Goal: Task Accomplishment & Management: Manage account settings

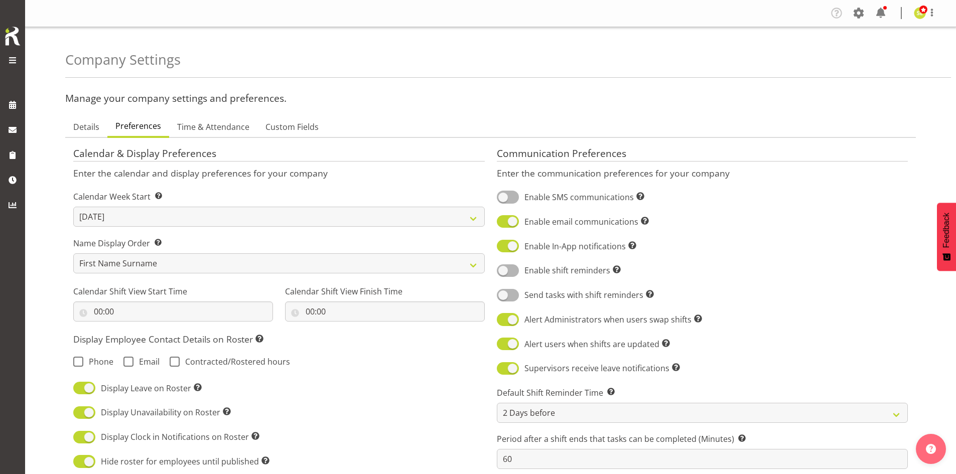
select select "[DATE]"
select select "2_day_before"
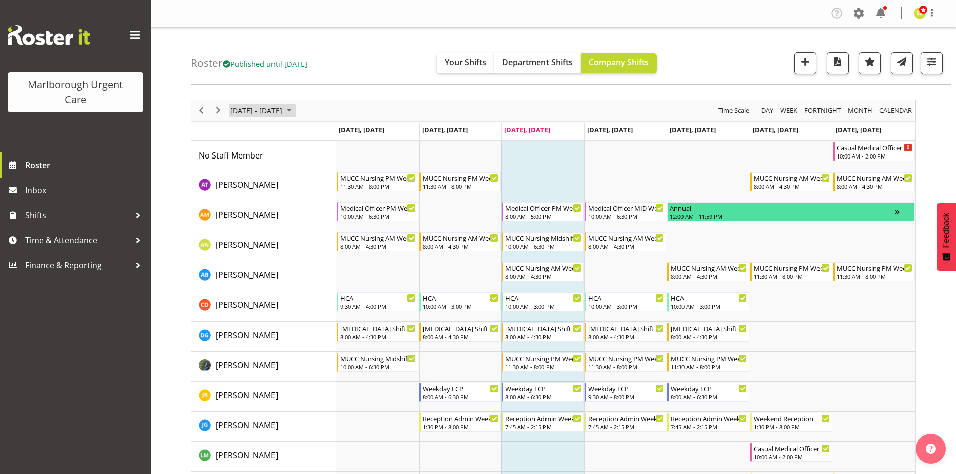
click at [249, 110] on span "October 06 - 12, 2025" at bounding box center [256, 110] width 54 height 13
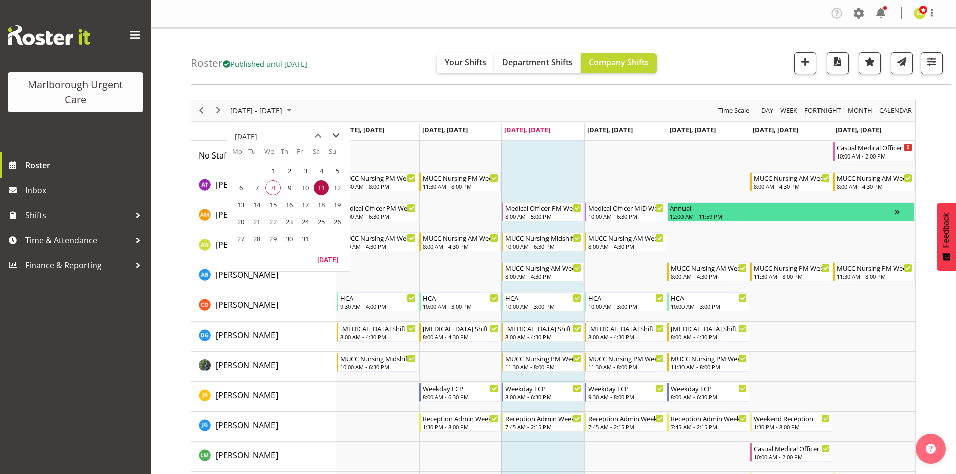
click at [335, 135] on span "next month" at bounding box center [336, 136] width 18 height 18
click at [246, 188] on span "3" at bounding box center [240, 187] width 15 height 15
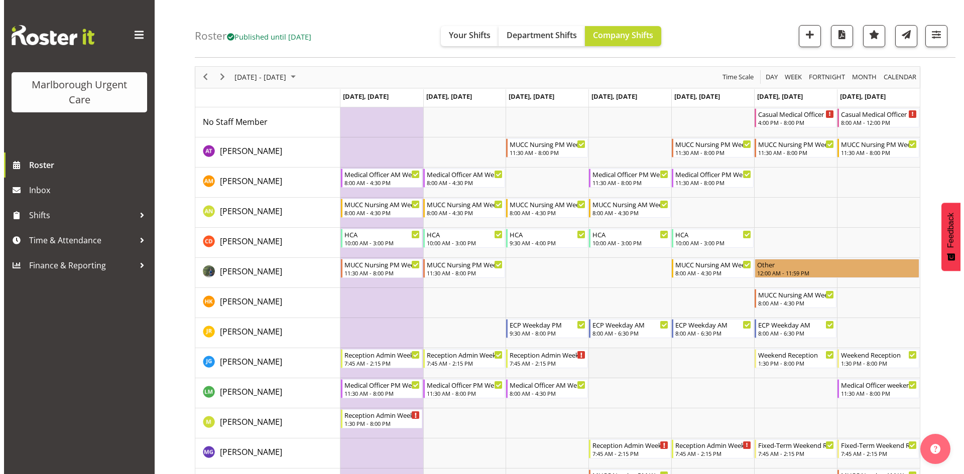
scroll to position [50, 0]
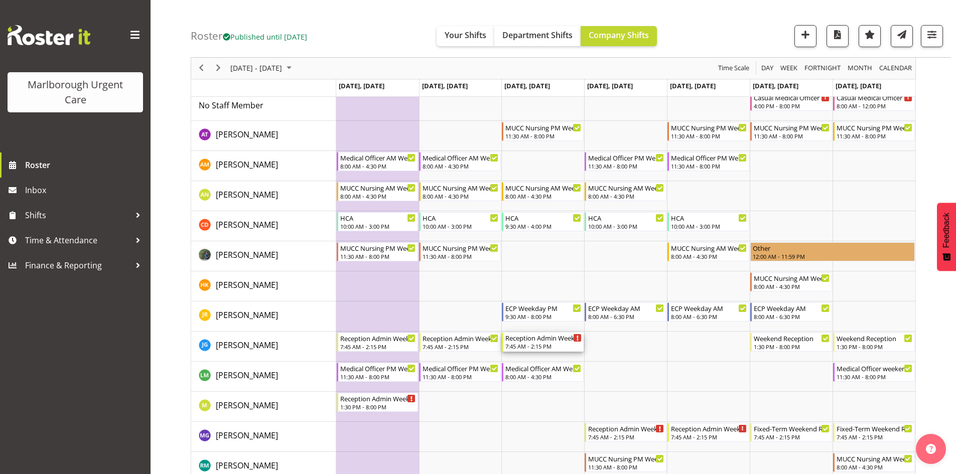
click at [560, 347] on div "7:45 AM - 2:15 PM" at bounding box center [543, 346] width 76 height 8
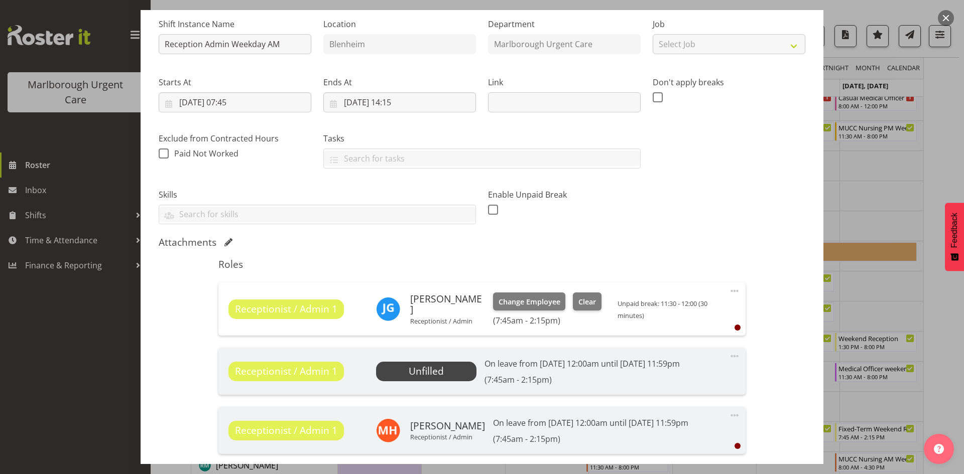
scroll to position [100, 0]
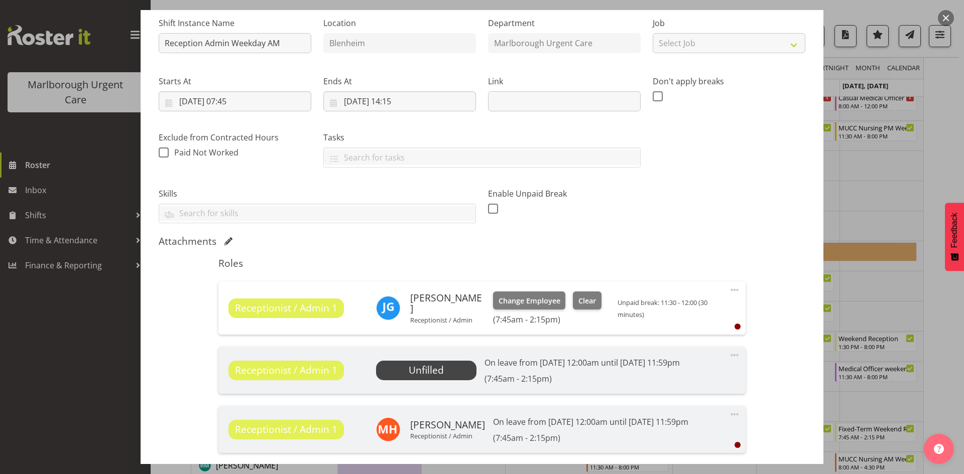
click at [728, 357] on span at bounding box center [734, 355] width 12 height 12
click at [761, 359] on div "Shift Instance Name Reception Admin Weekday AM Location [GEOGRAPHIC_DATA] [GEOG…" at bounding box center [482, 260] width 646 height 503
click at [442, 368] on span "Unfilled" at bounding box center [426, 370] width 100 height 19
click at [430, 369] on span "Unfilled" at bounding box center [426, 370] width 35 height 14
click at [436, 370] on span "Unfilled" at bounding box center [426, 370] width 35 height 14
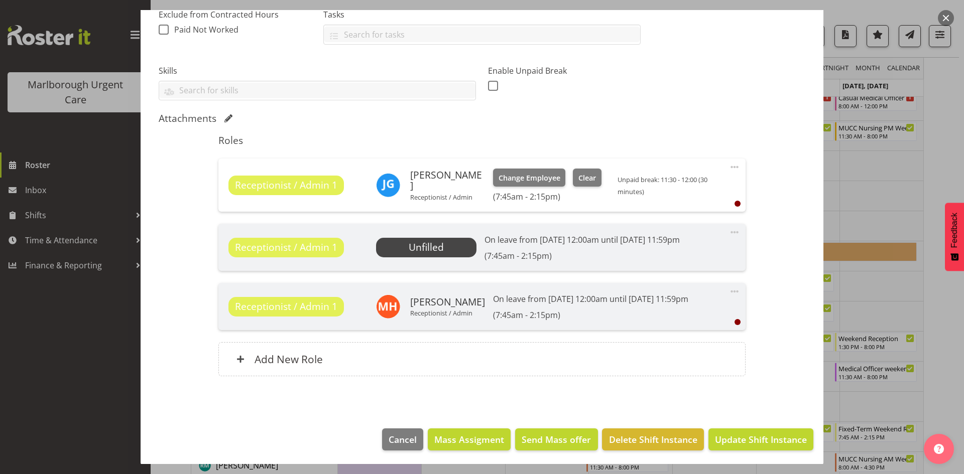
scroll to position [225, 0]
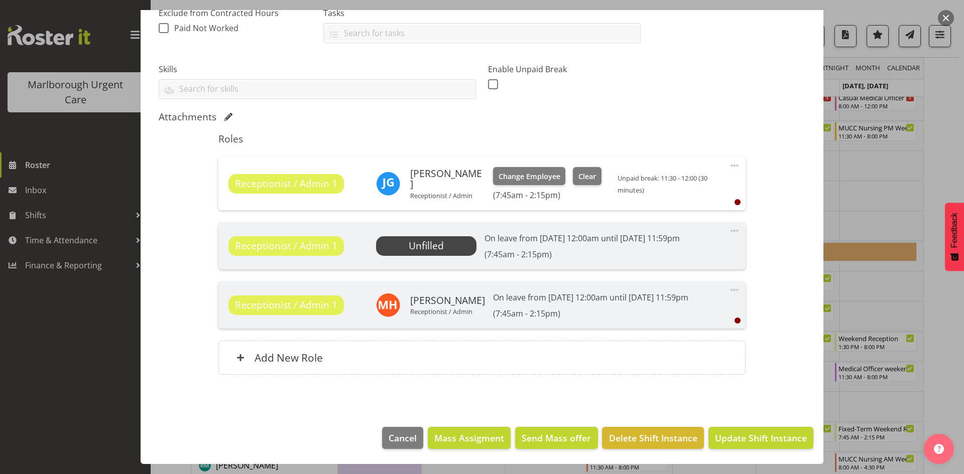
click at [731, 166] on span at bounding box center [734, 166] width 12 height 12
click at [686, 227] on link "Delete" at bounding box center [692, 224] width 96 height 18
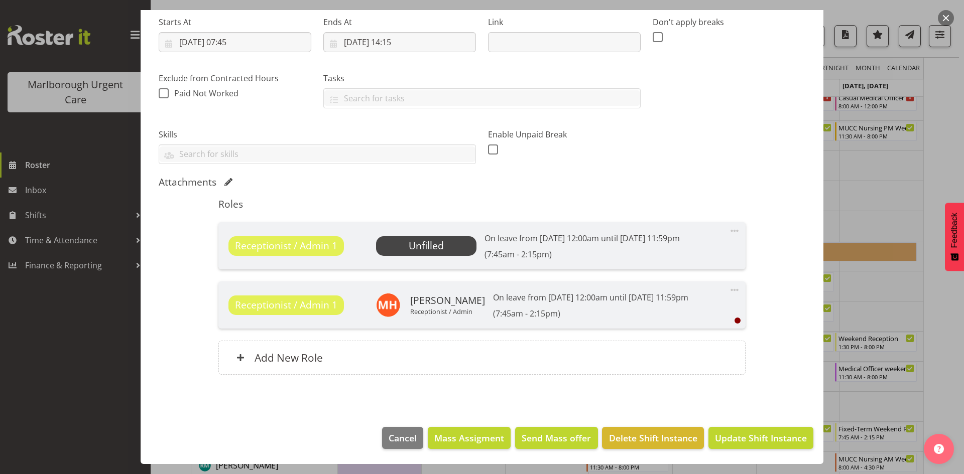
click at [440, 249] on span "Unfilled" at bounding box center [426, 246] width 35 height 14
click at [443, 248] on span "Unfilled" at bounding box center [426, 245] width 100 height 19
click at [731, 232] on span at bounding box center [734, 231] width 12 height 12
drag, startPoint x: 678, startPoint y: 254, endPoint x: 673, endPoint y: 255, distance: 5.0
click at [678, 255] on link "Cover Role" at bounding box center [692, 253] width 96 height 18
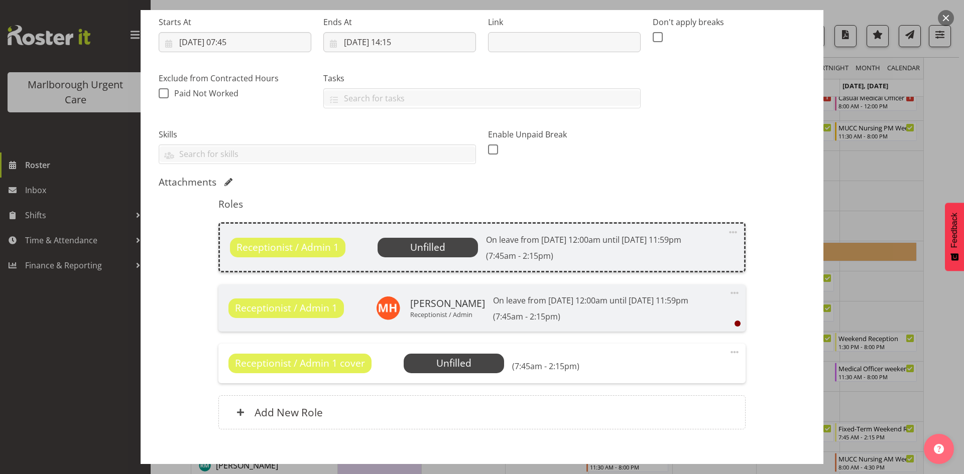
click at [446, 251] on span "Unfilled" at bounding box center [427, 247] width 100 height 19
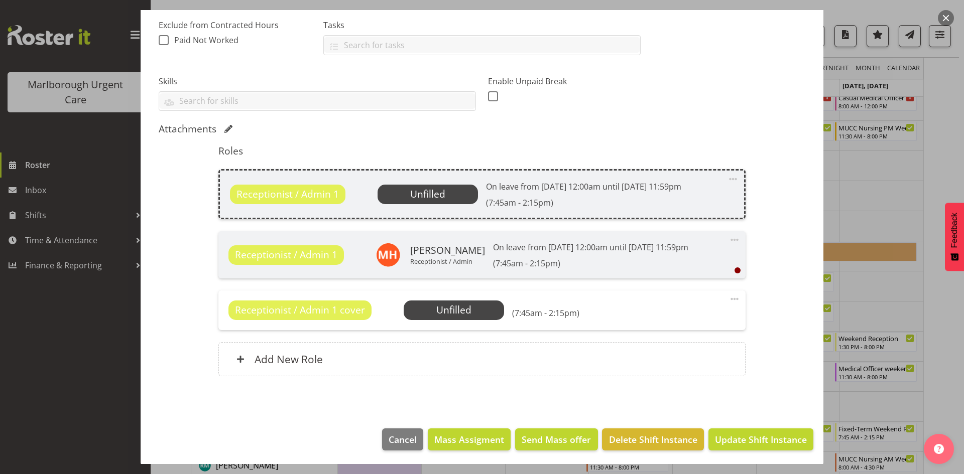
scroll to position [214, 0]
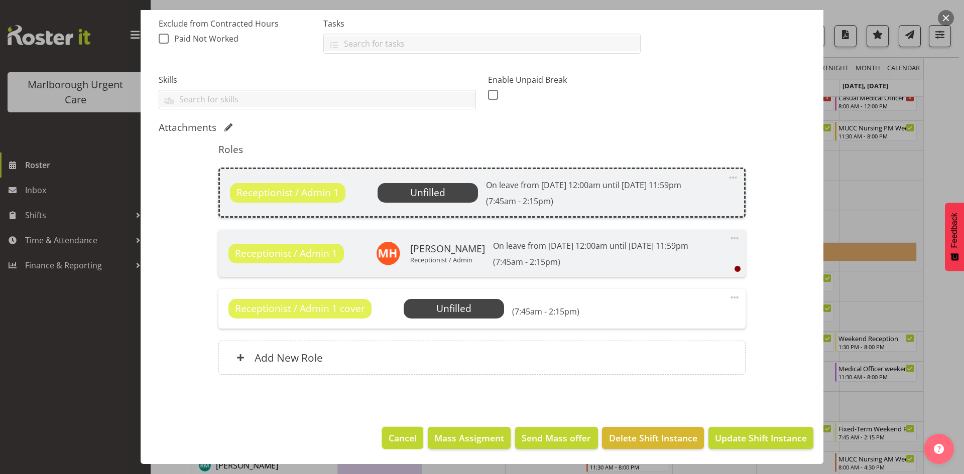
click at [402, 442] on span "Cancel" at bounding box center [402, 438] width 28 height 13
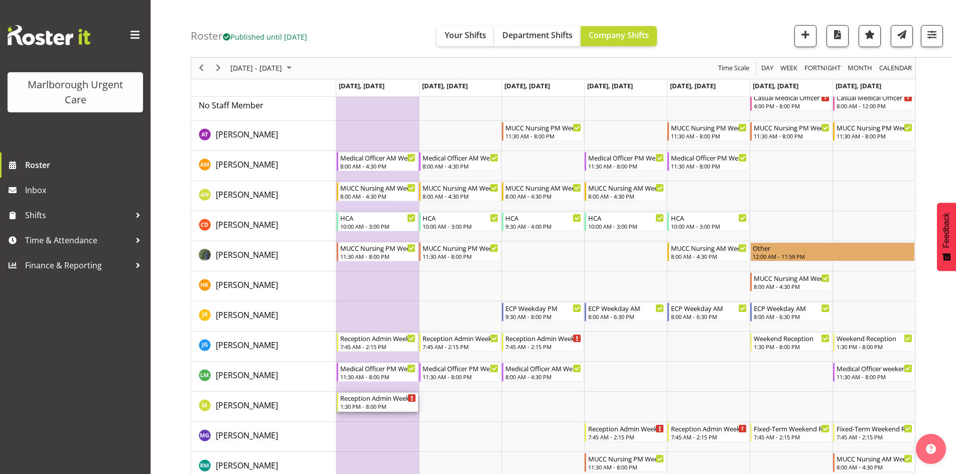
click at [381, 404] on div "1:30 PM - 8:00 PM" at bounding box center [378, 407] width 76 height 8
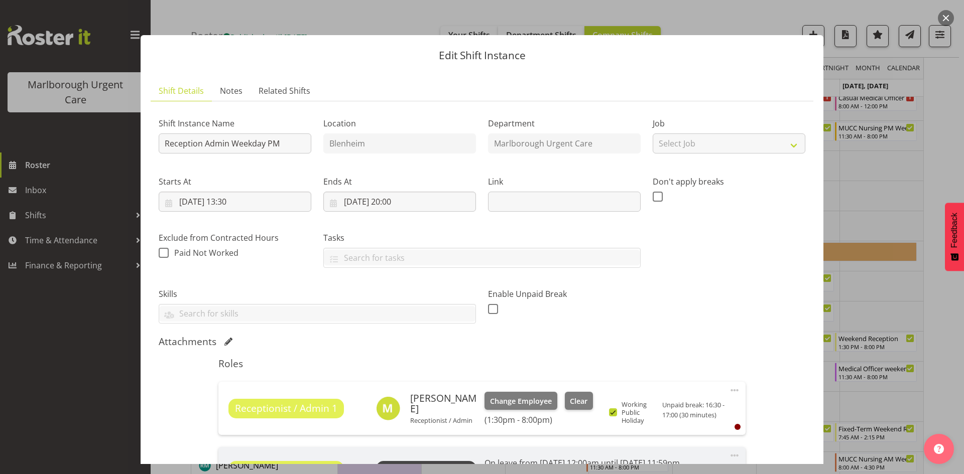
scroll to position [151, 0]
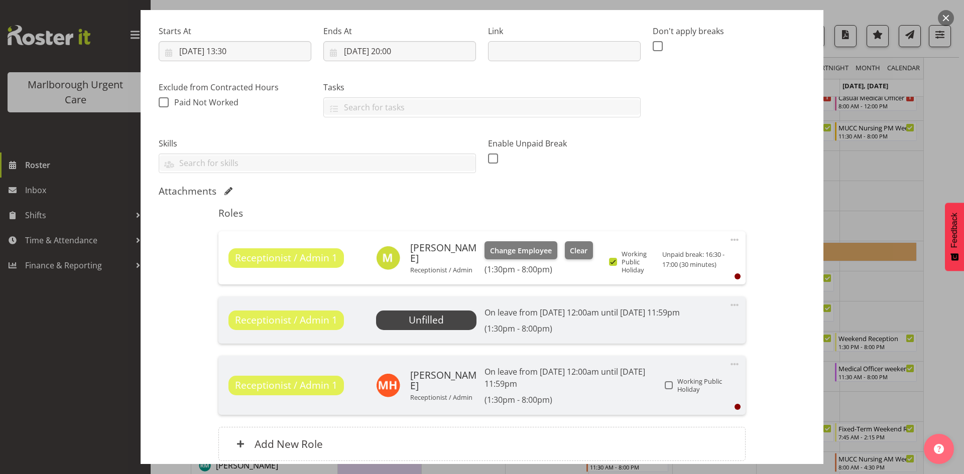
click at [433, 316] on span "Unfilled" at bounding box center [426, 320] width 35 height 14
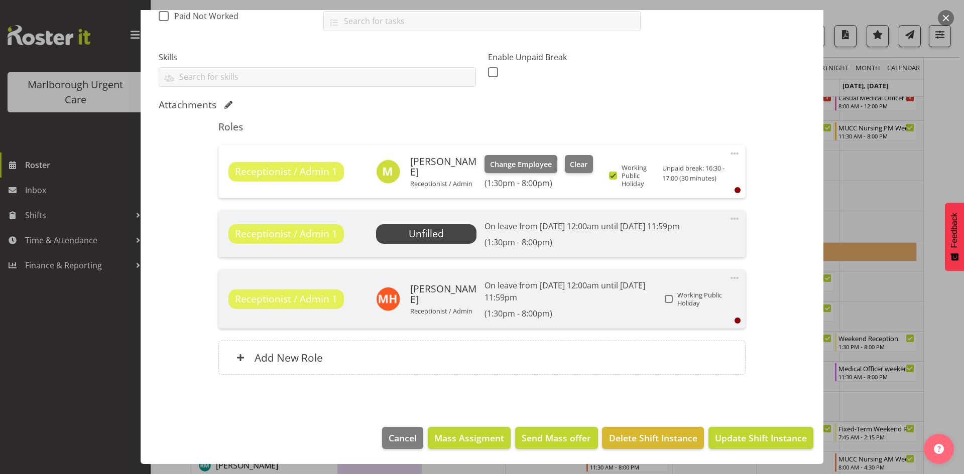
scroll to position [137, 0]
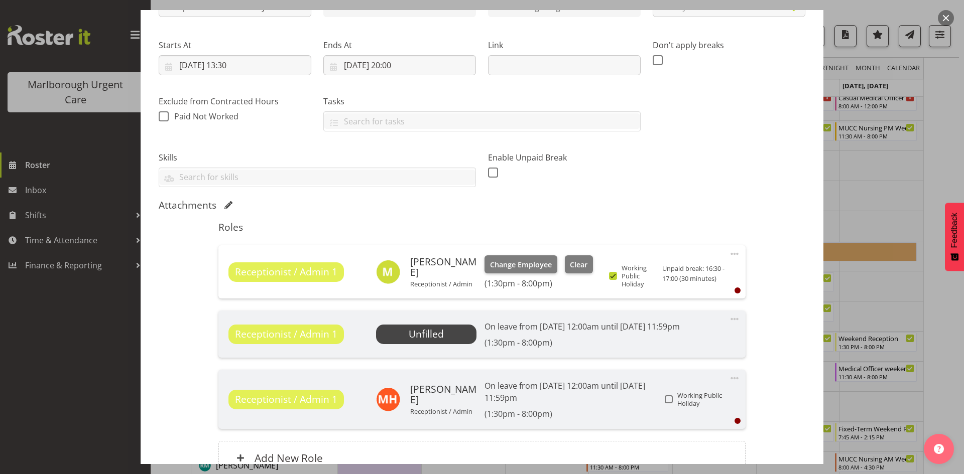
click at [945, 17] on button "button" at bounding box center [946, 18] width 16 height 16
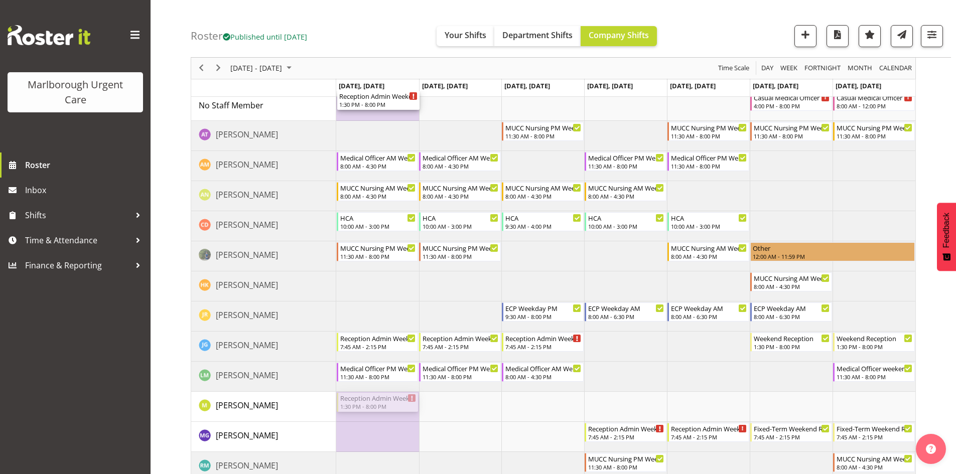
drag, startPoint x: 377, startPoint y: 398, endPoint x: 380, endPoint y: 111, distance: 286.6
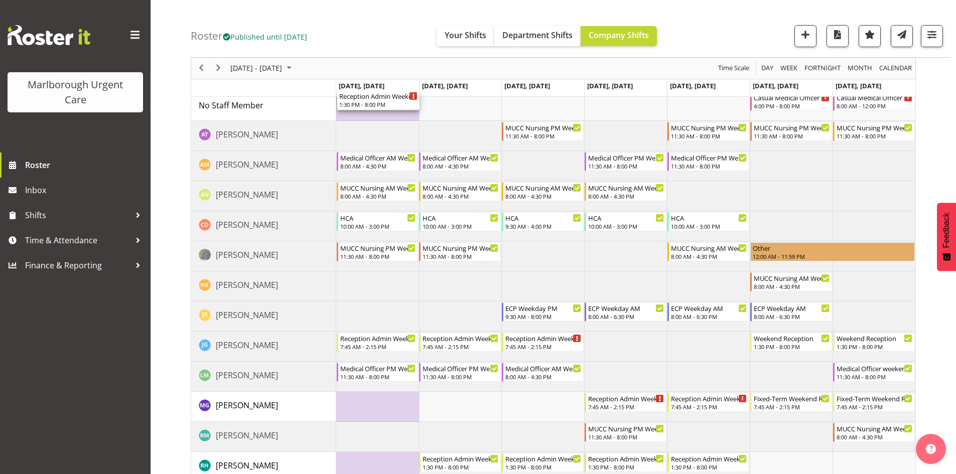
drag, startPoint x: 380, startPoint y: 103, endPoint x: 387, endPoint y: 112, distance: 11.1
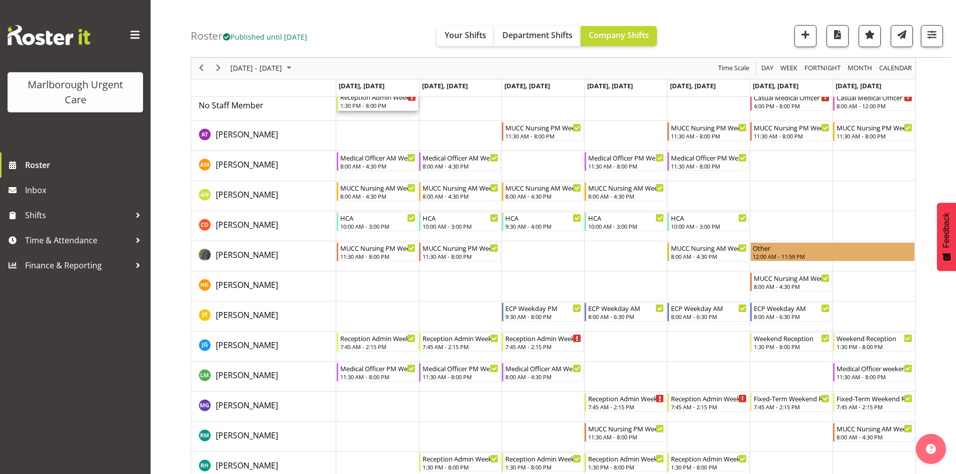
click at [387, 108] on div "1:30 PM - 8:00 PM" at bounding box center [378, 105] width 76 height 8
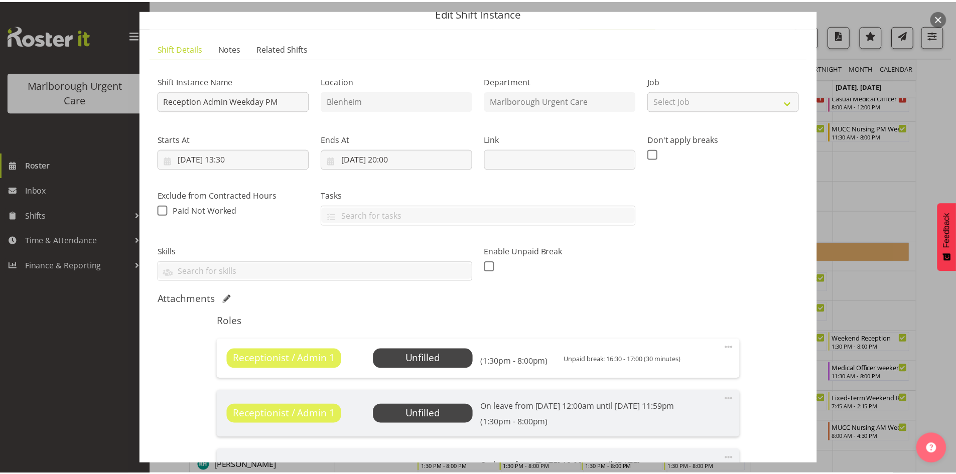
scroll to position [100, 0]
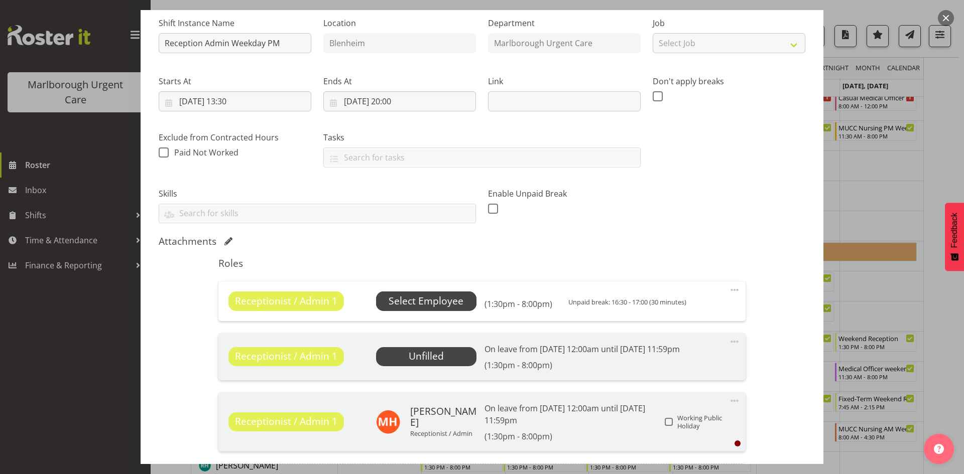
click at [436, 294] on span "Select Employee" at bounding box center [425, 301] width 75 height 15
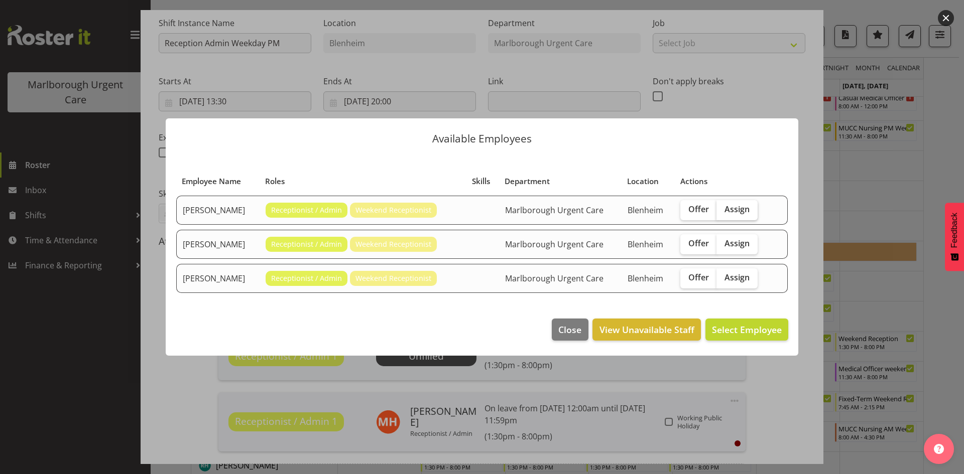
click at [749, 206] on label "Assign" at bounding box center [736, 210] width 41 height 20
click at [723, 206] on input "Assign" at bounding box center [719, 209] width 7 height 7
checkbox input "true"
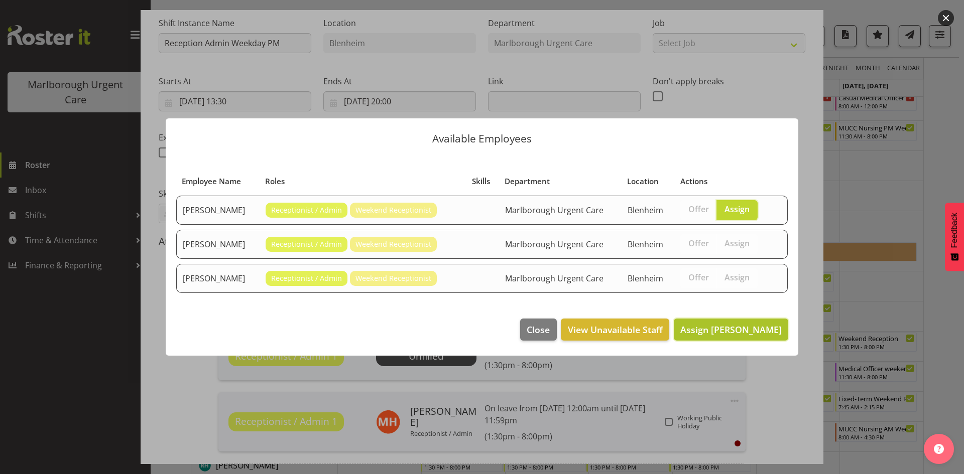
click at [724, 329] on span "Assign Margie Vuto" at bounding box center [730, 330] width 101 height 12
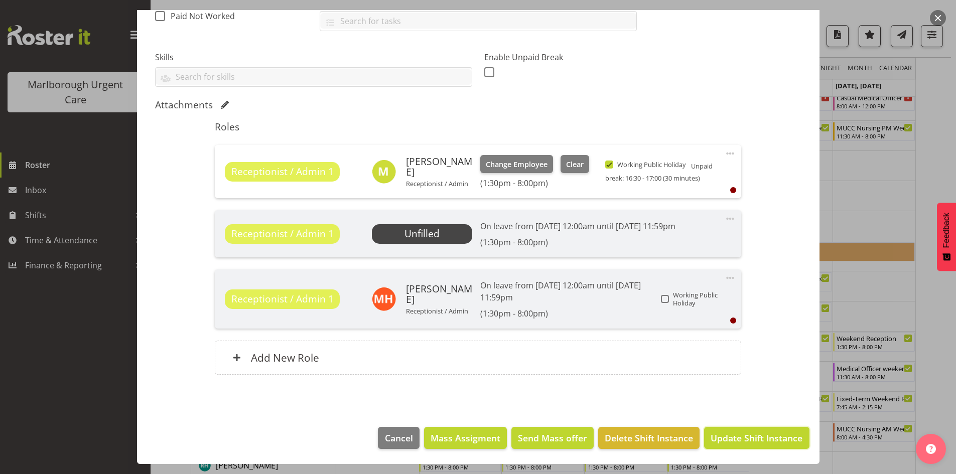
click at [754, 445] on span "Update Shift Instance" at bounding box center [757, 438] width 92 height 13
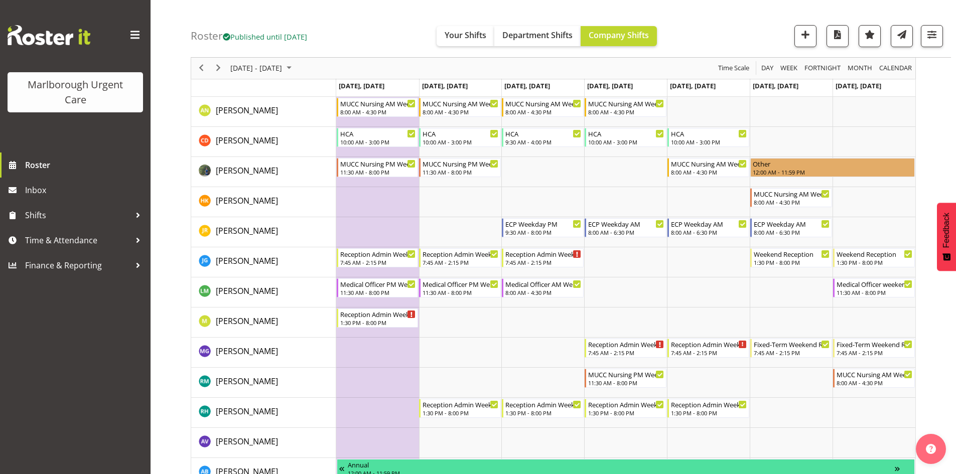
scroll to position [151, 0]
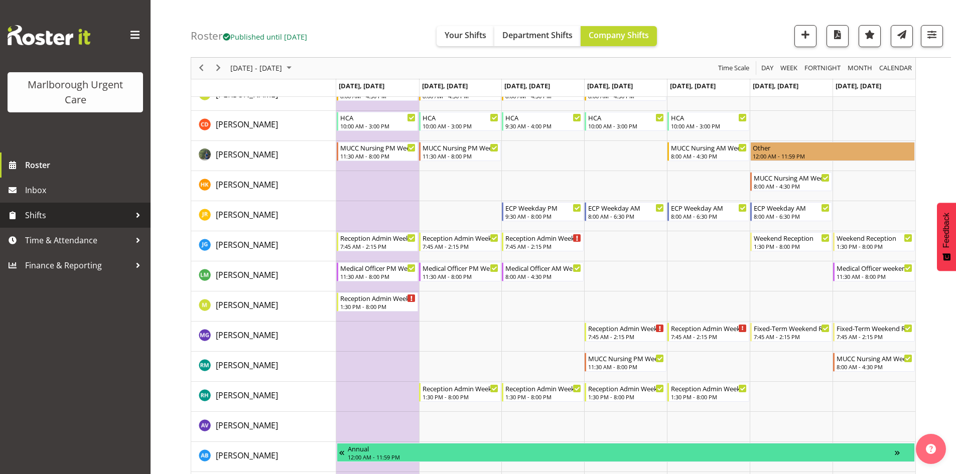
click at [58, 222] on span "Shifts" at bounding box center [77, 215] width 105 height 15
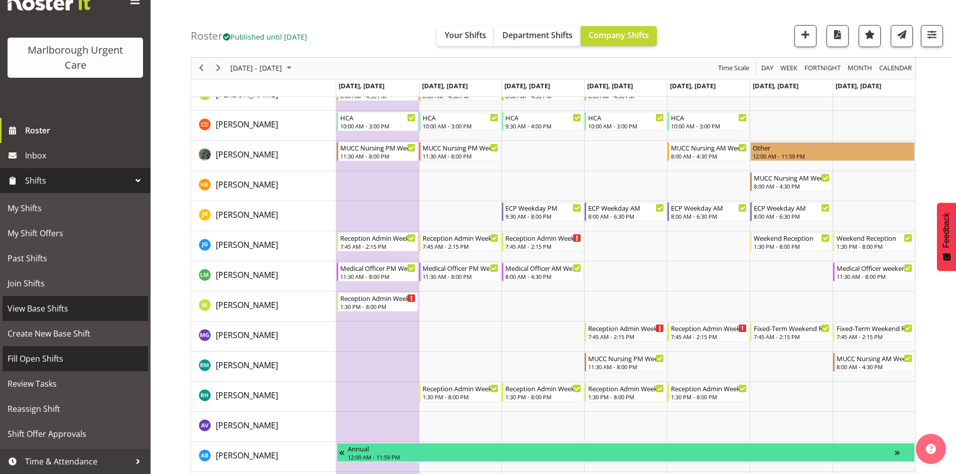
scroll to position [50, 0]
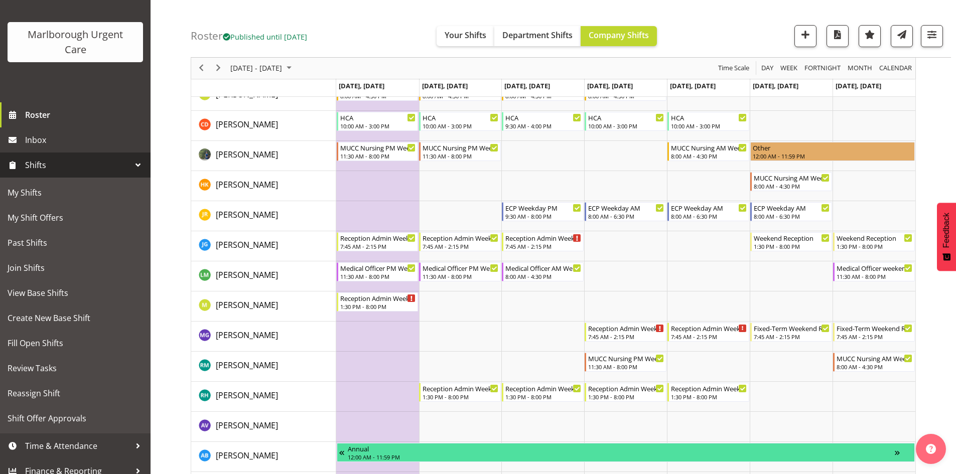
click at [76, 173] on span "Shifts" at bounding box center [77, 165] width 105 height 15
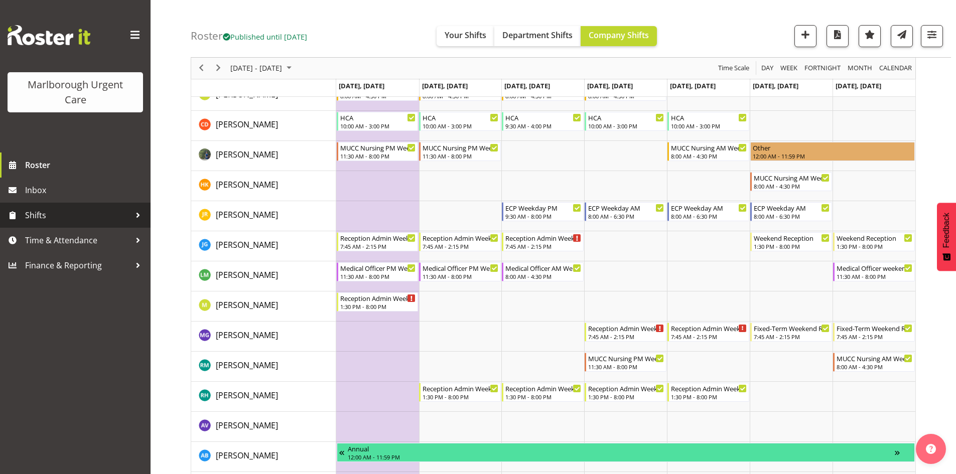
scroll to position [0, 0]
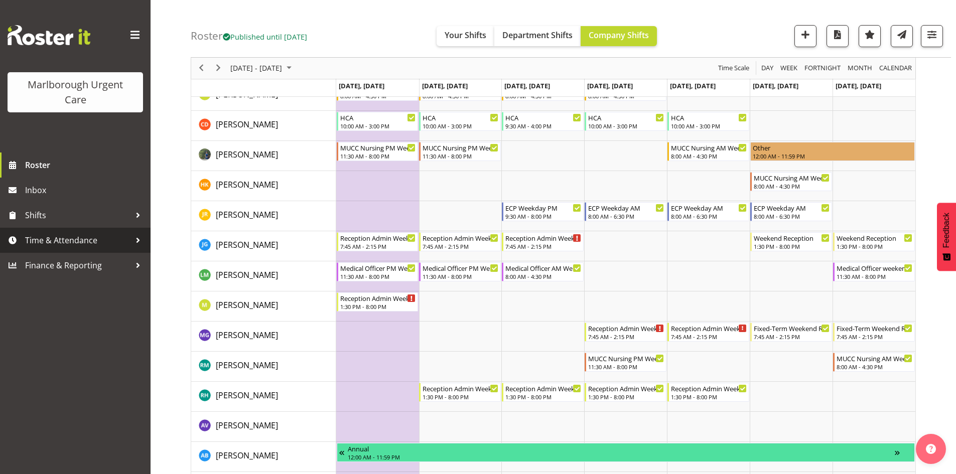
click at [76, 246] on span "Time & Attendance" at bounding box center [77, 240] width 105 height 15
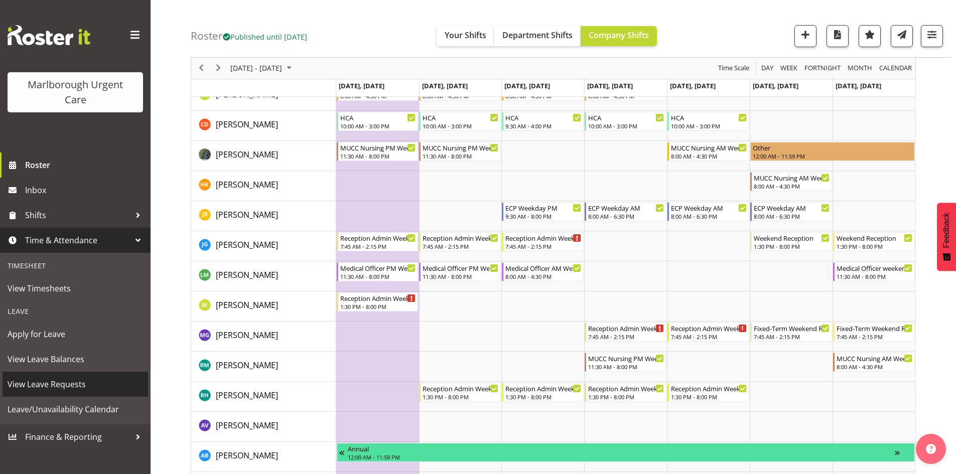
click at [66, 378] on span "View Leave Requests" at bounding box center [76, 384] width 136 height 15
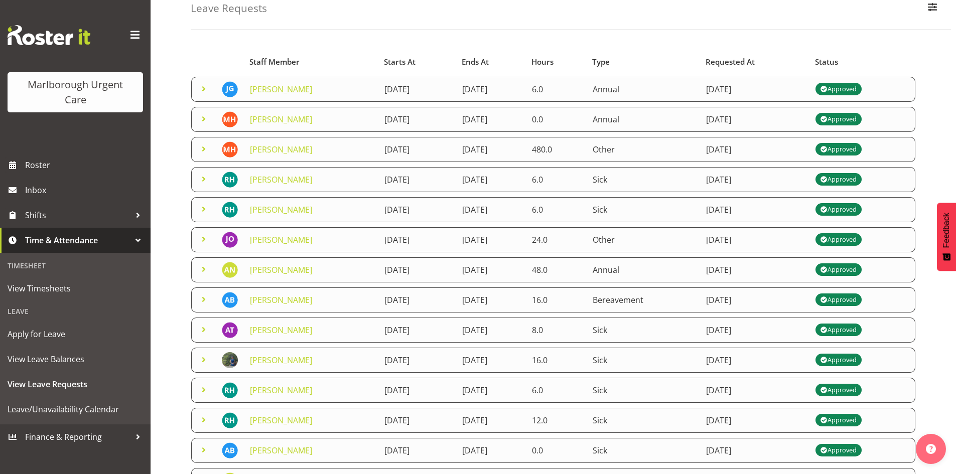
scroll to position [50, 0]
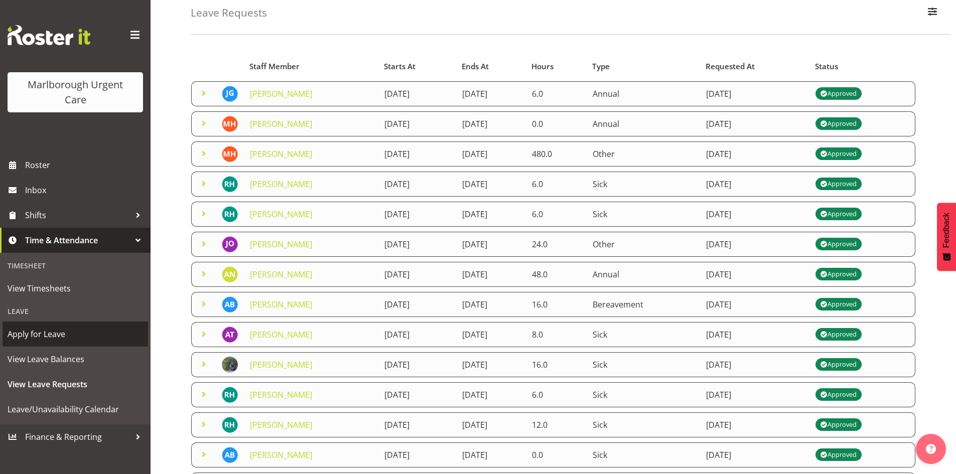
click at [90, 332] on span "Apply for Leave" at bounding box center [76, 334] width 136 height 15
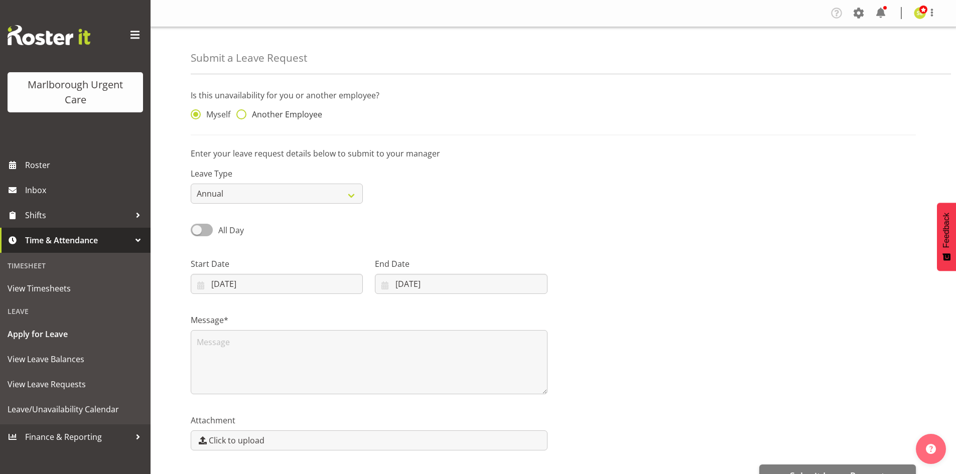
click at [255, 115] on span "Another Employee" at bounding box center [284, 114] width 76 height 10
click at [243, 115] on input "Another Employee" at bounding box center [239, 114] width 7 height 7
radio input "true"
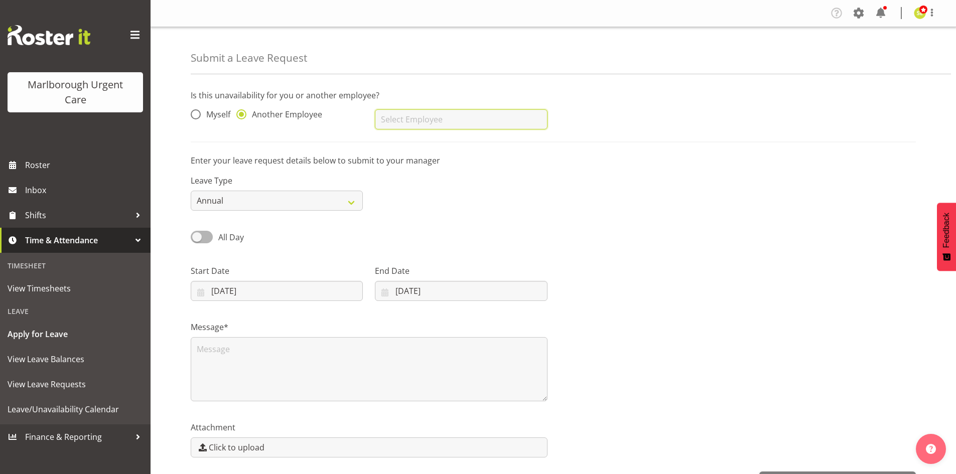
click at [399, 115] on input "text" at bounding box center [461, 119] width 172 height 20
type input "a"
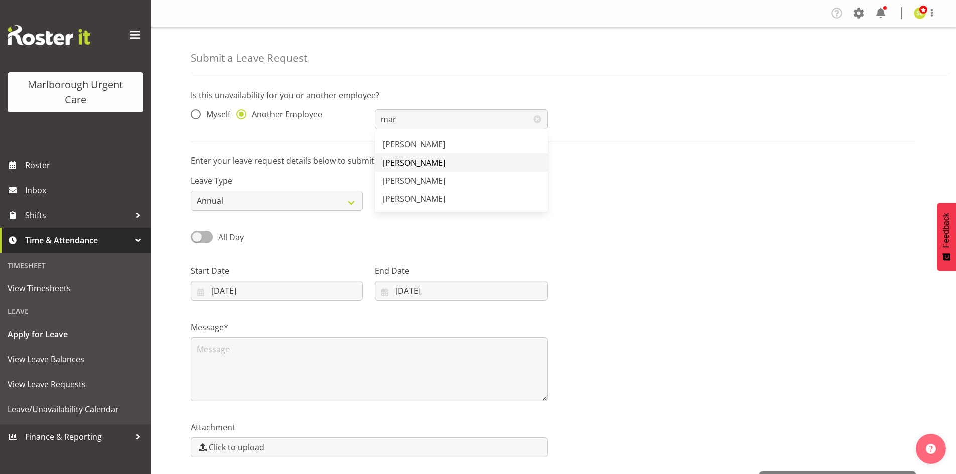
click at [408, 161] on span "[PERSON_NAME]" at bounding box center [414, 162] width 62 height 11
type input "[PERSON_NAME]"
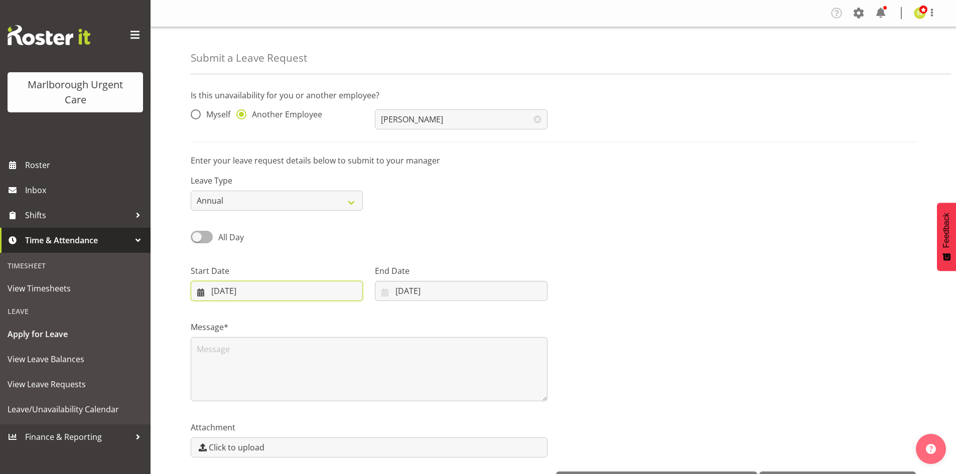
click at [244, 290] on input "08/10/2025" at bounding box center [277, 291] width 172 height 20
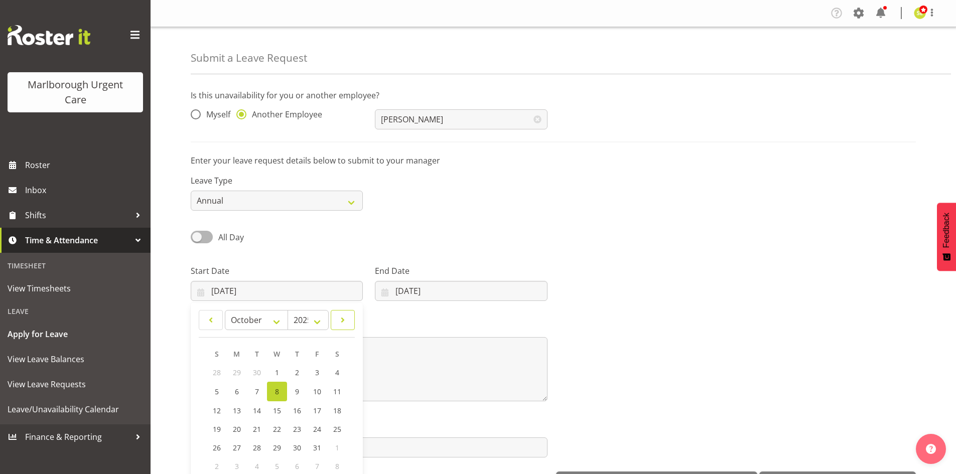
click at [348, 319] on span at bounding box center [342, 320] width 11 height 12
select select "10"
click at [335, 410] on span "15" at bounding box center [337, 410] width 8 height 10
type input "15/11/2025"
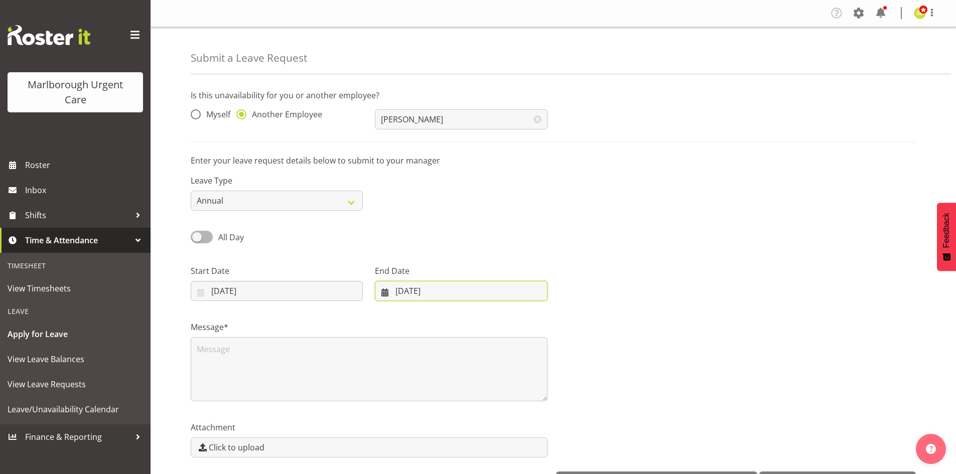
click at [418, 297] on input "08/10/2025" at bounding box center [461, 291] width 172 height 20
click at [514, 324] on span at bounding box center [515, 320] width 12 height 12
select select "10"
click at [396, 429] on span "16" at bounding box center [395, 429] width 8 height 10
type input "16/11/2025"
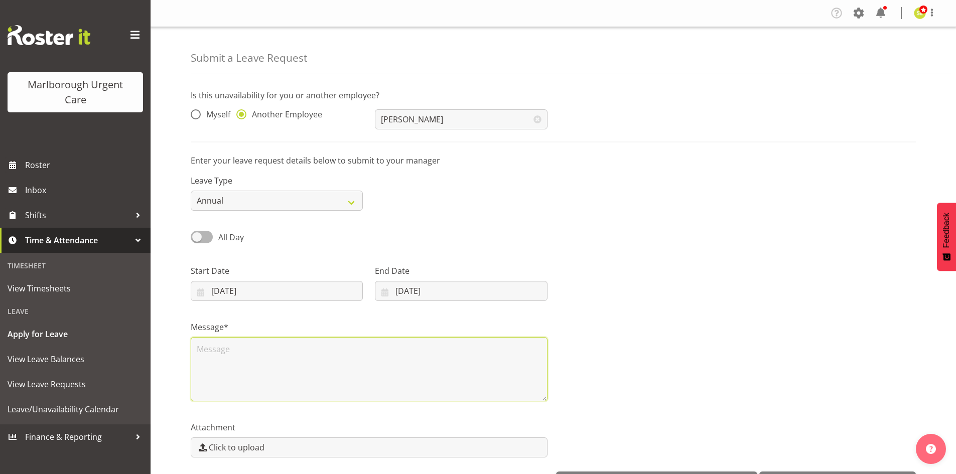
click at [263, 360] on textarea at bounding box center [369, 369] width 357 height 64
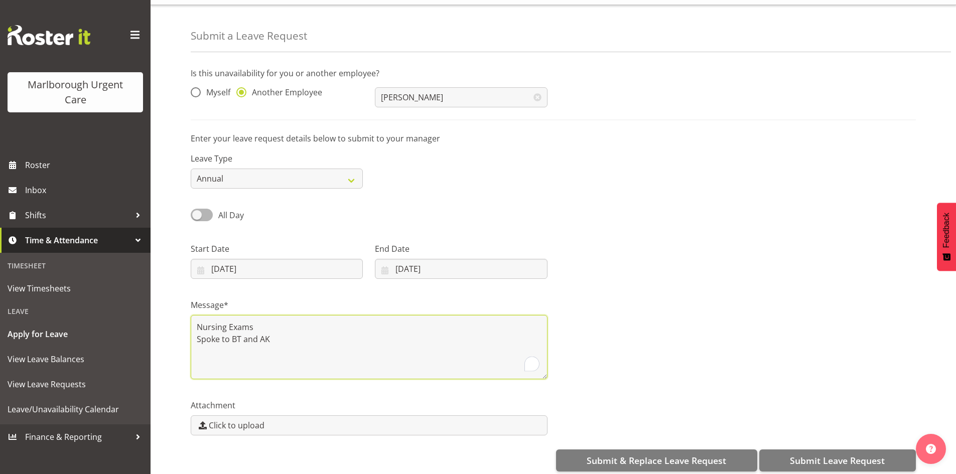
scroll to position [35, 0]
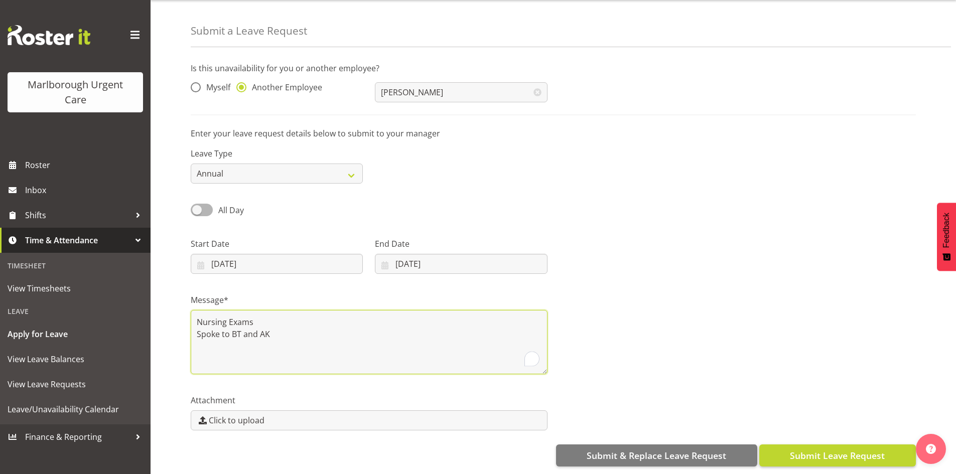
type textarea "Nursing Exams Spoke to BT and AK"
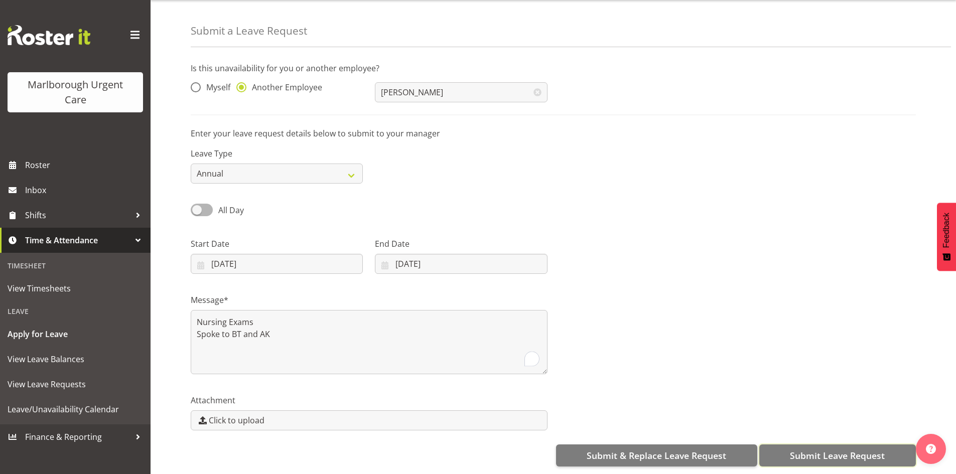
drag, startPoint x: 813, startPoint y: 449, endPoint x: 770, endPoint y: 431, distance: 46.1
click at [813, 449] on span "Submit Leave Request" at bounding box center [837, 455] width 95 height 13
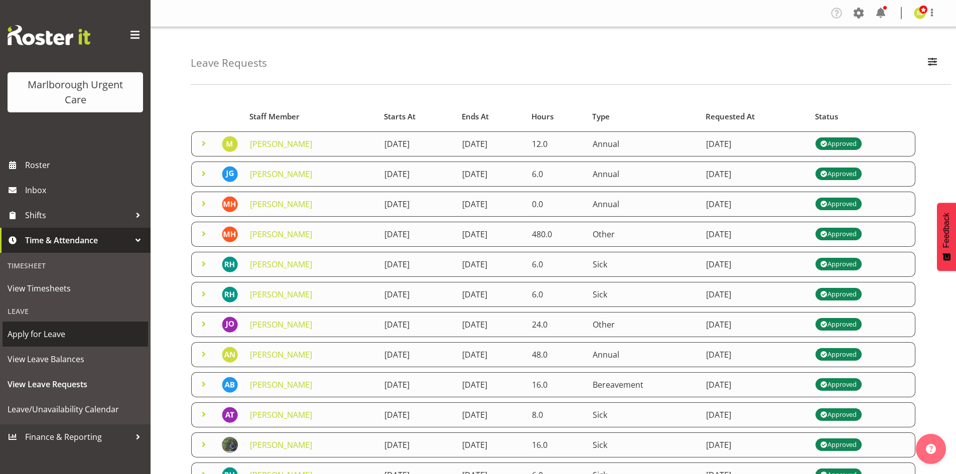
click at [46, 339] on span "Apply for Leave" at bounding box center [76, 334] width 136 height 15
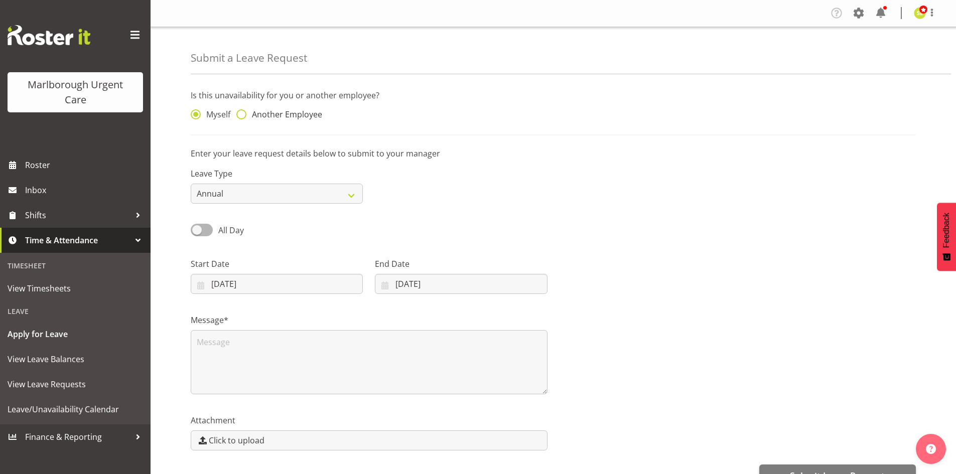
click at [255, 115] on span "Another Employee" at bounding box center [284, 114] width 76 height 10
click at [243, 115] on input "Another Employee" at bounding box center [239, 114] width 7 height 7
radio input "true"
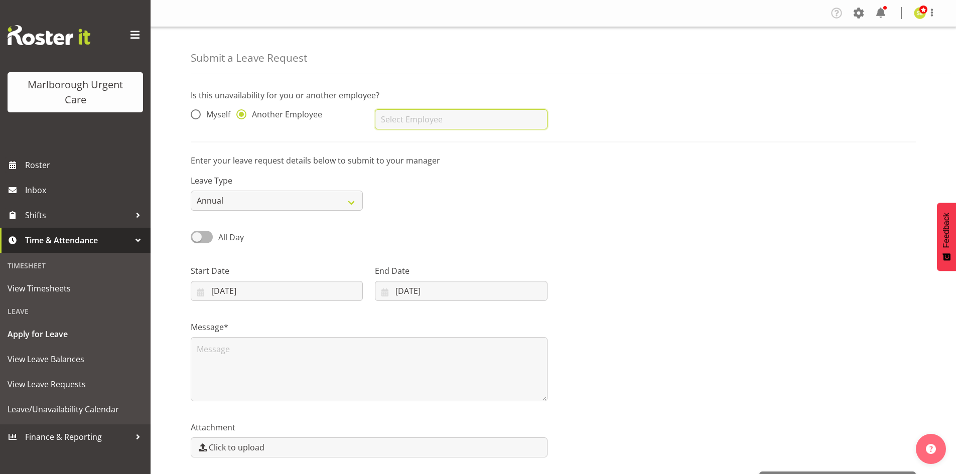
click at [386, 123] on input "text" at bounding box center [461, 119] width 172 height 20
click at [404, 140] on span "[PERSON_NAME]" at bounding box center [414, 144] width 62 height 11
type input "[PERSON_NAME]"
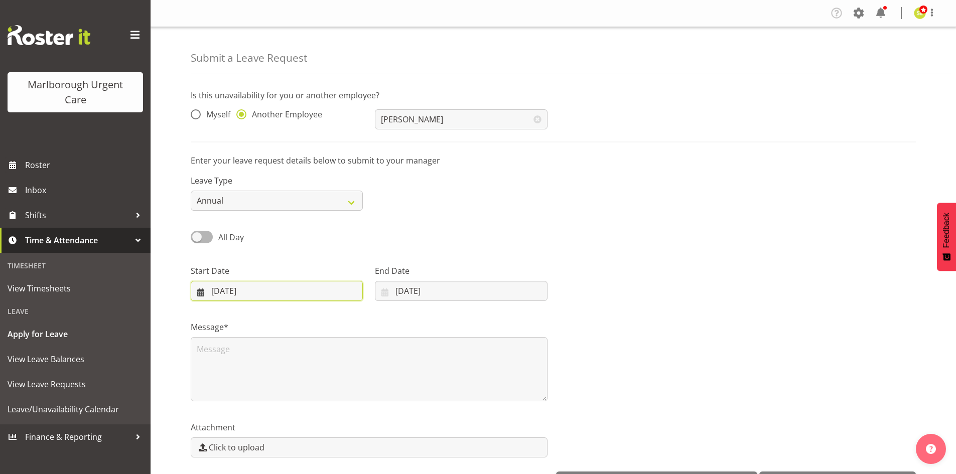
click at [250, 293] on input "08/10/2025" at bounding box center [277, 291] width 172 height 20
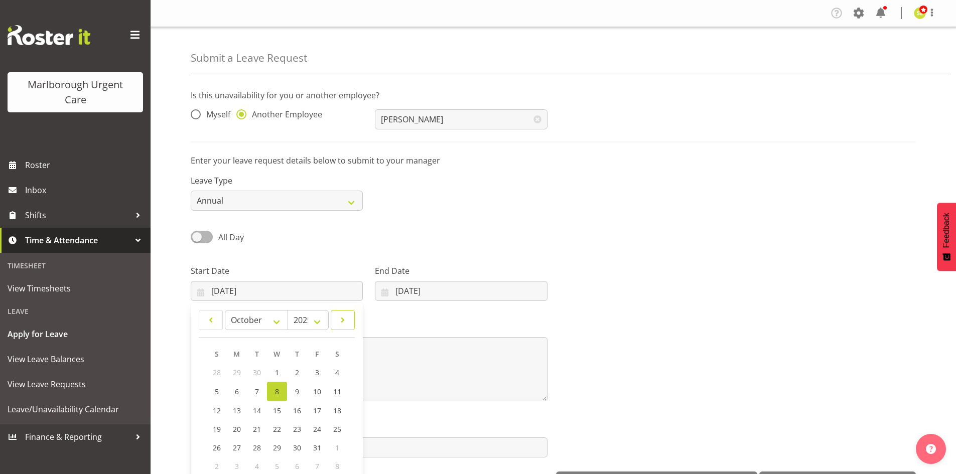
click at [341, 320] on span at bounding box center [342, 320] width 11 height 12
click at [341, 319] on span at bounding box center [342, 320] width 11 height 12
select select "11"
click at [332, 393] on link "13" at bounding box center [337, 391] width 20 height 19
type input "13/12/2025"
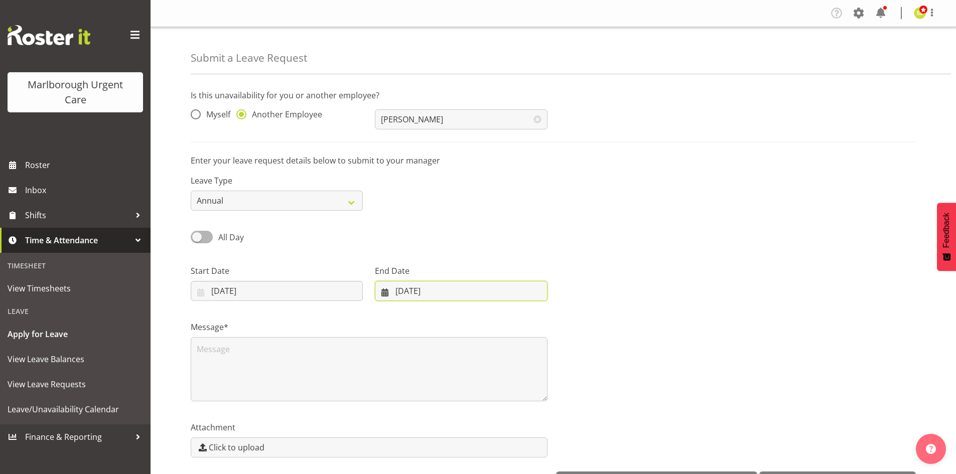
click at [432, 298] on input "08/10/2025" at bounding box center [461, 291] width 172 height 20
click at [514, 316] on span at bounding box center [515, 320] width 12 height 12
select select "11"
click at [394, 408] on span "14" at bounding box center [395, 410] width 8 height 10
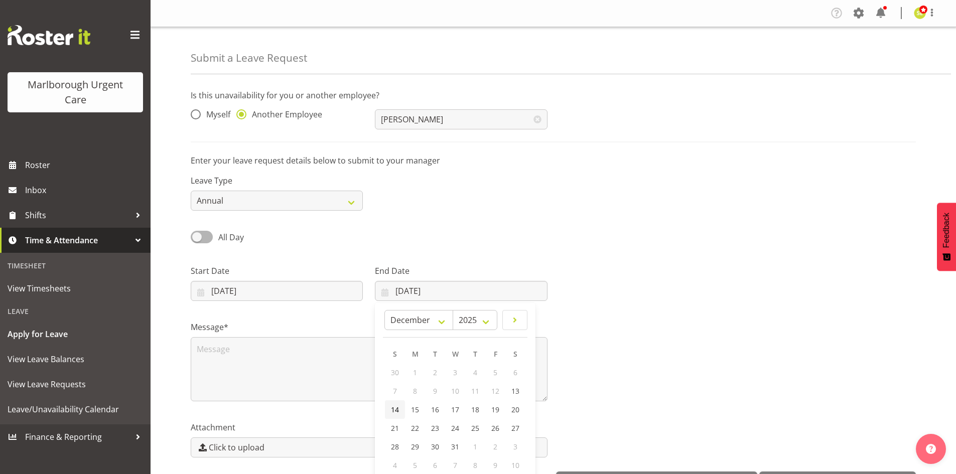
type input "14/12/2025"
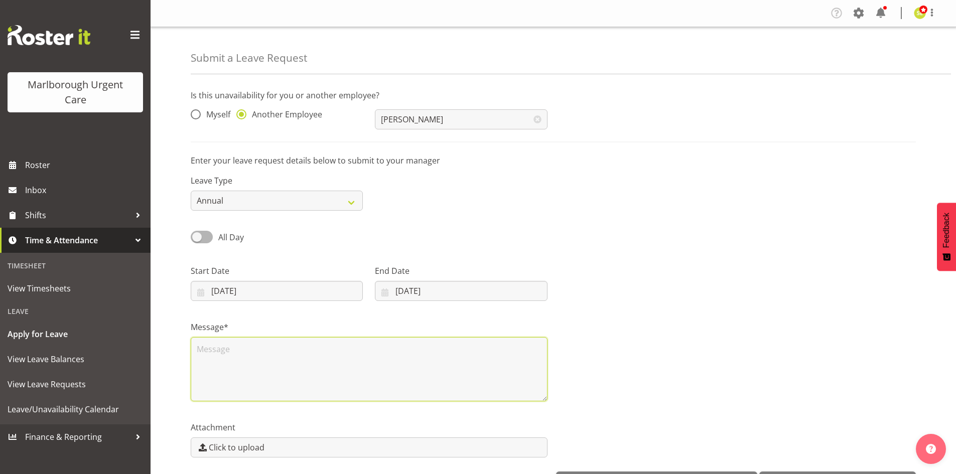
click at [281, 368] on textarea at bounding box center [369, 369] width 357 height 64
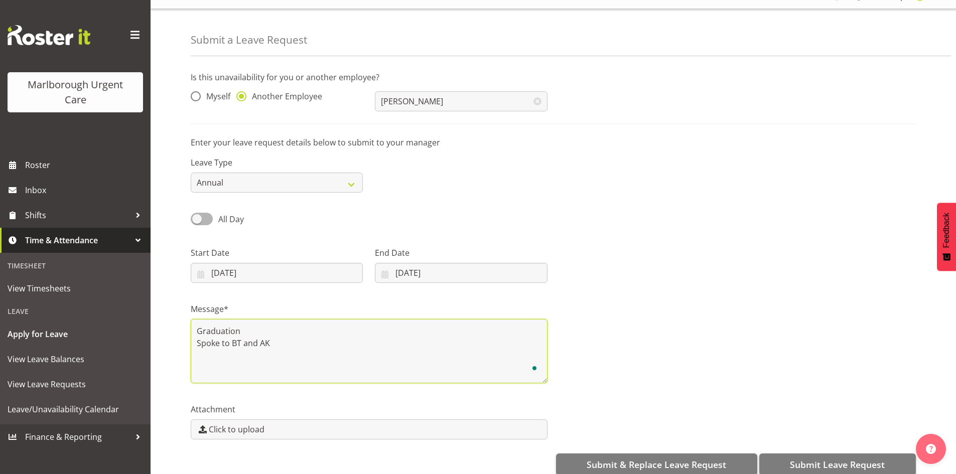
scroll to position [35, 0]
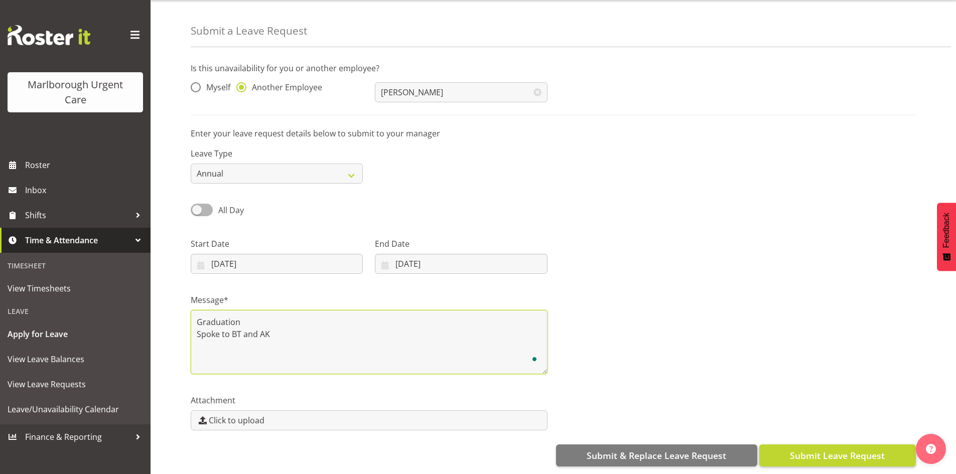
type textarea "Graduation Spoke to BT and AK"
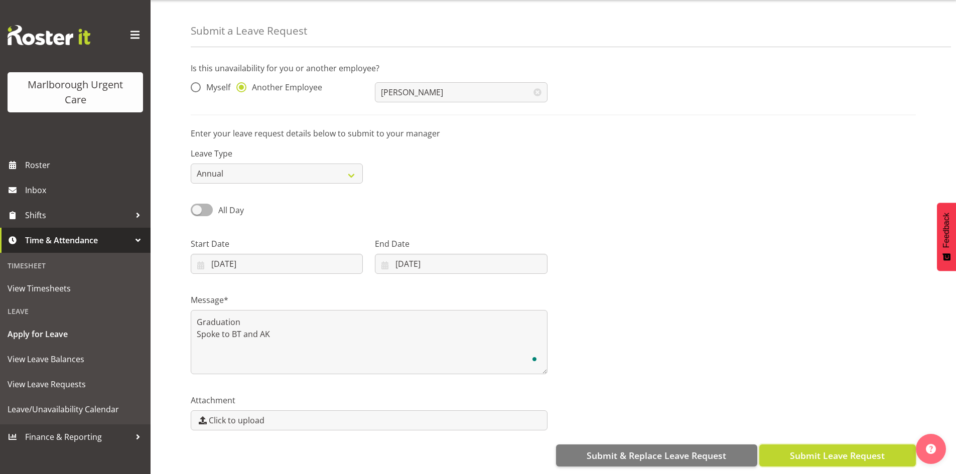
click at [858, 449] on span "Submit Leave Request" at bounding box center [837, 455] width 95 height 13
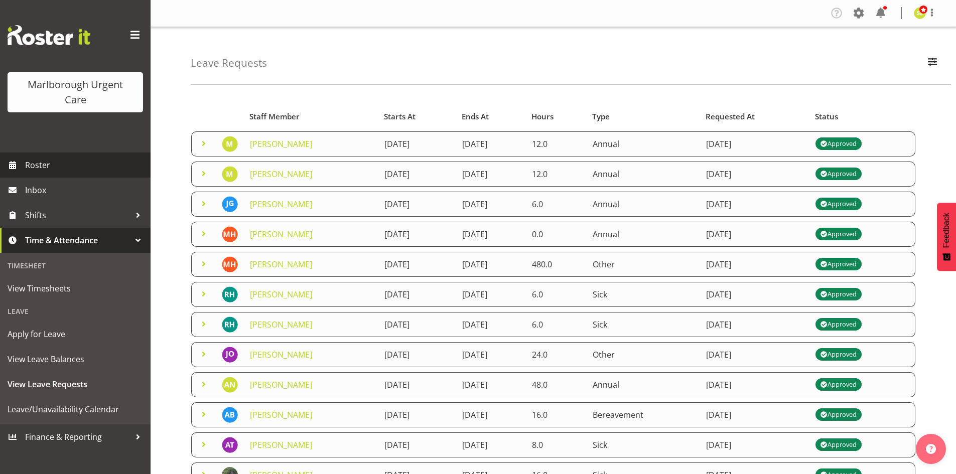
click at [60, 170] on span "Roster" at bounding box center [85, 165] width 120 height 15
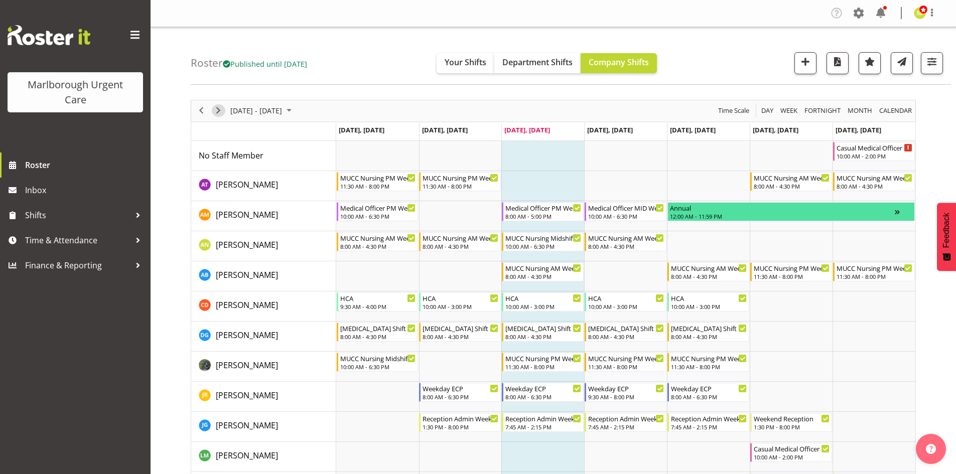
click at [222, 110] on span "Next" at bounding box center [218, 110] width 12 height 13
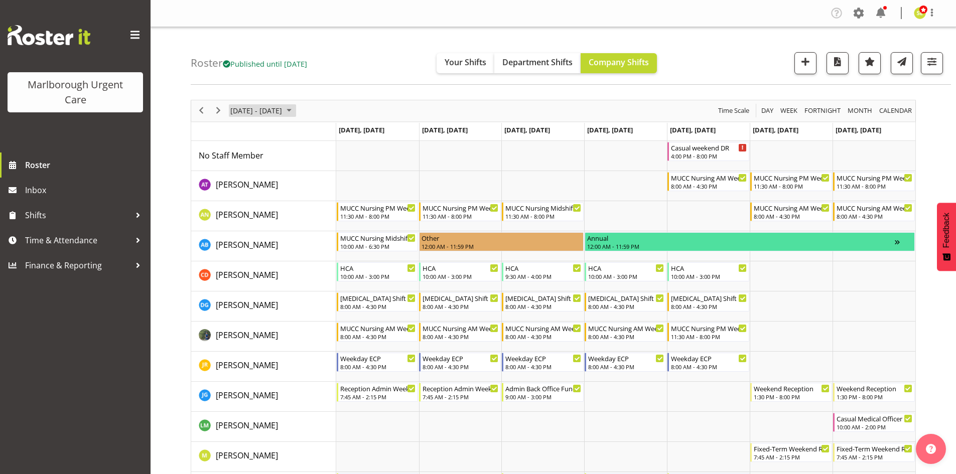
click at [257, 108] on span "October 13 - 19, 2025" at bounding box center [256, 110] width 54 height 13
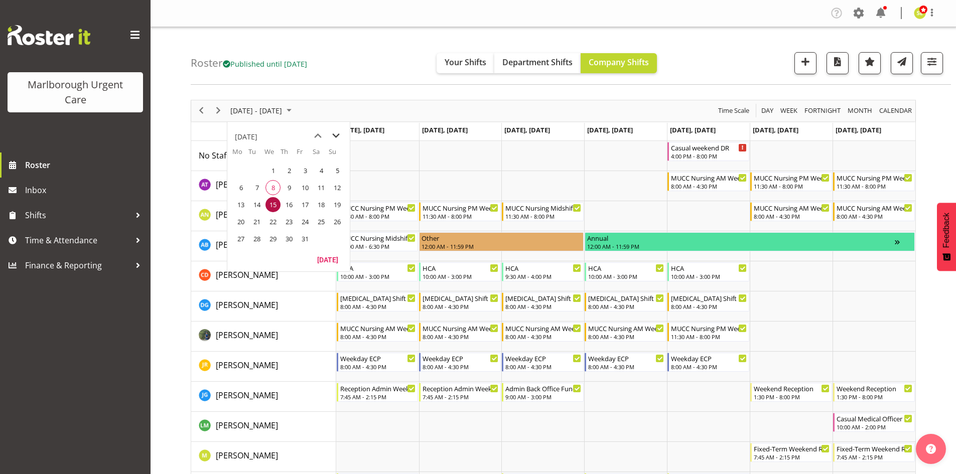
click at [337, 135] on span "next month" at bounding box center [336, 136] width 18 height 18
click at [244, 204] on span "10" at bounding box center [240, 204] width 15 height 15
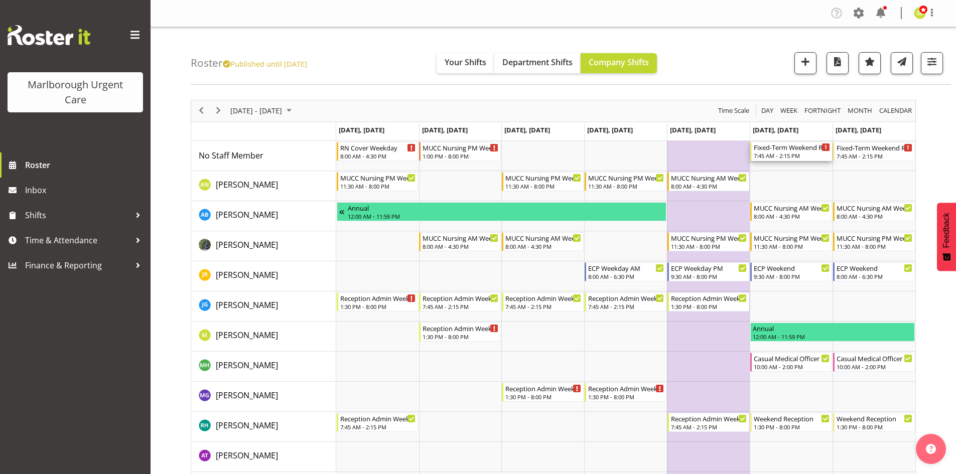
click at [767, 155] on div "7:45 AM - 2:15 PM" at bounding box center [792, 156] width 76 height 8
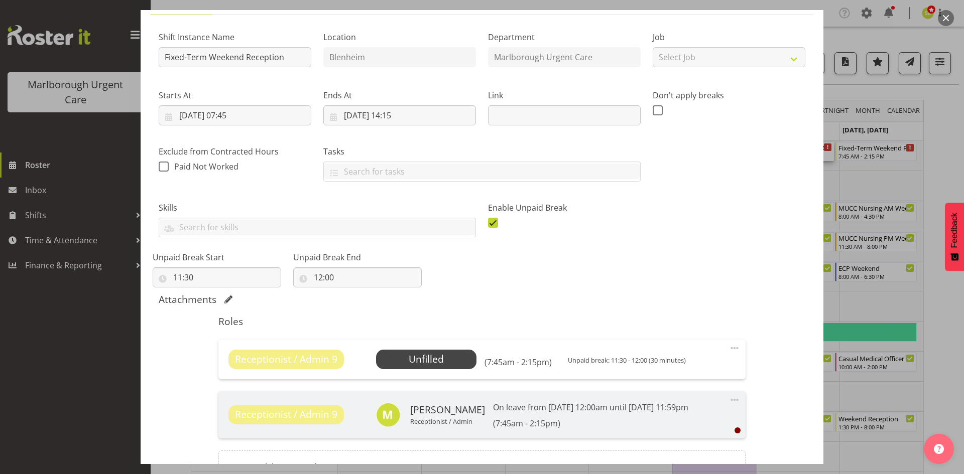
scroll to position [100, 0]
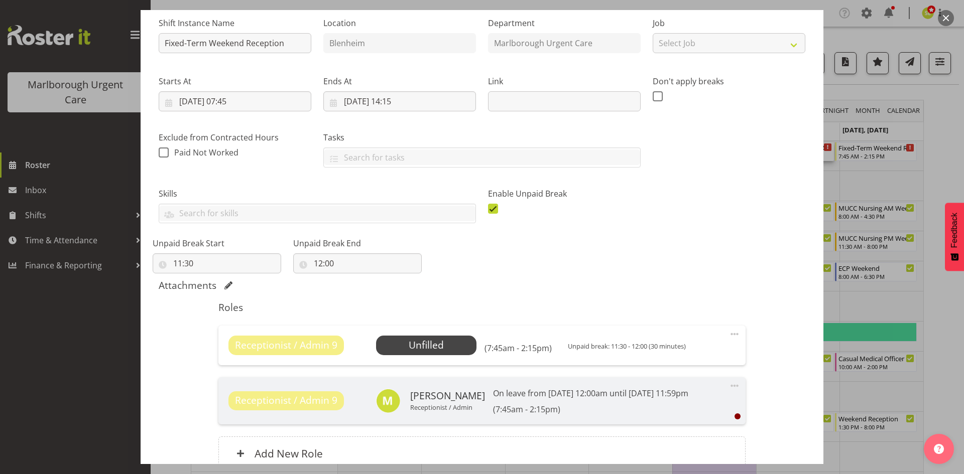
click at [728, 332] on span at bounding box center [734, 334] width 12 height 12
click at [686, 354] on link "Edit" at bounding box center [692, 356] width 96 height 18
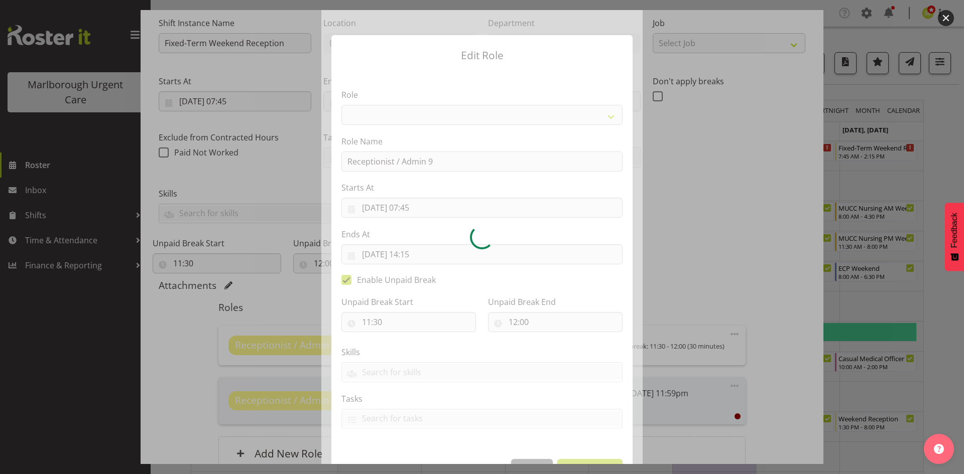
select select "1563"
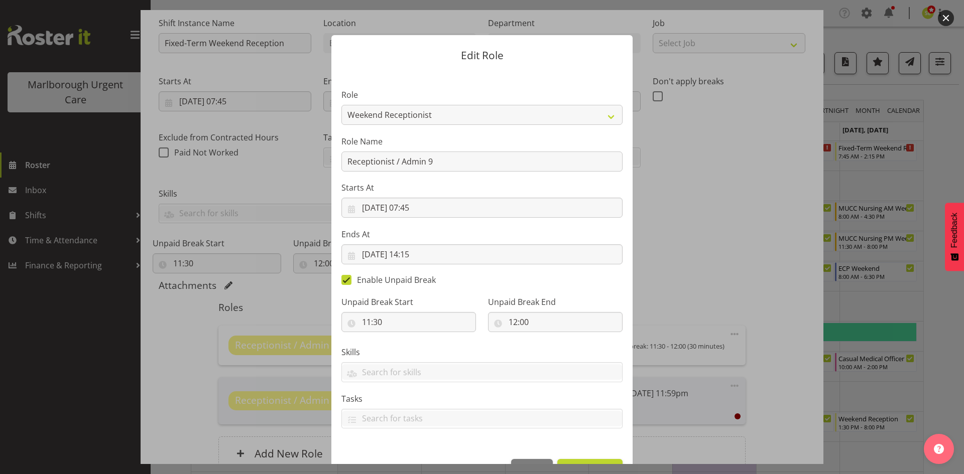
click at [663, 200] on form "Edit Role Role Casual Registered Nurse Casual Weekday Medical Officer Casual We…" at bounding box center [482, 237] width 482 height 454
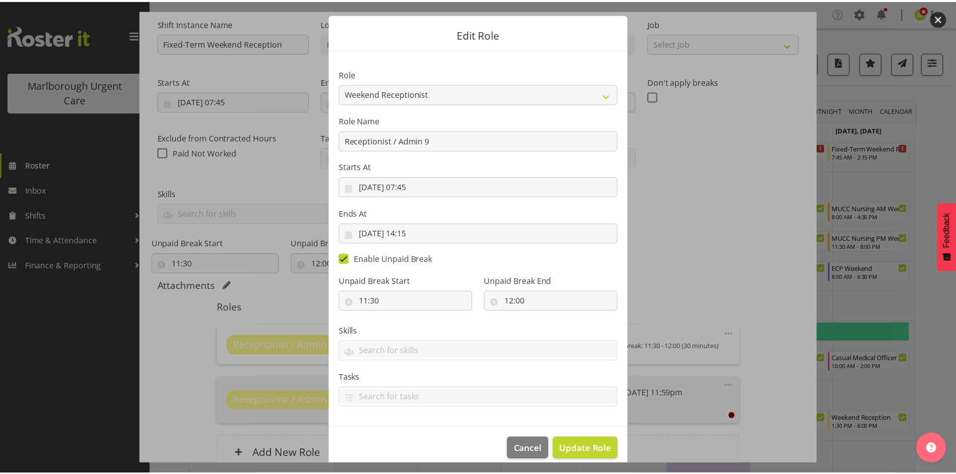
scroll to position [32, 0]
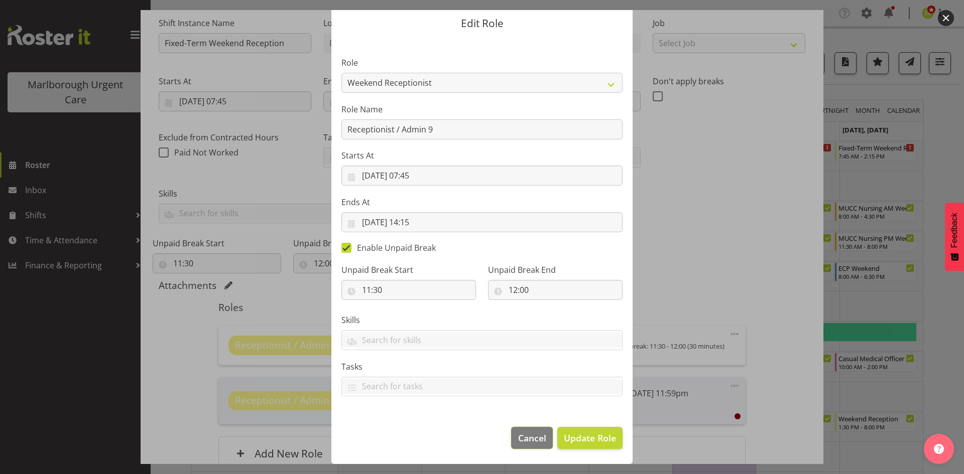
click at [526, 432] on span "Cancel" at bounding box center [532, 438] width 28 height 13
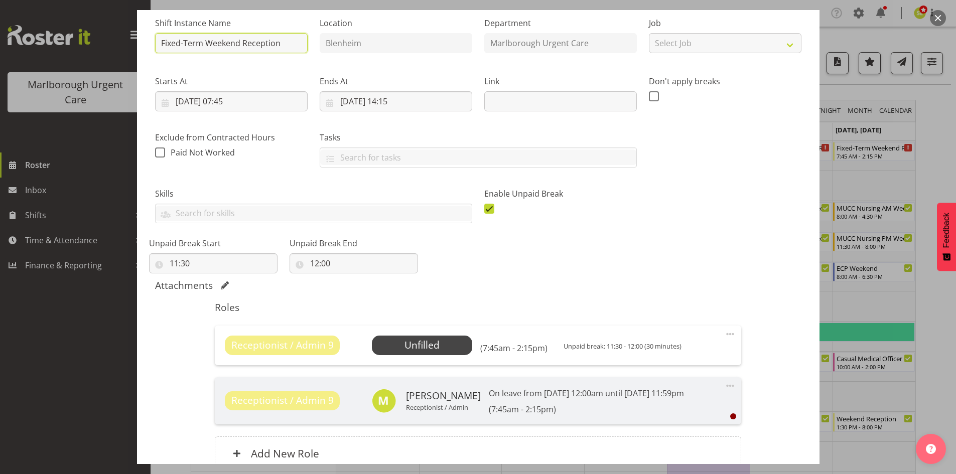
drag, startPoint x: 203, startPoint y: 43, endPoint x: 129, endPoint y: 44, distance: 73.8
click at [129, 44] on div "Edit Shift Instance Shift Details Notes Related Shifts Shift Instance Name Fixe…" at bounding box center [478, 137] width 703 height 454
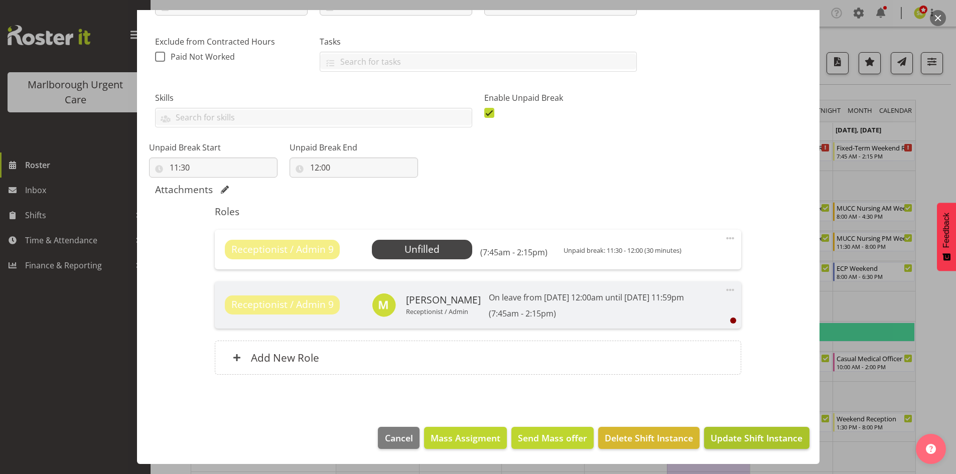
type input "Weekend Reception"
click at [730, 433] on span "Update Shift Instance" at bounding box center [757, 438] width 92 height 13
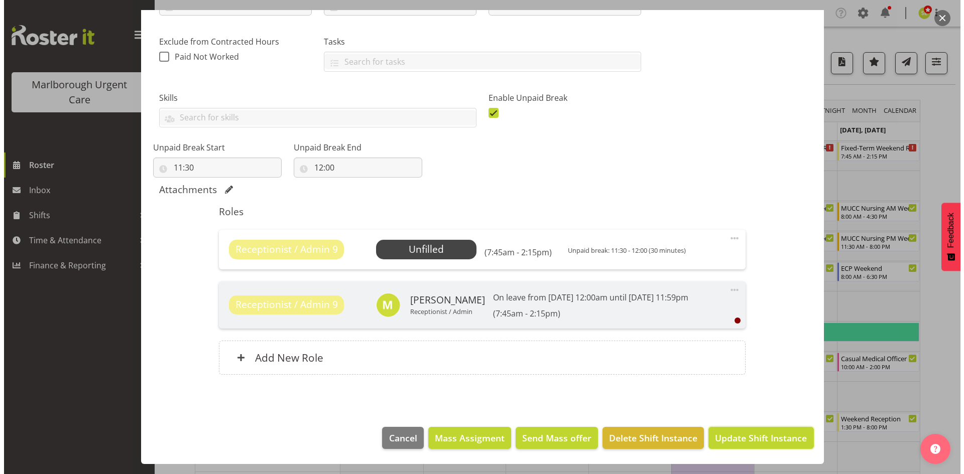
scroll to position [156, 0]
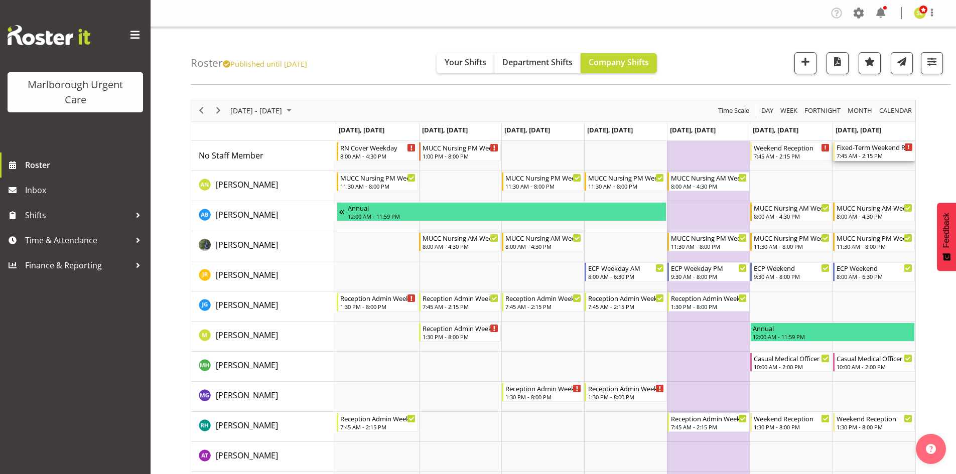
click at [864, 154] on div "7:45 AM - 2:15 PM" at bounding box center [875, 156] width 76 height 8
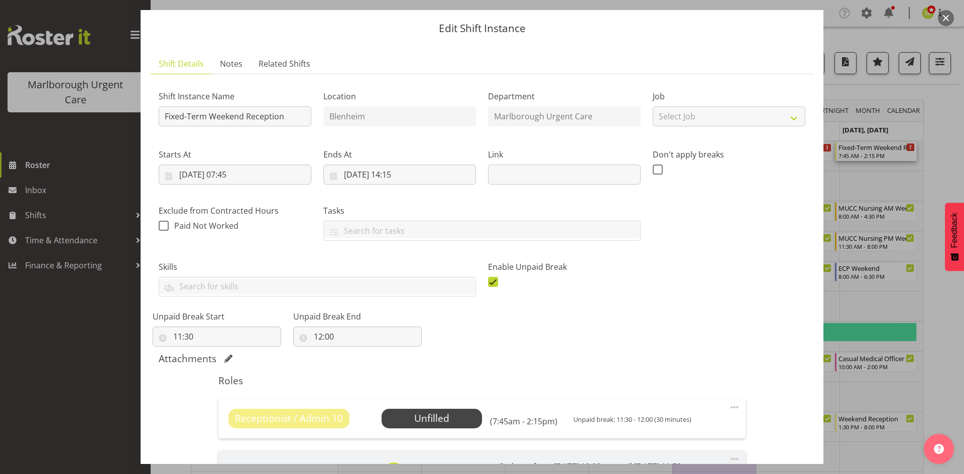
scroll to position [50, 0]
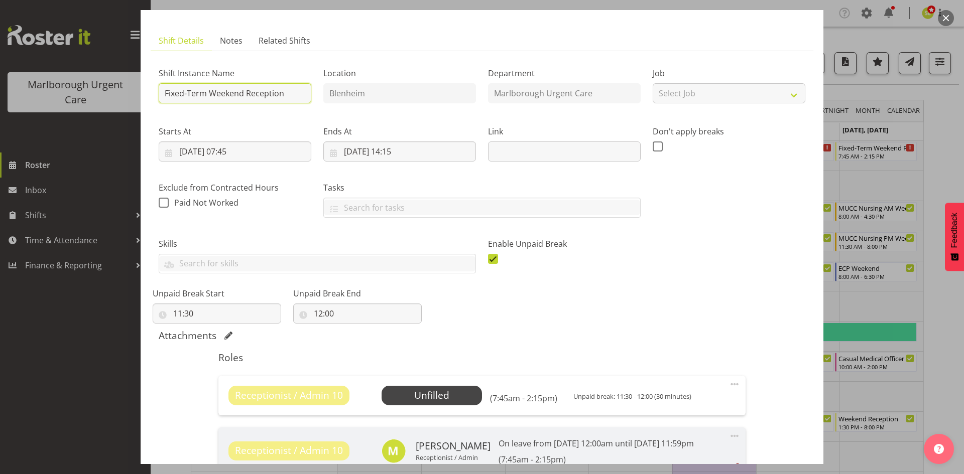
drag, startPoint x: 209, startPoint y: 92, endPoint x: 129, endPoint y: 89, distance: 79.9
click at [129, 89] on div "Edit Shift Instance Shift Details Notes Related Shifts Shift Instance Name Fixe…" at bounding box center [482, 237] width 964 height 474
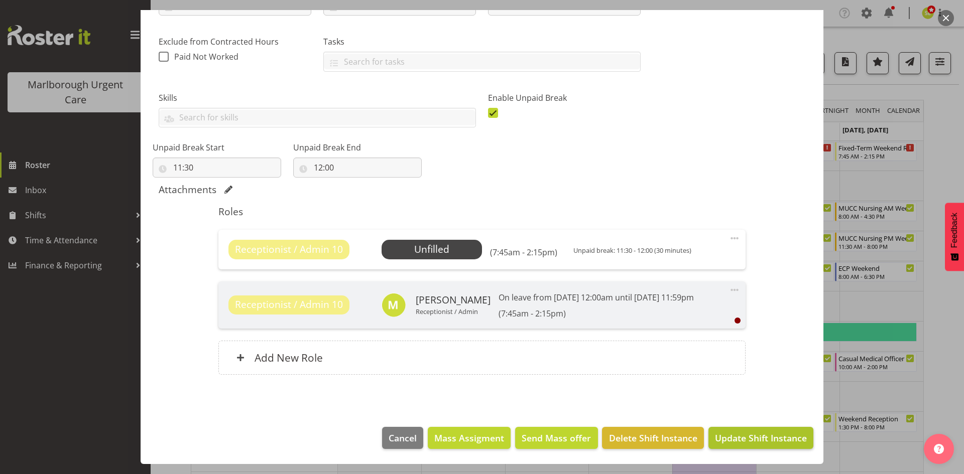
type input "Weekend Reception"
click at [738, 436] on span "Update Shift Instance" at bounding box center [761, 438] width 92 height 13
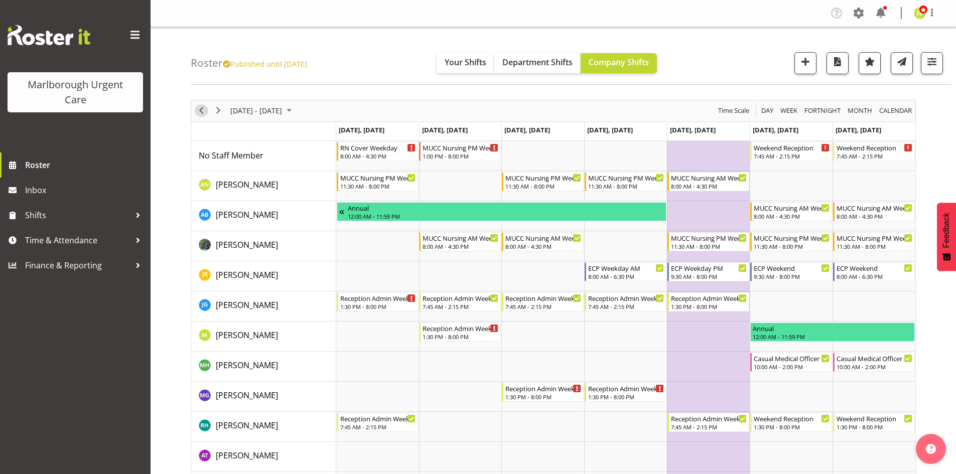
click at [203, 112] on span "Previous" at bounding box center [201, 110] width 12 height 13
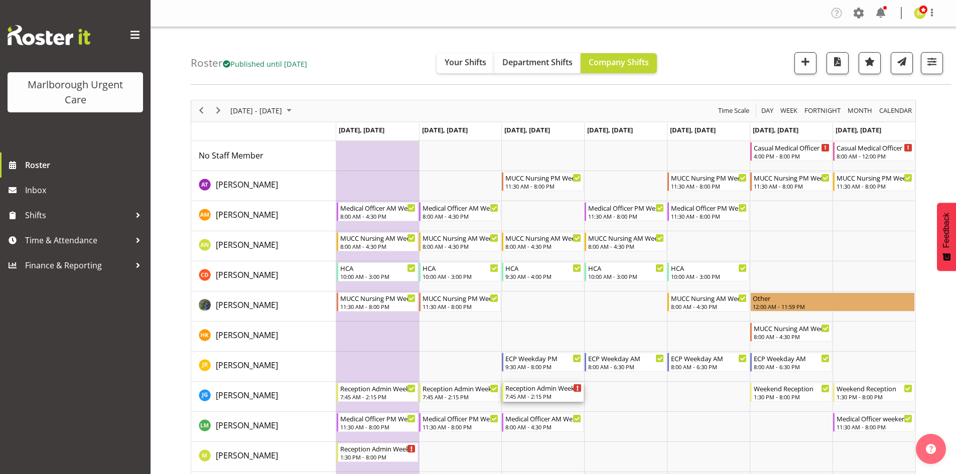
click at [528, 396] on div "7:45 AM - 2:15 PM" at bounding box center [543, 397] width 76 height 8
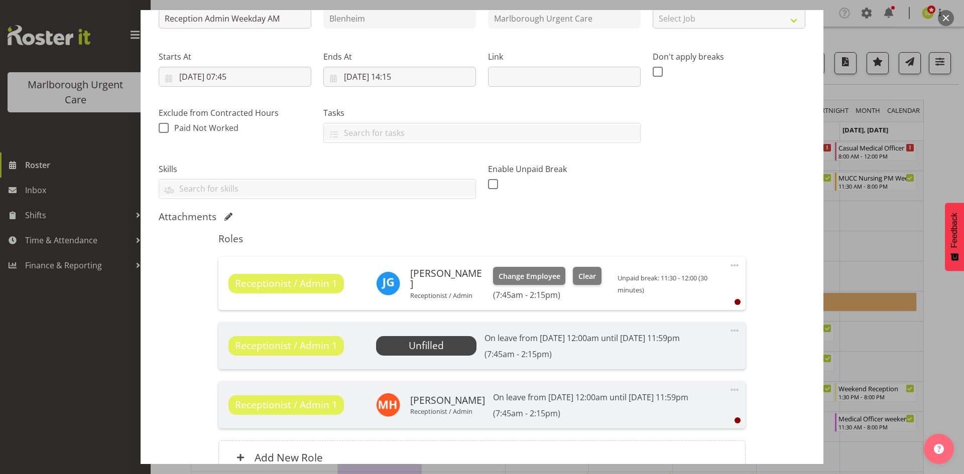
scroll to position [151, 0]
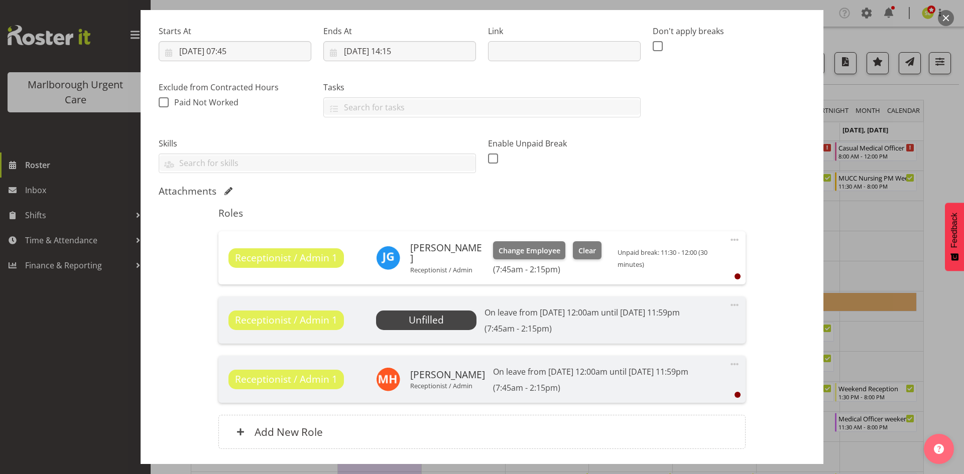
click at [429, 323] on span "Unfilled" at bounding box center [426, 320] width 35 height 14
click at [728, 306] on span at bounding box center [734, 305] width 12 height 12
click at [716, 370] on div "Receptionist / Admin 1 Margret Hall Receptionist / Admin On leave from 1st Nov …" at bounding box center [481, 379] width 506 height 27
click at [728, 366] on span at bounding box center [734, 364] width 12 height 12
click at [746, 357] on div "Shift Instance Name Reception Admin Weekday AM Location Blenheim Department Mar…" at bounding box center [482, 210] width 646 height 503
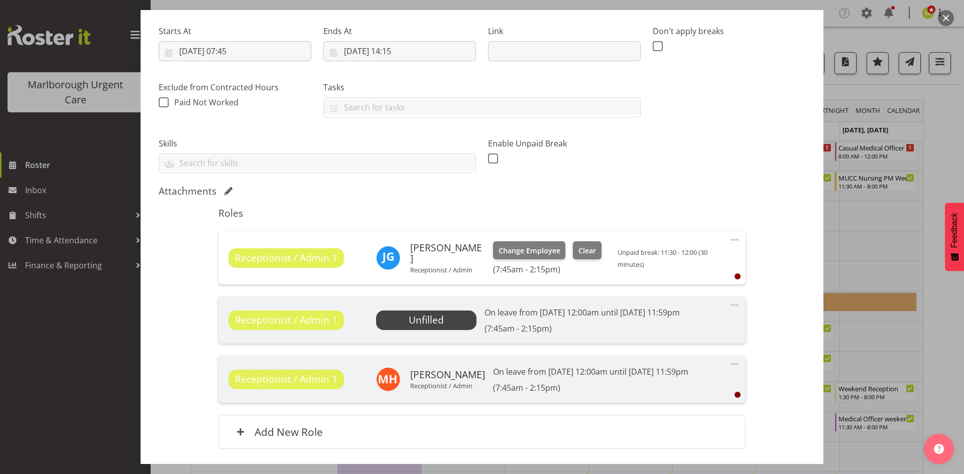
click at [556, 318] on p "On leave from [DATE] 12:00am until [DATE] 11:59pm" at bounding box center [581, 313] width 195 height 12
click at [442, 320] on span "Unfilled" at bounding box center [426, 320] width 100 height 19
click at [469, 319] on span "Unfilled" at bounding box center [426, 320] width 100 height 19
click at [527, 321] on div "On leave from 1st Nov 12:00am until 1st Apr 11:59pm (7:45am - 2:15pm)" at bounding box center [581, 320] width 195 height 27
click at [325, 325] on span "Receptionist / Admin 1" at bounding box center [286, 320] width 102 height 15
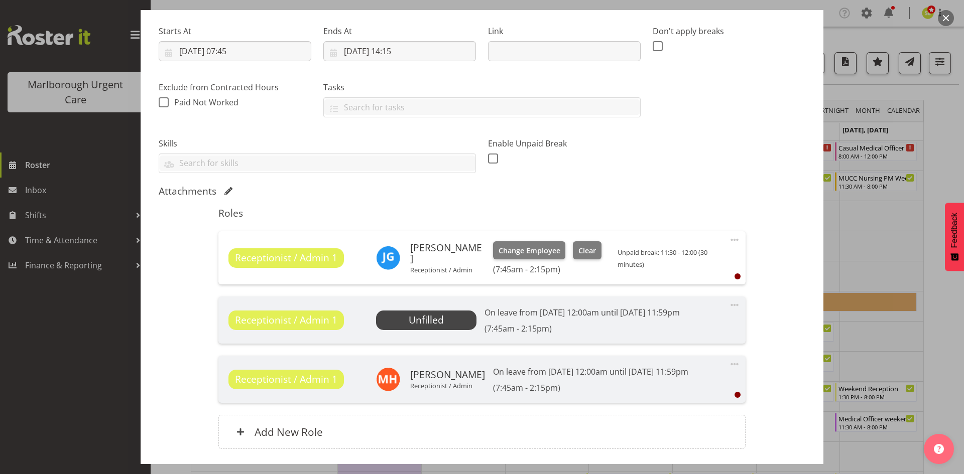
click at [493, 322] on div "On leave from 1st Nov 12:00am until 1st Apr 11:59pm (7:45am - 2:15pm)" at bounding box center [581, 320] width 195 height 27
click at [729, 305] on span at bounding box center [734, 305] width 12 height 12
click at [679, 326] on link "Cover Role" at bounding box center [692, 327] width 96 height 18
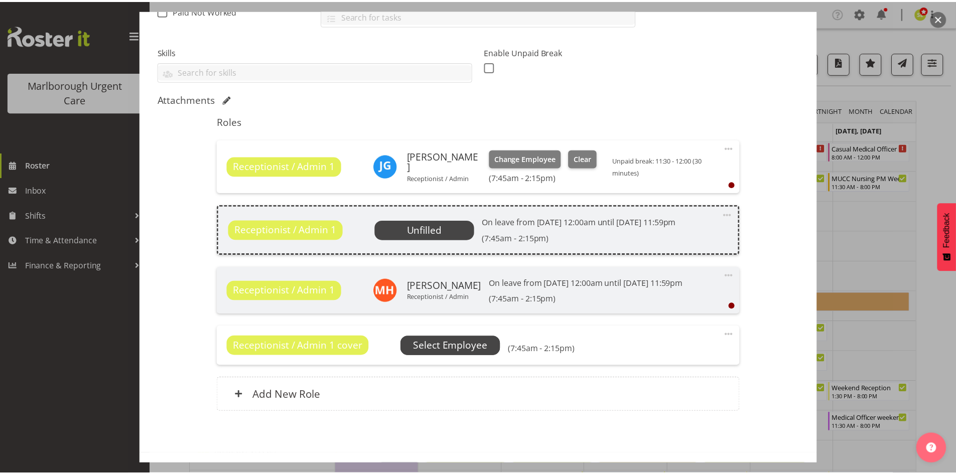
scroll to position [251, 0]
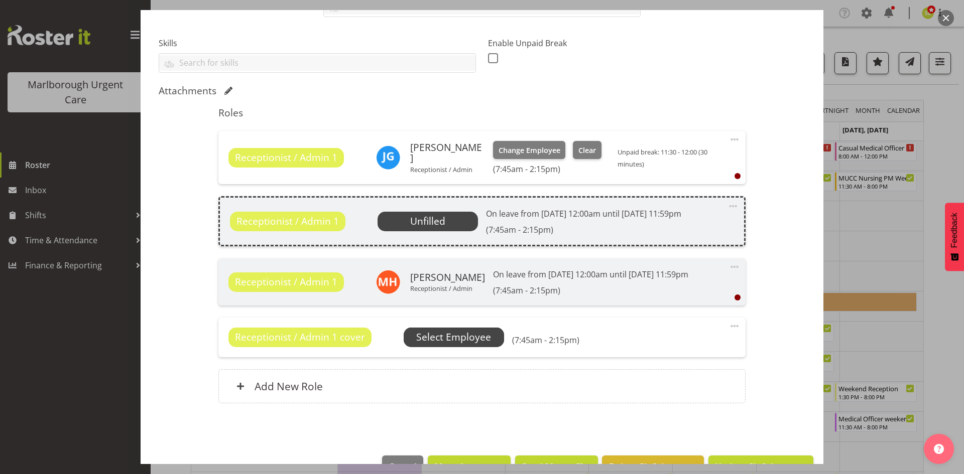
click at [439, 334] on span "Select Employee" at bounding box center [453, 337] width 75 height 15
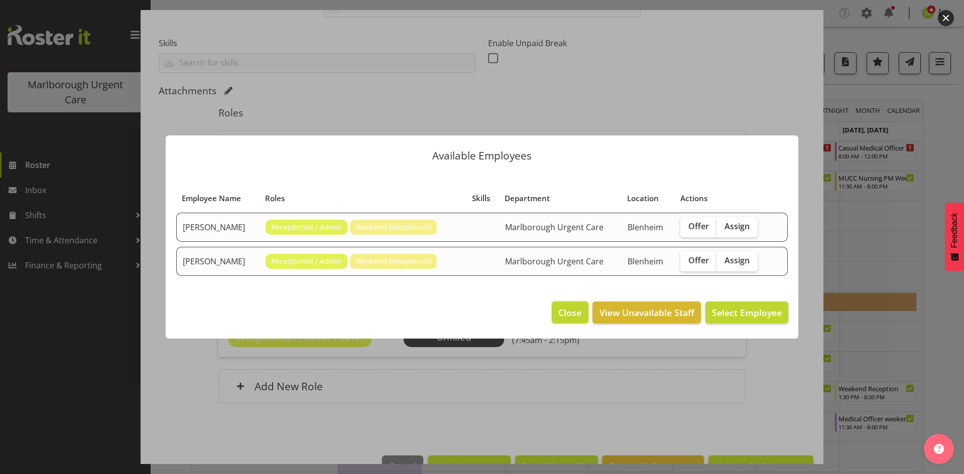
click at [562, 317] on span "Close" at bounding box center [569, 312] width 23 height 13
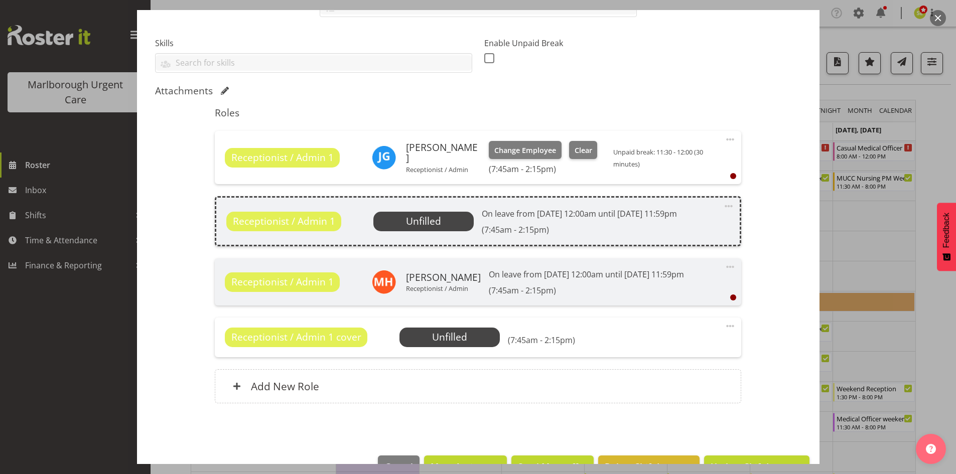
click at [731, 135] on div "Receptionist / Admin 1 Josephine Godinez Receptionist / Admin Change Employee C…" at bounding box center [478, 157] width 527 height 53
click at [724, 140] on span at bounding box center [730, 140] width 12 height 12
click at [667, 195] on link "Delete" at bounding box center [688, 198] width 96 height 18
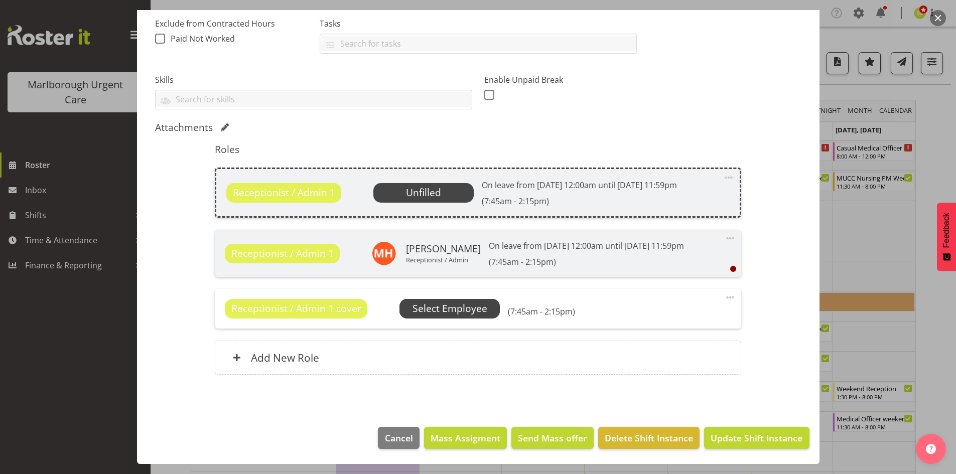
click at [477, 306] on span "Select Employee" at bounding box center [450, 309] width 75 height 15
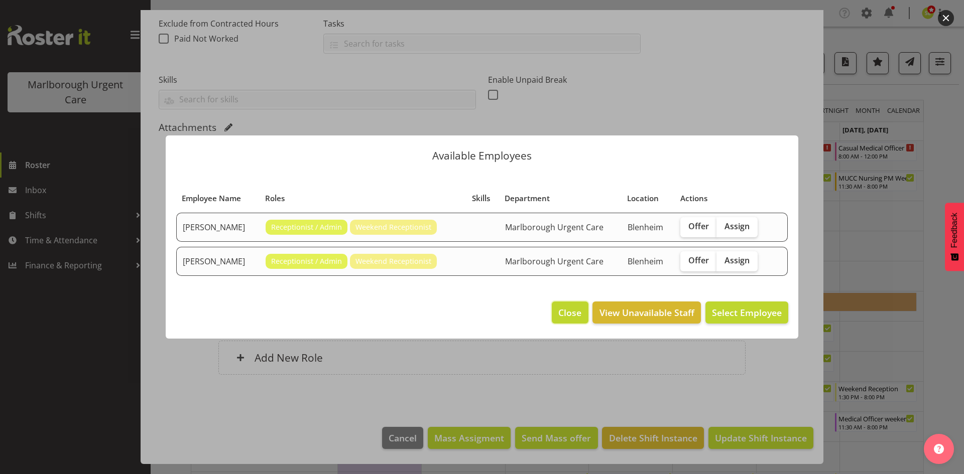
click at [571, 307] on span "Close" at bounding box center [569, 312] width 23 height 13
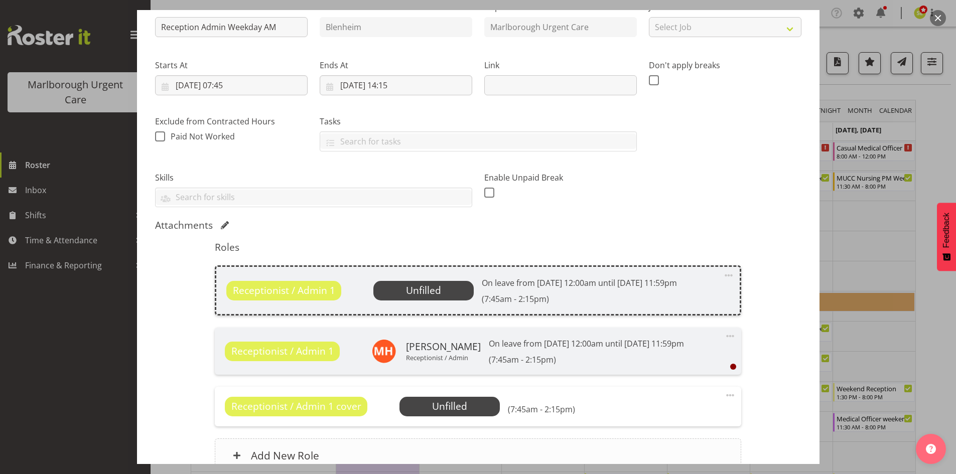
scroll to position [64, 0]
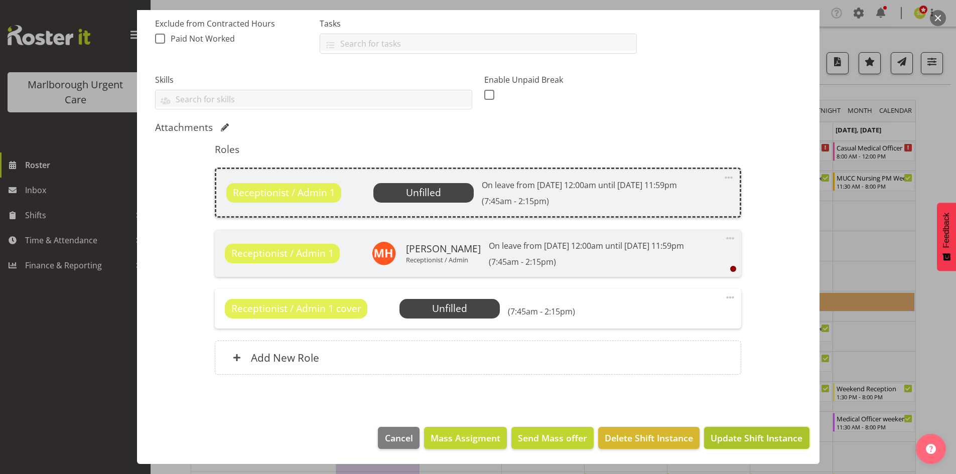
click at [724, 436] on span "Update Shift Instance" at bounding box center [757, 438] width 92 height 13
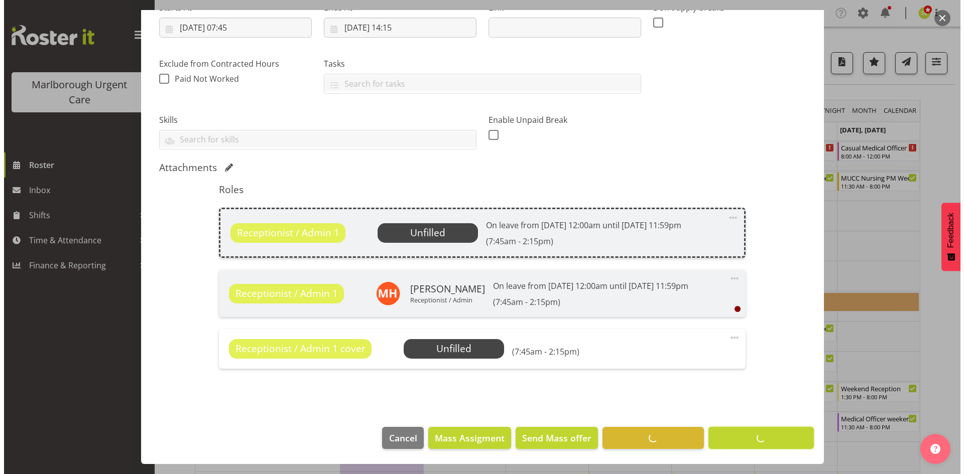
scroll to position [174, 0]
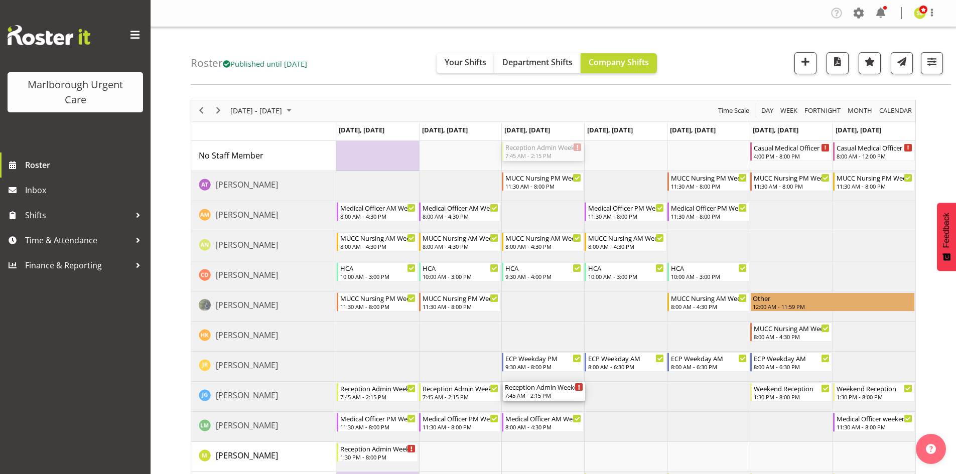
drag, startPoint x: 538, startPoint y: 152, endPoint x: 540, endPoint y: 384, distance: 232.4
drag, startPoint x: 534, startPoint y: 151, endPoint x: 537, endPoint y: 399, distance: 248.0
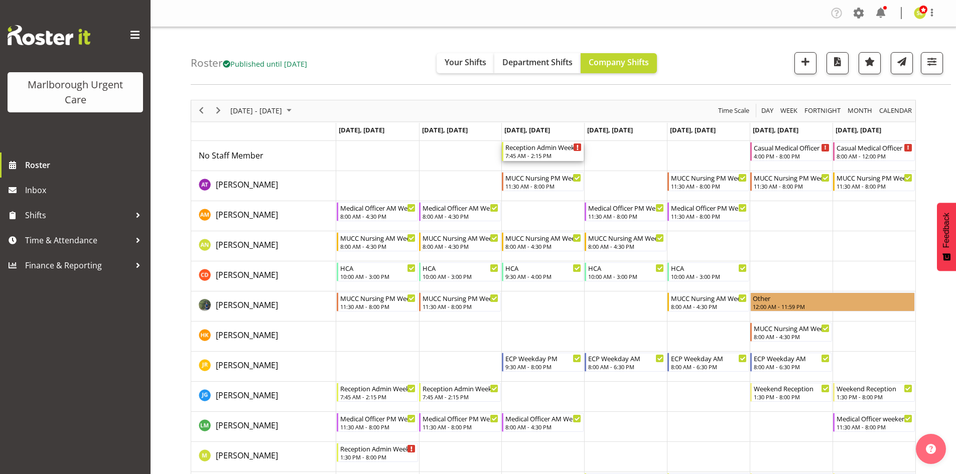
click at [520, 153] on div "7:45 AM - 2:15 PM" at bounding box center [543, 156] width 76 height 8
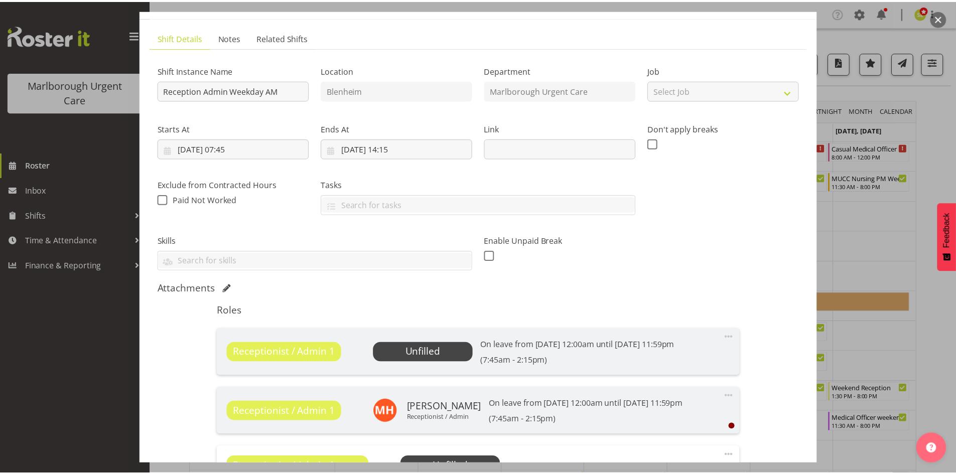
scroll to position [100, 0]
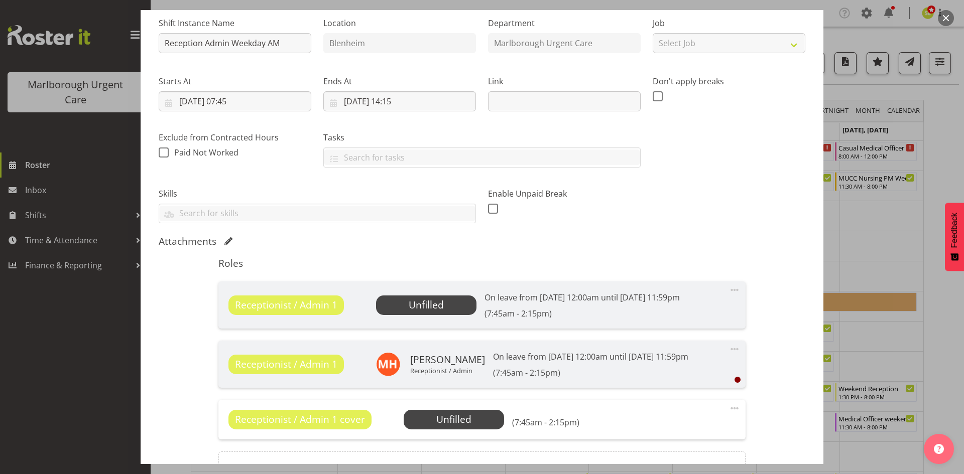
click at [422, 313] on span "Unfilled" at bounding box center [426, 305] width 100 height 19
click at [428, 307] on span "Unfilled" at bounding box center [426, 305] width 35 height 14
click at [461, 418] on span "Select Employee" at bounding box center [453, 420] width 75 height 15
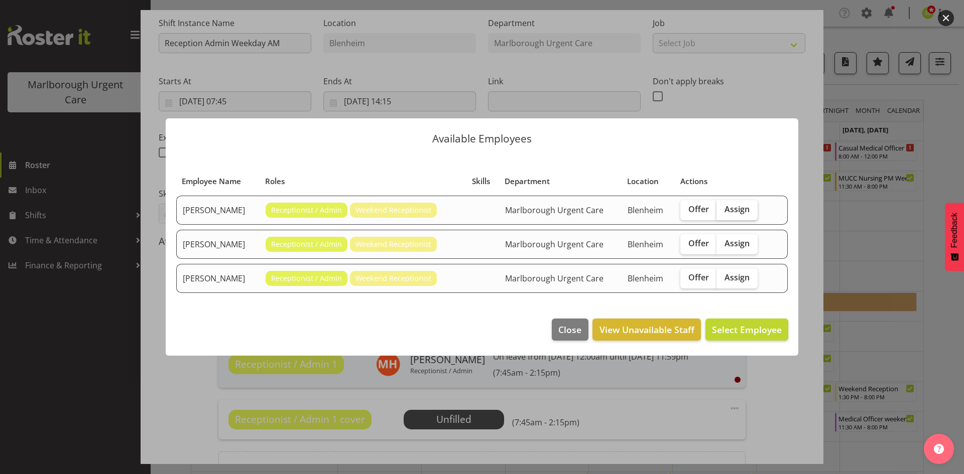
click at [731, 209] on span "Assign" at bounding box center [736, 209] width 25 height 10
click at [723, 209] on input "Assign" at bounding box center [719, 209] width 7 height 7
checkbox input "true"
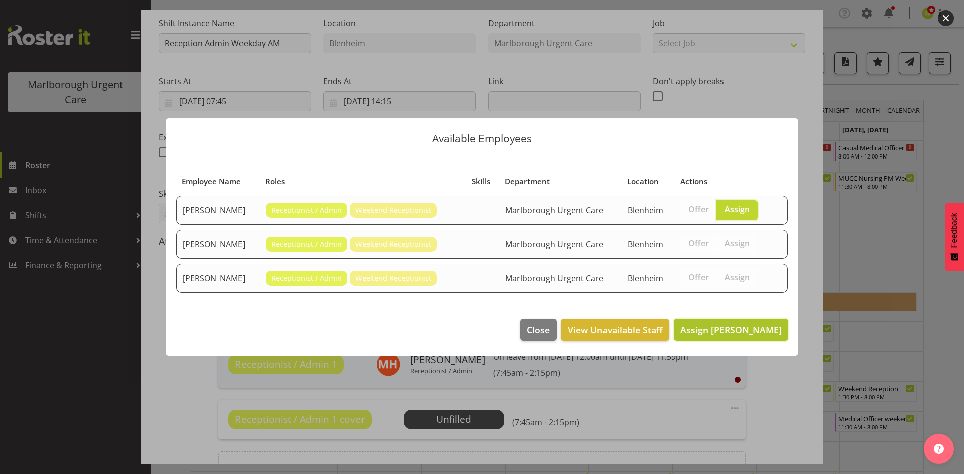
click at [724, 323] on span "Assign [PERSON_NAME]" at bounding box center [730, 329] width 101 height 13
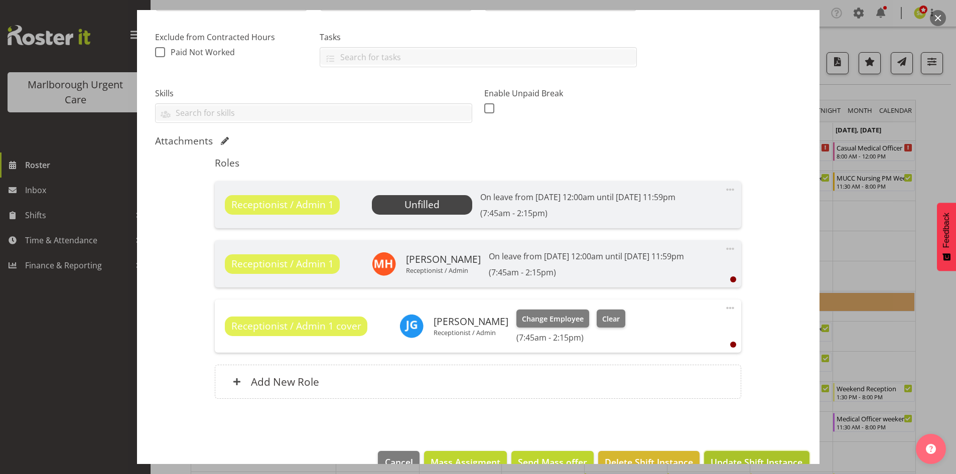
drag, startPoint x: 741, startPoint y: 454, endPoint x: 736, endPoint y: 452, distance: 5.6
click at [741, 454] on button "Update Shift Instance" at bounding box center [756, 462] width 105 height 22
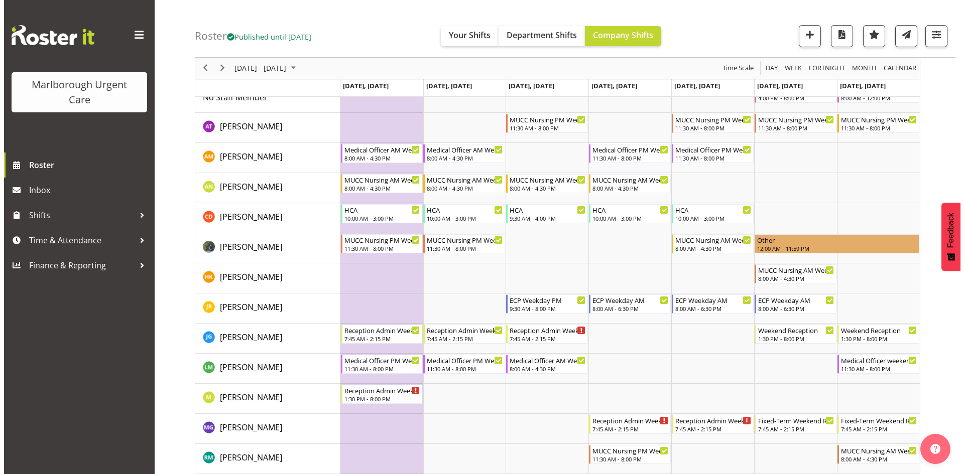
scroll to position [0, 0]
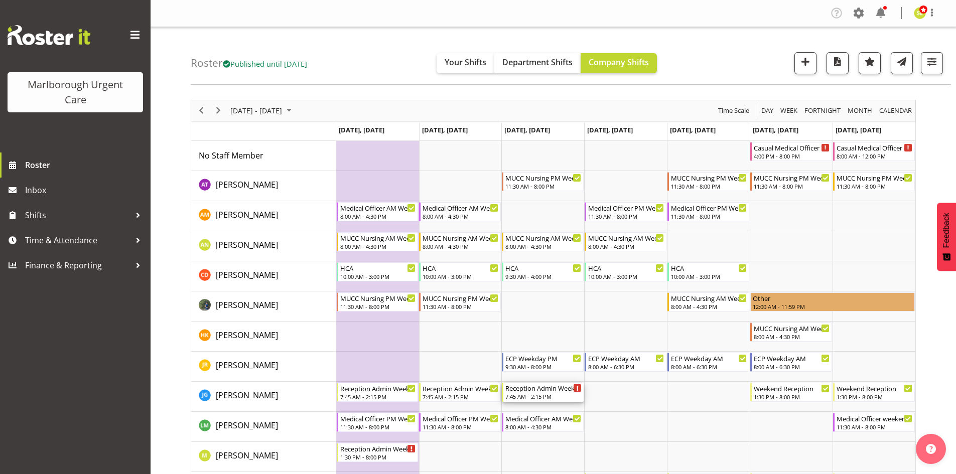
click at [534, 391] on div "Reception Admin Weekday AM" at bounding box center [543, 388] width 76 height 10
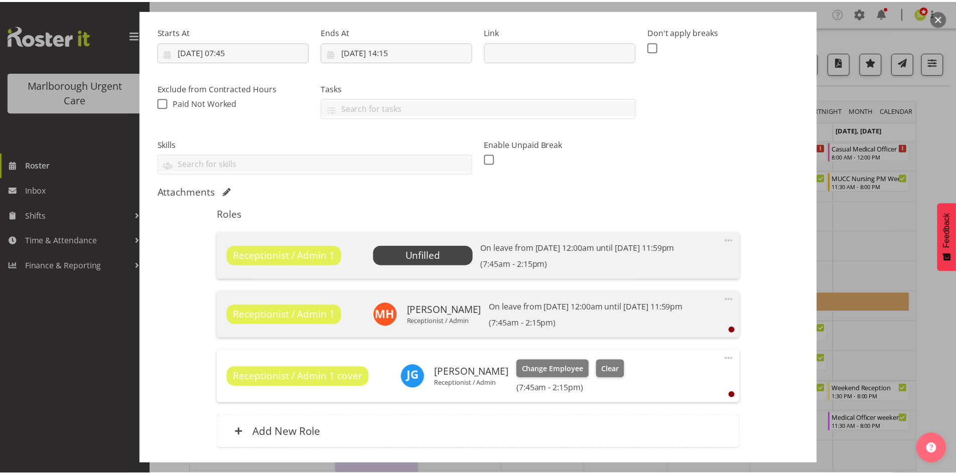
scroll to position [151, 0]
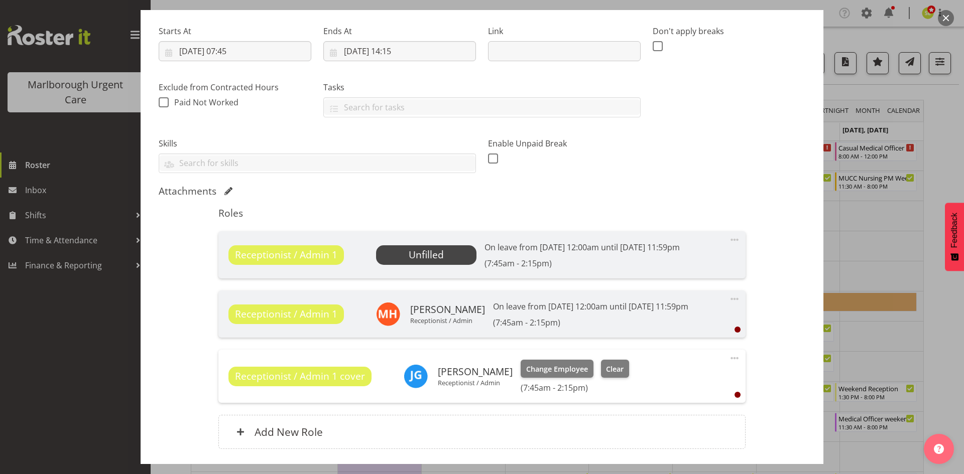
click at [353, 257] on div "Receptionist / Admin 1 Unfilled On leave from 1st Nov 12:00am until 1st Apr 11:…" at bounding box center [481, 254] width 506 height 27
click at [314, 257] on span "Receptionist / Admin 1" at bounding box center [286, 255] width 102 height 15
click at [433, 253] on span "Unfilled" at bounding box center [426, 255] width 35 height 14
click at [949, 17] on button "button" at bounding box center [946, 18] width 16 height 16
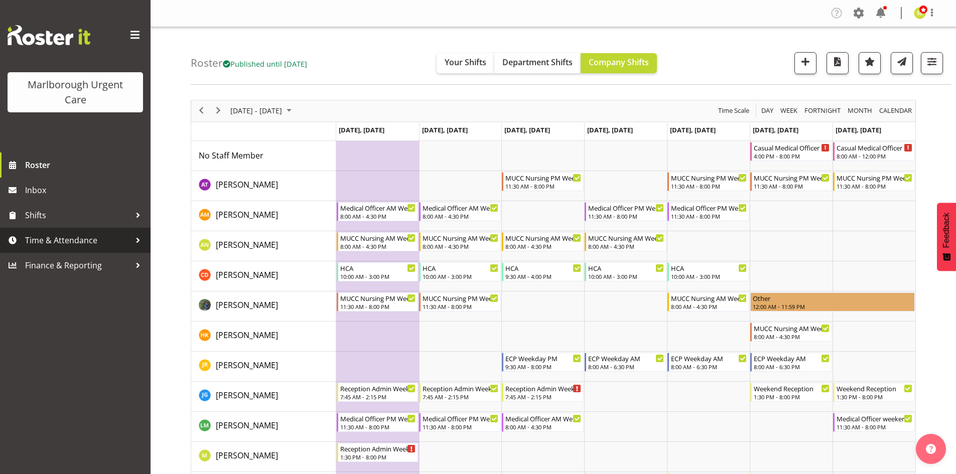
click at [73, 235] on span "Time & Attendance" at bounding box center [77, 240] width 105 height 15
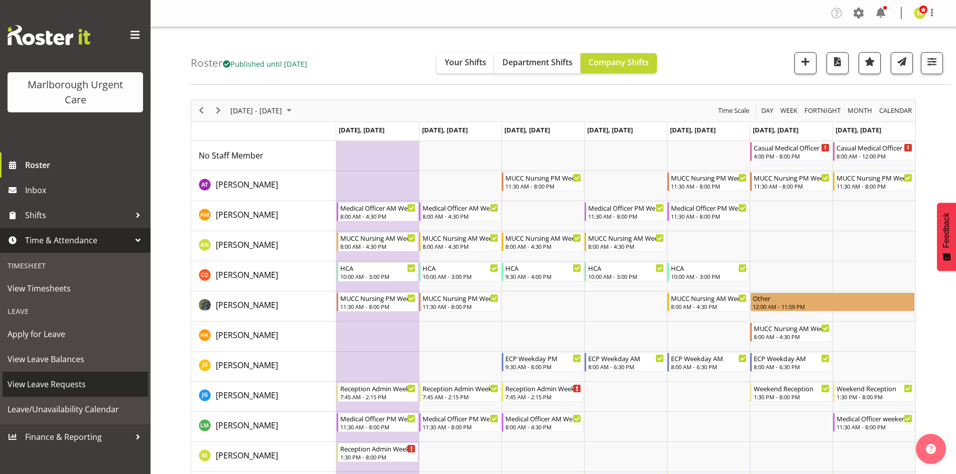
click at [76, 379] on span "View Leave Requests" at bounding box center [76, 384] width 136 height 15
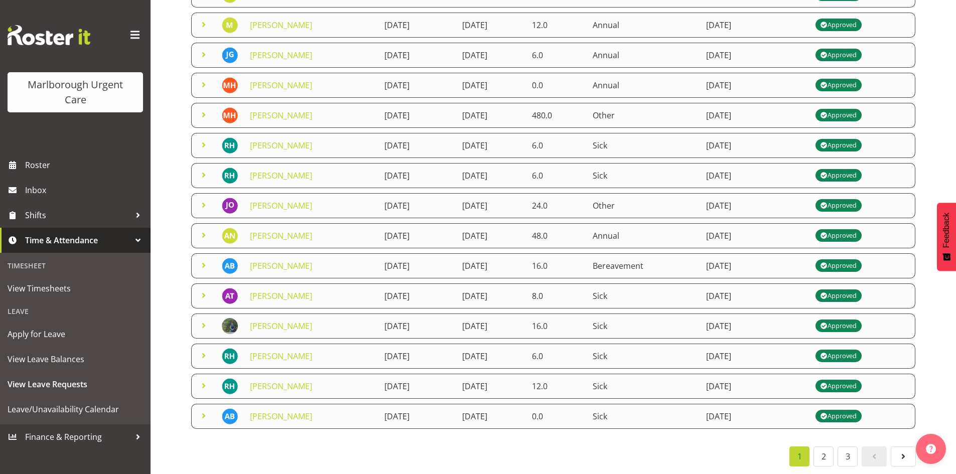
scroll to position [157, 0]
click at [821, 447] on link "2" at bounding box center [824, 457] width 20 height 20
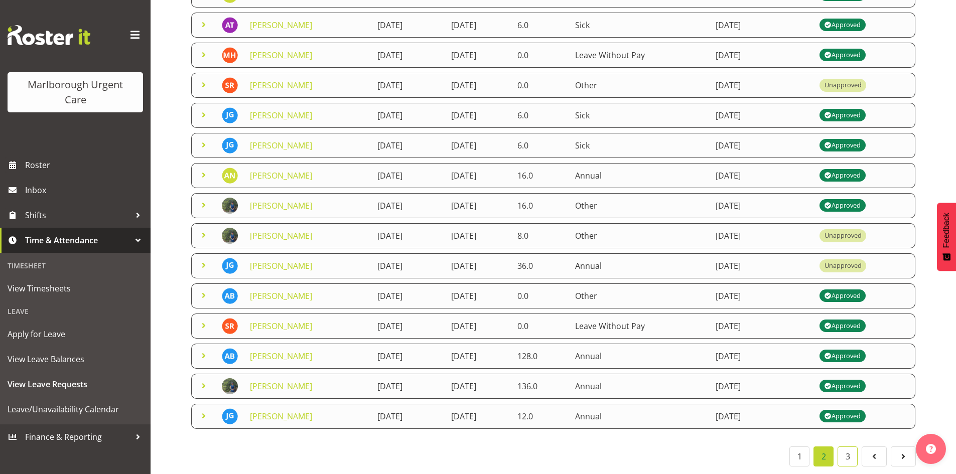
click at [849, 451] on link "3" at bounding box center [848, 457] width 20 height 20
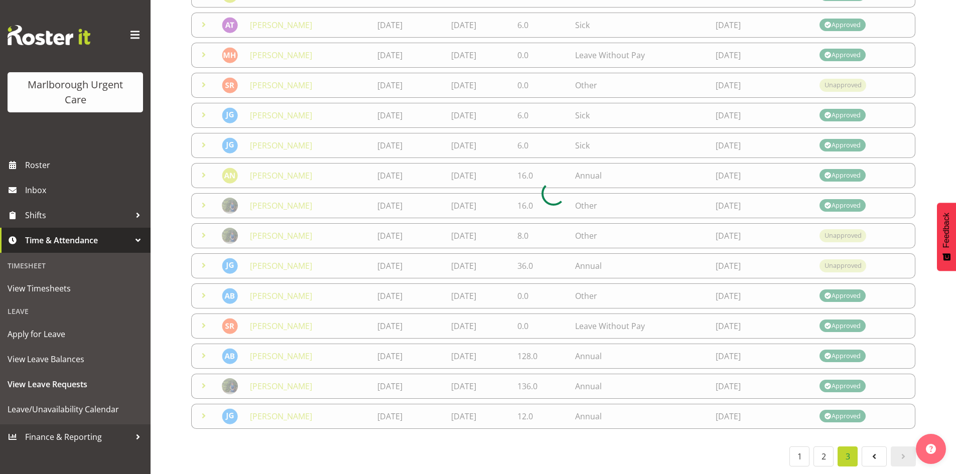
scroll to position [27, 0]
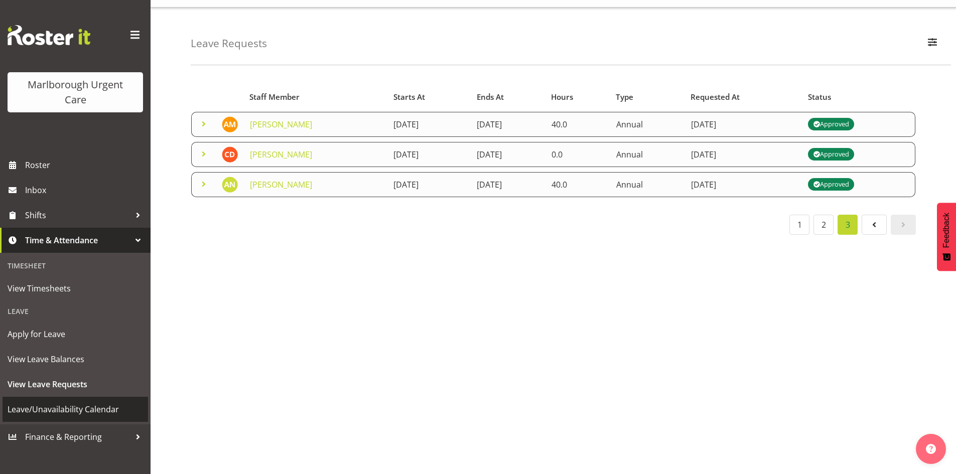
click at [71, 407] on span "Leave/Unavailability Calendar" at bounding box center [76, 409] width 136 height 15
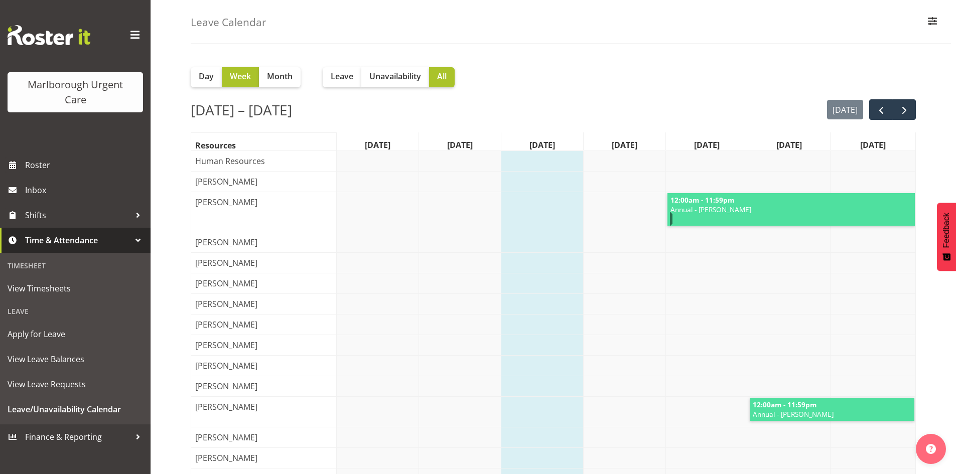
scroll to position [50, 0]
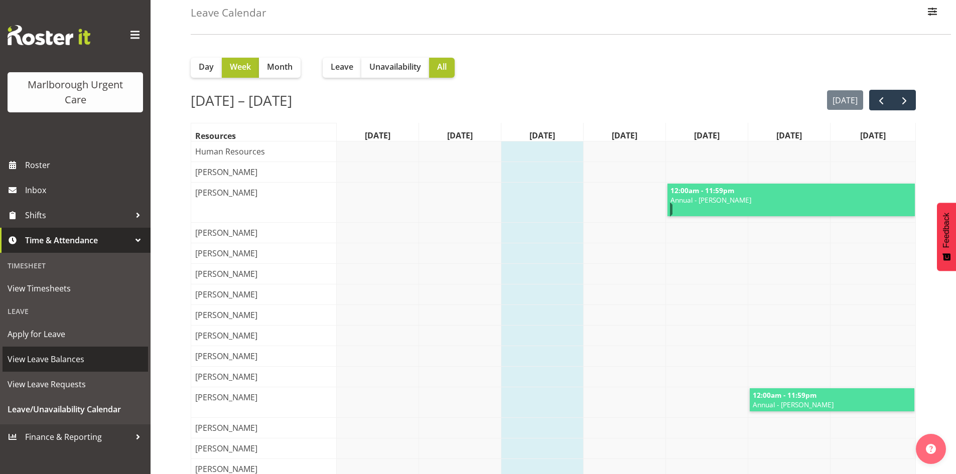
click at [65, 364] on span "View Leave Balances" at bounding box center [76, 359] width 136 height 15
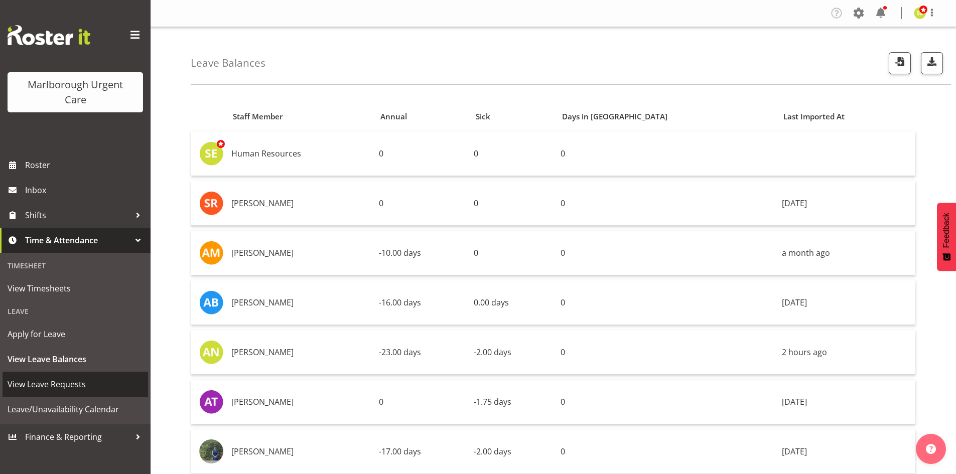
click at [82, 374] on link "View Leave Requests" at bounding box center [76, 384] width 146 height 25
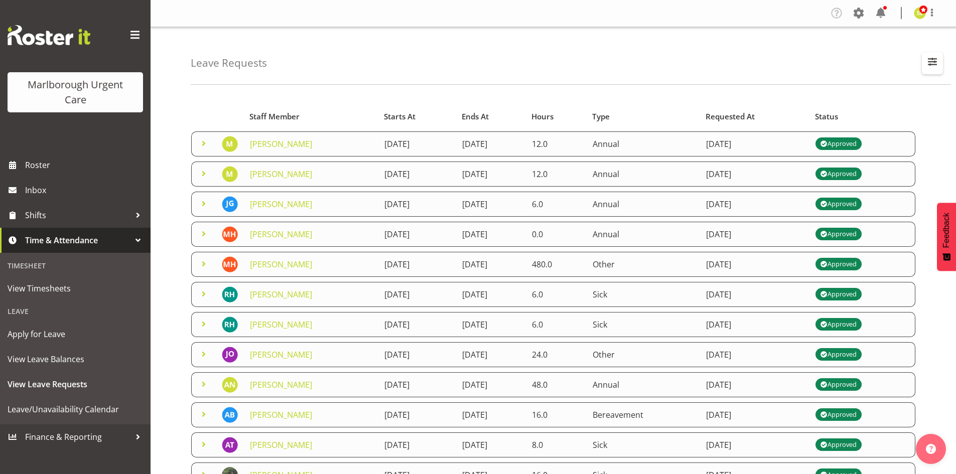
click at [927, 58] on span "button" at bounding box center [932, 61] width 13 height 13
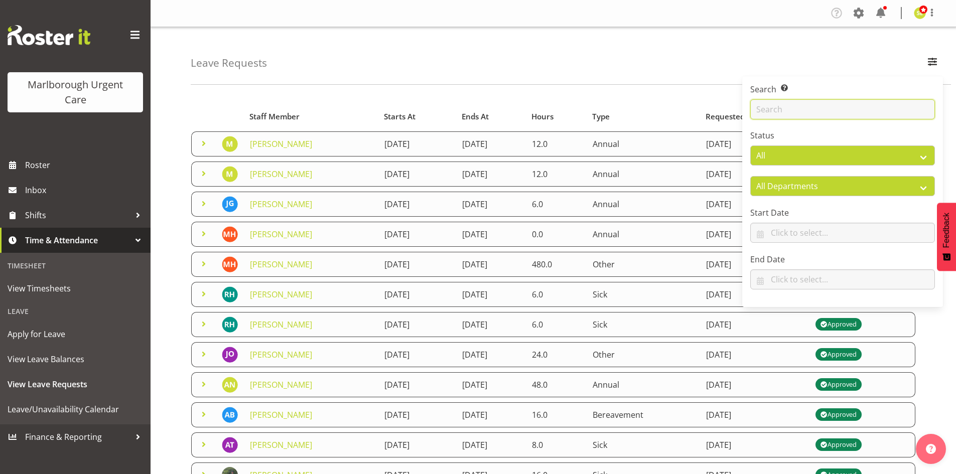
click at [824, 102] on input "text" at bounding box center [842, 109] width 185 height 20
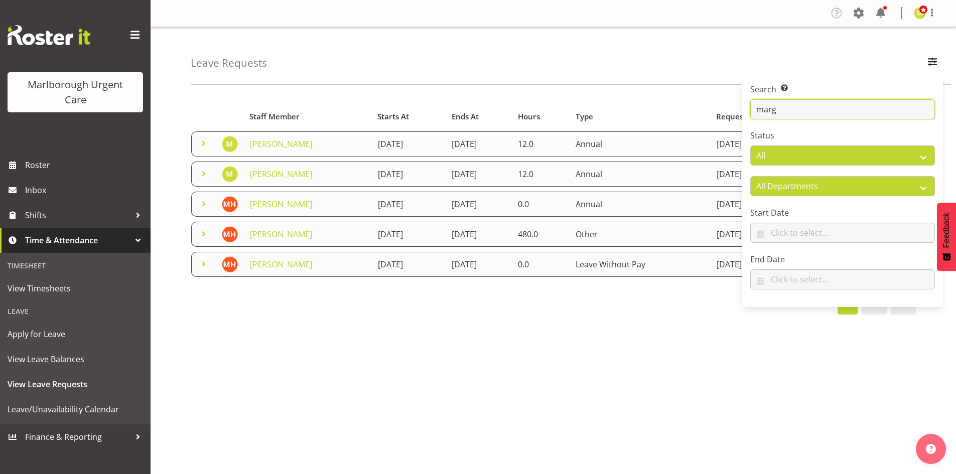
type input "marg"
click at [638, 103] on table "Staff Member Starts At Ends At Hours Type Requested At Status [PERSON_NAME] [DA…" at bounding box center [553, 192] width 725 height 181
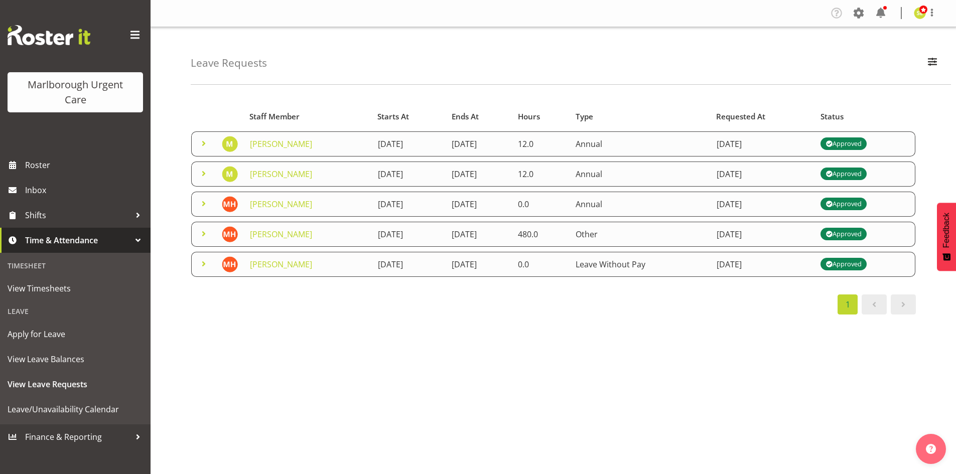
click at [207, 236] on span at bounding box center [204, 234] width 12 height 12
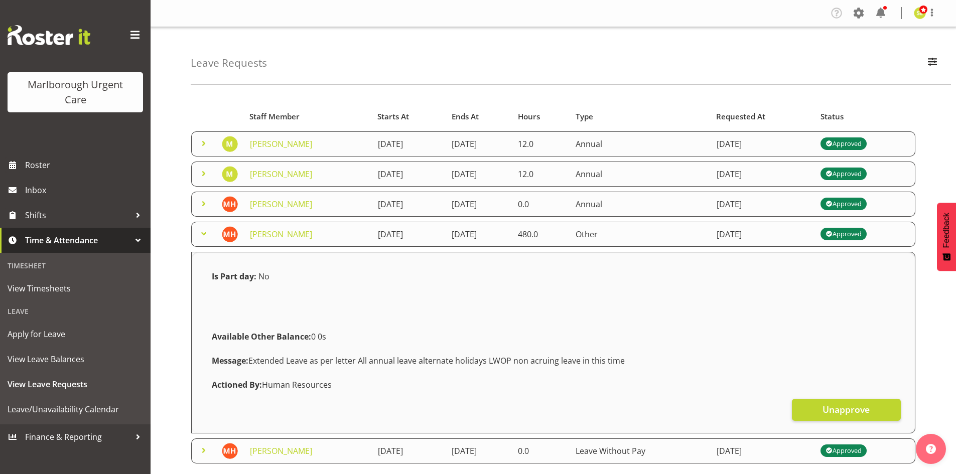
drag, startPoint x: 636, startPoint y: 358, endPoint x: 251, endPoint y: 349, distance: 385.1
click at [251, 349] on div "Message: Extended Leave as per letter All annual leave alternate holidays LWOP …" at bounding box center [553, 361] width 695 height 24
click at [503, 339] on div "Available Other Balance: 0 0s" at bounding box center [553, 337] width 695 height 24
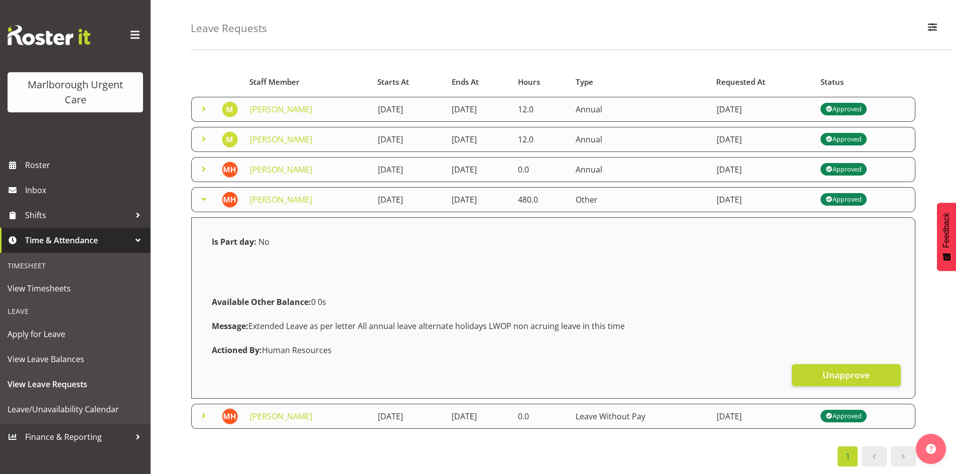
click at [459, 406] on td "[DATE]" at bounding box center [479, 416] width 66 height 25
click at [200, 410] on span at bounding box center [204, 416] width 12 height 12
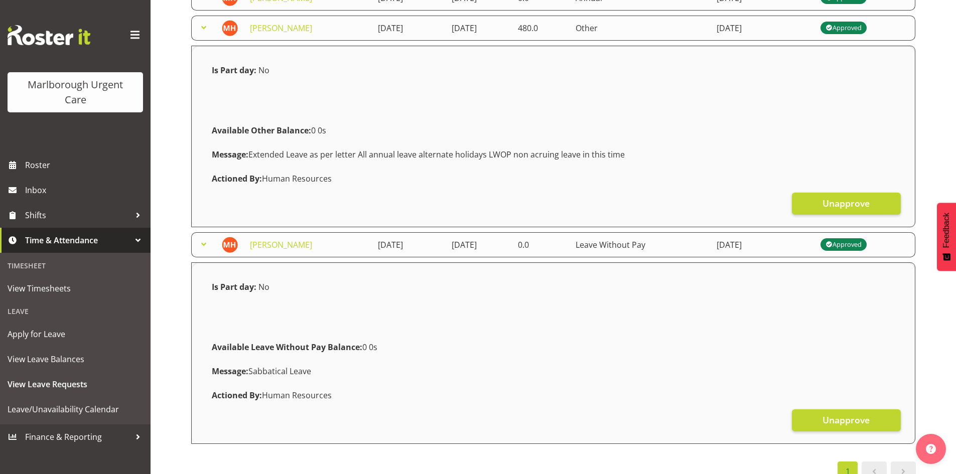
scroll to position [229, 0]
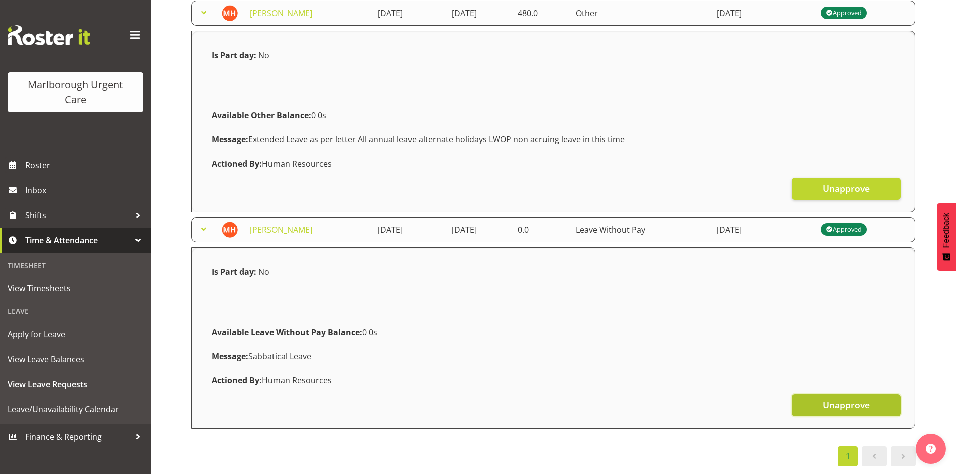
click at [801, 399] on button "Unapprove" at bounding box center [846, 406] width 109 height 22
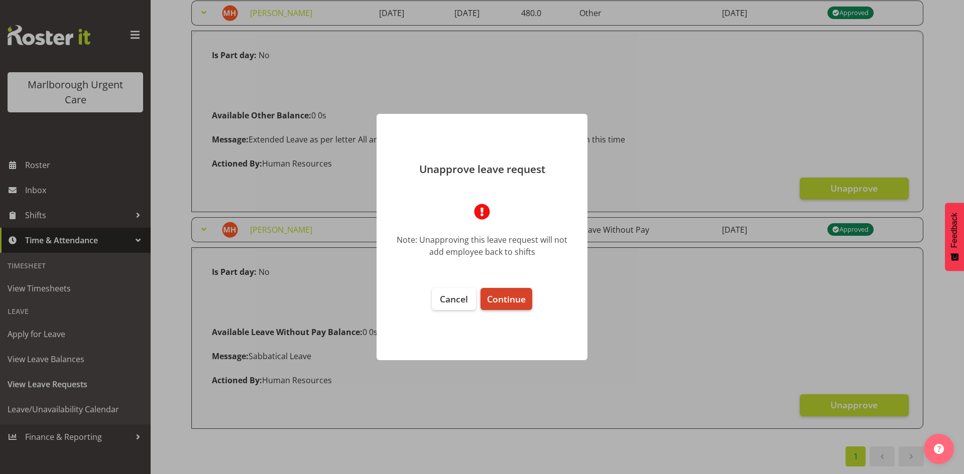
click at [515, 300] on span "Continue" at bounding box center [506, 299] width 39 height 12
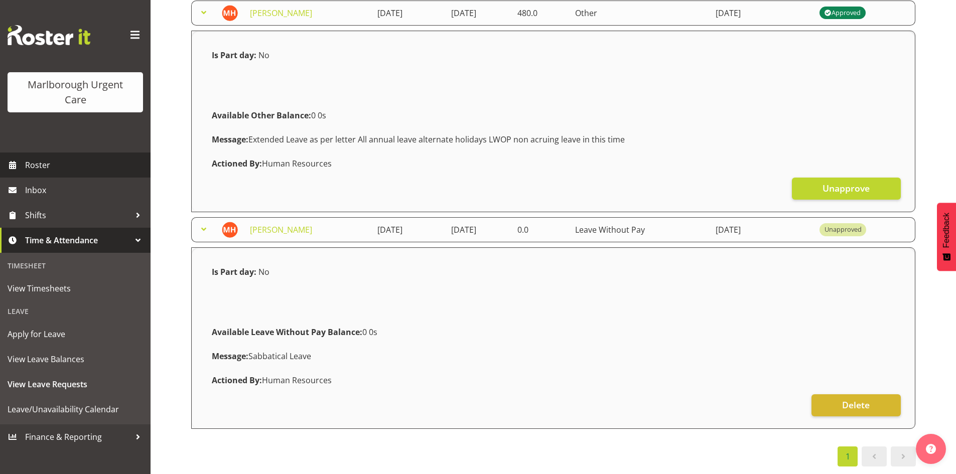
click at [41, 171] on span "Roster" at bounding box center [85, 165] width 120 height 15
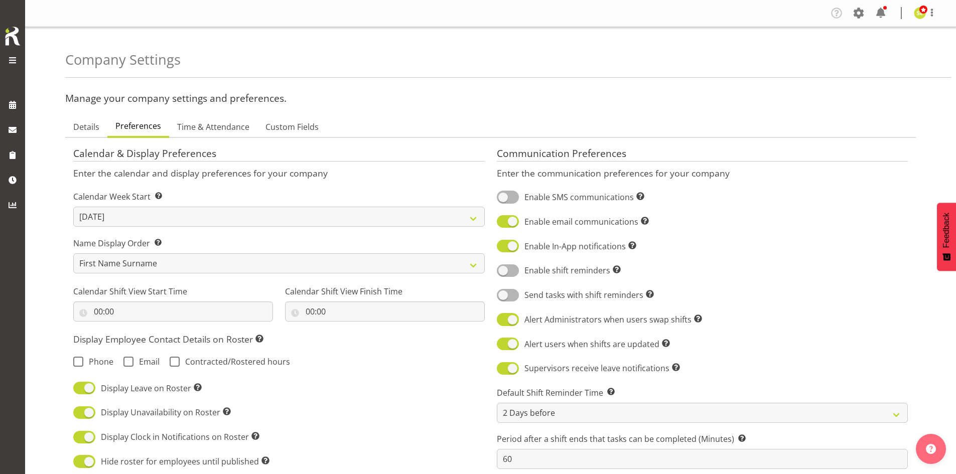
select select "[DATE]"
select select "2_day_before"
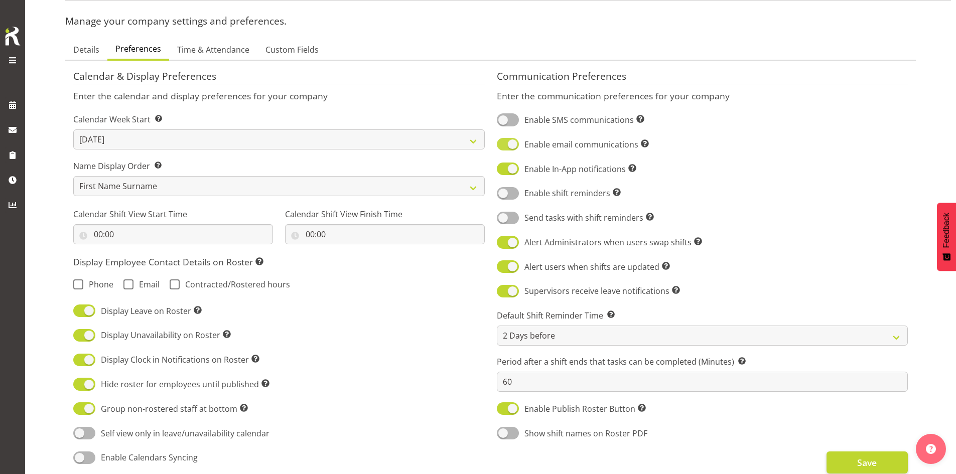
click at [508, 143] on span at bounding box center [508, 144] width 22 height 13
click at [503, 143] on input "Enable email communications Turn on or off email communications for your entire…" at bounding box center [500, 144] width 7 height 7
checkbox input "false"
click at [513, 169] on span at bounding box center [508, 169] width 22 height 13
click at [503, 169] on input "Enable In-App notifications Turn on or off In-App communications for your entir…" at bounding box center [500, 169] width 7 height 7
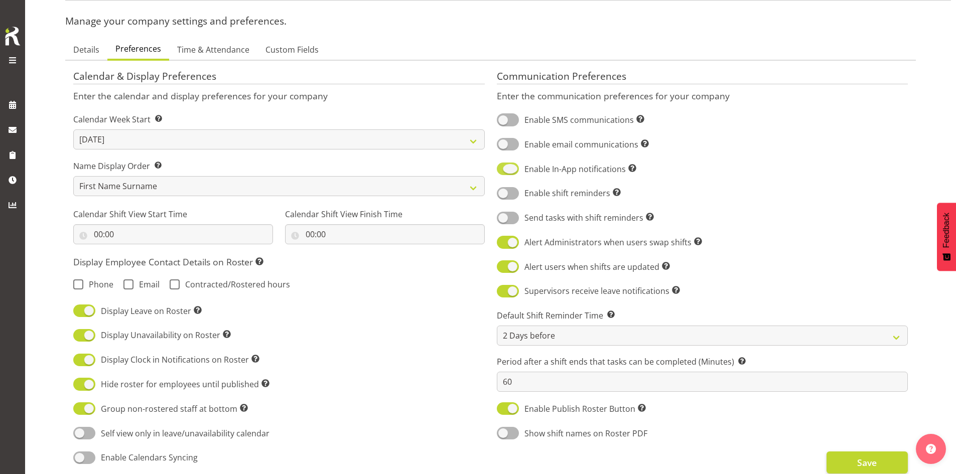
checkbox input "false"
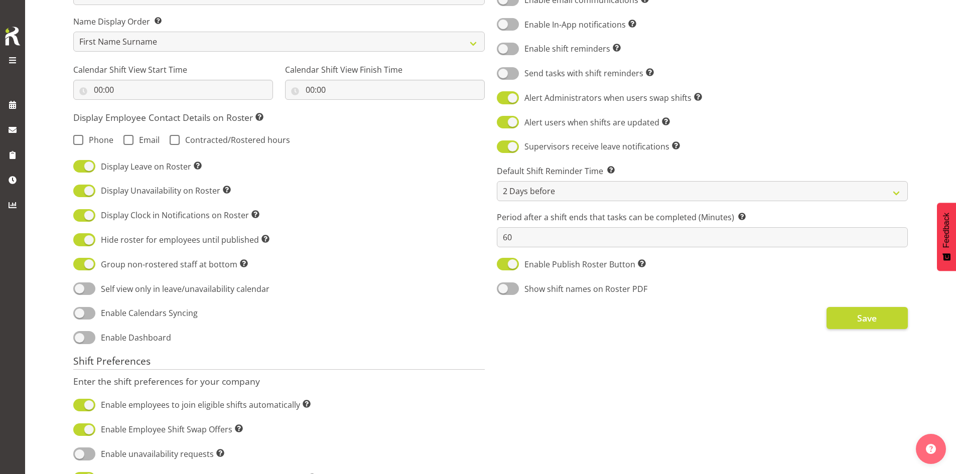
scroll to position [228, 0]
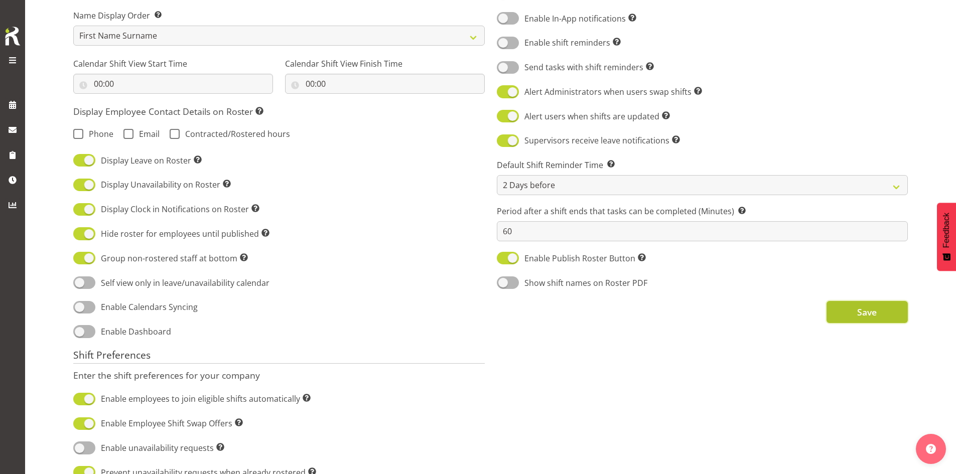
click at [863, 309] on span "Save" at bounding box center [867, 312] width 20 height 13
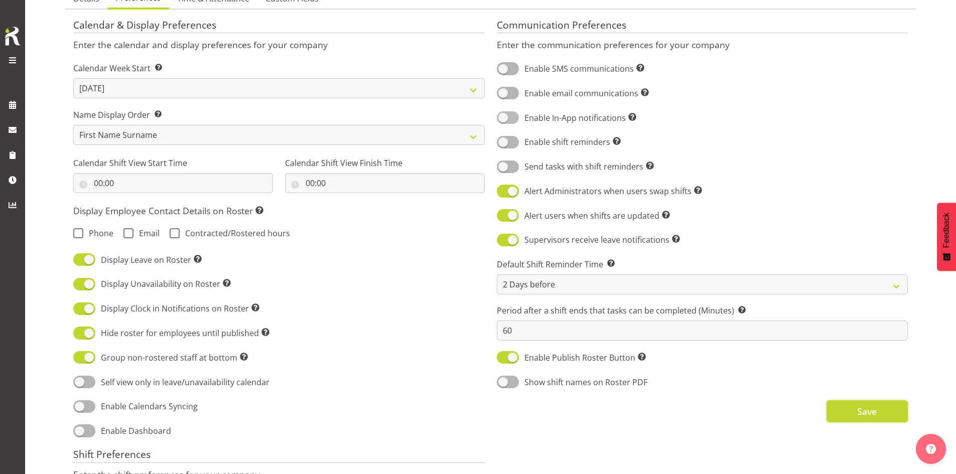
scroll to position [127, 0]
click at [505, 91] on span at bounding box center [508, 94] width 22 height 13
click at [503, 91] on input "Enable email communications Turn on or off email communications for your entire…" at bounding box center [500, 94] width 7 height 7
checkbox input "true"
click at [508, 116] on span at bounding box center [508, 118] width 22 height 13
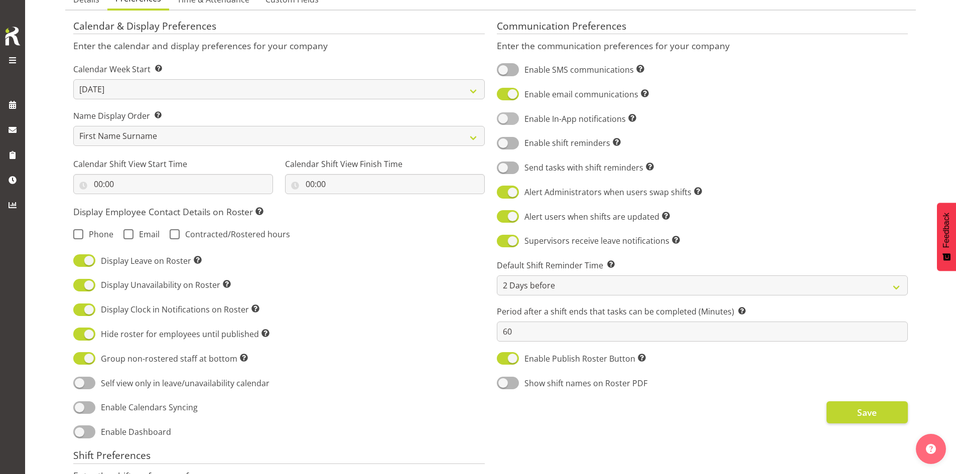
click at [503, 116] on input "Enable In-App notifications Turn on or off In-App communications for your entir…" at bounding box center [500, 118] width 7 height 7
checkbox input "true"
click at [868, 410] on span "Save" at bounding box center [867, 412] width 20 height 13
click at [15, 132] on span at bounding box center [12, 129] width 15 height 15
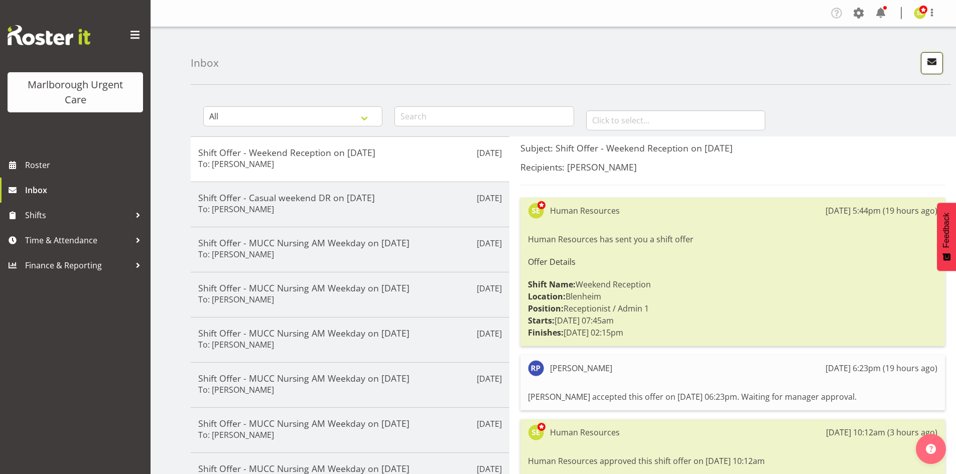
click at [934, 66] on span "button" at bounding box center [932, 61] width 13 height 13
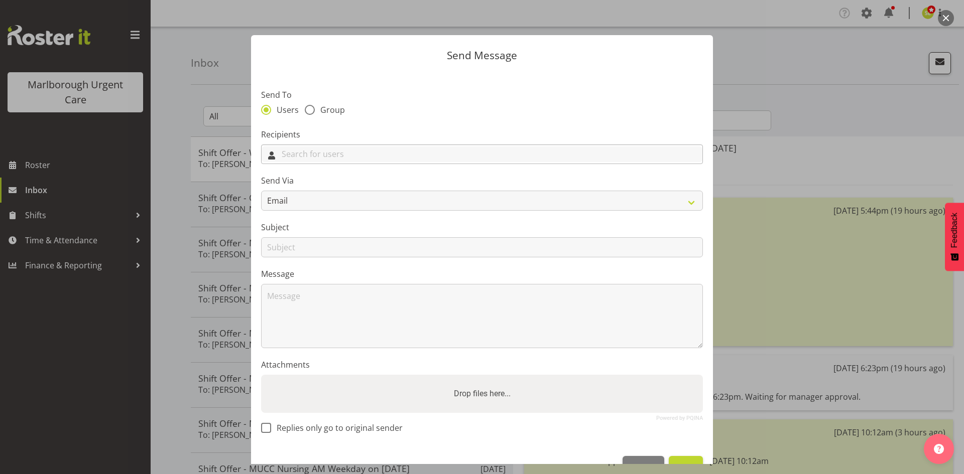
click at [358, 159] on input "text" at bounding box center [482, 155] width 441 height 16
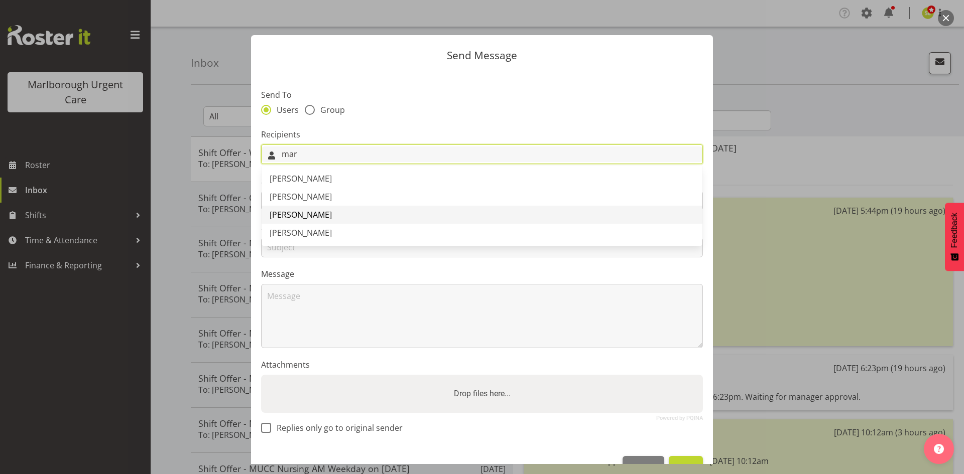
type input "mar"
click at [332, 209] on link "Margret Hall" at bounding box center [482, 215] width 441 height 18
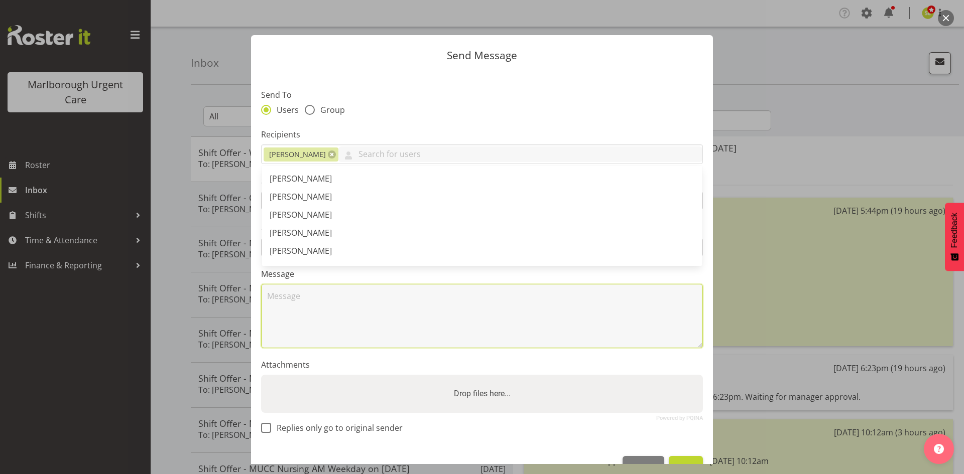
click at [443, 288] on textarea at bounding box center [482, 316] width 442 height 64
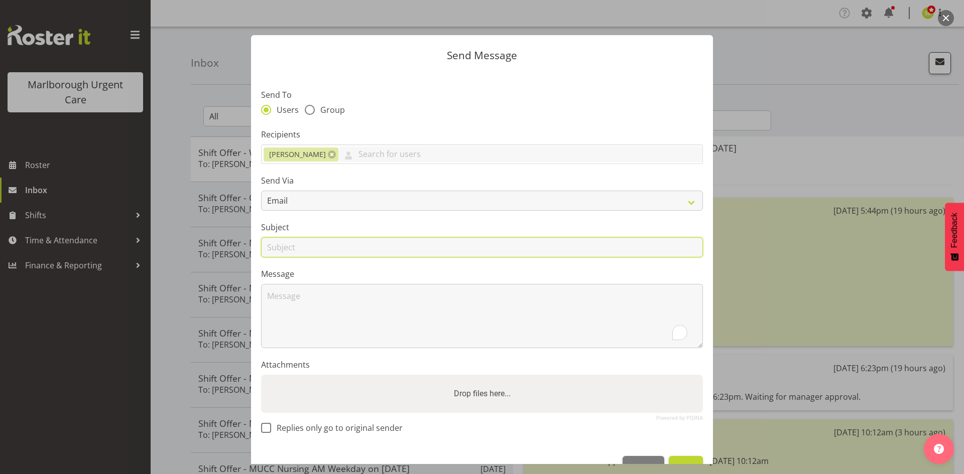
click at [305, 251] on input "text" at bounding box center [482, 247] width 442 height 20
type input "Extended Leave"
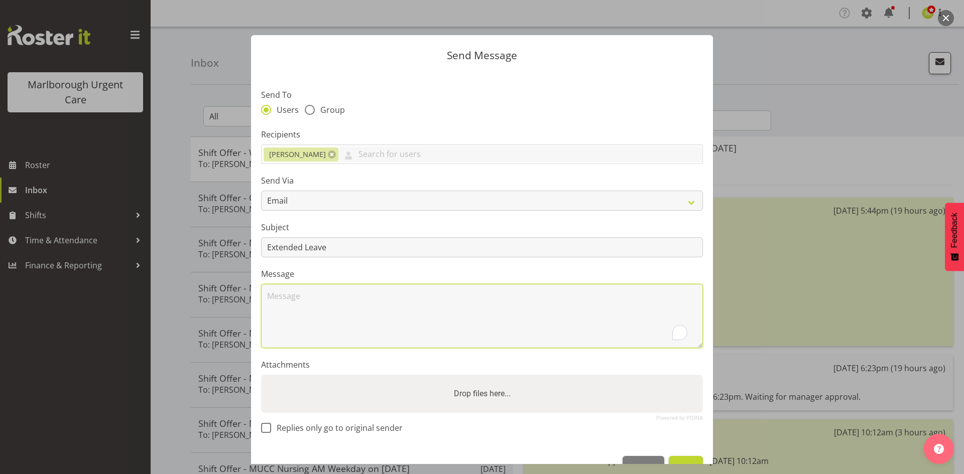
click at [287, 331] on textarea "To enrich screen reader interactions, please activate Accessibility in Grammarl…" at bounding box center [482, 316] width 442 height 64
type textarea "i"
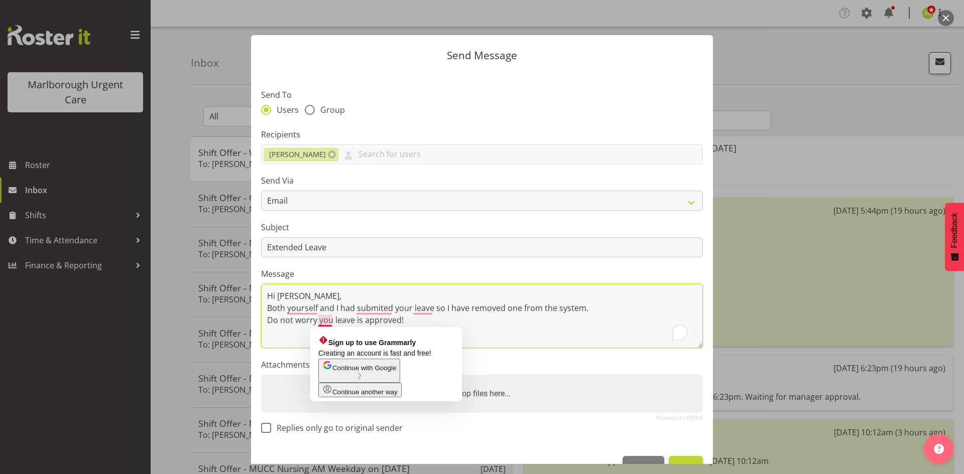
click at [330, 320] on textarea "Hi Margret, Both yourself and I had submited your leave so I have removed one f…" at bounding box center [482, 316] width 442 height 64
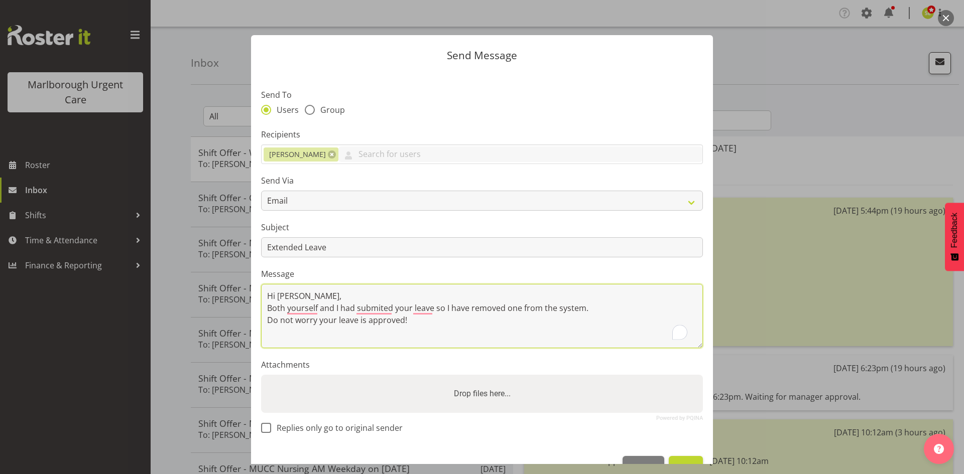
click at [424, 321] on textarea "Hi Margret, Both yourself and I had submited your leave so I have removed one f…" at bounding box center [482, 316] width 442 height 64
type textarea "Hi Margret, Both yourself and I had submited your leave so I have removed one f…"
click at [450, 384] on label "Drop files here..." at bounding box center [482, 394] width 65 height 20
click at [450, 378] on input "Drop files here..." at bounding box center [482, 376] width 442 height 3
type input "C:\fakepath\20251007_Ltr re leave Margret.pdf"
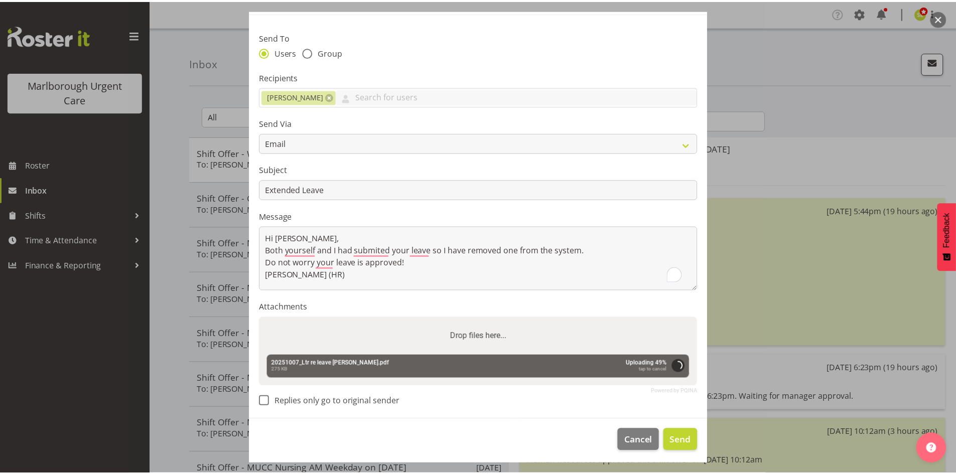
scroll to position [60, 0]
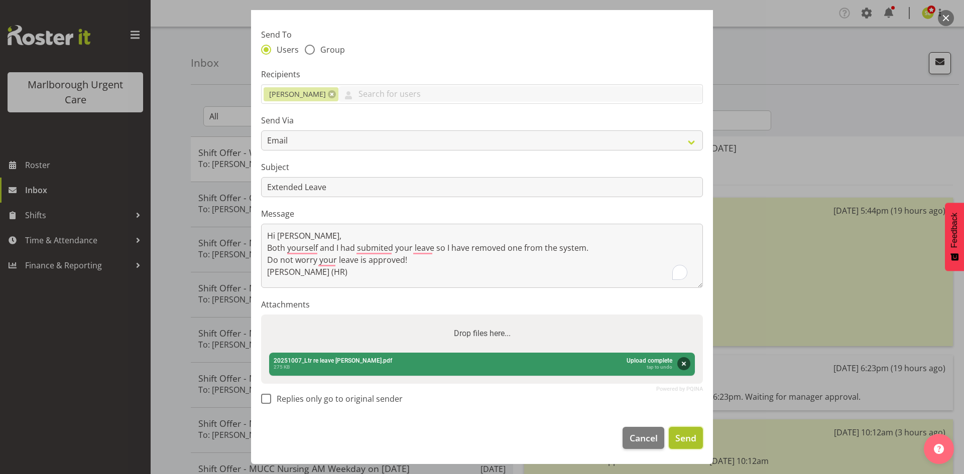
click at [681, 435] on span "Send" at bounding box center [685, 438] width 21 height 13
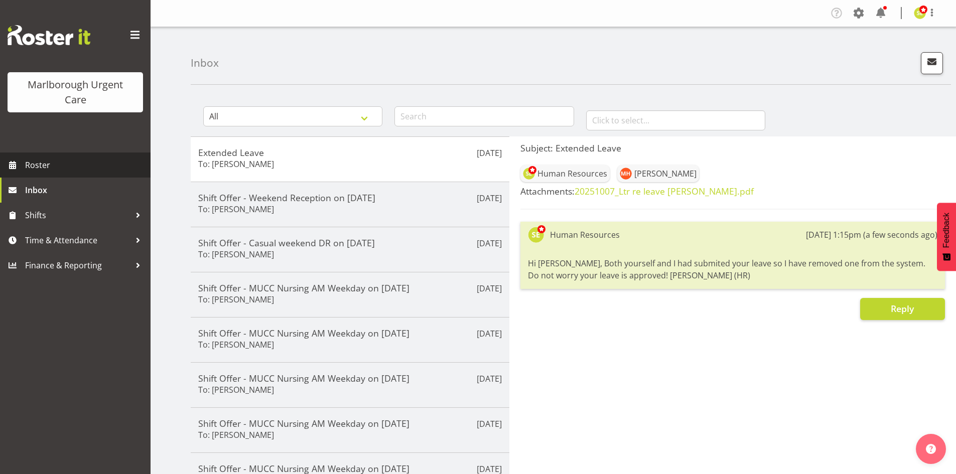
click at [40, 165] on span "Roster" at bounding box center [85, 165] width 120 height 15
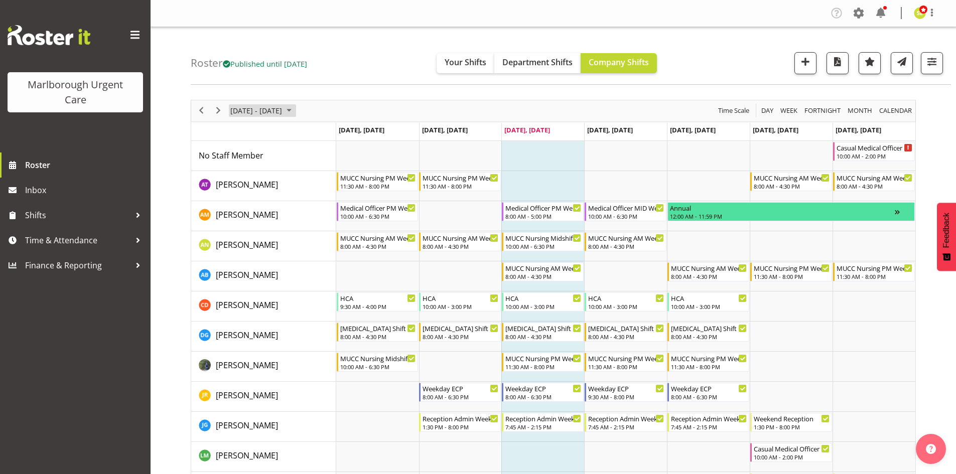
click at [283, 111] on span "[DATE] - [DATE]" at bounding box center [256, 110] width 54 height 13
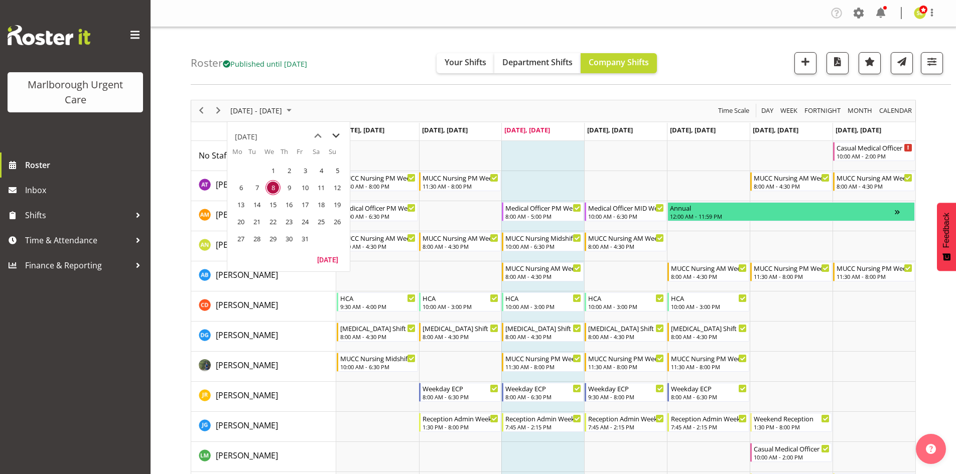
click at [331, 138] on span "next month" at bounding box center [336, 136] width 18 height 18
click at [244, 190] on span "3" at bounding box center [240, 187] width 15 height 15
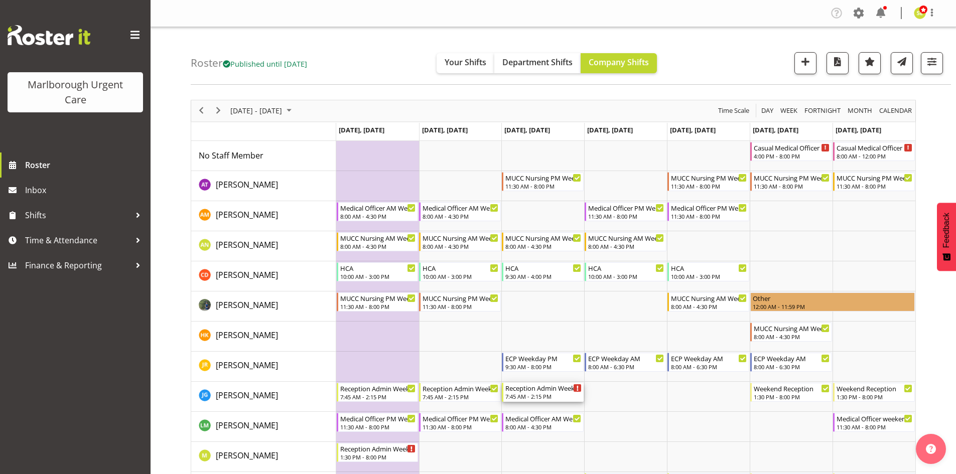
click at [541, 387] on div "Reception Admin Weekday AM" at bounding box center [543, 388] width 76 height 10
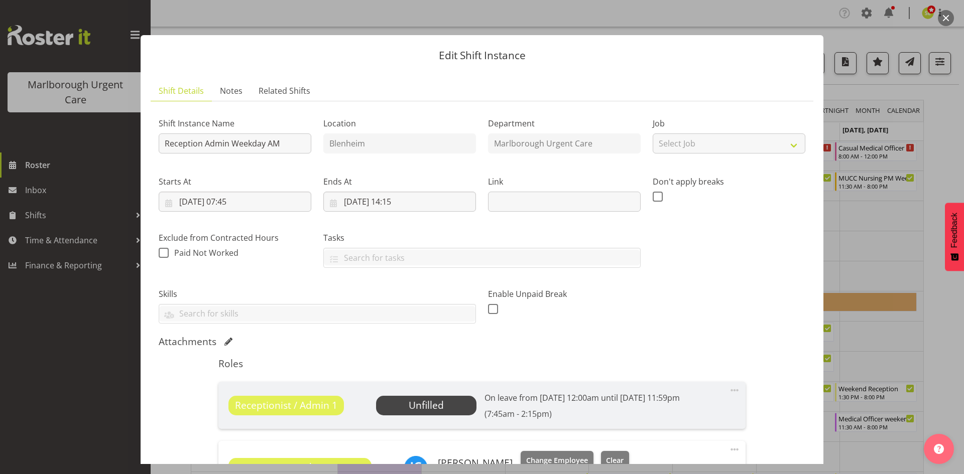
scroll to position [100, 0]
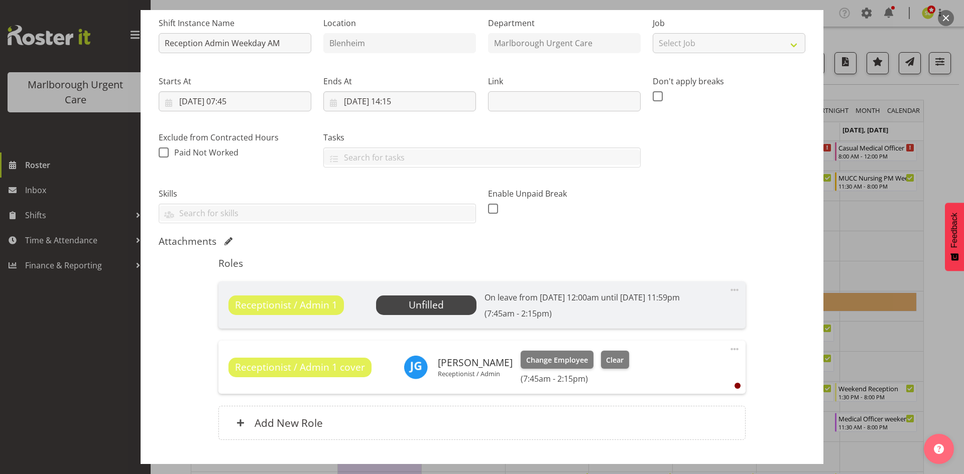
click at [445, 303] on span "Unfilled" at bounding box center [426, 305] width 100 height 19
click at [944, 18] on button "button" at bounding box center [946, 18] width 16 height 16
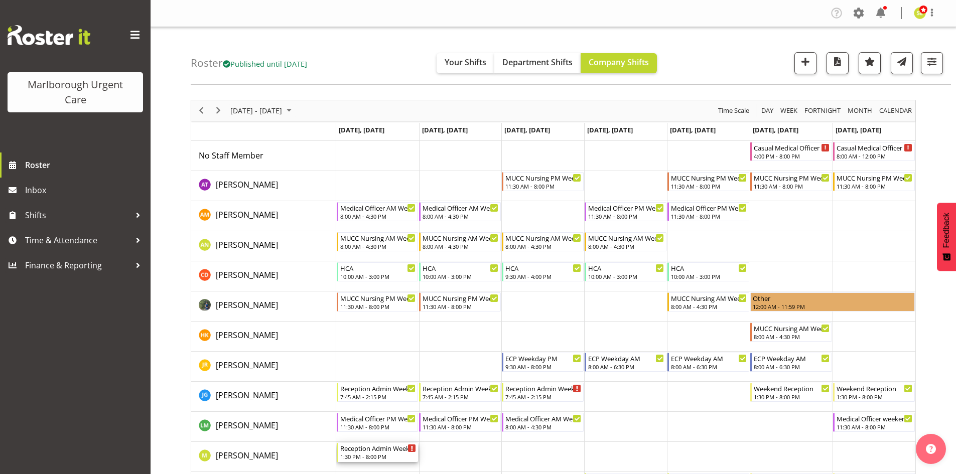
click at [378, 455] on div "1:30 PM - 8:00 PM" at bounding box center [378, 457] width 76 height 8
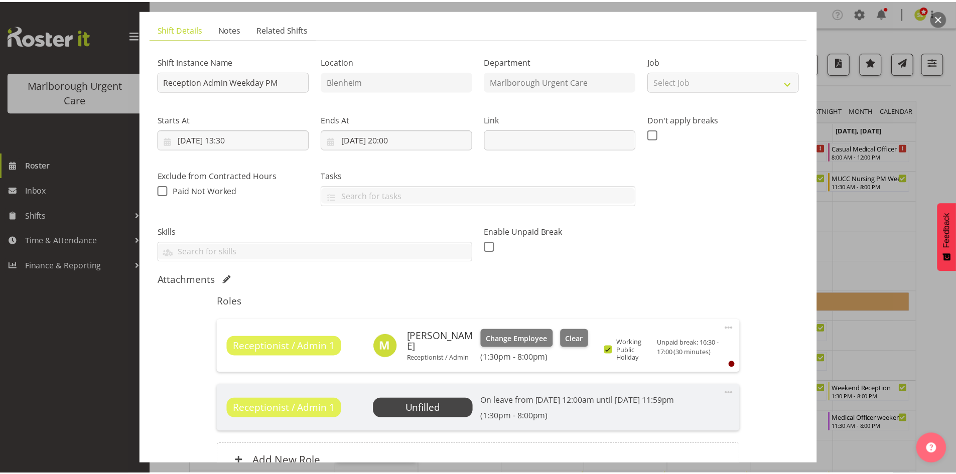
scroll to position [151, 0]
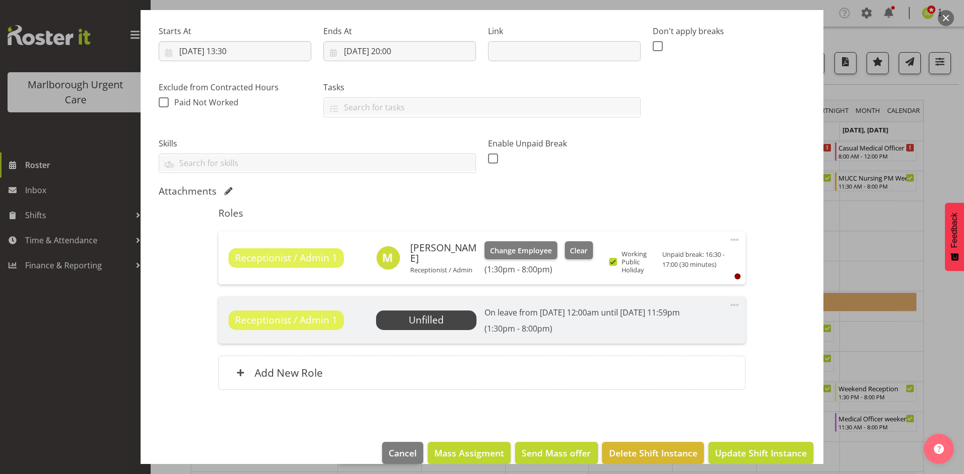
click at [433, 321] on span "Unfilled" at bounding box center [426, 320] width 35 height 14
click at [573, 320] on div "On leave from 1st Nov 12:00am until 1st Apr 11:59pm (1:30pm - 8:00pm)" at bounding box center [581, 320] width 195 height 27
click at [615, 320] on div "On leave from 1st Nov 12:00am until 1st Apr 11:59pm (1:30pm - 8:00pm)" at bounding box center [581, 320] width 195 height 27
click at [448, 324] on span "Unfilled" at bounding box center [426, 320] width 100 height 19
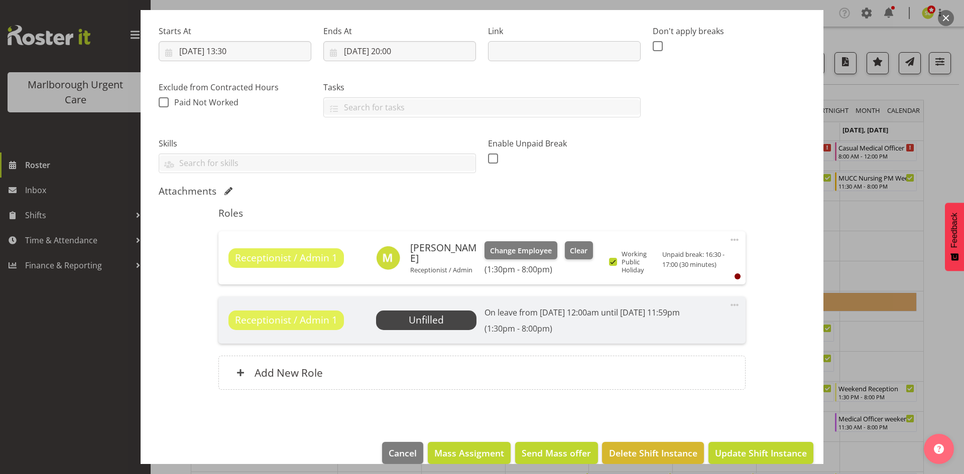
click at [942, 23] on button "button" at bounding box center [946, 18] width 16 height 16
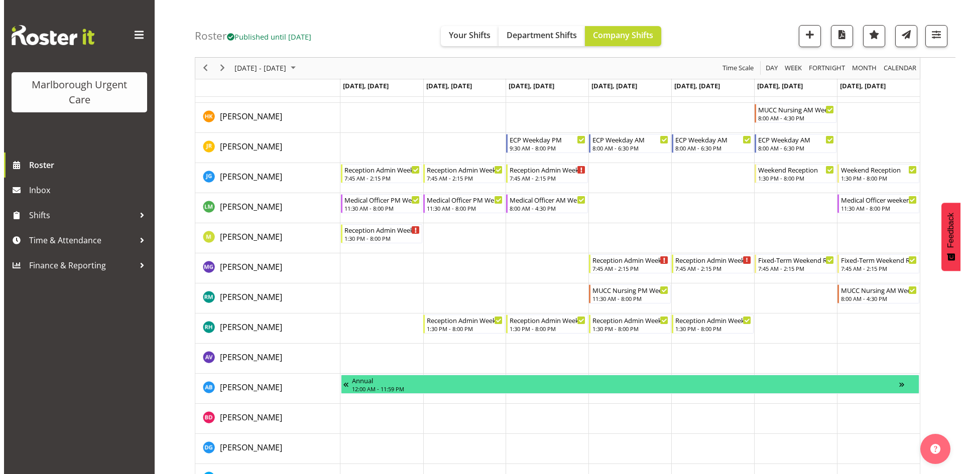
scroll to position [201, 0]
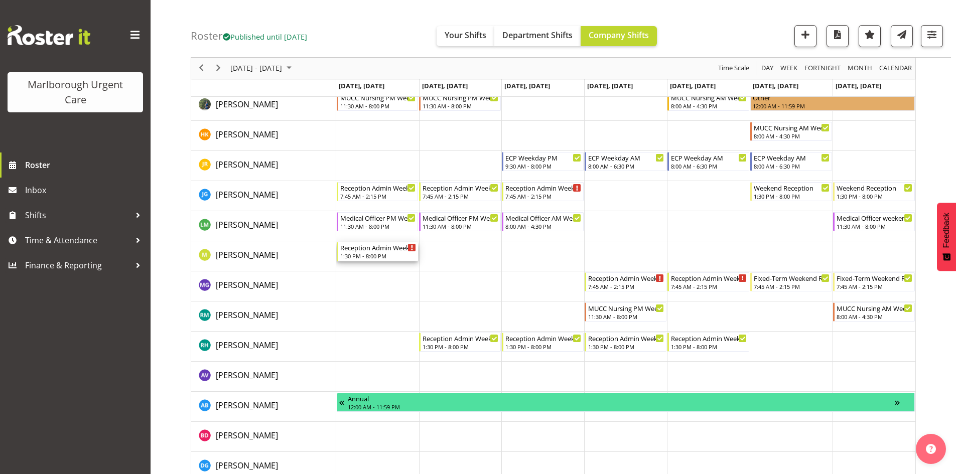
click at [383, 250] on div "Reception Admin Weekday PM" at bounding box center [378, 247] width 76 height 10
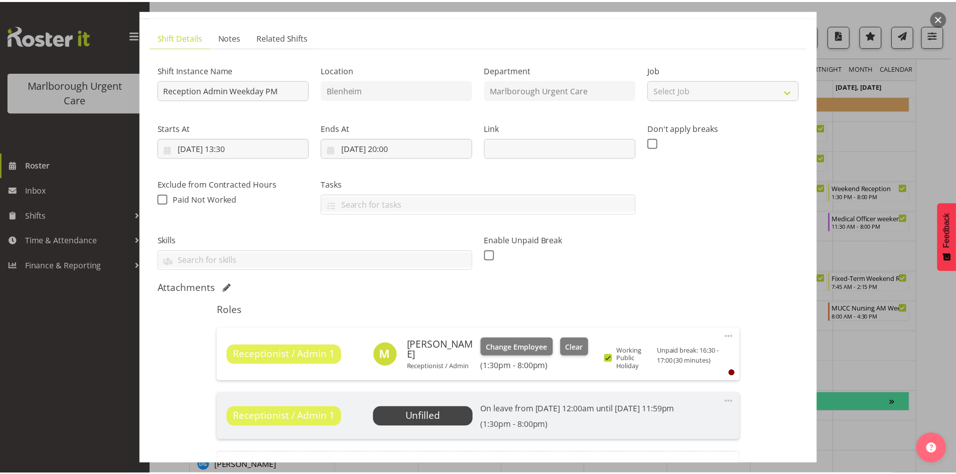
scroll to position [100, 0]
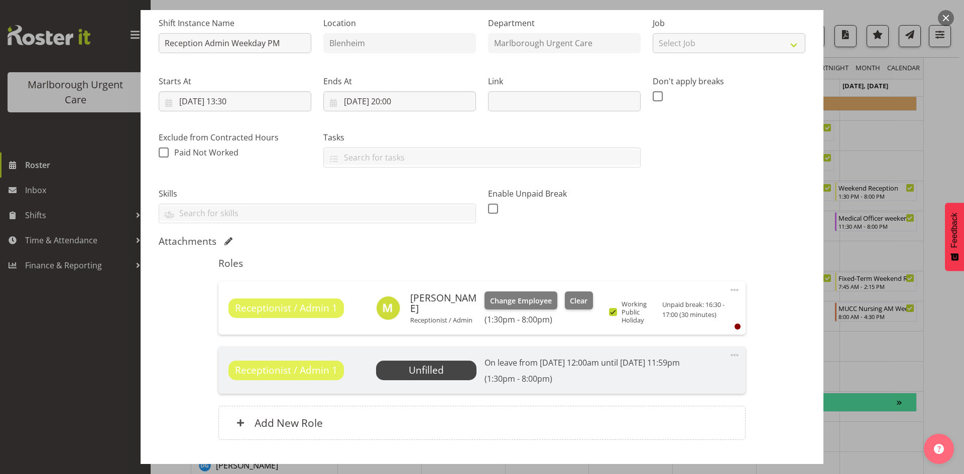
click at [945, 20] on button "button" at bounding box center [946, 18] width 16 height 16
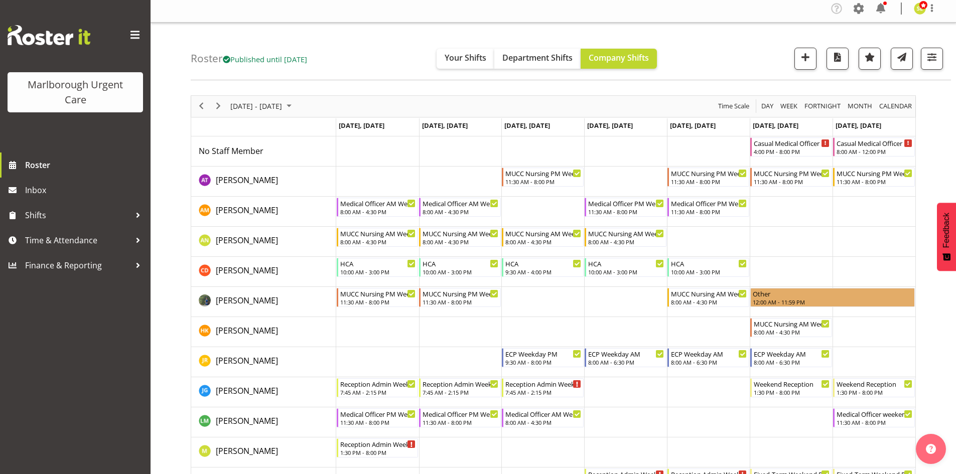
scroll to position [0, 0]
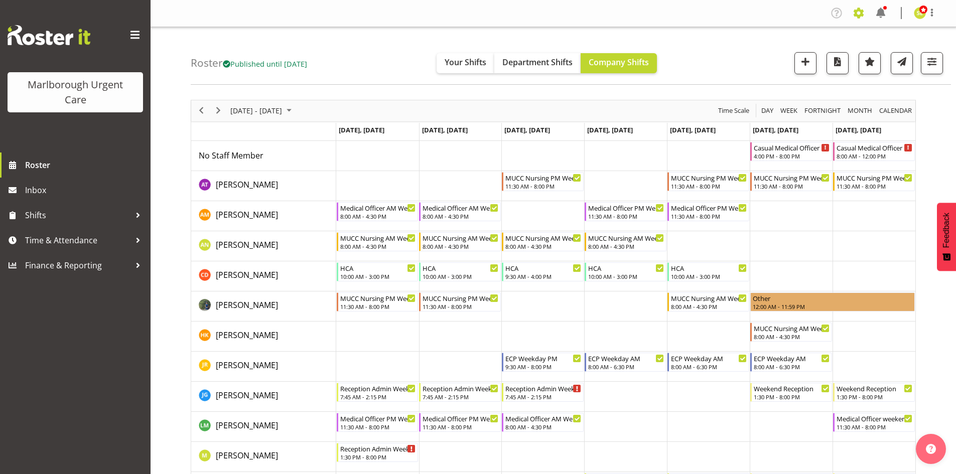
click at [854, 17] on span at bounding box center [859, 13] width 16 height 16
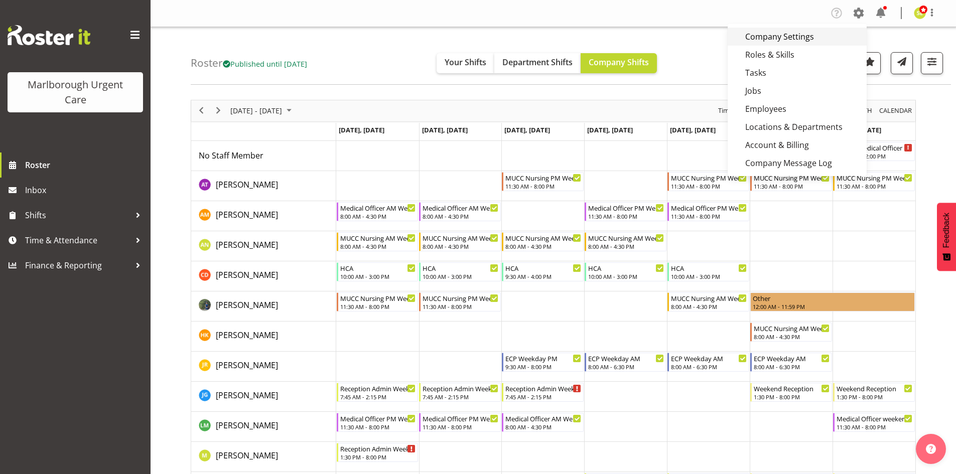
click at [787, 40] on link "Company Settings" at bounding box center [797, 37] width 139 height 18
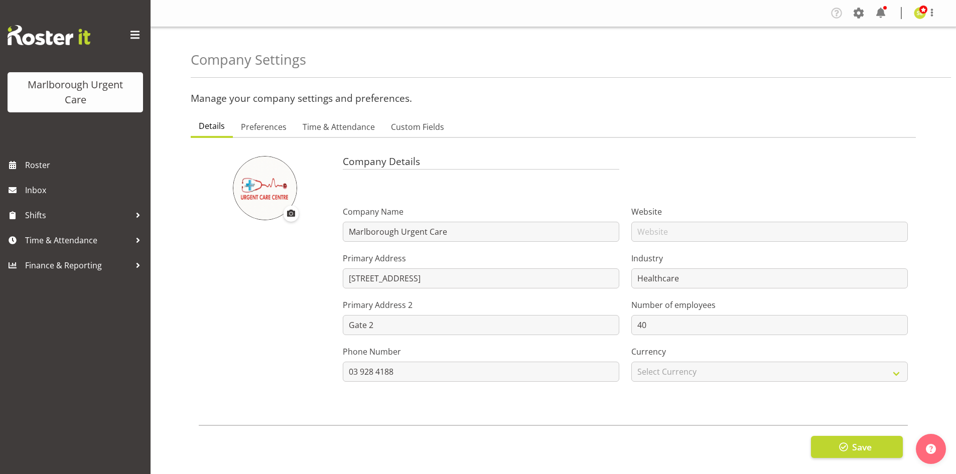
select select "[DATE]"
select select "2_day_before"
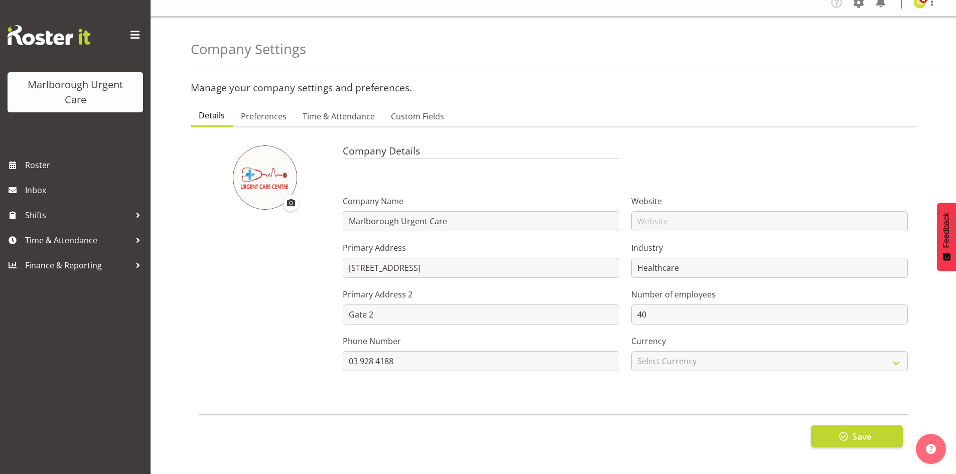
scroll to position [20, 0]
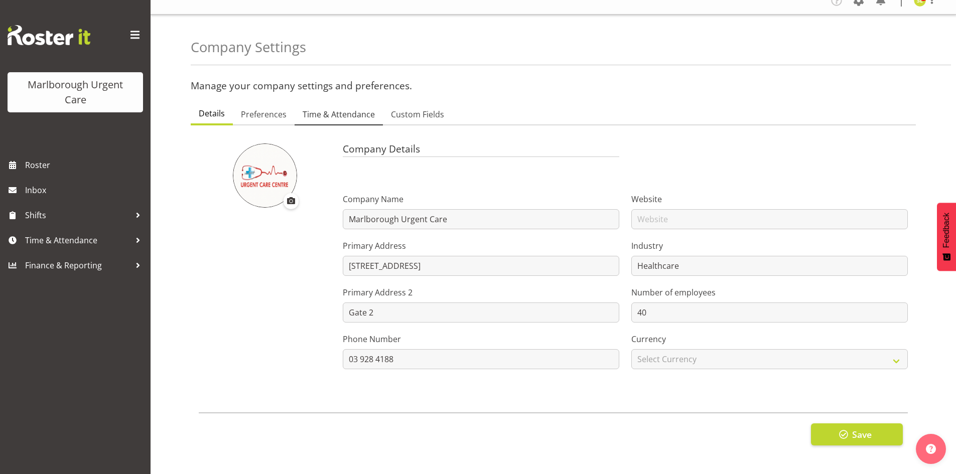
click at [352, 108] on span "Time & Attendance" at bounding box center [339, 114] width 72 height 12
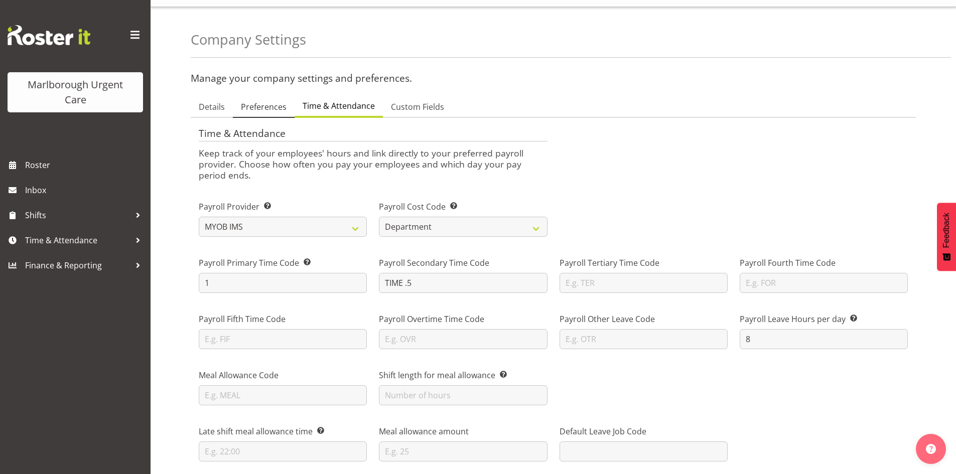
click at [269, 109] on span "Preferences" at bounding box center [264, 107] width 46 height 12
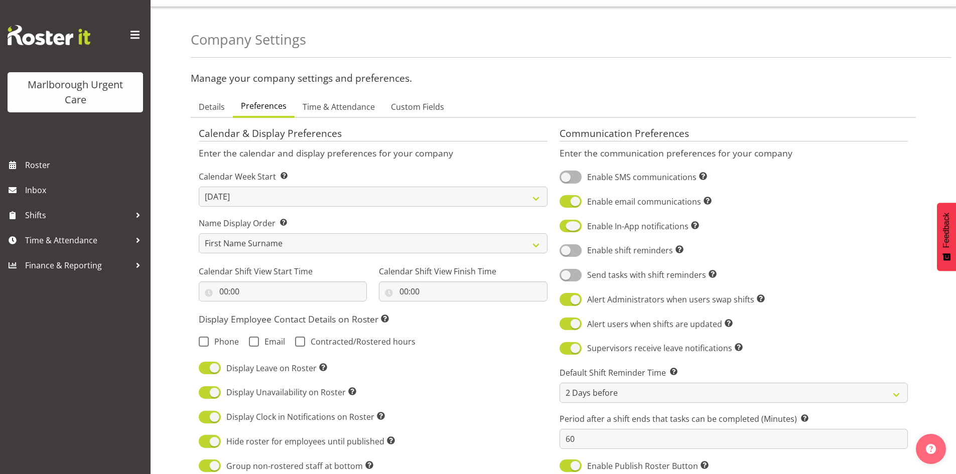
drag, startPoint x: 575, startPoint y: 224, endPoint x: 574, endPoint y: 211, distance: 12.6
click at [575, 224] on span at bounding box center [571, 226] width 22 height 13
click at [566, 224] on input "Enable In-App notifications Turn on or off In-App communications for your entir…" at bounding box center [563, 226] width 7 height 7
checkbox input "false"
click at [572, 206] on span at bounding box center [571, 201] width 22 height 13
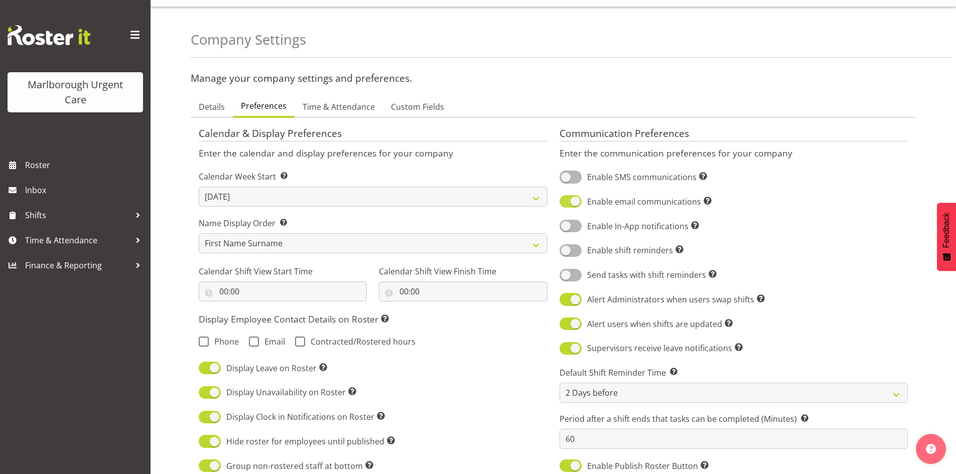
click at [566, 205] on input "Enable email communications Turn on or off email communications for your entire…" at bounding box center [563, 201] width 7 height 7
checkbox input "false"
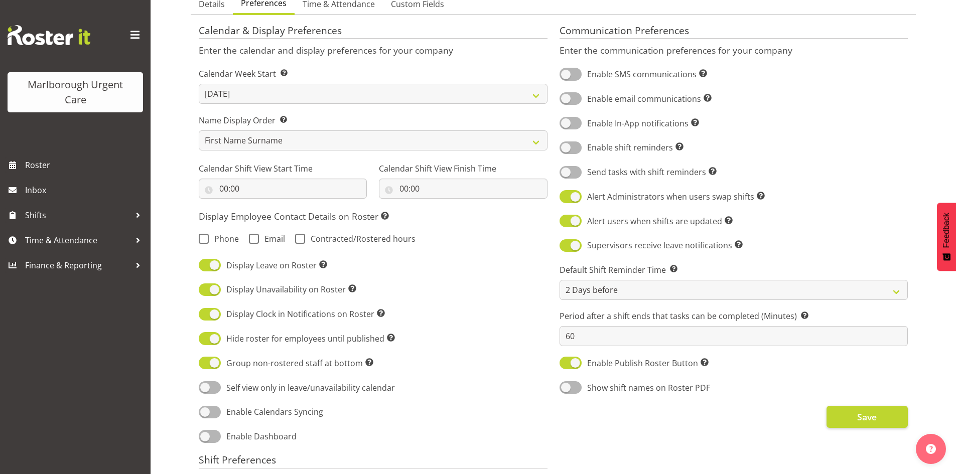
scroll to position [271, 0]
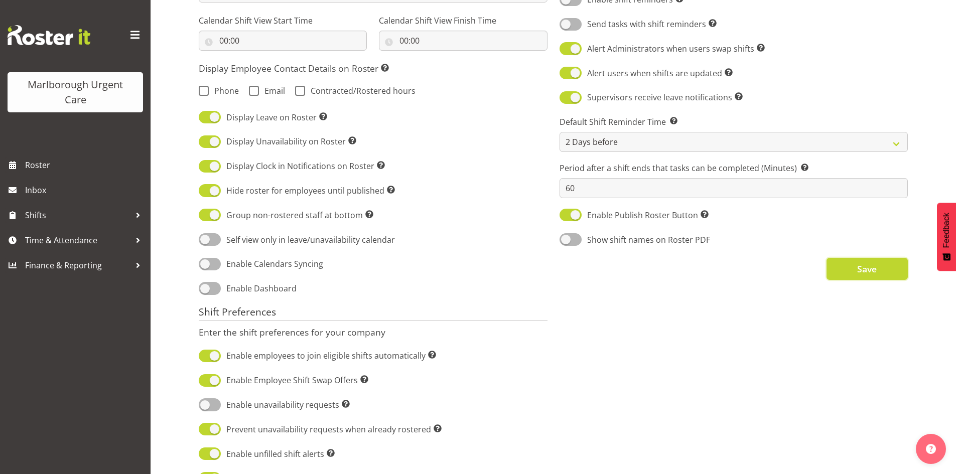
click at [866, 270] on span "Save" at bounding box center [867, 269] width 20 height 13
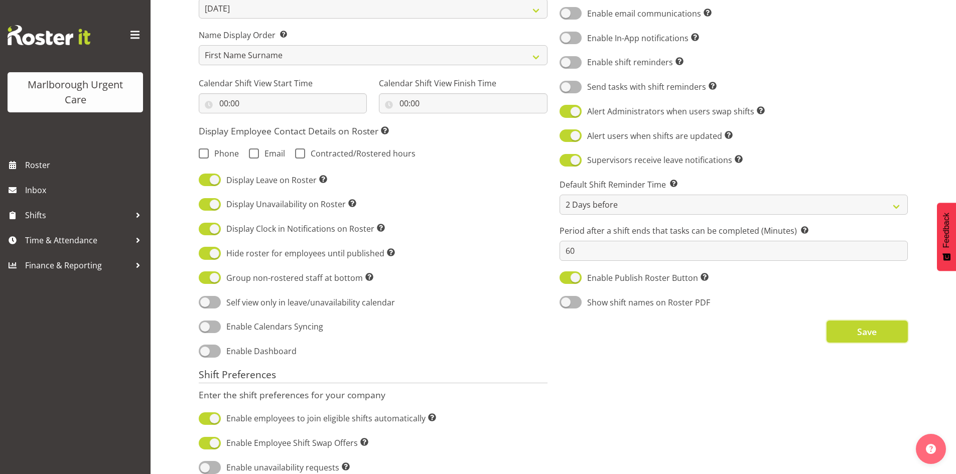
scroll to position [120, 0]
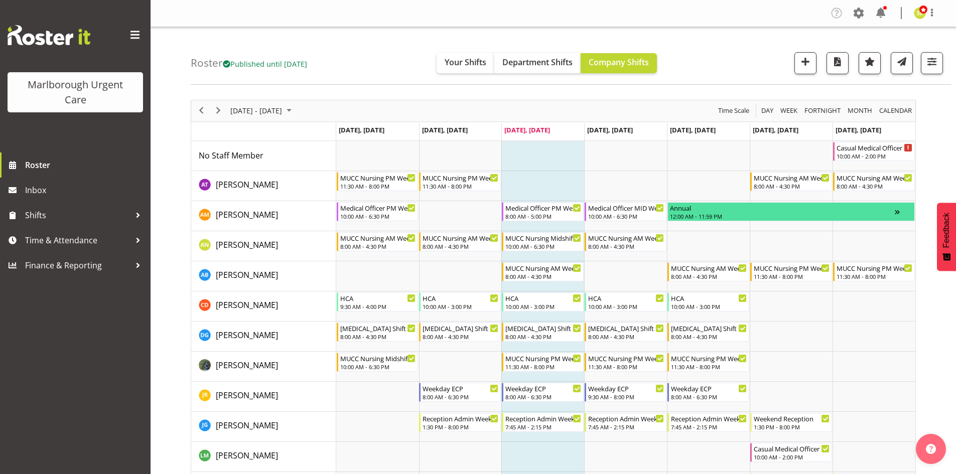
scroll to position [50, 0]
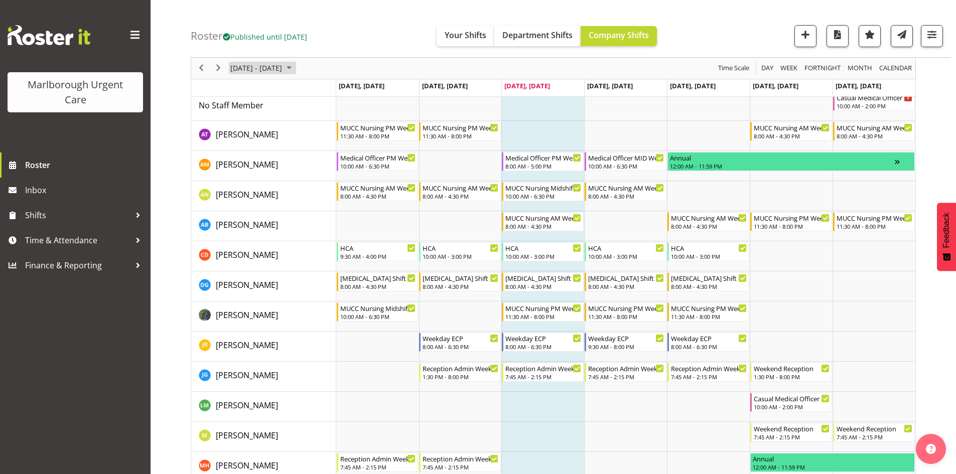
click at [261, 72] on span "[DATE] - [DATE]" at bounding box center [256, 68] width 54 height 13
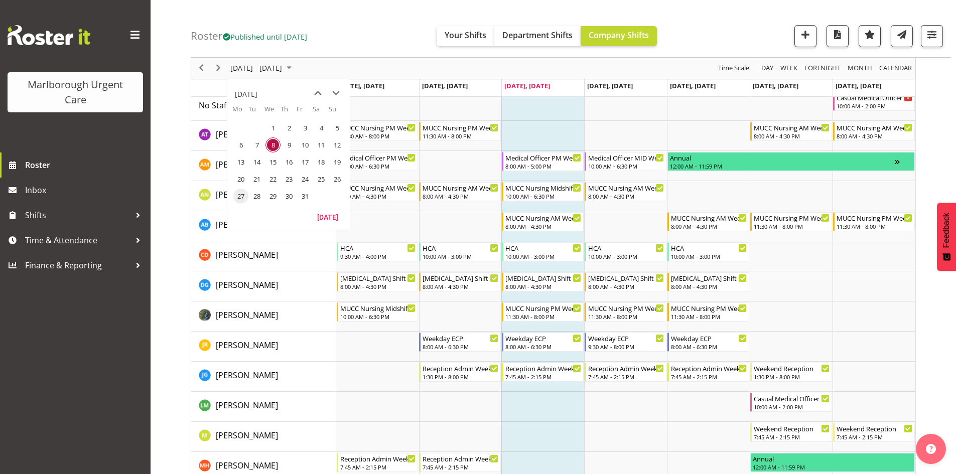
click at [241, 196] on span "27" at bounding box center [240, 196] width 15 height 15
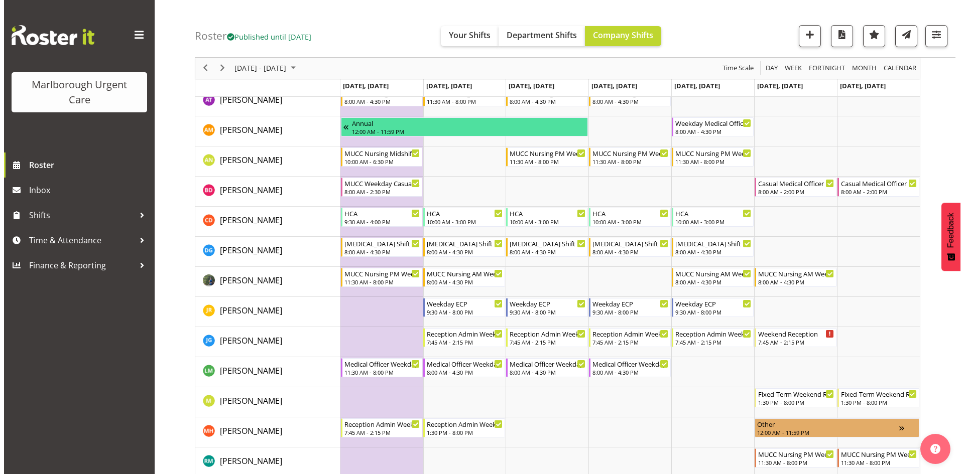
scroll to position [100, 0]
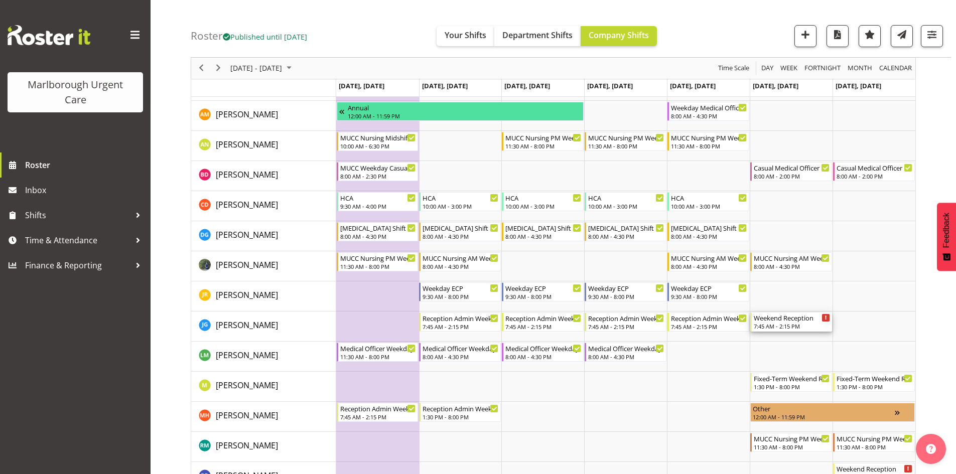
click at [775, 325] on div "7:45 AM - 2:15 PM" at bounding box center [792, 326] width 76 height 8
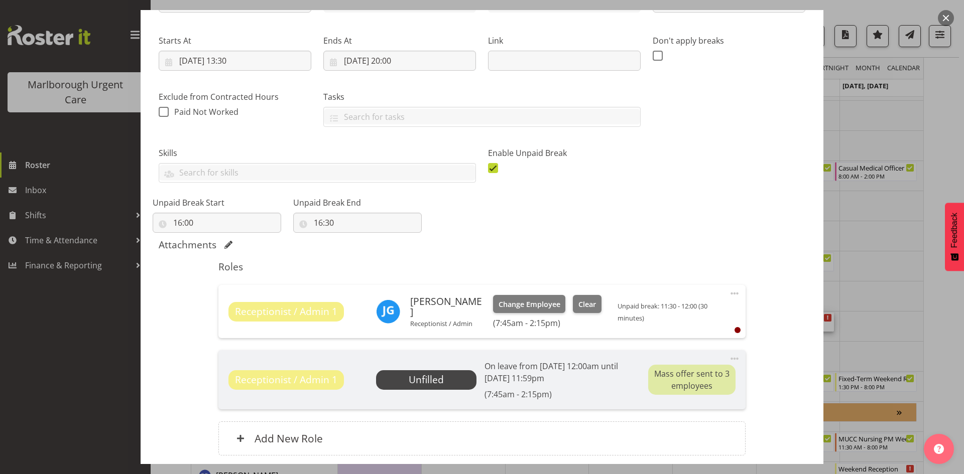
scroll to position [151, 0]
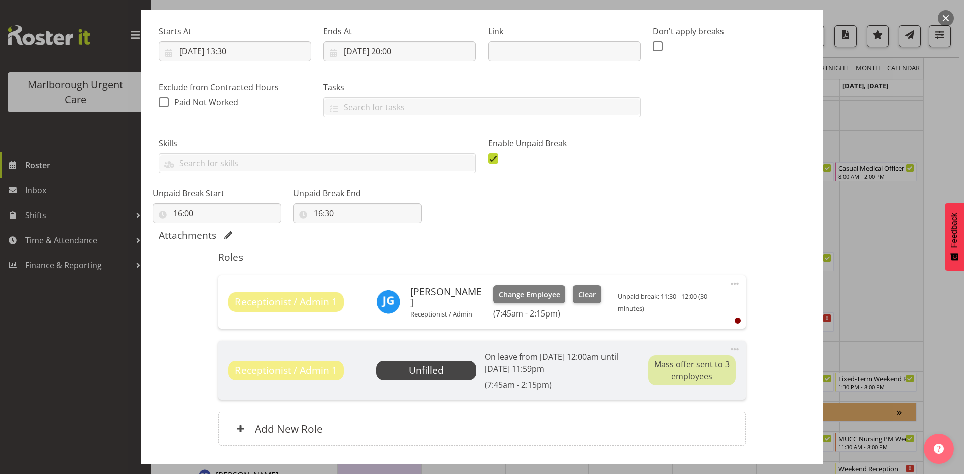
click at [449, 375] on span "Unfilled" at bounding box center [426, 370] width 100 height 19
click at [694, 364] on div "Mass offer sent to 3 employees" at bounding box center [691, 370] width 87 height 30
click at [728, 348] on span at bounding box center [734, 349] width 12 height 12
click at [613, 358] on p "On leave from 1st Nov 12:00am until 1st Apr 11:59pm" at bounding box center [553, 363] width 138 height 24
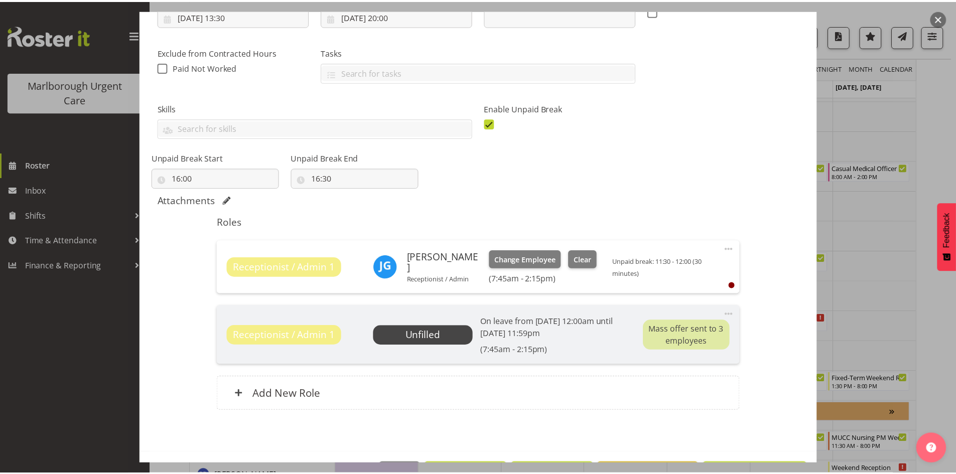
scroll to position [222, 0]
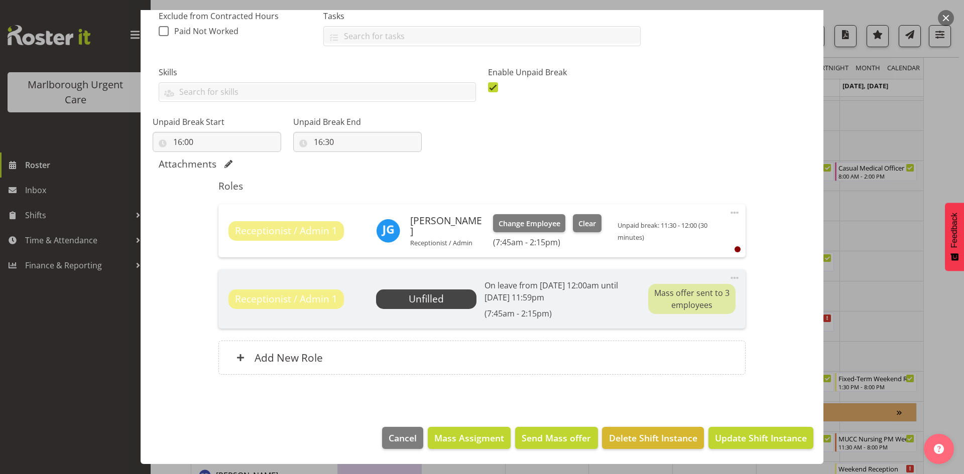
click at [948, 19] on button "button" at bounding box center [946, 18] width 16 height 16
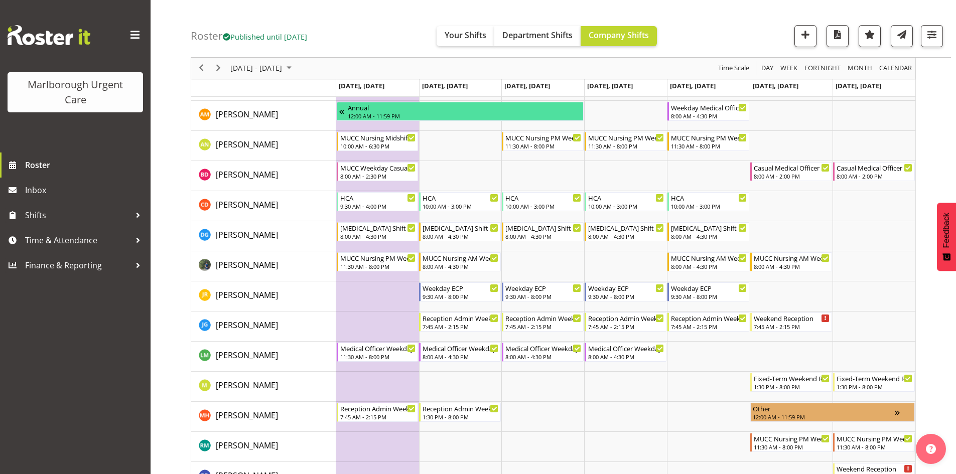
click at [225, 76] on div "next period" at bounding box center [218, 68] width 17 height 21
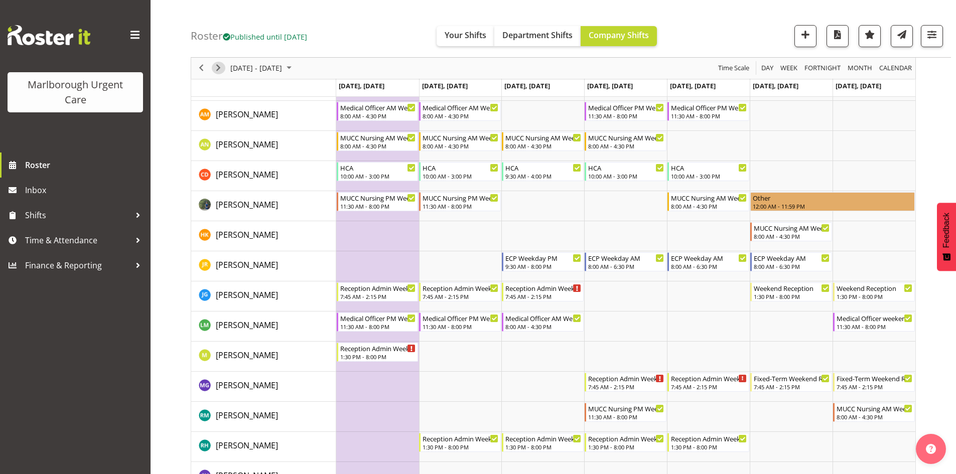
click at [218, 71] on span "Next" at bounding box center [218, 68] width 12 height 13
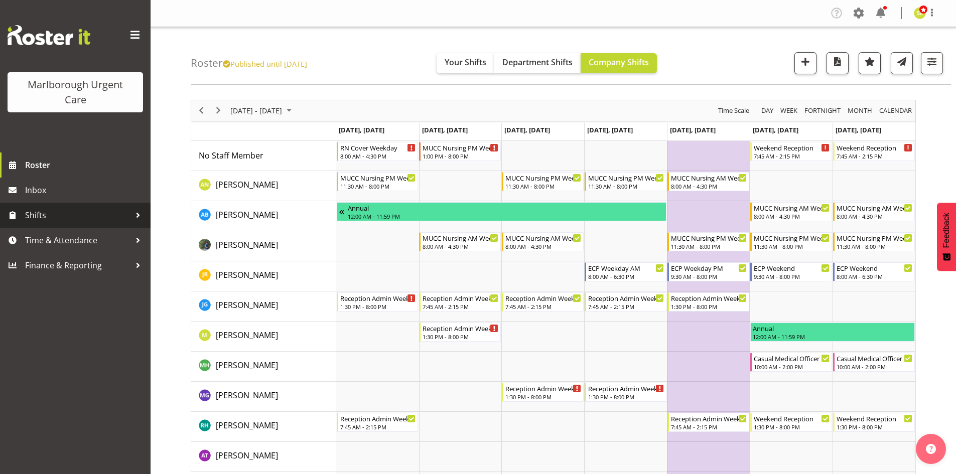
click at [57, 210] on span "Shifts" at bounding box center [77, 215] width 105 height 15
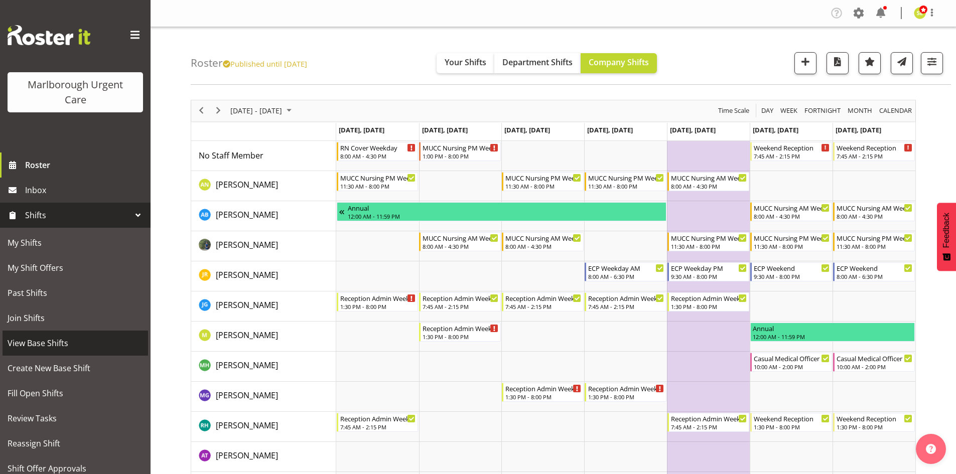
click at [71, 345] on span "View Base Shifts" at bounding box center [76, 343] width 136 height 15
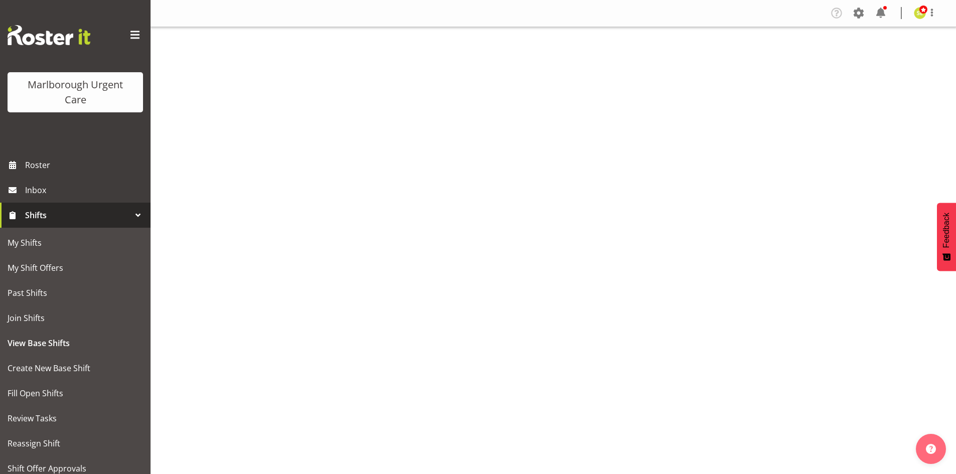
select select "925"
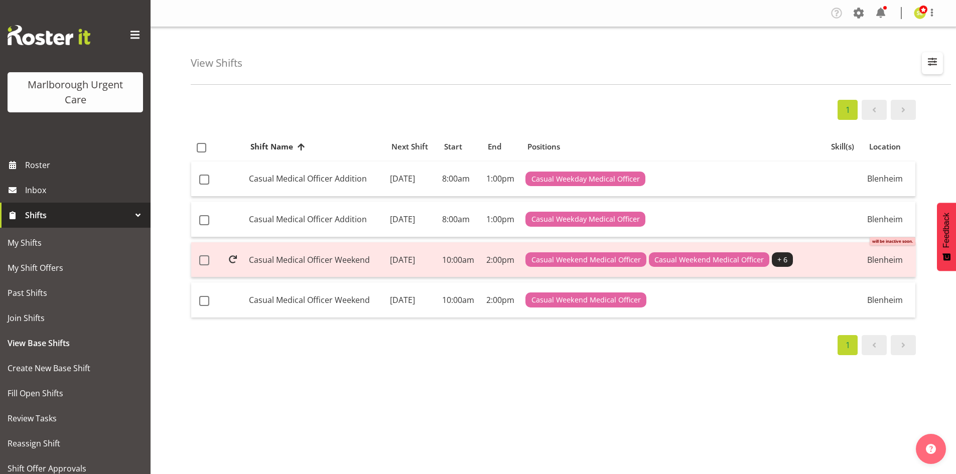
click at [937, 66] on span "button" at bounding box center [932, 61] width 13 height 13
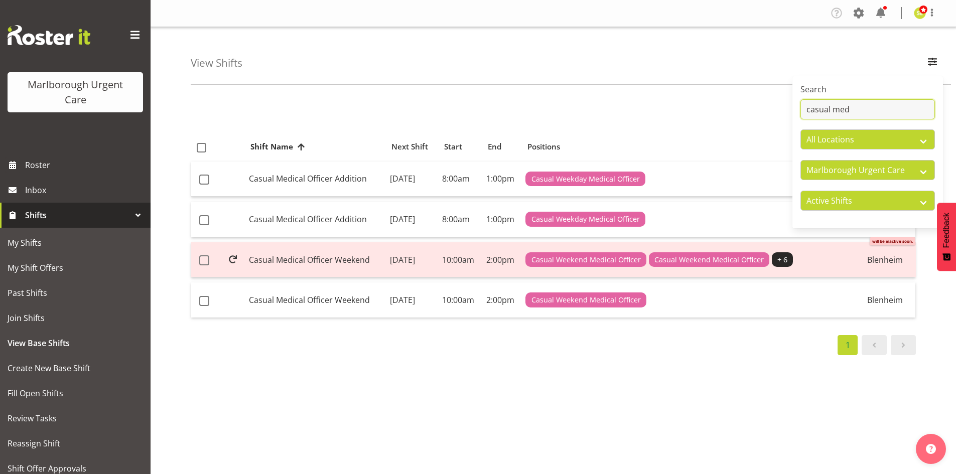
drag, startPoint x: 874, startPoint y: 111, endPoint x: 723, endPoint y: 111, distance: 151.6
click at [723, 111] on div "View Shifts Search casual med All Locations Blenheim All Departments [MEDICAL_D…" at bounding box center [554, 260] width 806 height 467
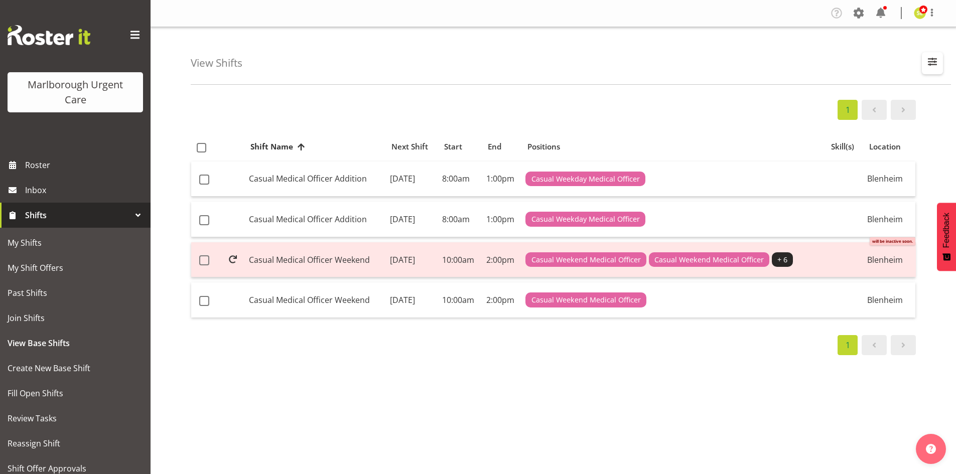
click at [931, 62] on span "button" at bounding box center [932, 61] width 13 height 13
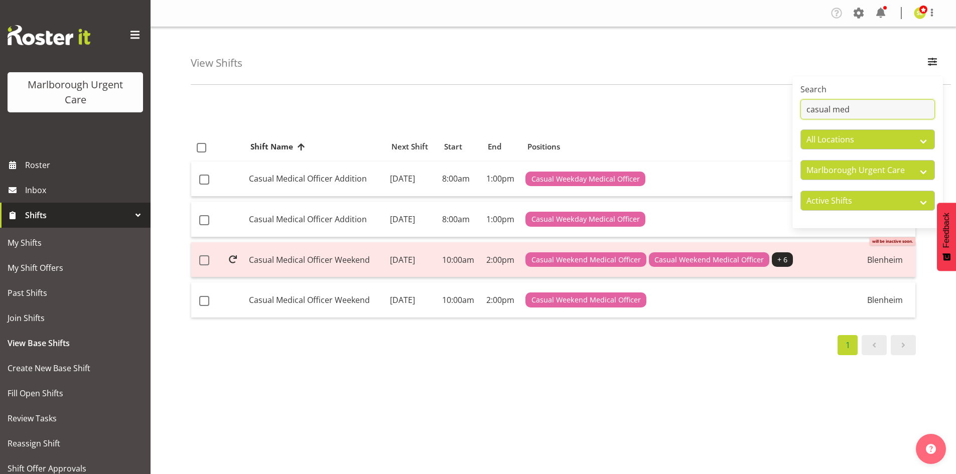
click at [845, 110] on input "casual med" at bounding box center [868, 109] width 135 height 20
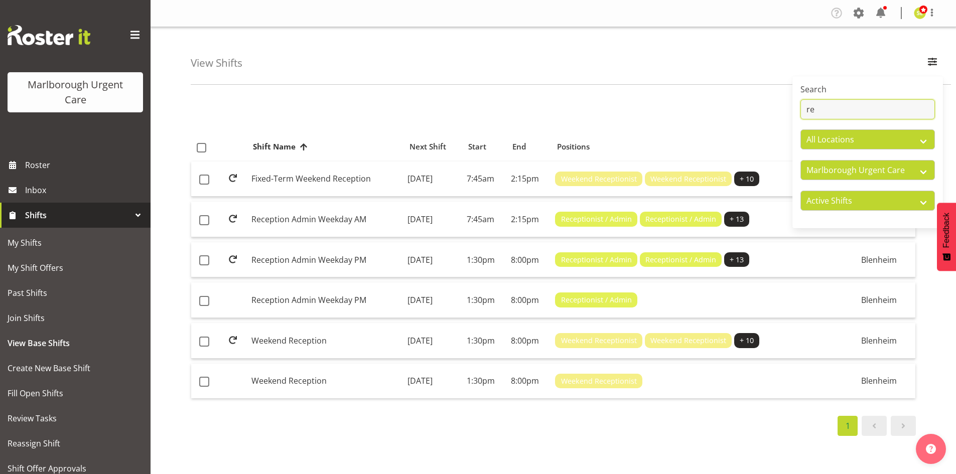
type input "r"
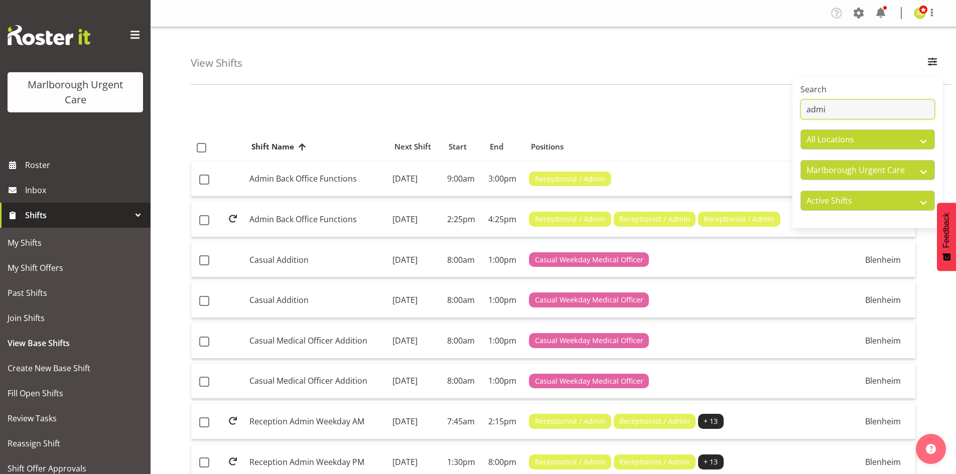
type input "admin"
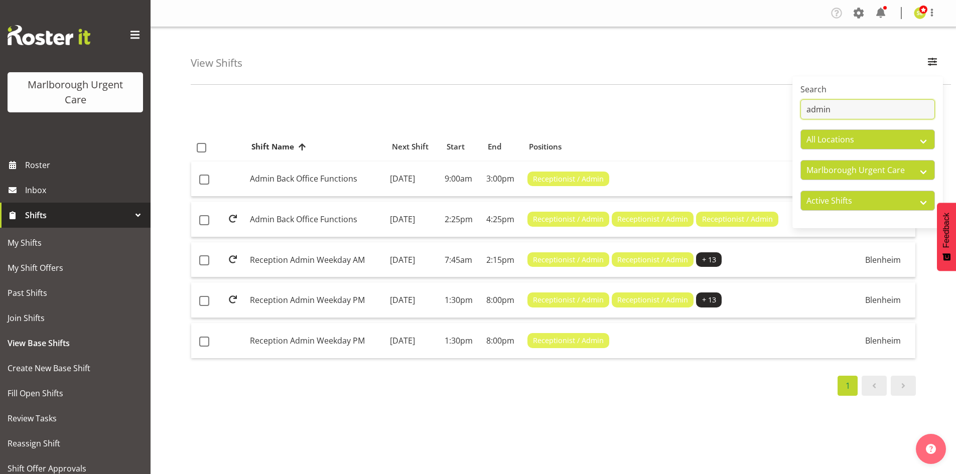
drag, startPoint x: 837, startPoint y: 112, endPoint x: 760, endPoint y: 110, distance: 76.3
click at [760, 110] on div "View Shifts Search admin All Locations Blenheim All Departments [MEDICAL_DATA] …" at bounding box center [554, 260] width 806 height 467
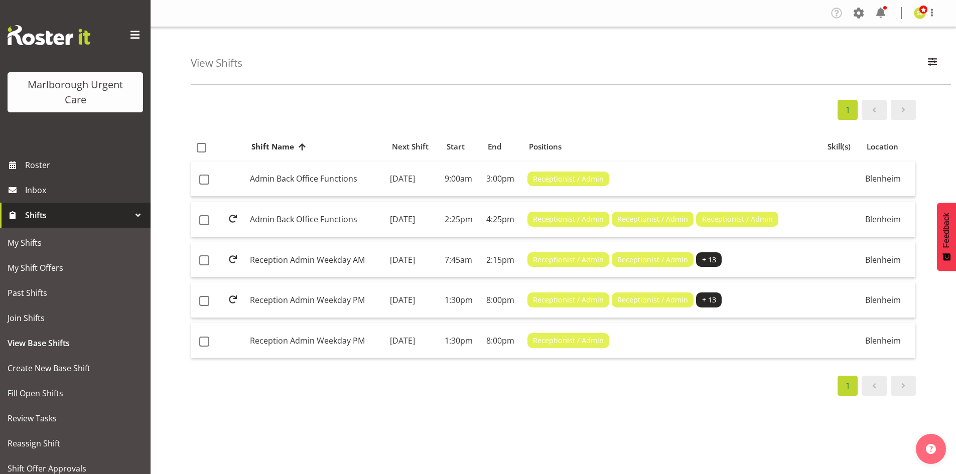
click at [572, 78] on div "View Shifts Search admin All Locations Blenheim All Departments [MEDICAL_DATA] …" at bounding box center [571, 56] width 760 height 58
click at [639, 94] on div "1 Shift Name Location Shift Name Next Shift Start End Positions Skill(s) Locati…" at bounding box center [573, 293] width 765 height 402
click at [55, 170] on span "Roster" at bounding box center [85, 165] width 120 height 15
click at [320, 294] on td "Reception Admin Weekday PM" at bounding box center [316, 301] width 140 height 36
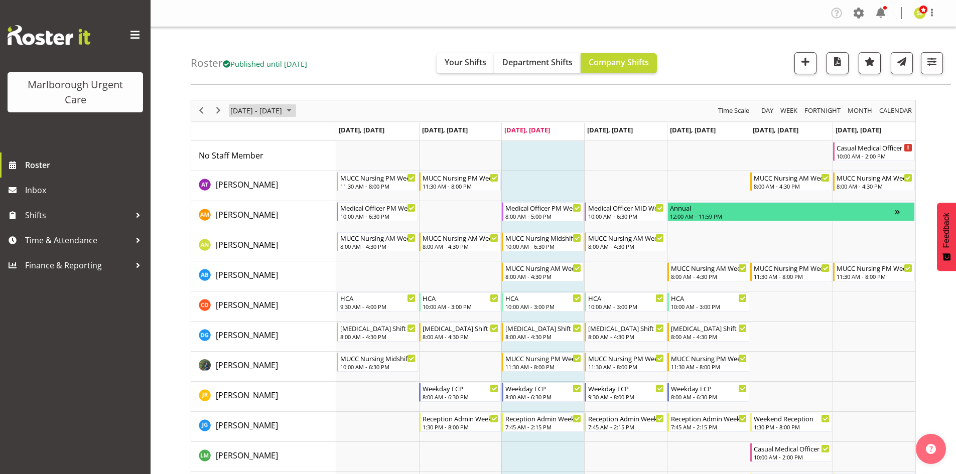
click at [253, 109] on span "[DATE] - [DATE]" at bounding box center [256, 110] width 54 height 13
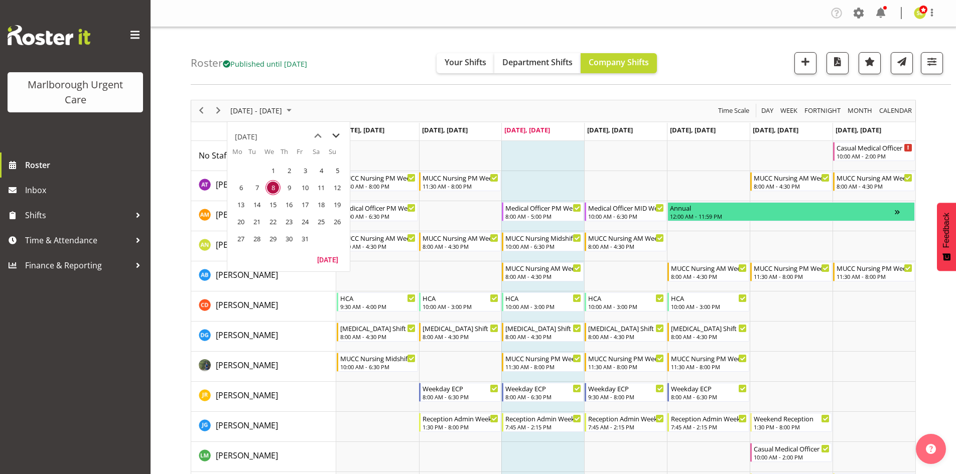
click at [334, 137] on span "next month" at bounding box center [336, 136] width 18 height 18
click at [239, 202] on span "10" at bounding box center [240, 204] width 15 height 15
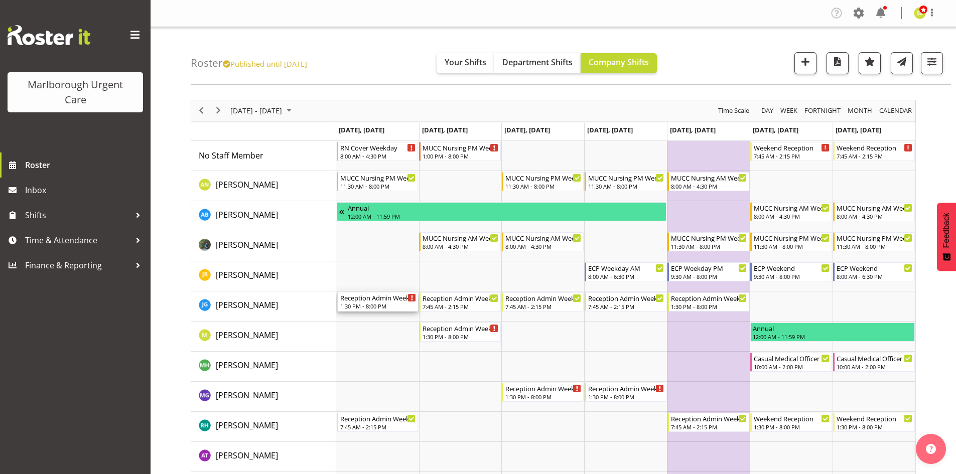
click at [385, 305] on div "1:30 PM - 8:00 PM" at bounding box center [378, 306] width 76 height 8
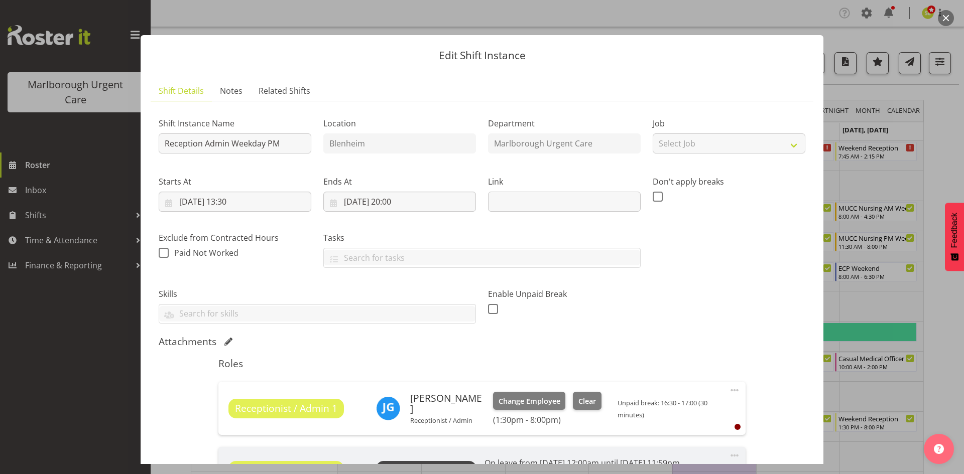
click at [944, 19] on button "button" at bounding box center [946, 18] width 16 height 16
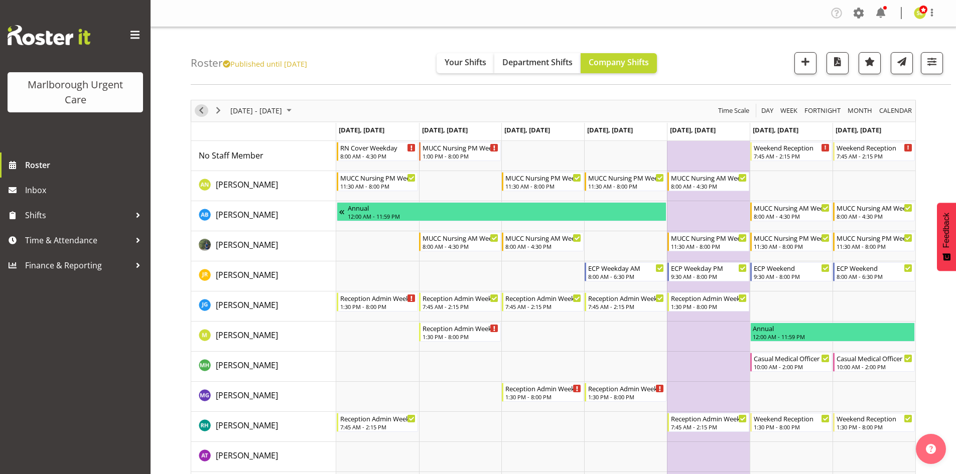
click at [202, 112] on span "Previous" at bounding box center [201, 110] width 12 height 13
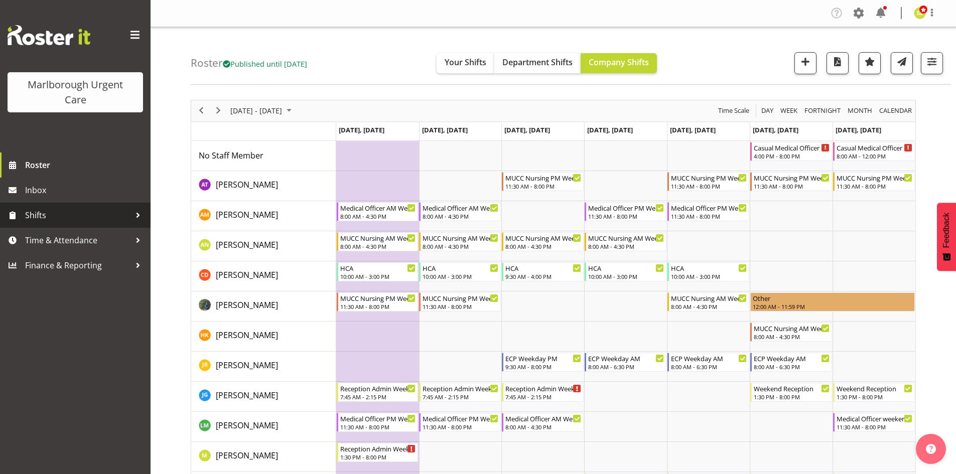
click at [67, 215] on span "Shifts" at bounding box center [77, 215] width 105 height 15
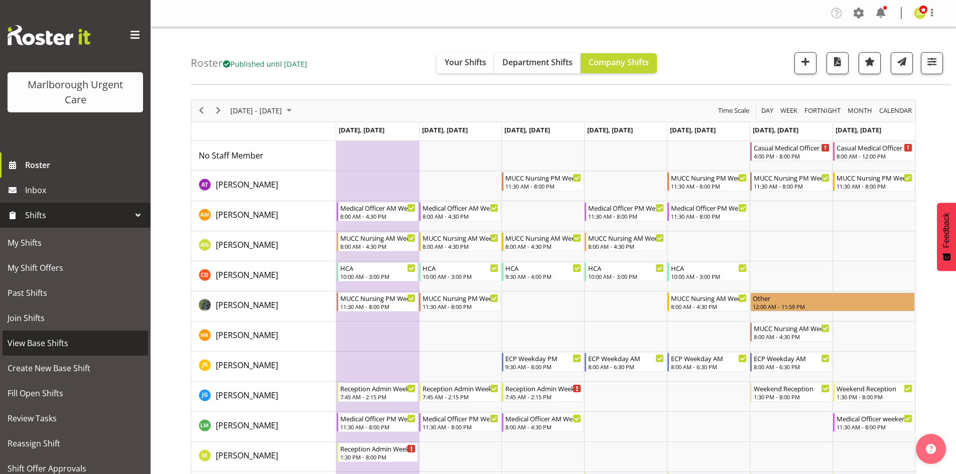
click at [77, 344] on span "View Base Shifts" at bounding box center [76, 343] width 136 height 15
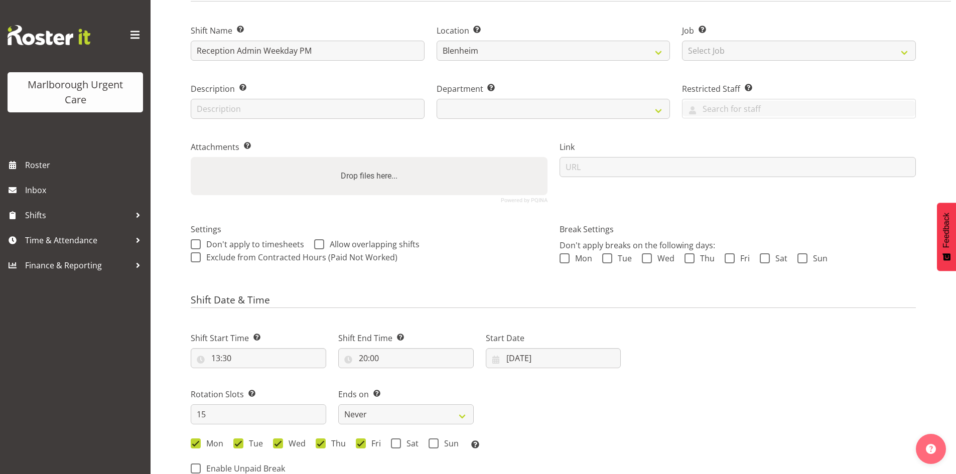
select select "925"
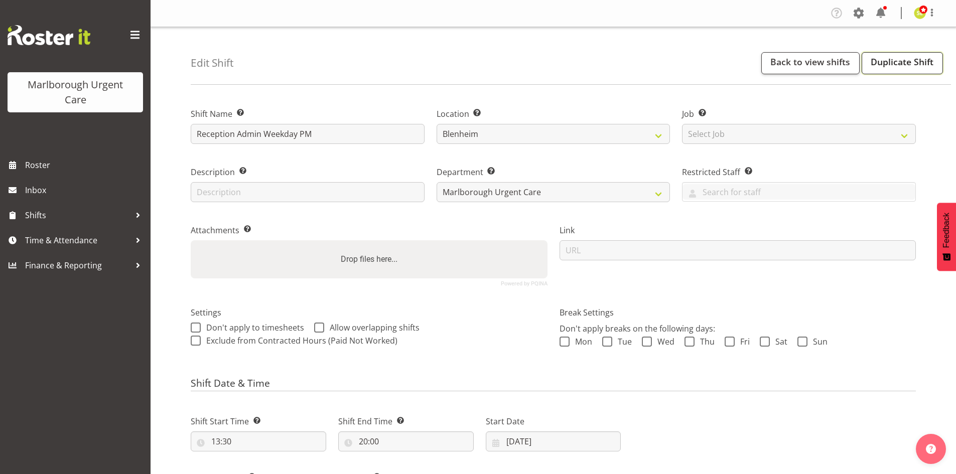
click at [888, 62] on link "Duplicate Shift" at bounding box center [902, 63] width 81 height 22
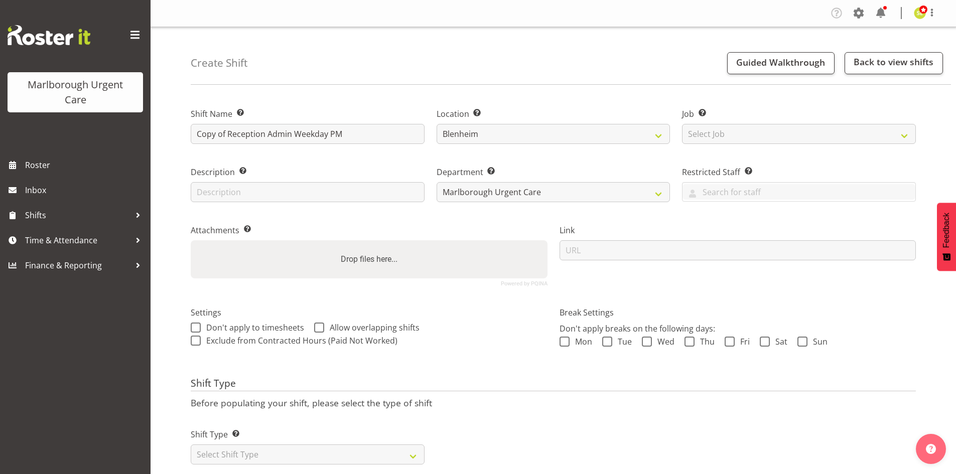
select select "925"
drag, startPoint x: 226, startPoint y: 136, endPoint x: 153, endPoint y: 128, distance: 74.1
click at [153, 128] on div "Create Shift Guided Walkthrough Back to view shifts Shift Name Enter a name for…" at bounding box center [554, 260] width 806 height 467
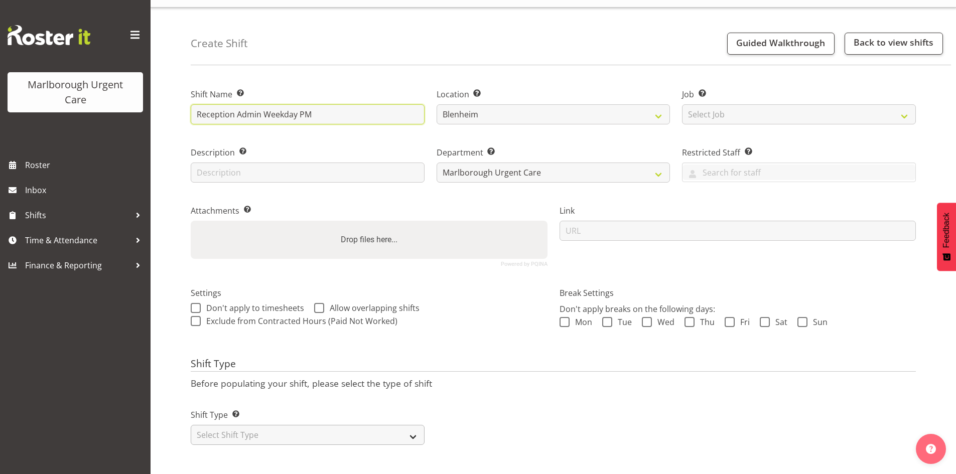
scroll to position [27, 0]
type input "Reception Admin Weekday PM"
click at [273, 428] on select "Select Shift Type One Off Shift Recurring Shift Rotating Shift" at bounding box center [308, 435] width 234 height 20
click at [274, 427] on select "Select Shift Type One Off Shift Recurring Shift Rotating Shift" at bounding box center [308, 435] width 234 height 20
select select "rotating"
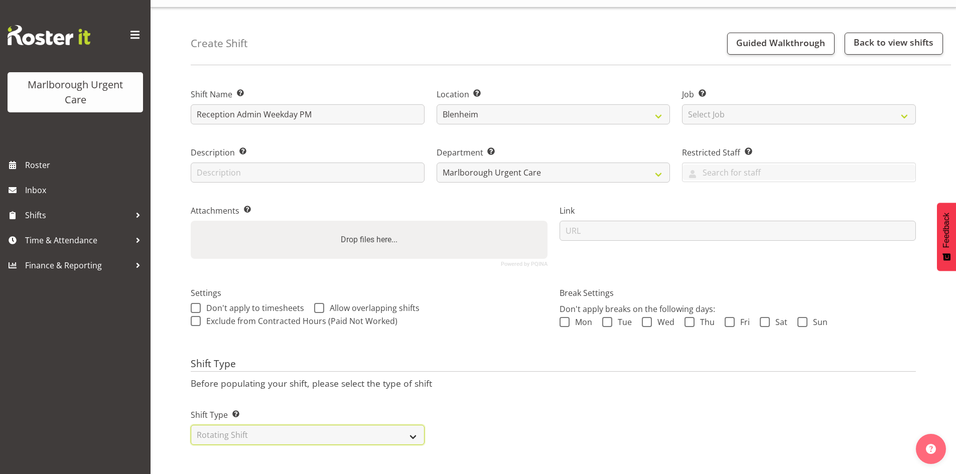
click at [191, 425] on select "Select Shift Type One Off Shift Recurring Shift Rotating Shift" at bounding box center [308, 435] width 234 height 20
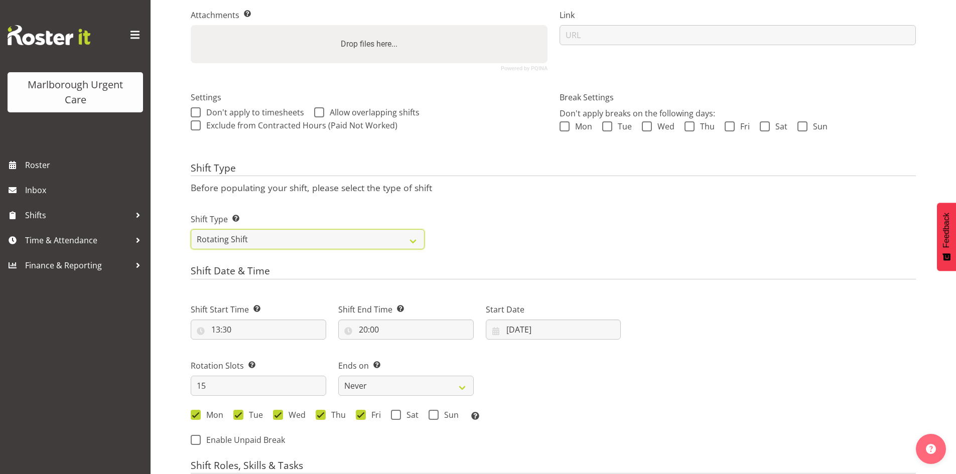
scroll to position [278, 0]
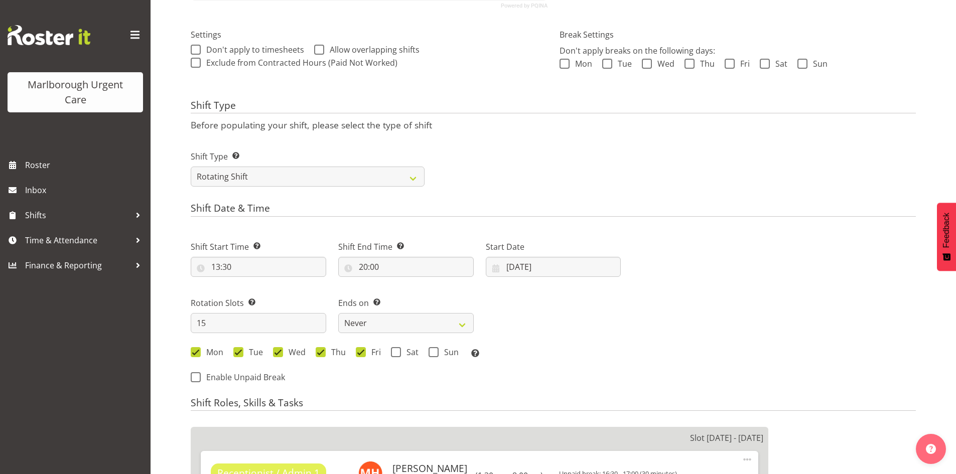
click at [533, 255] on div "Start Date 01/09/2025 January February March April May June July August Septemb…" at bounding box center [554, 259] width 136 height 36
click at [533, 265] on input "[DATE]" at bounding box center [554, 267] width 136 height 20
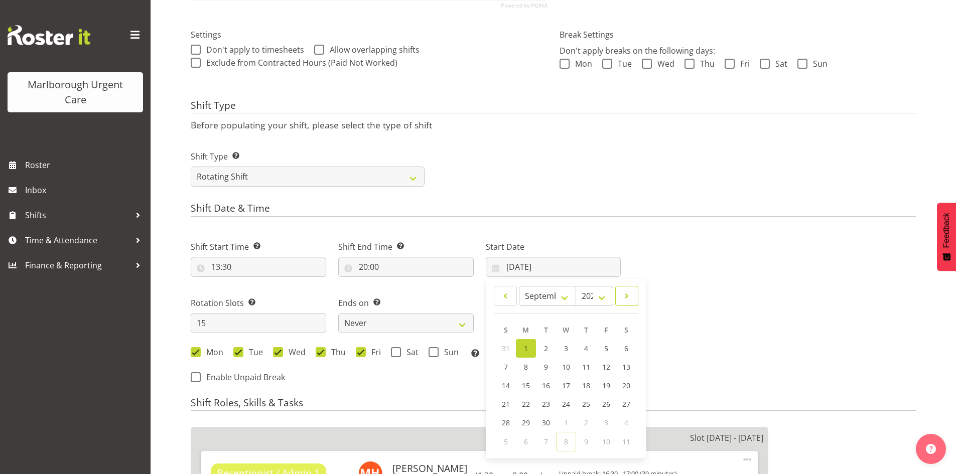
click at [631, 292] on span at bounding box center [627, 296] width 10 height 12
select select "10"
click at [524, 384] on span "10" at bounding box center [526, 386] width 8 height 10
type input "10/11/2025"
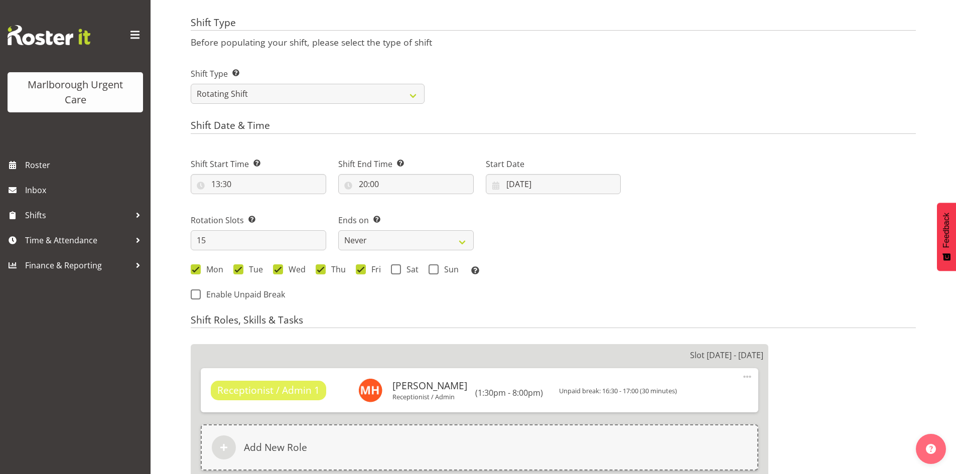
scroll to position [378, 0]
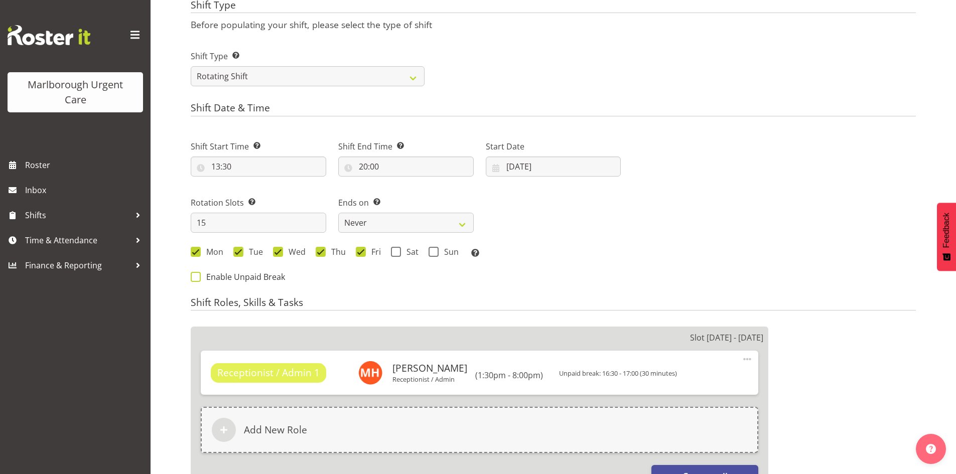
click at [195, 279] on span at bounding box center [196, 277] width 10 height 10
click at [195, 279] on input "Enable Unpaid Break" at bounding box center [194, 277] width 7 height 7
checkbox input "true"
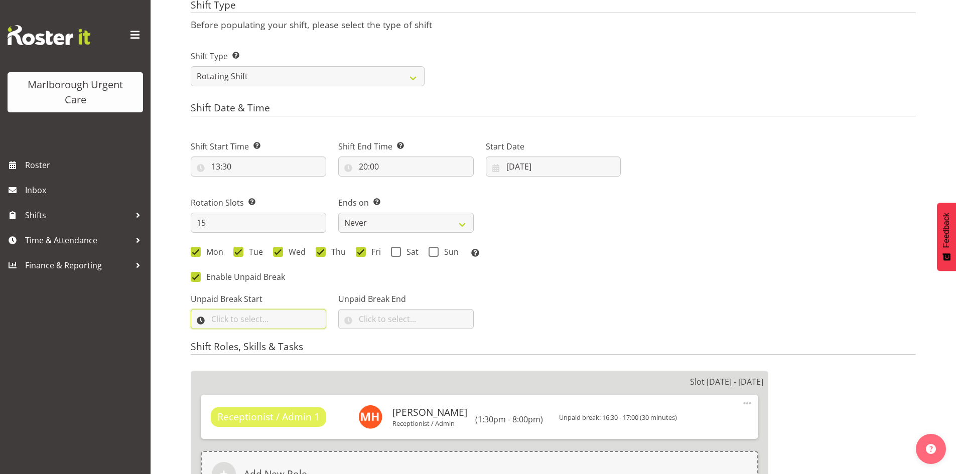
click at [240, 319] on input "text" at bounding box center [259, 319] width 136 height 20
click at [245, 319] on input "text" at bounding box center [259, 319] width 136 height 20
click at [253, 318] on input "text" at bounding box center [259, 319] width 136 height 20
click at [256, 343] on select "00 00 01 02 03 04 05 06 07 08 09 10 11 12 13 14 15 16 17 18 19 20 21 22 23" at bounding box center [259, 345] width 23 height 20
select select "16"
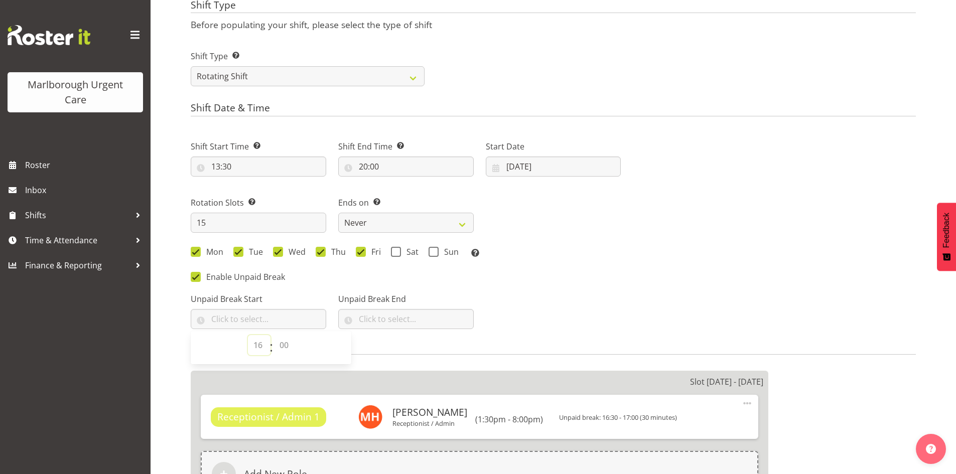
click at [248, 335] on select "00 00 01 02 03 04 05 06 07 08 09 10 11 12 13 14 15 16 17 18 19 20 21 22 23" at bounding box center [259, 345] width 23 height 20
click at [281, 344] on select "00 00 01 02 03 04 05 06 07 08 09 10 11 12 13 14 15 16 17 18 19 20 21 22 23 24 2…" at bounding box center [285, 345] width 23 height 20
select select "30"
type input "16:30"
click at [393, 317] on input "text" at bounding box center [406, 319] width 136 height 20
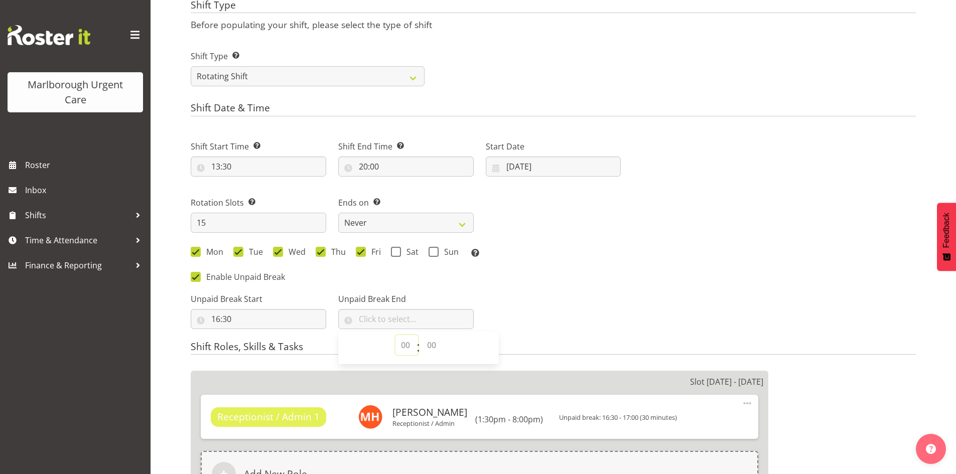
click at [407, 340] on select "00 00 01 02 03 04 05 06 07 08 09 10 11 12 13 14 15 16 17 18 19 20 21 22 23" at bounding box center [407, 345] width 23 height 20
select select "17"
click at [430, 349] on select "00 00 01 02 03 04 05 06 07 08 09 10 11 12 13 14 15 16 17 18 19 20 21 22 23 24 2…" at bounding box center [433, 345] width 23 height 20
select select "0"
type input "17:00"
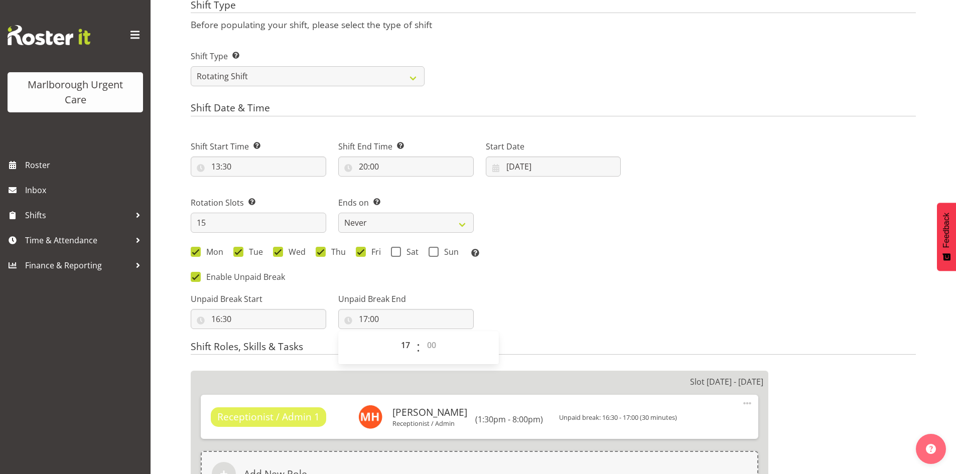
click at [528, 317] on div "Unpaid Break Start 16:30 00 01 02 03 04 05 06 07 08 09 10 11 12 13 14 15 16 17 …" at bounding box center [406, 307] width 442 height 56
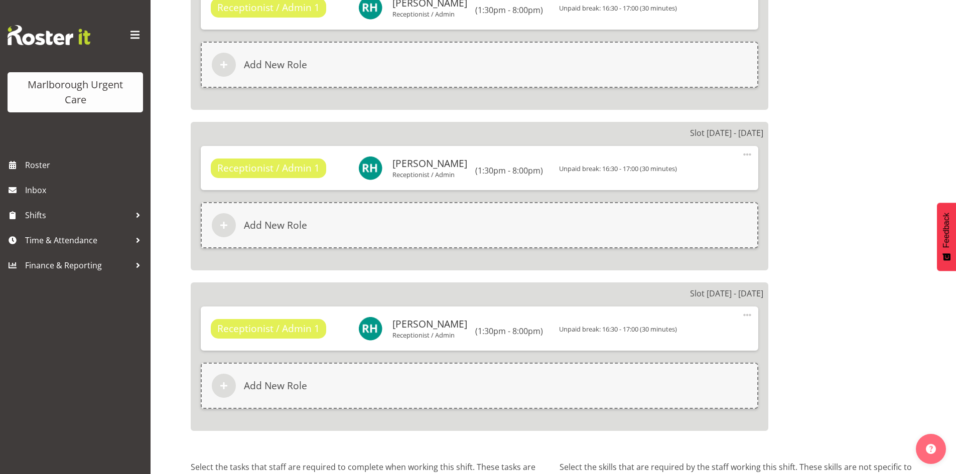
scroll to position [2844, 0]
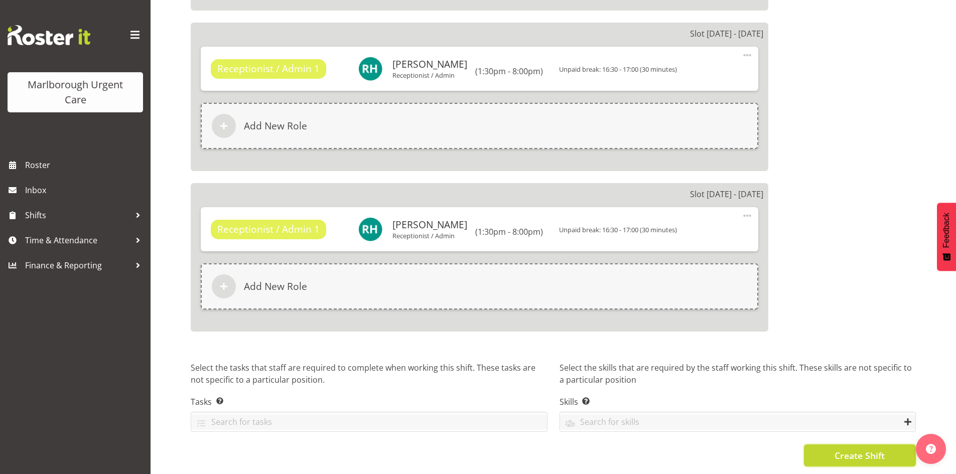
click at [848, 451] on span "Create Shift" at bounding box center [860, 455] width 50 height 13
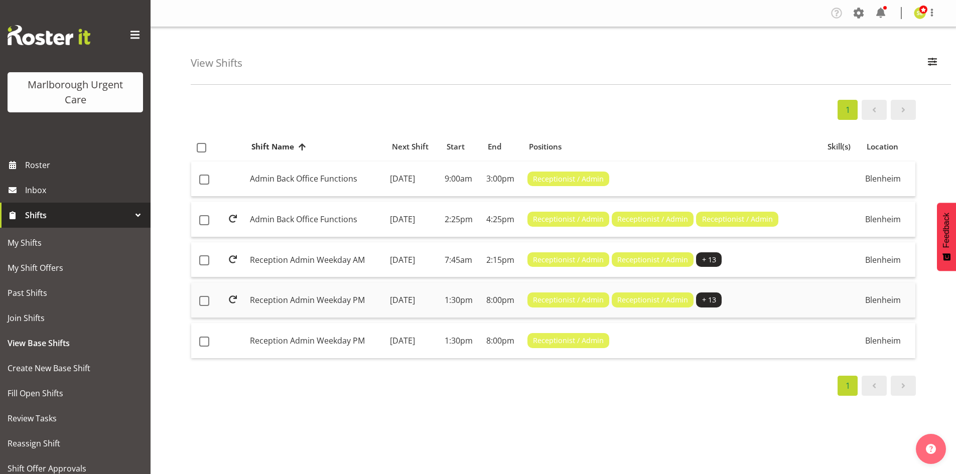
click at [439, 297] on td "[DATE]" at bounding box center [413, 301] width 55 height 36
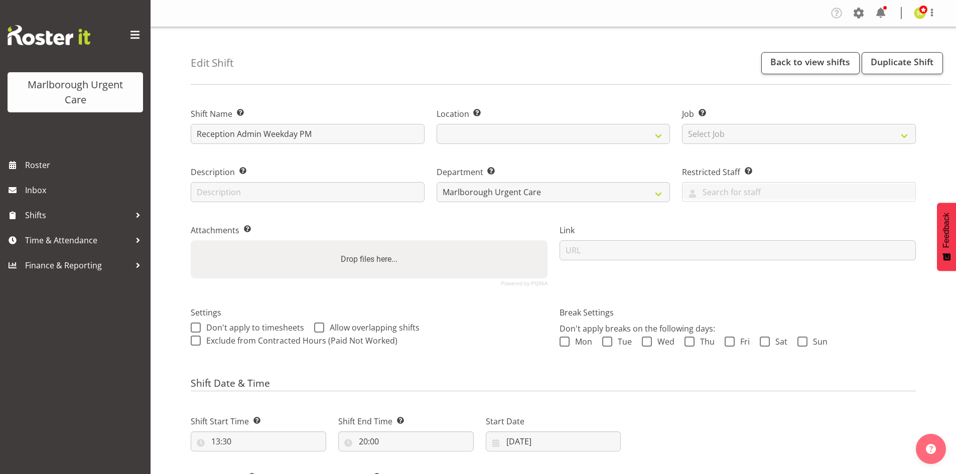
select select "925"
select select
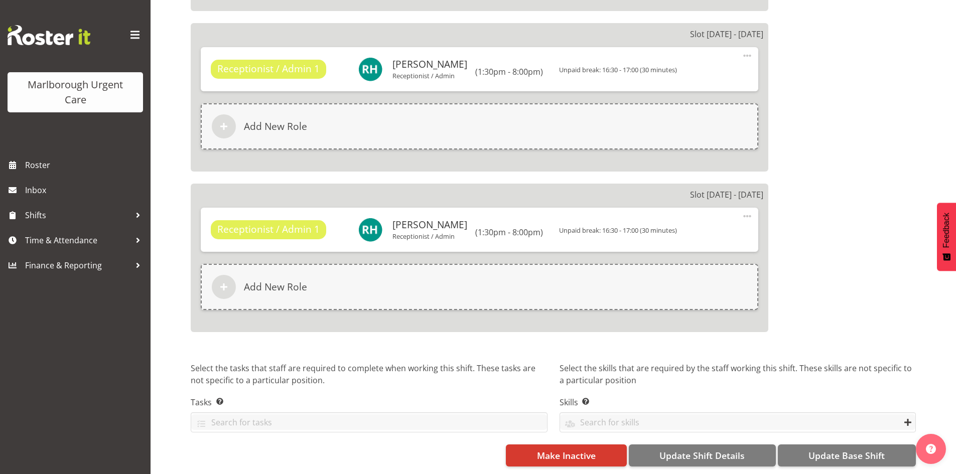
scroll to position [2697, 0]
click at [578, 449] on span "Make Inactive" at bounding box center [566, 455] width 59 height 13
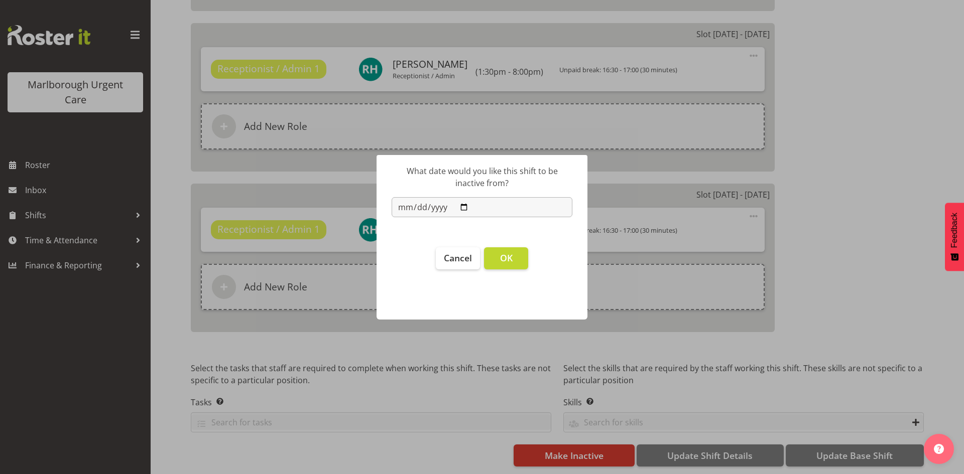
click at [466, 203] on input "[DATE]" at bounding box center [482, 207] width 181 height 20
type input "[DATE]"
click at [513, 261] on button "OK" at bounding box center [506, 258] width 44 height 22
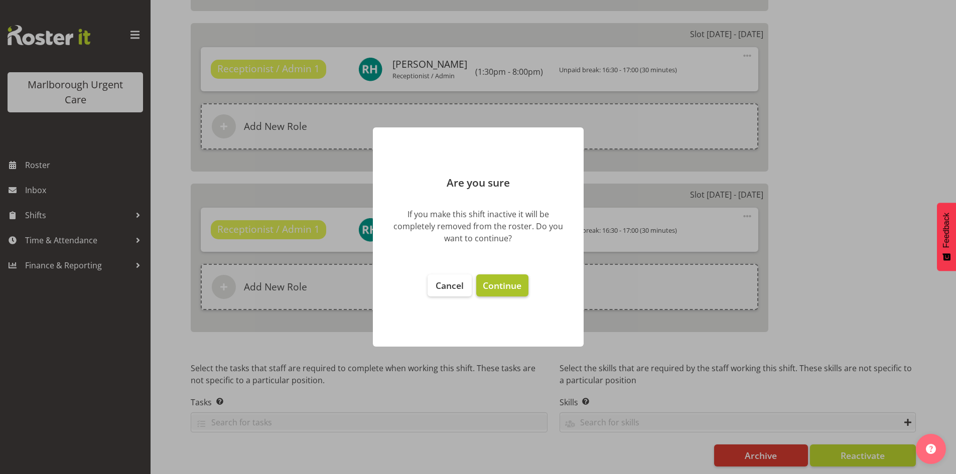
click at [512, 286] on span "Continue" at bounding box center [502, 286] width 39 height 12
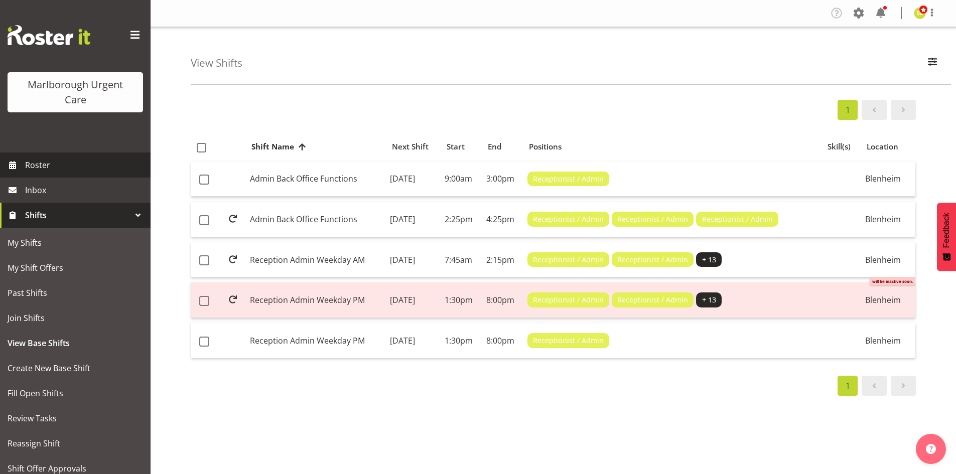
click at [76, 169] on span "Roster" at bounding box center [85, 165] width 120 height 15
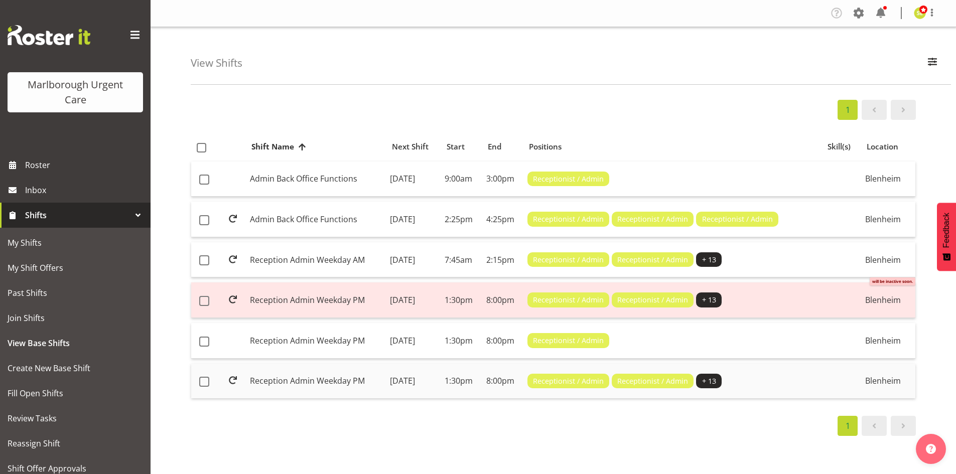
click at [322, 382] on td "Reception Admin Weekday PM" at bounding box center [316, 381] width 140 height 35
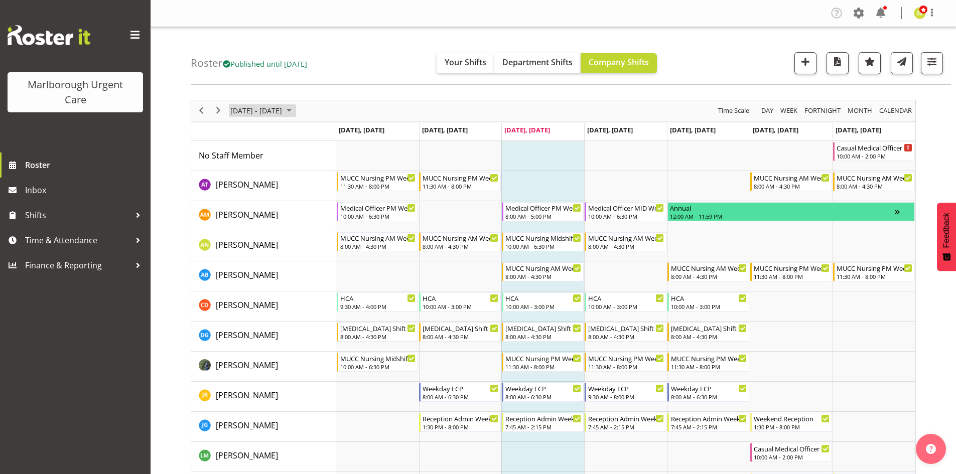
click at [273, 111] on span "October 06 - 12, 2025" at bounding box center [256, 110] width 54 height 13
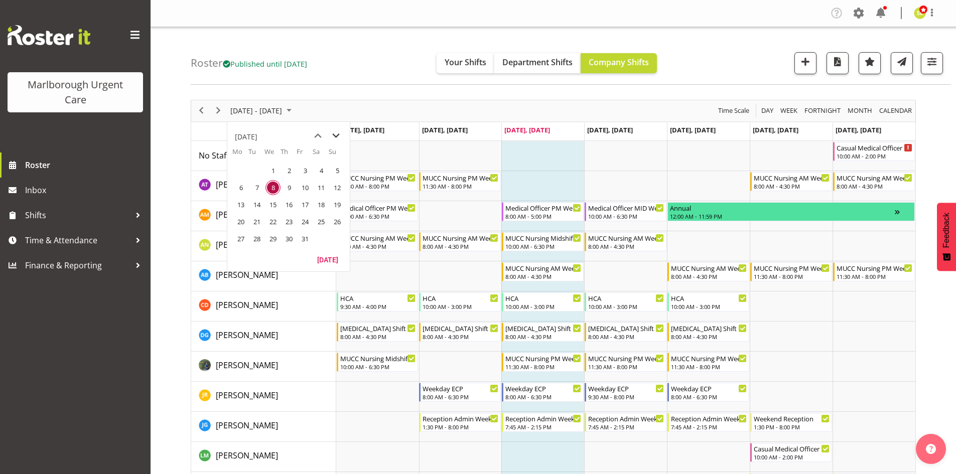
click at [332, 132] on span "next month" at bounding box center [336, 136] width 18 height 18
click at [240, 204] on span "10" at bounding box center [240, 204] width 15 height 15
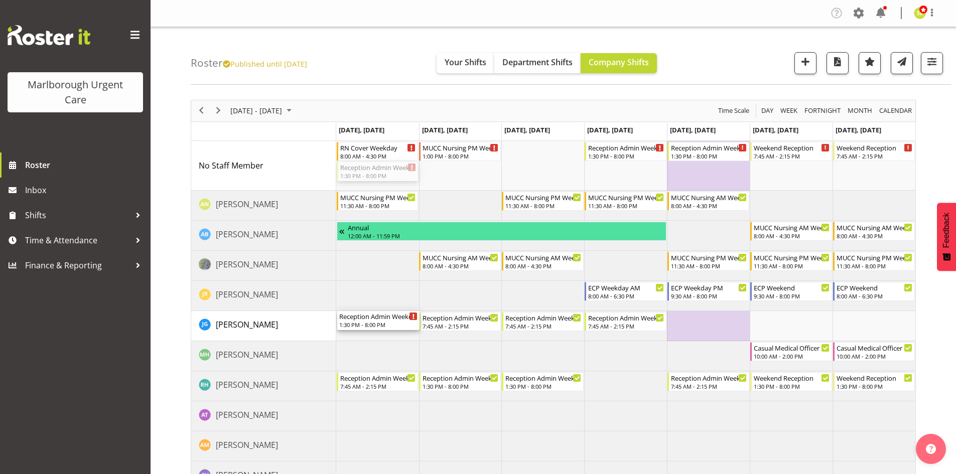
drag, startPoint x: 374, startPoint y: 177, endPoint x: 364, endPoint y: 318, distance: 141.4
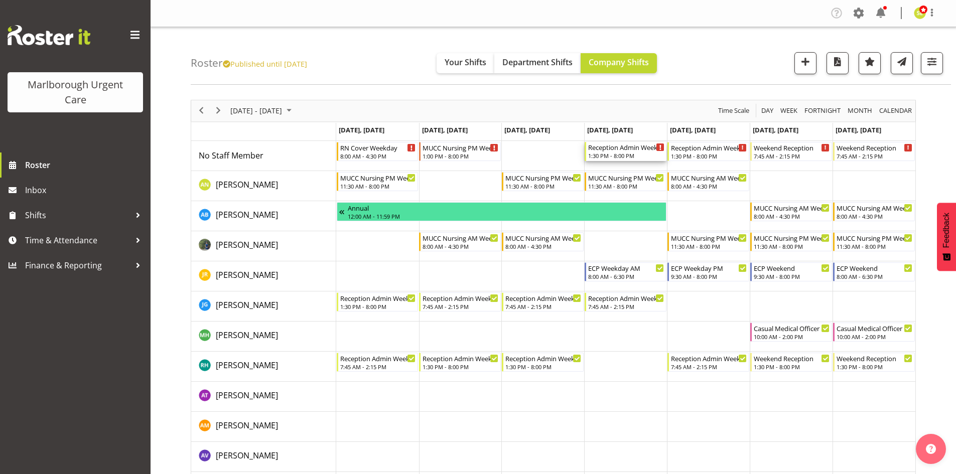
click at [623, 151] on div "Reception Admin Weekday PM" at bounding box center [626, 147] width 76 height 10
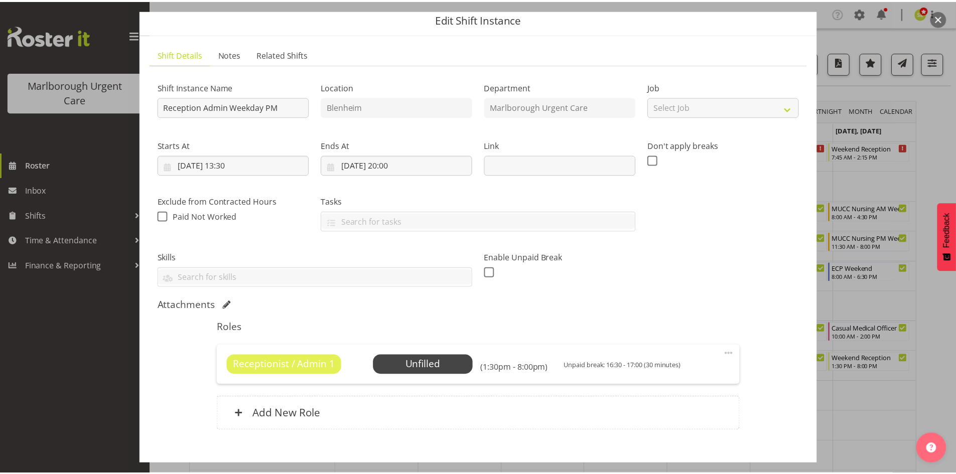
scroll to position [50, 0]
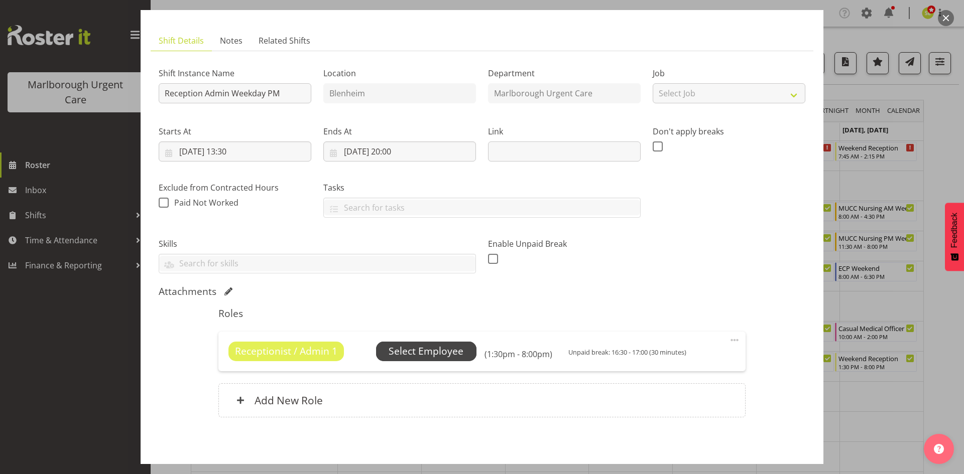
click at [431, 359] on span "Select Employee" at bounding box center [426, 351] width 100 height 19
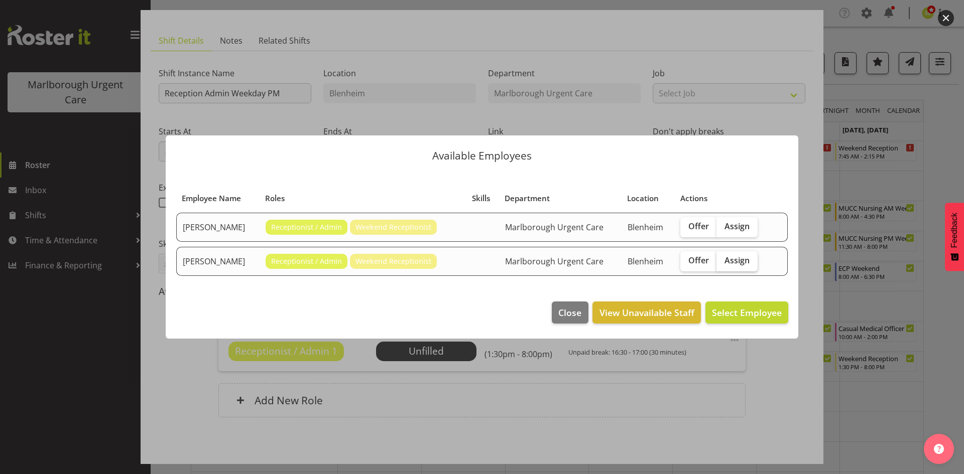
click at [745, 262] on span "Assign" at bounding box center [736, 260] width 25 height 10
click at [723, 262] on input "Assign" at bounding box center [719, 260] width 7 height 7
checkbox input "true"
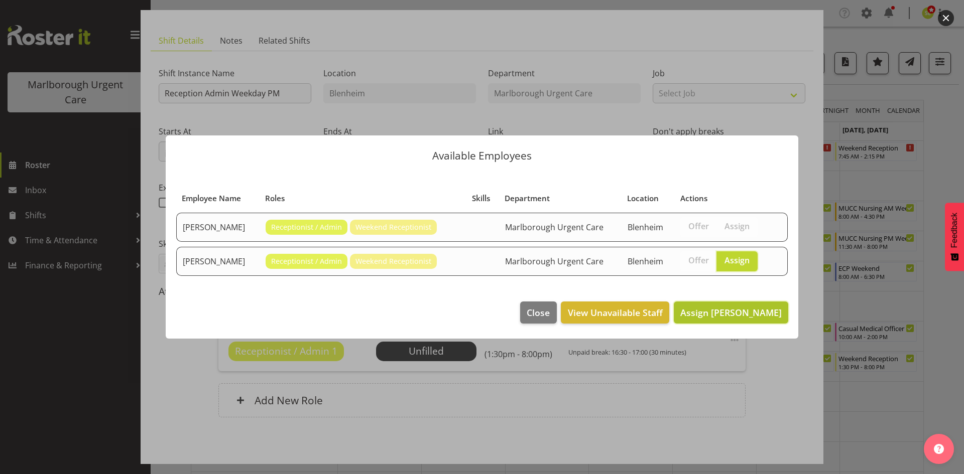
click at [714, 307] on span "Assign [PERSON_NAME]" at bounding box center [730, 313] width 101 height 12
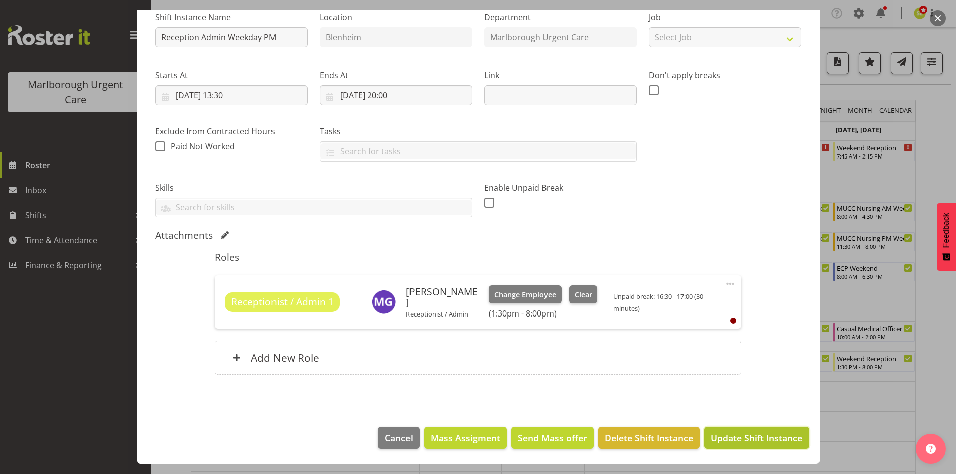
click at [746, 432] on span "Update Shift Instance" at bounding box center [757, 438] width 92 height 13
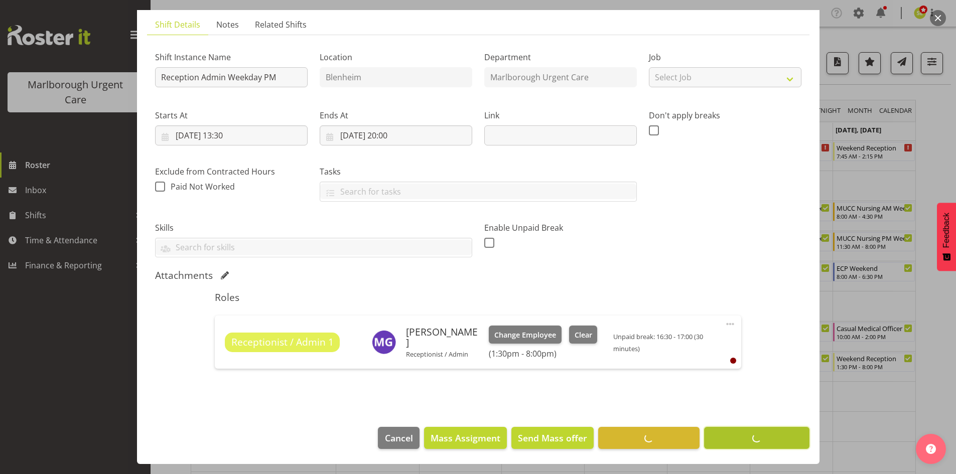
scroll to position [66, 0]
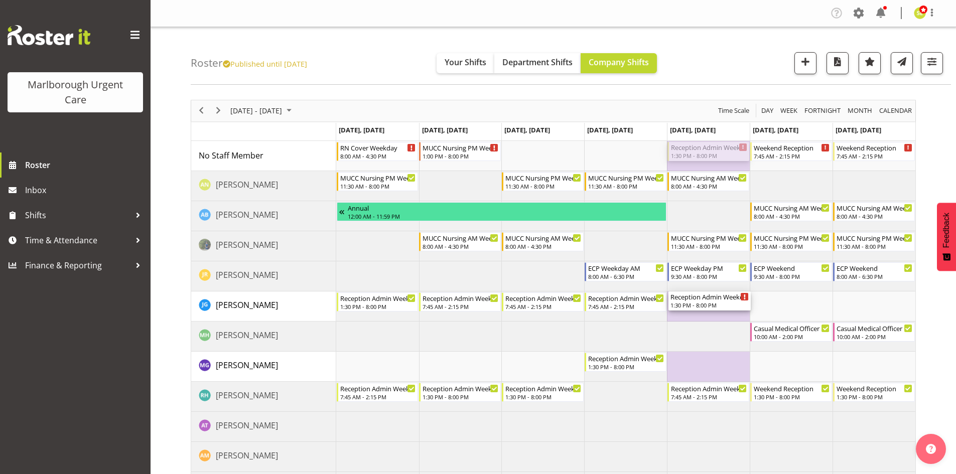
drag, startPoint x: 719, startPoint y: 151, endPoint x: 703, endPoint y: 300, distance: 149.5
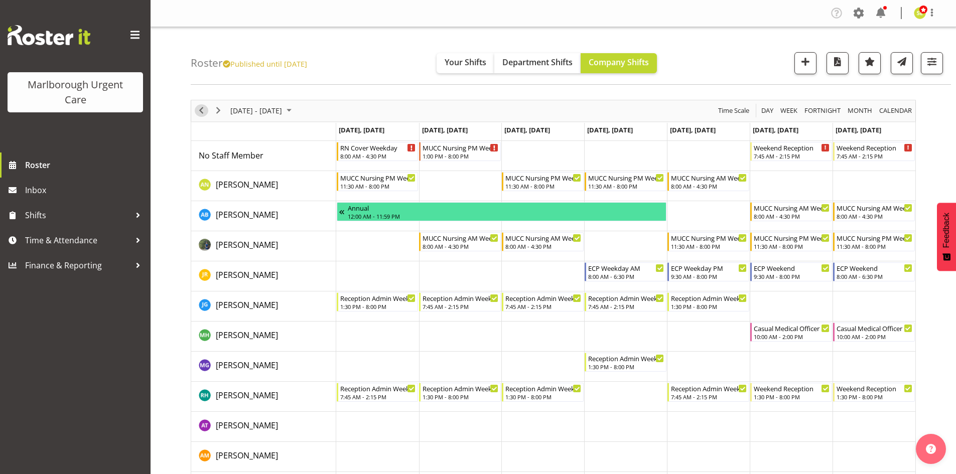
click at [204, 113] on span "Previous" at bounding box center [201, 110] width 12 height 13
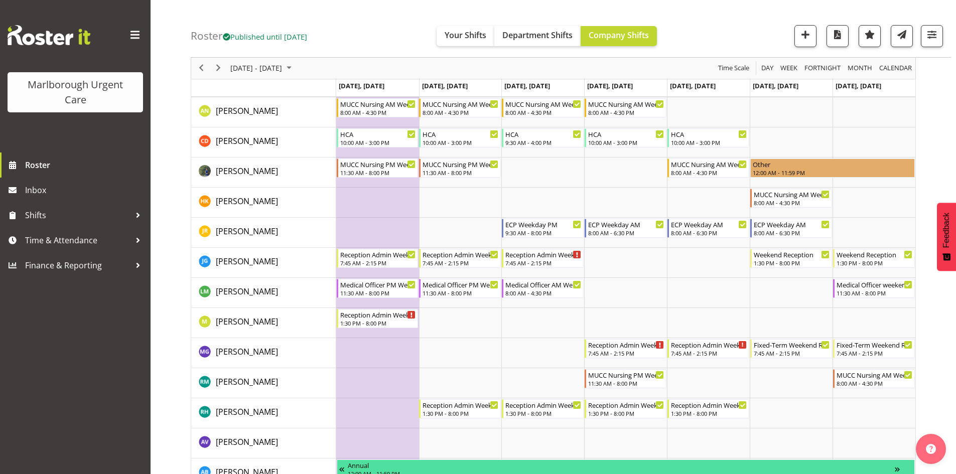
scroll to position [151, 0]
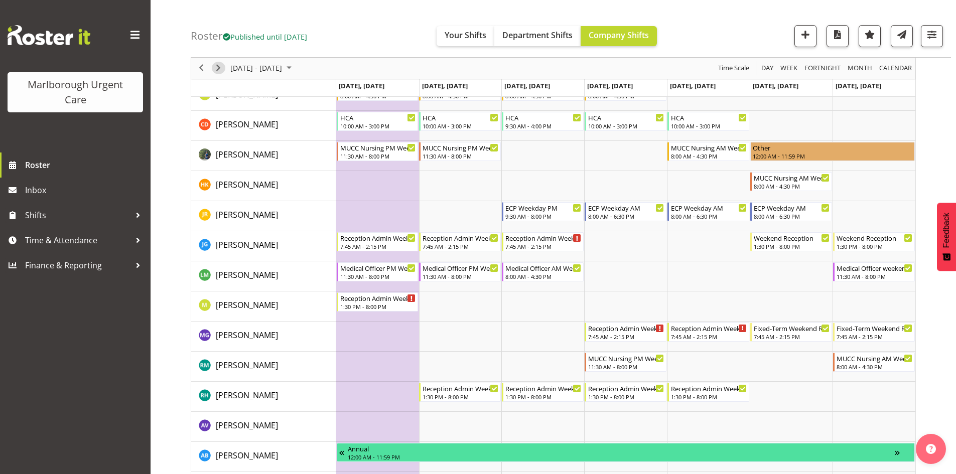
click at [218, 67] on span "Next" at bounding box center [218, 68] width 12 height 13
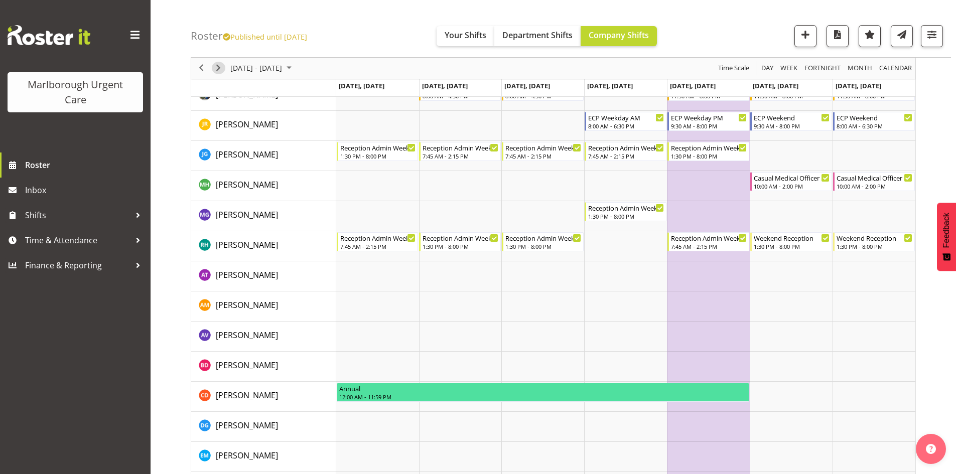
click at [217, 67] on span "Next" at bounding box center [218, 68] width 12 height 13
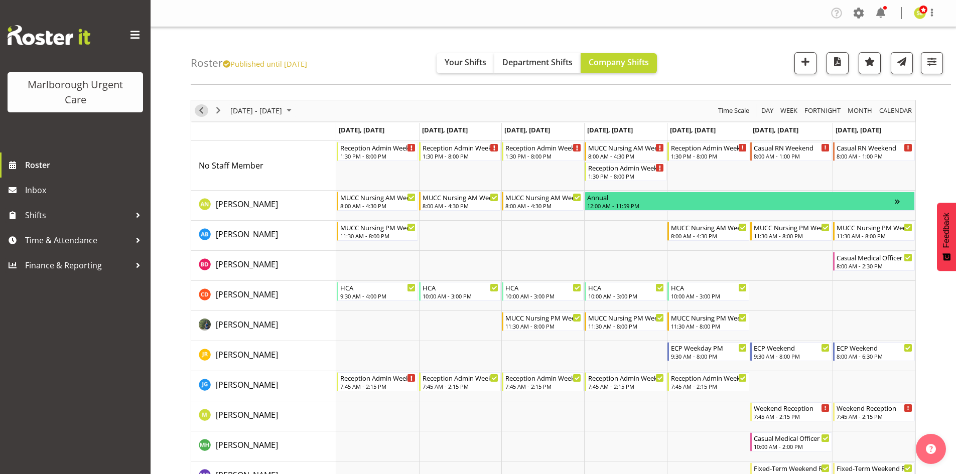
click at [201, 111] on span "Previous" at bounding box center [201, 110] width 12 height 13
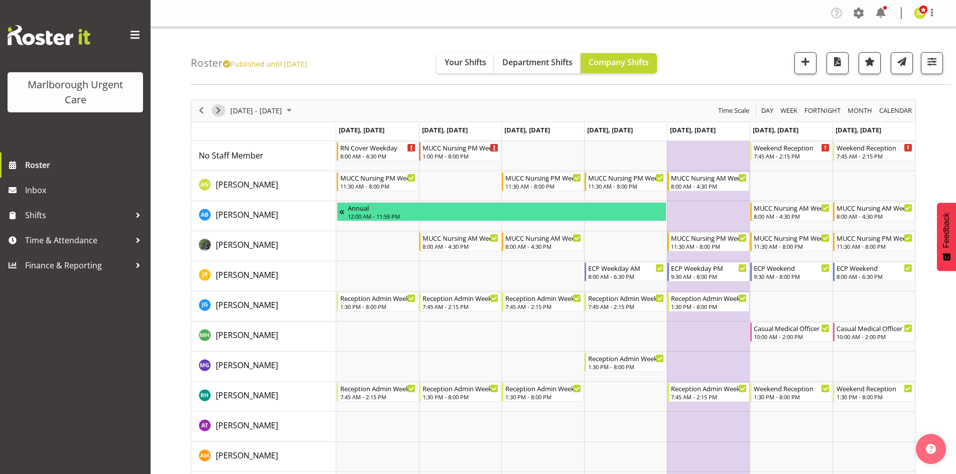
click at [223, 111] on span "Next" at bounding box center [218, 110] width 12 height 13
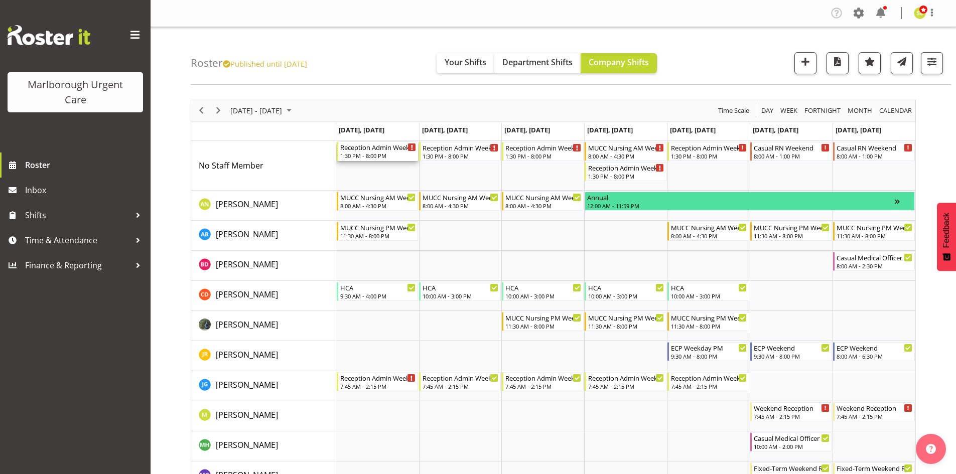
click at [367, 149] on div "Reception Admin Weekday PM" at bounding box center [378, 147] width 76 height 10
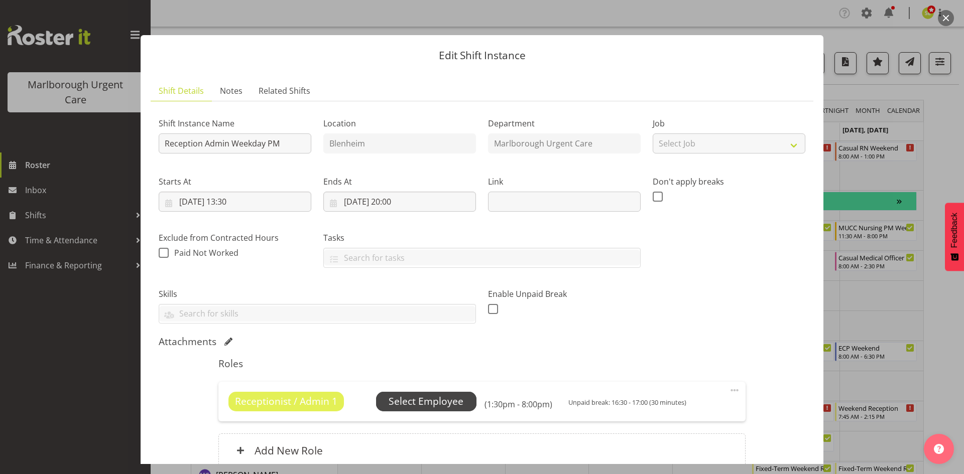
click at [405, 398] on span "Select Employee" at bounding box center [425, 402] width 75 height 15
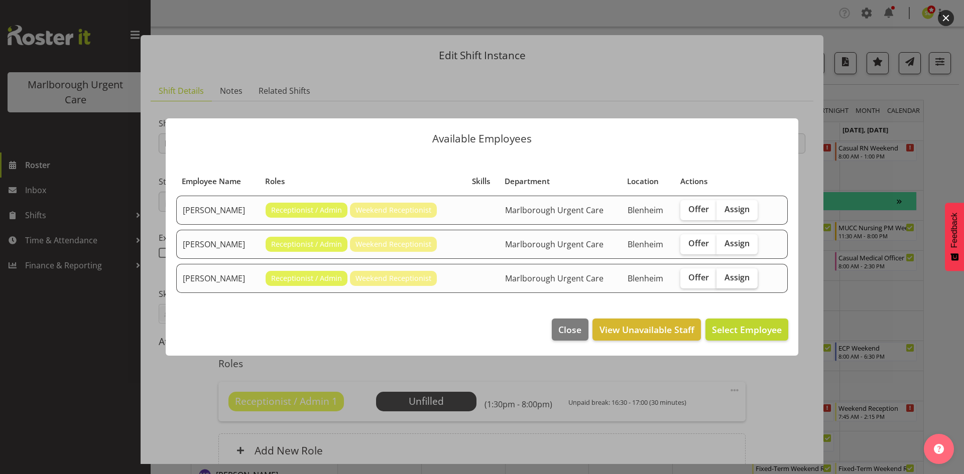
click at [736, 279] on span "Assign" at bounding box center [736, 278] width 25 height 10
click at [723, 279] on input "Assign" at bounding box center [719, 278] width 7 height 7
checkbox input "true"
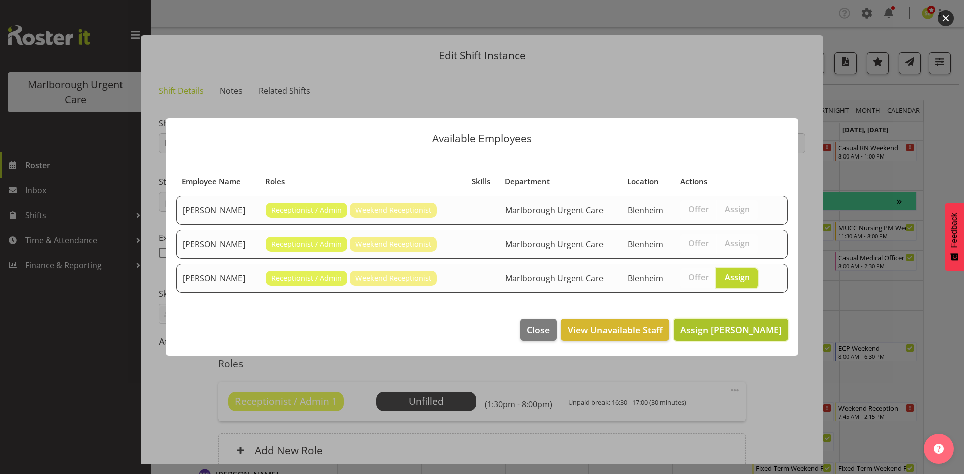
click at [729, 324] on span "Assign Rochelle Harris" at bounding box center [730, 330] width 101 height 12
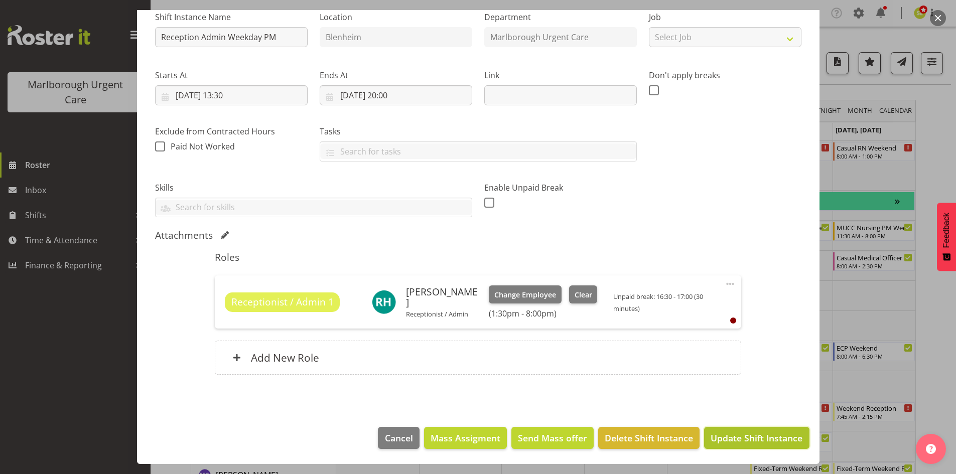
click at [730, 435] on span "Update Shift Instance" at bounding box center [757, 438] width 92 height 13
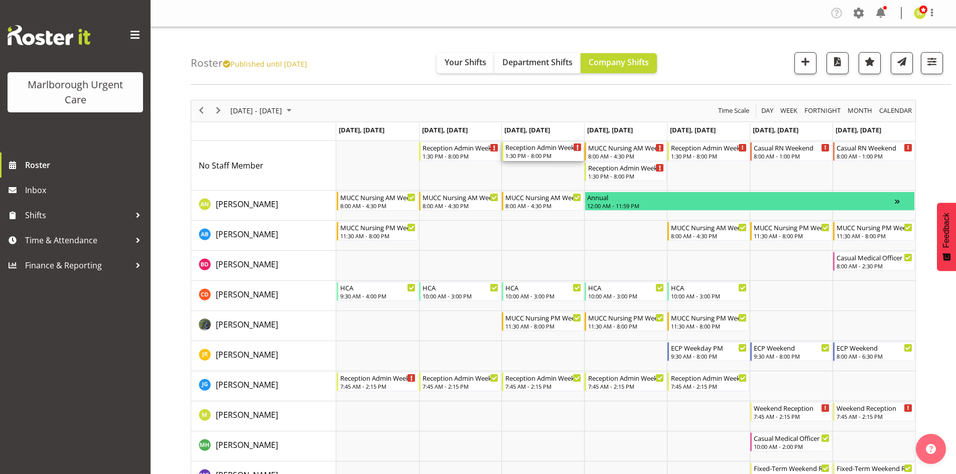
click at [545, 152] on div "Reception Admin Weekday PM 1:30 PM - 8:00 PM" at bounding box center [543, 151] width 76 height 19
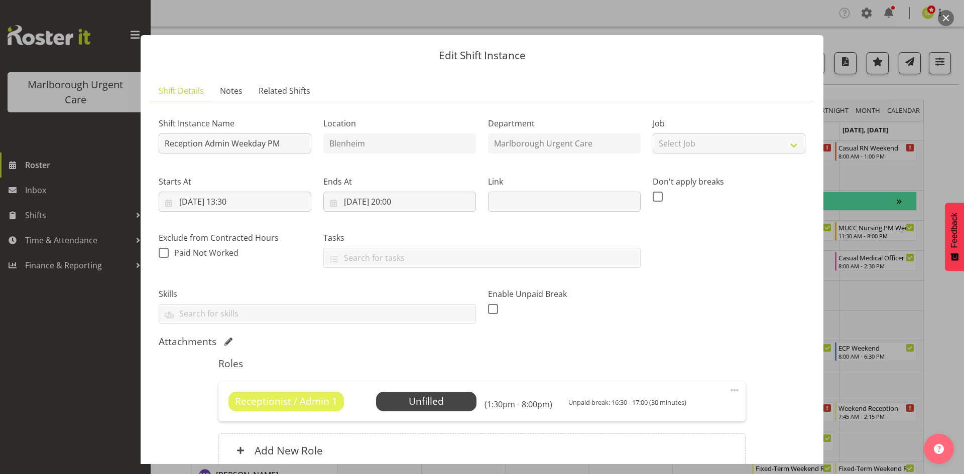
click at [454, 382] on div "Receptionist / Admin 1 Unfilled Select Employee (1:30pm - 8:00pm) Unpaid break:…" at bounding box center [481, 401] width 527 height 39
click at [446, 398] on span "Select Employee" at bounding box center [425, 402] width 75 height 15
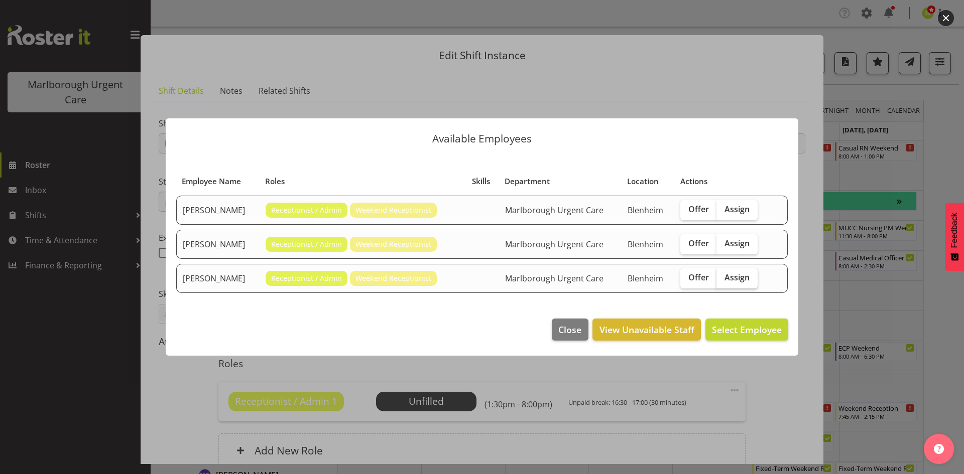
click at [739, 279] on span "Assign" at bounding box center [736, 278] width 25 height 10
click at [723, 279] on input "Assign" at bounding box center [719, 278] width 7 height 7
checkbox input "true"
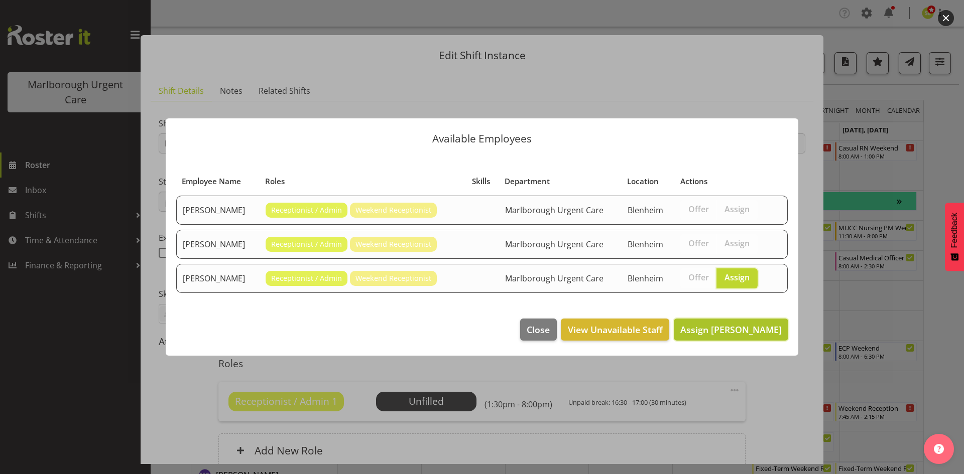
click at [739, 321] on button "Assign Rochelle Harris" at bounding box center [731, 330] width 114 height 22
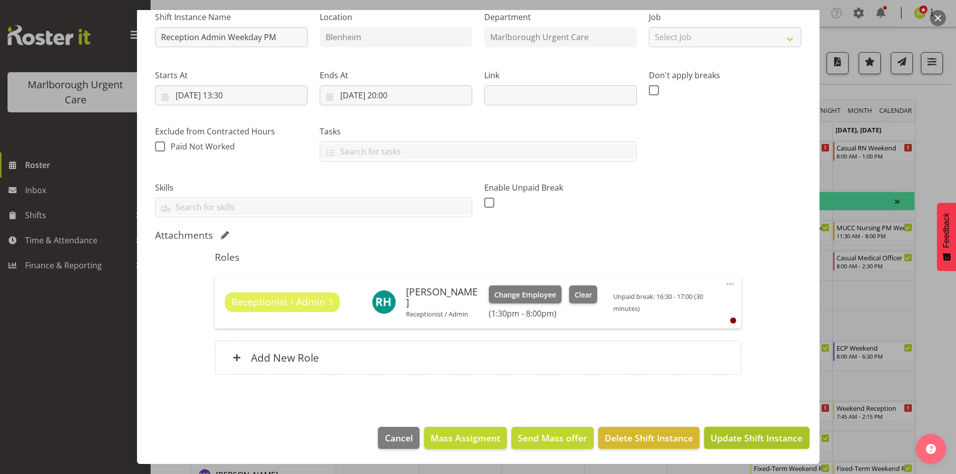
click at [721, 435] on span "Update Shift Instance" at bounding box center [757, 438] width 92 height 13
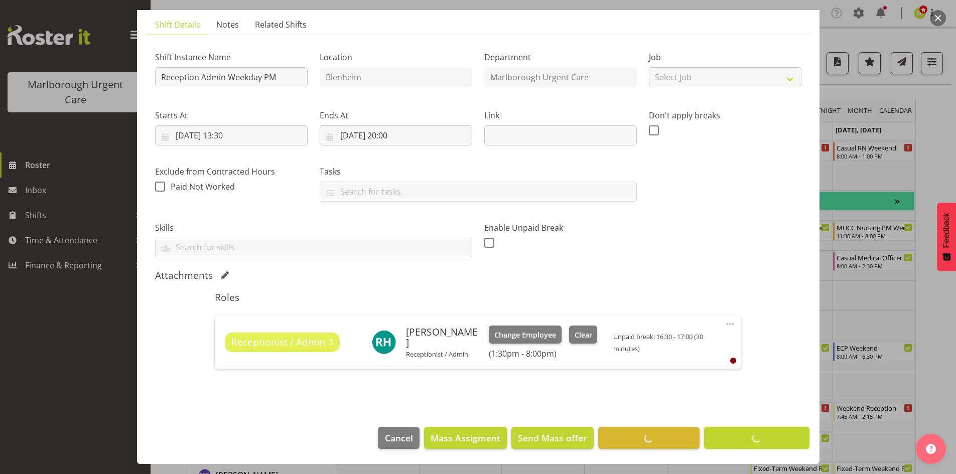
scroll to position [66, 0]
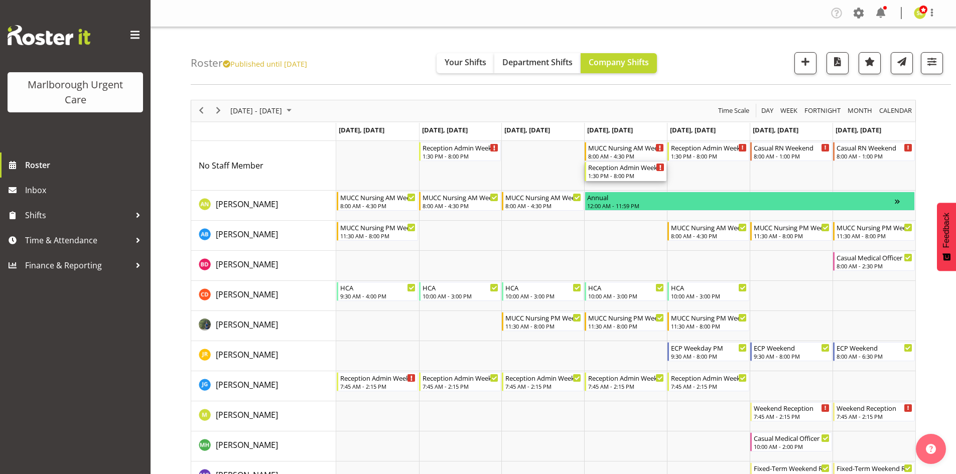
click at [616, 177] on div "1:30 PM - 8:00 PM" at bounding box center [626, 176] width 76 height 8
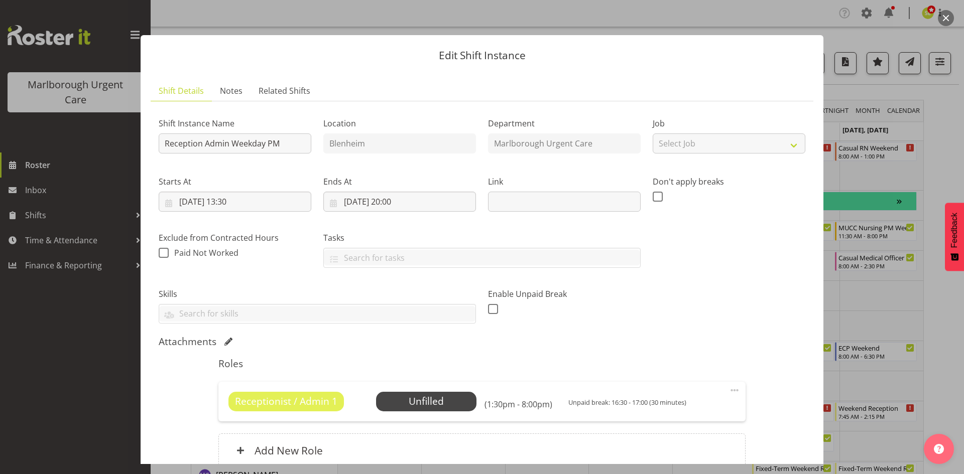
click at [951, 16] on button "button" at bounding box center [946, 18] width 16 height 16
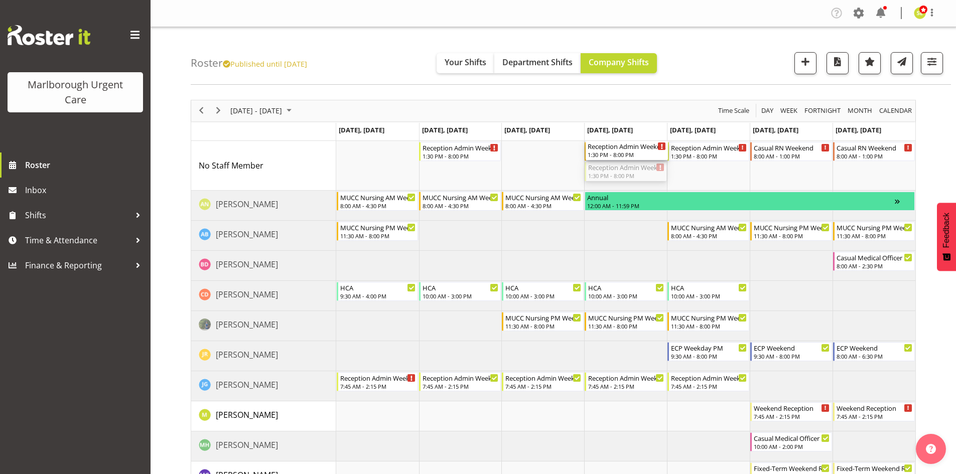
drag, startPoint x: 617, startPoint y: 172, endPoint x: 623, endPoint y: 180, distance: 10.3
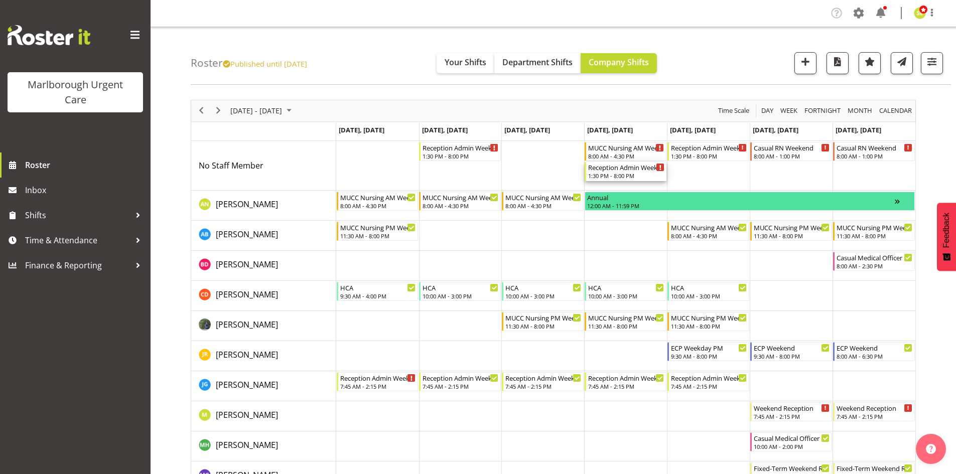
click at [616, 175] on div "1:30 PM - 8:00 PM" at bounding box center [626, 176] width 76 height 8
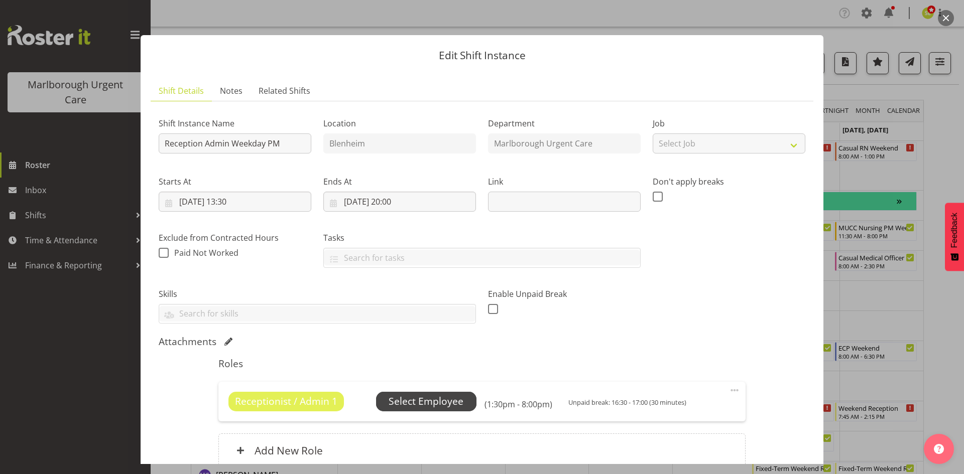
click at [439, 397] on span "Select Employee" at bounding box center [425, 402] width 75 height 15
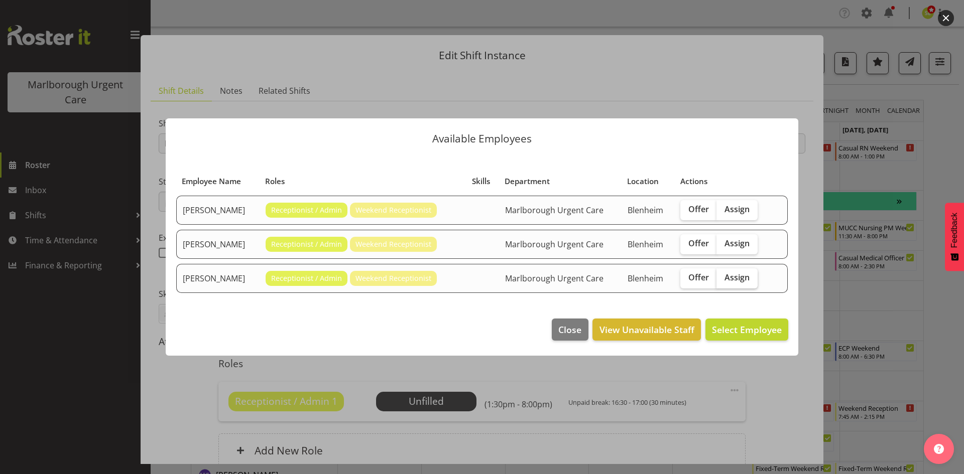
click at [734, 279] on span "Assign" at bounding box center [736, 278] width 25 height 10
click at [723, 279] on input "Assign" at bounding box center [719, 278] width 7 height 7
checkbox input "true"
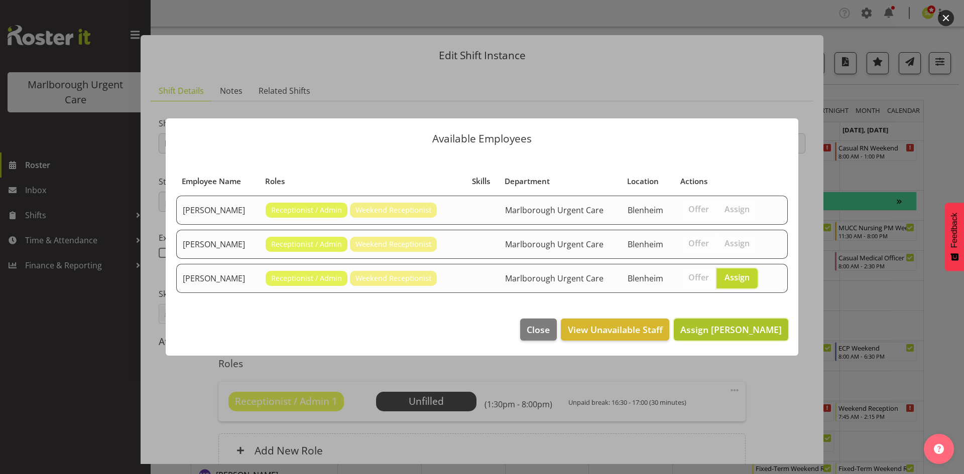
click at [734, 320] on button "Assign Rochelle Harris" at bounding box center [731, 330] width 114 height 22
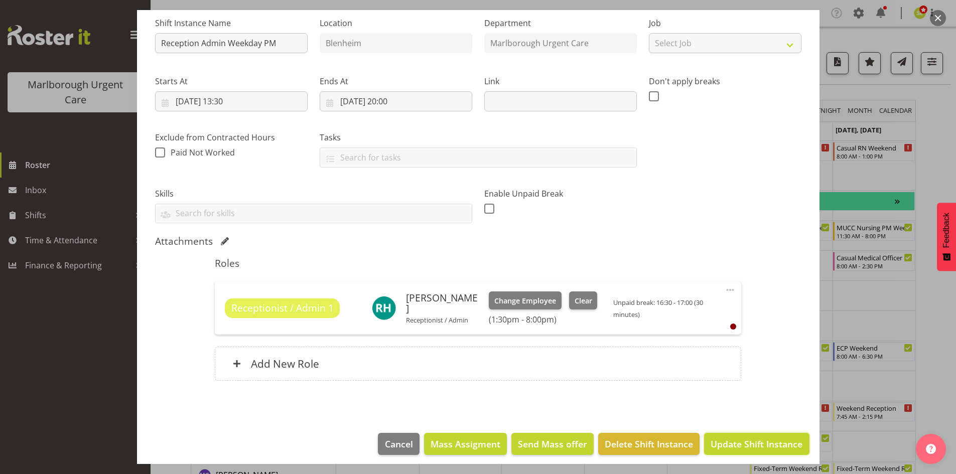
click at [731, 444] on span "Update Shift Instance" at bounding box center [757, 444] width 92 height 13
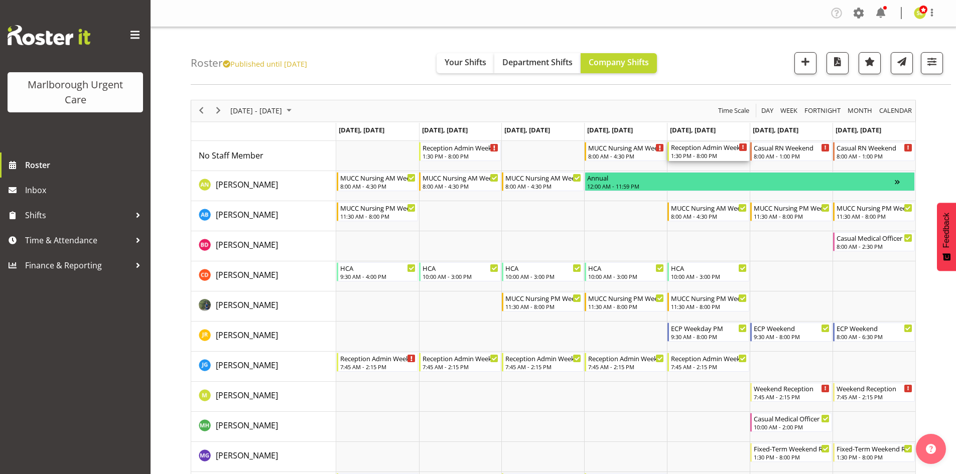
click at [697, 157] on div "1:30 PM - 8:00 PM" at bounding box center [709, 156] width 76 height 8
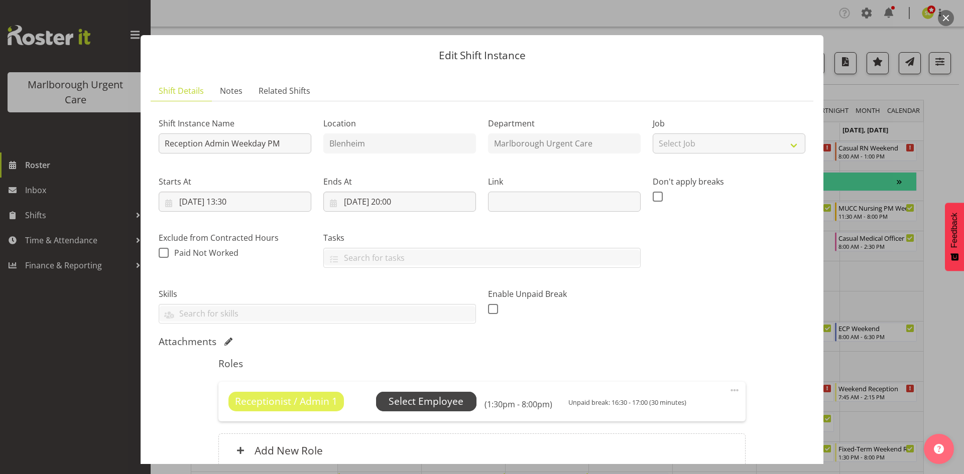
click at [447, 403] on span "Select Employee" at bounding box center [425, 402] width 75 height 15
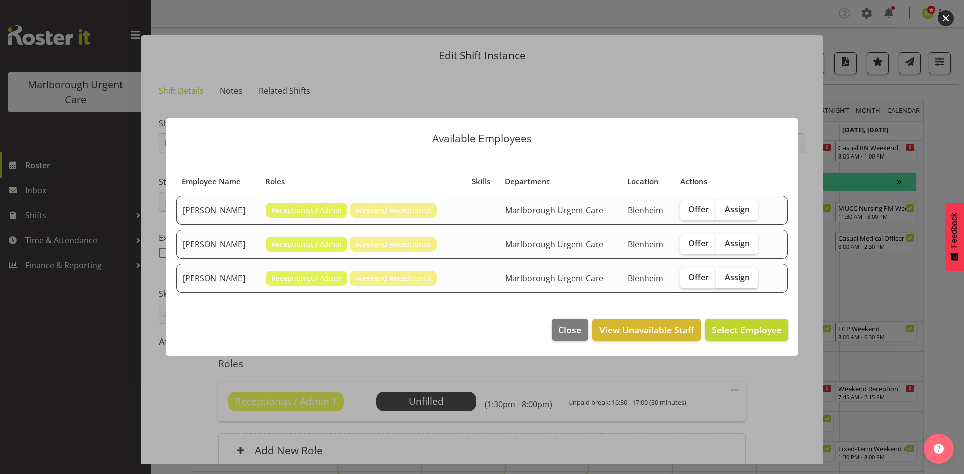
click at [736, 277] on span "Assign" at bounding box center [736, 278] width 25 height 10
click at [723, 277] on input "Assign" at bounding box center [719, 278] width 7 height 7
checkbox input "true"
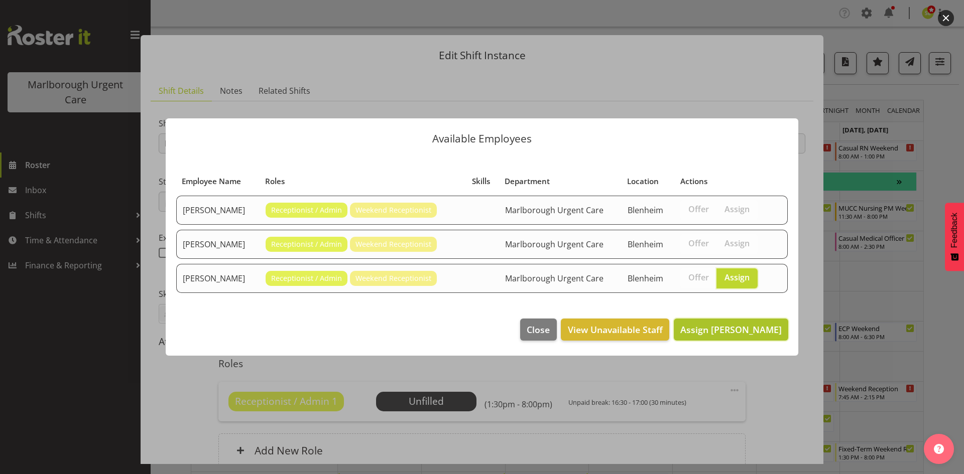
click at [721, 328] on span "Assign Rochelle Harris" at bounding box center [730, 330] width 101 height 12
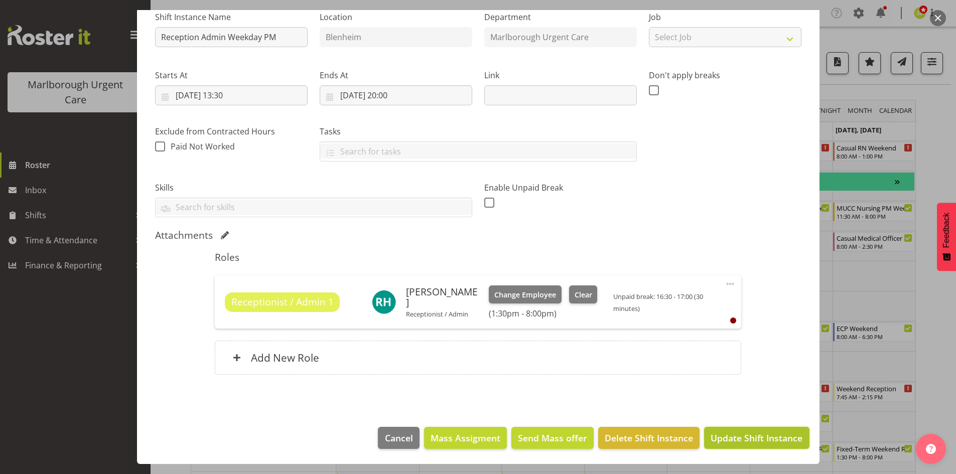
click at [731, 434] on span "Update Shift Instance" at bounding box center [757, 438] width 92 height 13
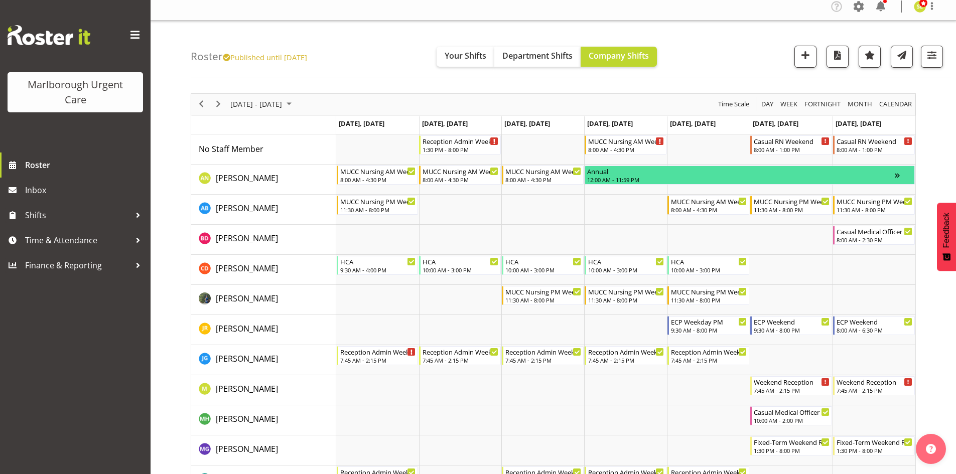
scroll to position [0, 0]
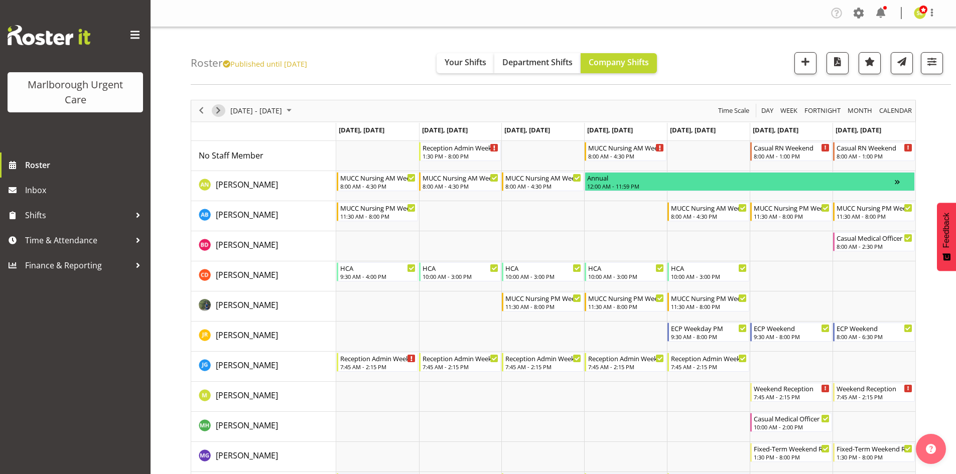
click at [215, 113] on span "Next" at bounding box center [218, 110] width 12 height 13
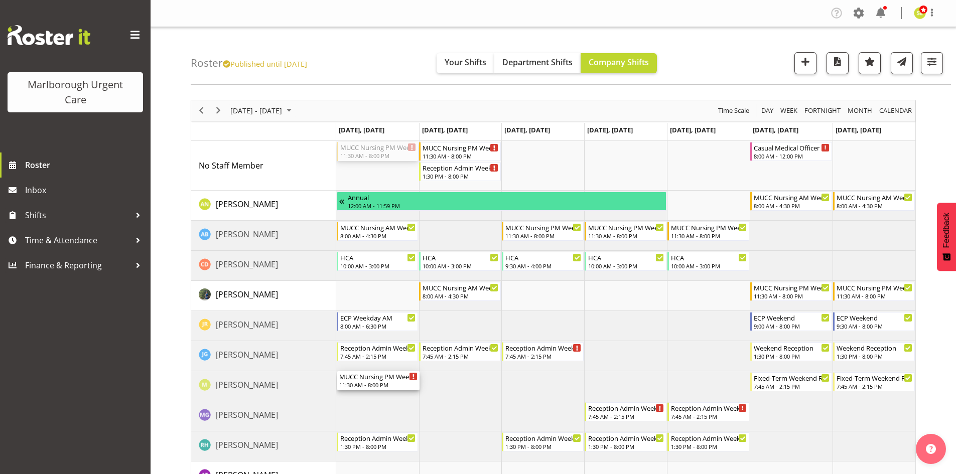
drag, startPoint x: 362, startPoint y: 152, endPoint x: 367, endPoint y: 376, distance: 223.9
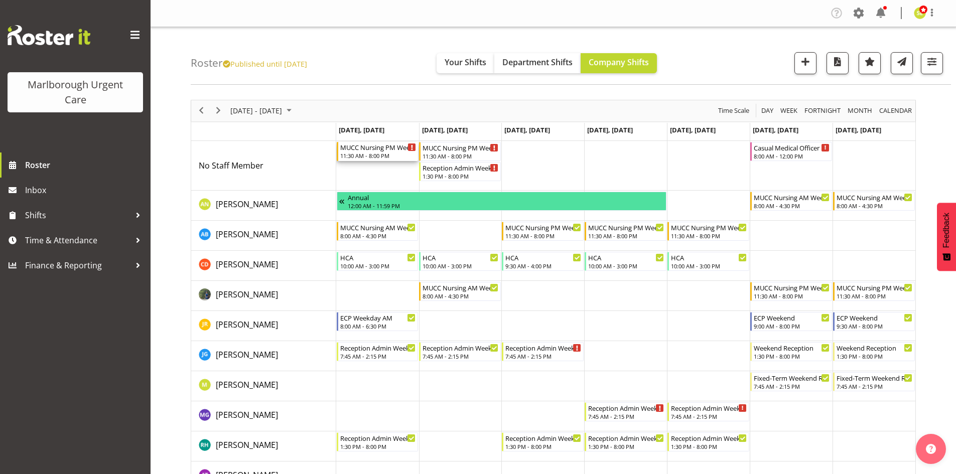
click at [377, 155] on div "11:30 AM - 8:00 PM" at bounding box center [378, 156] width 76 height 8
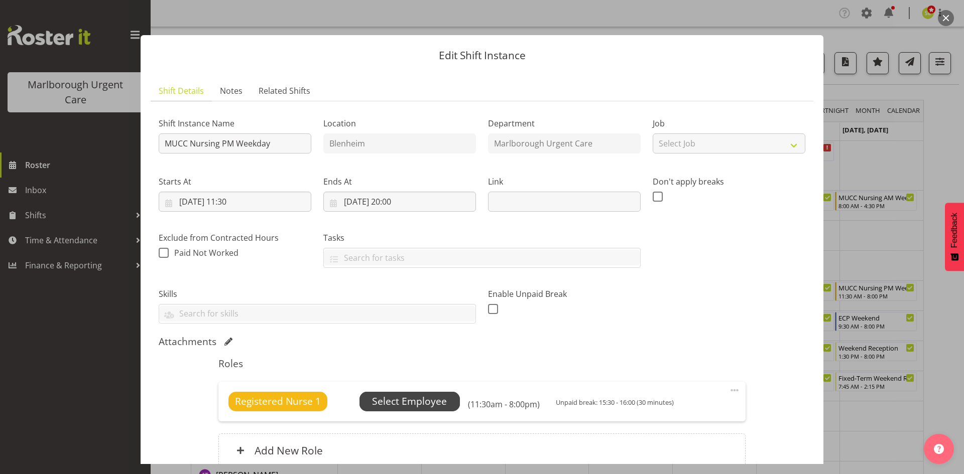
click at [418, 403] on span "Select Employee" at bounding box center [409, 402] width 75 height 15
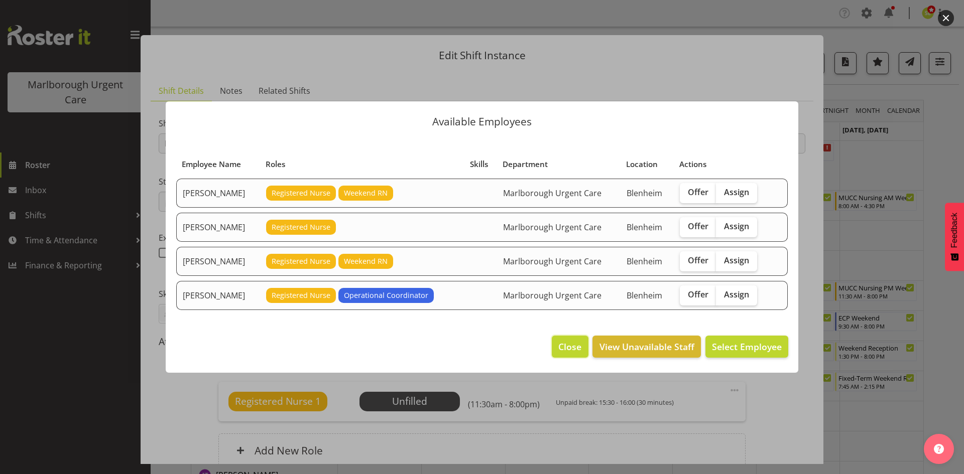
click at [567, 349] on span "Close" at bounding box center [569, 346] width 23 height 13
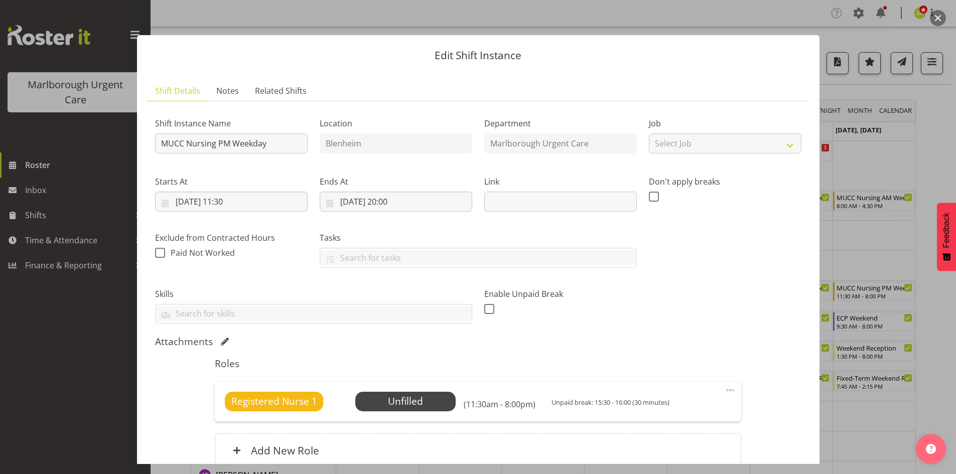
click at [932, 23] on button "button" at bounding box center [938, 18] width 16 height 16
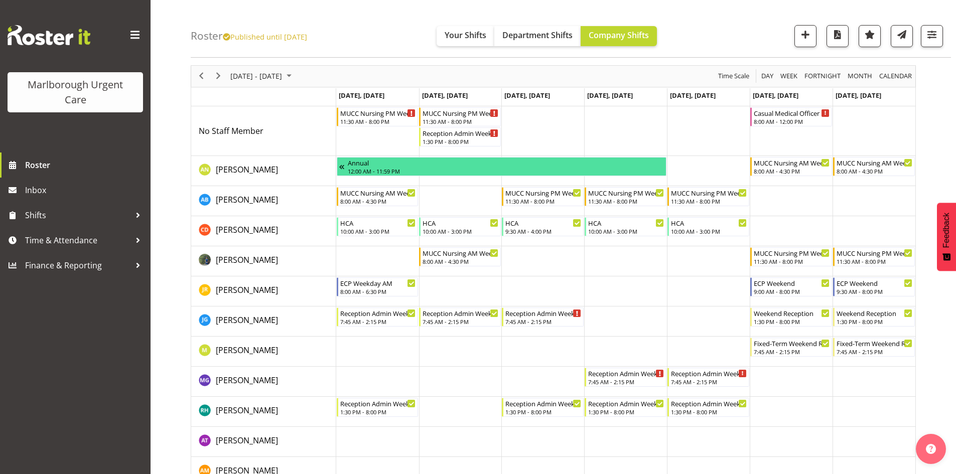
scroll to position [50, 0]
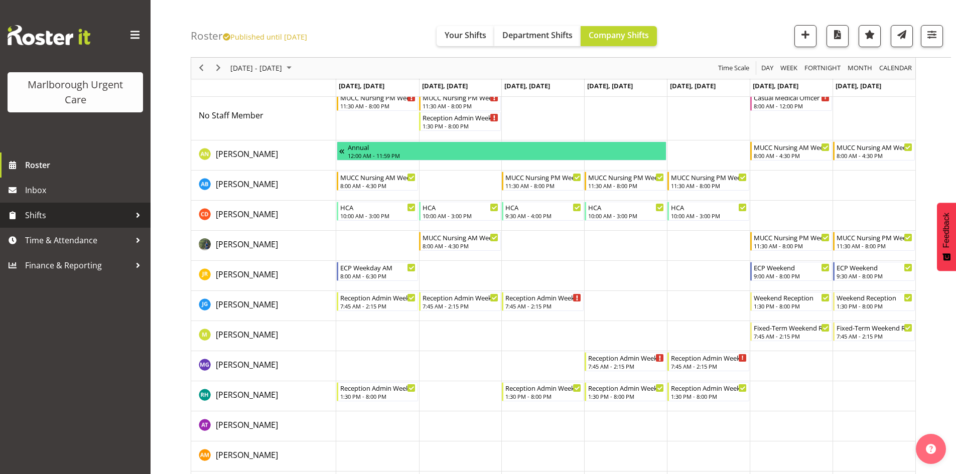
click at [93, 219] on span "Shifts" at bounding box center [77, 215] width 105 height 15
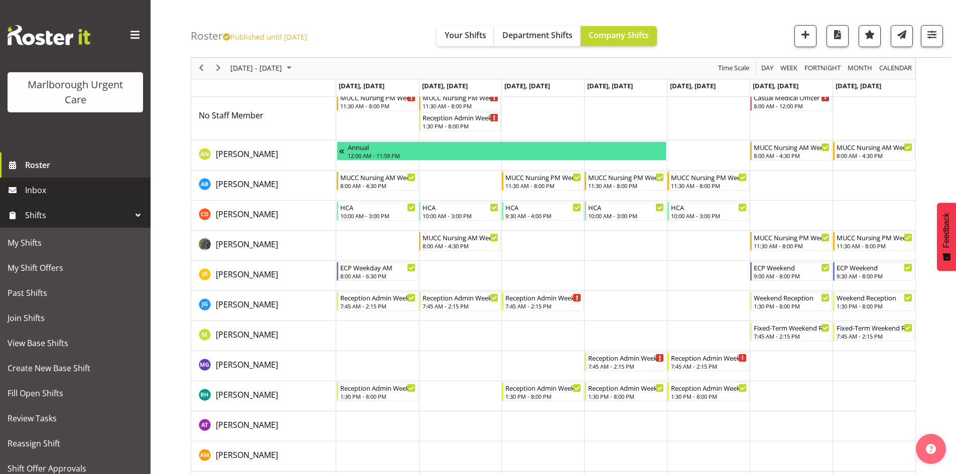
click at [66, 190] on span "Inbox" at bounding box center [85, 190] width 120 height 15
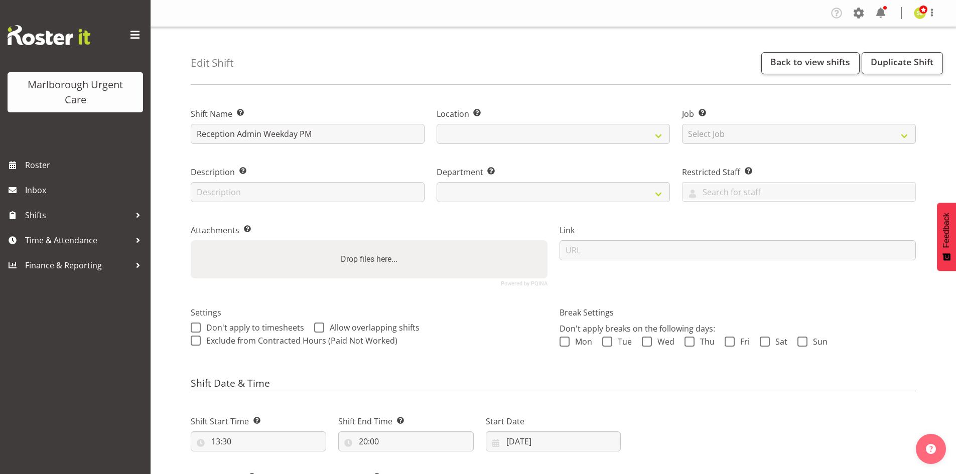
select select "925"
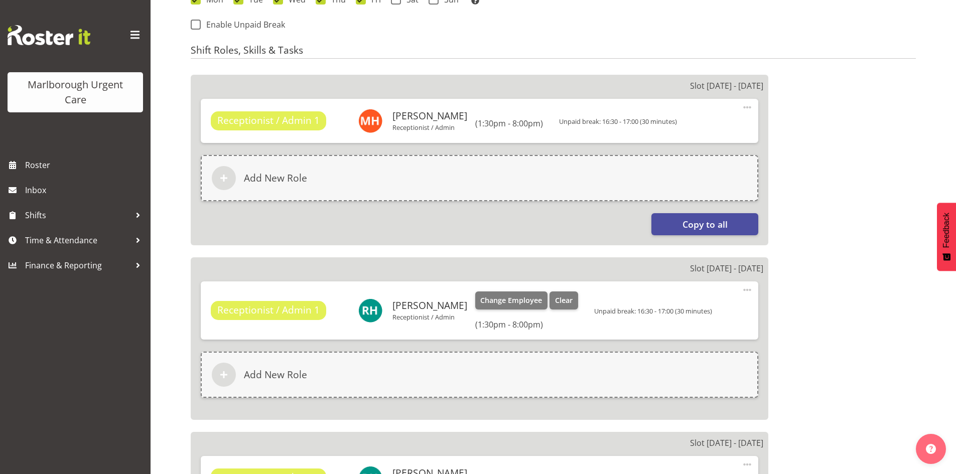
scroll to position [552, 0]
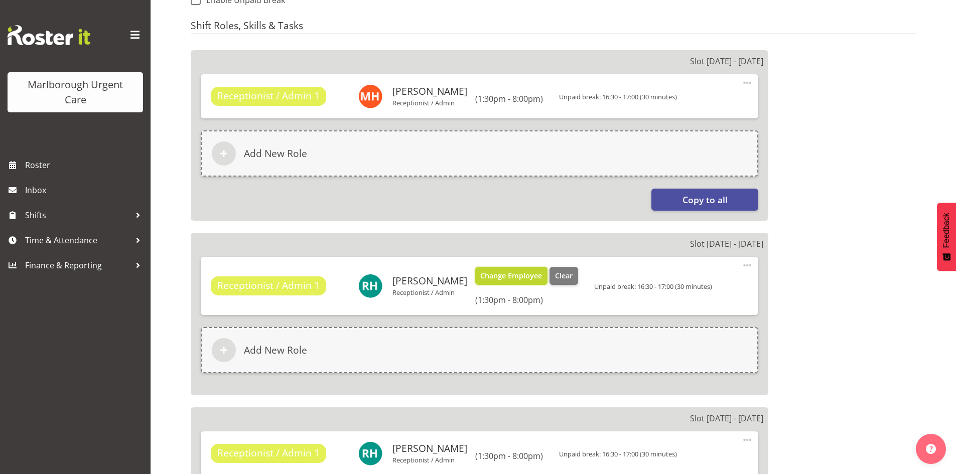
click at [480, 278] on span "Change Employee" at bounding box center [511, 276] width 62 height 11
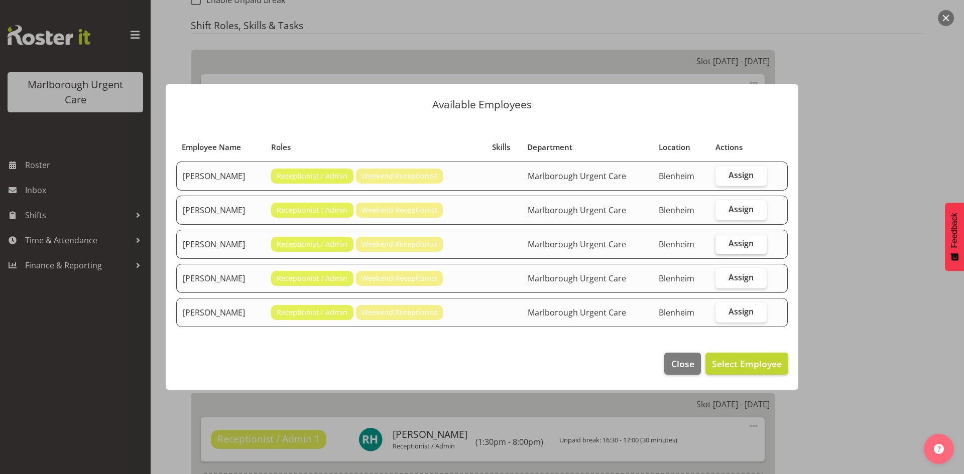
click at [734, 248] on span "Assign" at bounding box center [740, 243] width 25 height 10
click at [722, 247] on input "Assign" at bounding box center [718, 243] width 7 height 7
checkbox input "true"
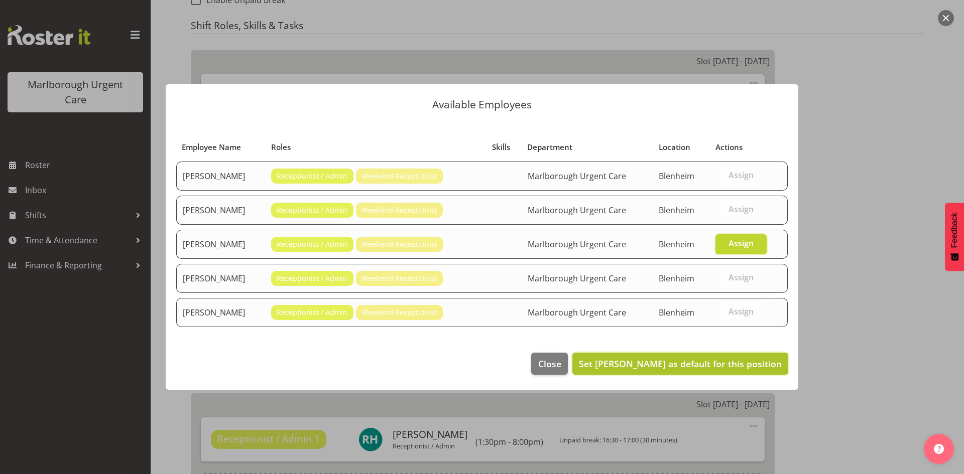
click at [700, 367] on span "Set Margret Hall as default for this position" at bounding box center [680, 364] width 203 height 12
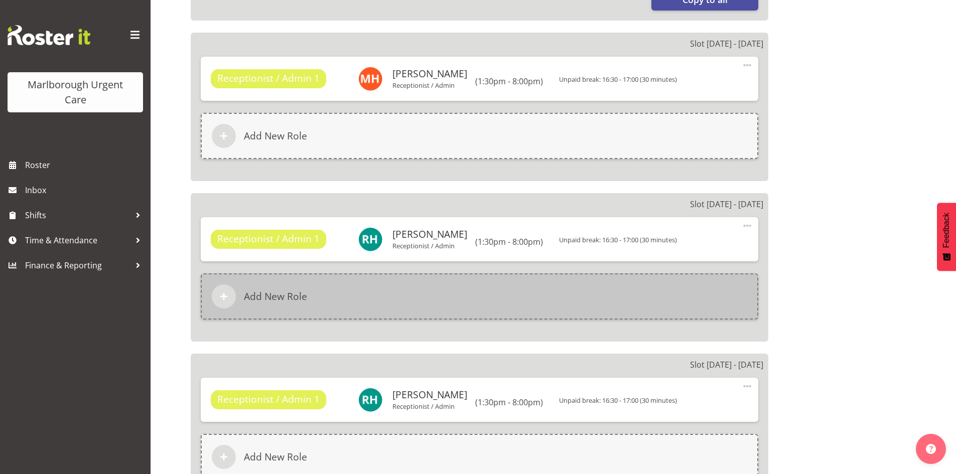
scroll to position [753, 0]
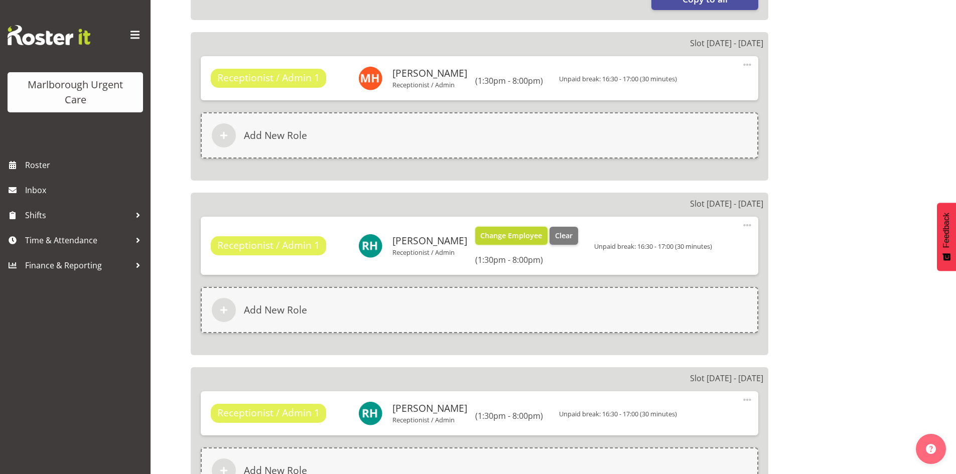
click at [503, 238] on span "Change Employee" at bounding box center [511, 235] width 62 height 11
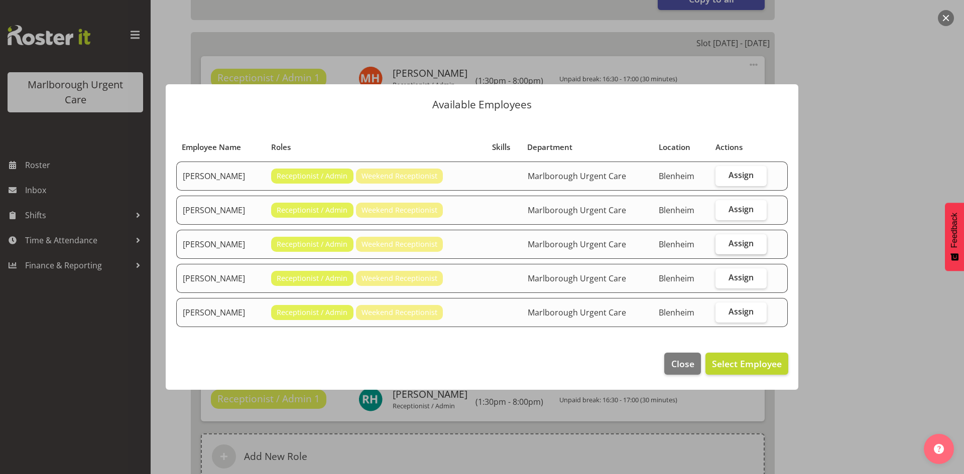
click at [755, 244] on label "Assign" at bounding box center [740, 244] width 51 height 20
click at [722, 244] on input "Assign" at bounding box center [718, 243] width 7 height 7
checkbox input "true"
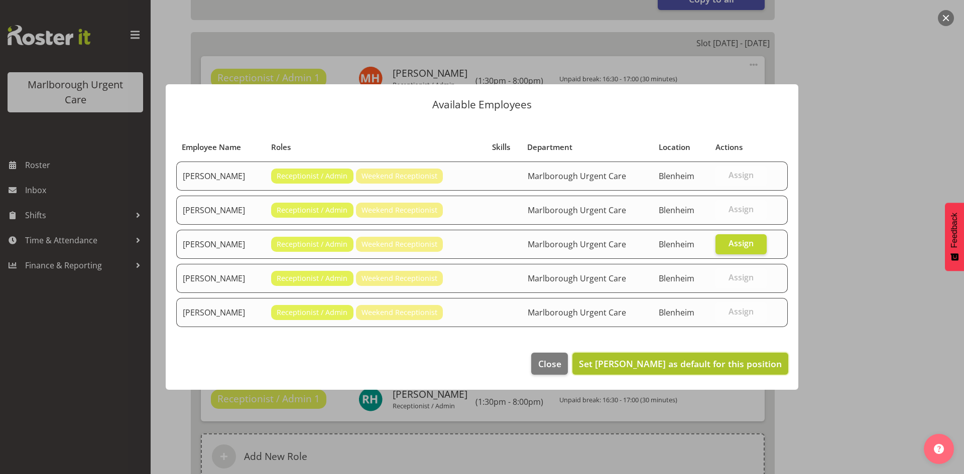
click at [713, 363] on span "Set Margret Hall as default for this position" at bounding box center [680, 364] width 203 height 12
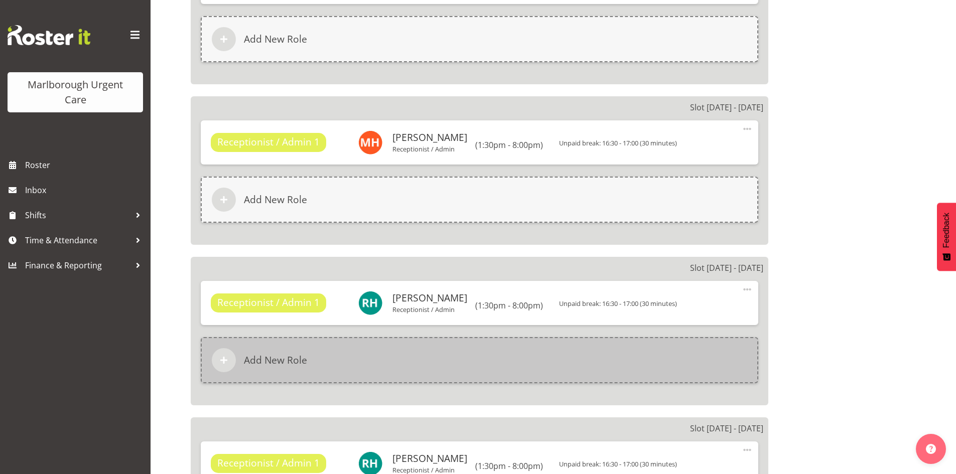
scroll to position [853, 0]
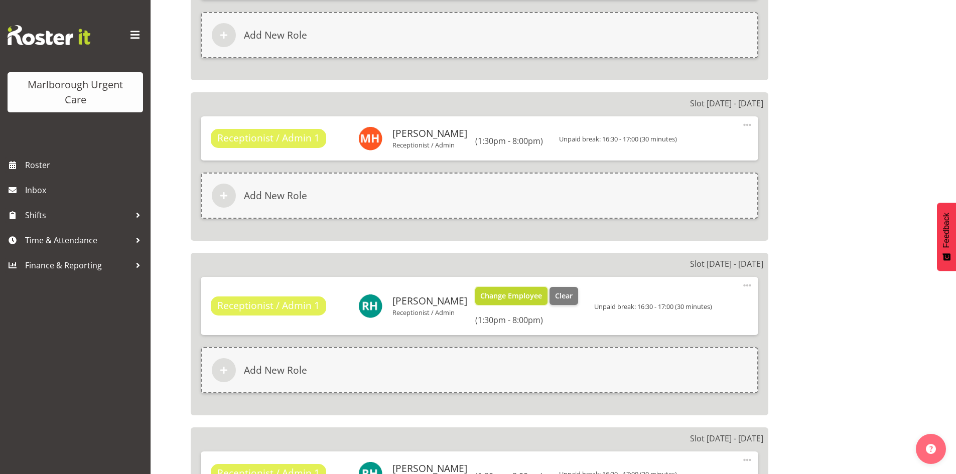
click at [508, 299] on span "Change Employee" at bounding box center [511, 296] width 62 height 11
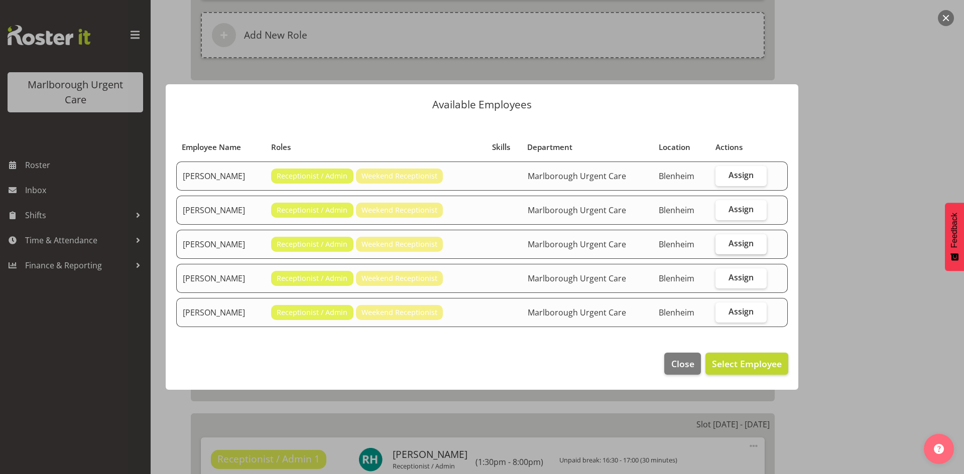
click at [747, 244] on span "Assign" at bounding box center [740, 243] width 25 height 10
click at [722, 244] on input "Assign" at bounding box center [718, 243] width 7 height 7
checkbox input "true"
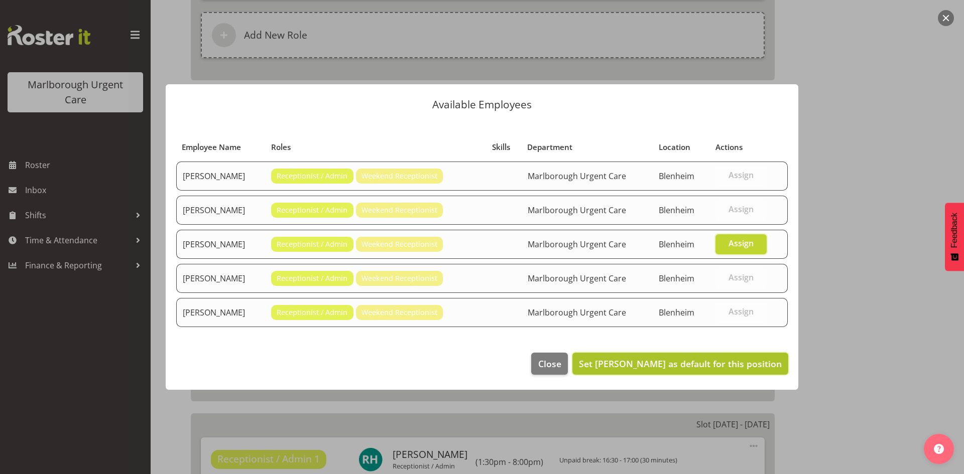
click at [703, 369] on span "Set Margret Hall as default for this position" at bounding box center [680, 364] width 203 height 12
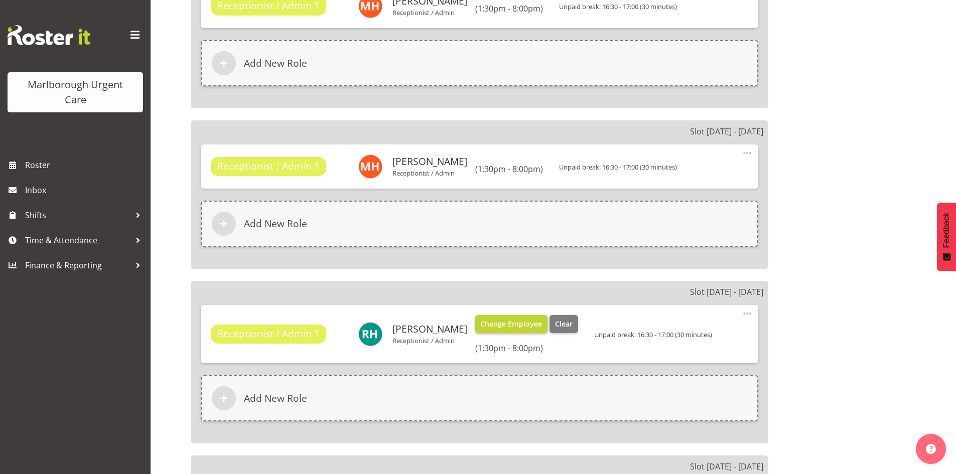
scroll to position [1004, 0]
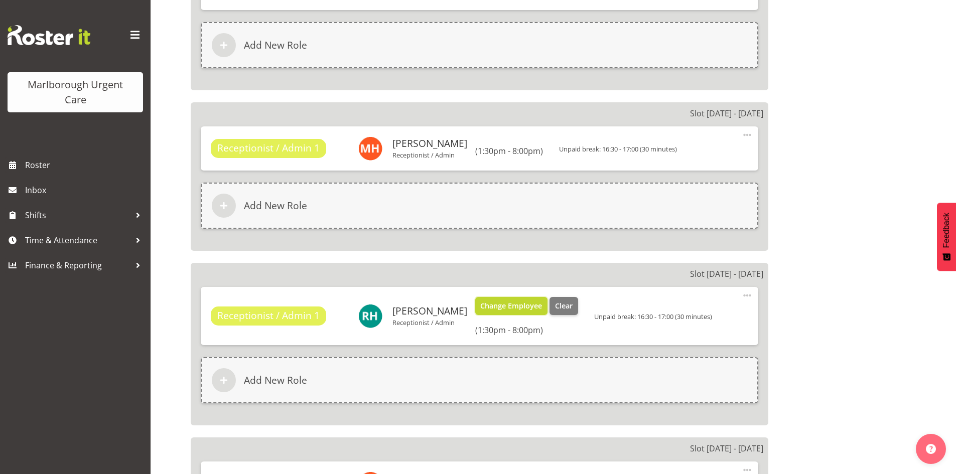
click at [493, 303] on span "Change Employee" at bounding box center [511, 306] width 62 height 11
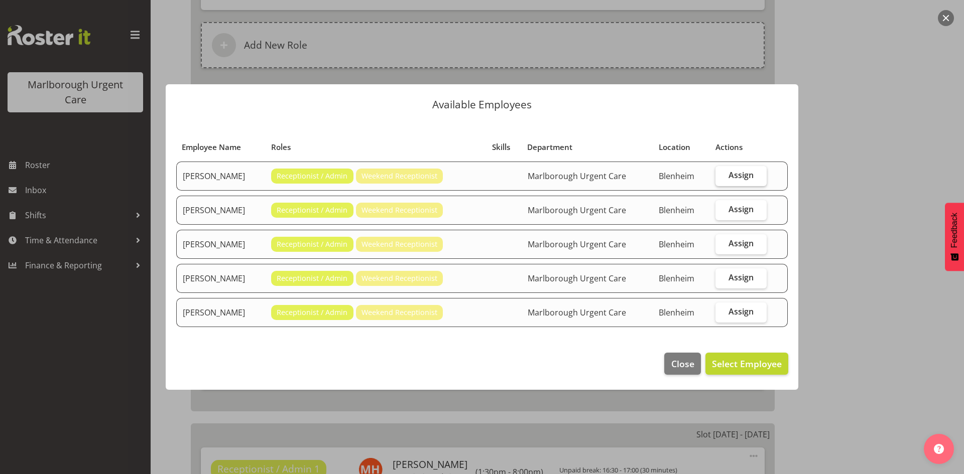
click at [728, 174] on label "Assign" at bounding box center [740, 176] width 51 height 20
click at [722, 174] on input "Assign" at bounding box center [718, 175] width 7 height 7
checkbox input "true"
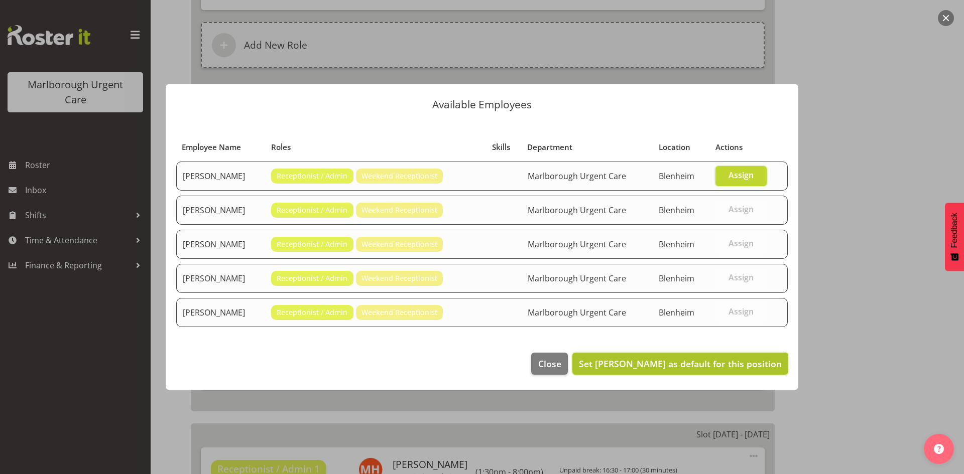
click at [672, 364] on span "Set Josephine Godinez as default for this position" at bounding box center [680, 364] width 203 height 12
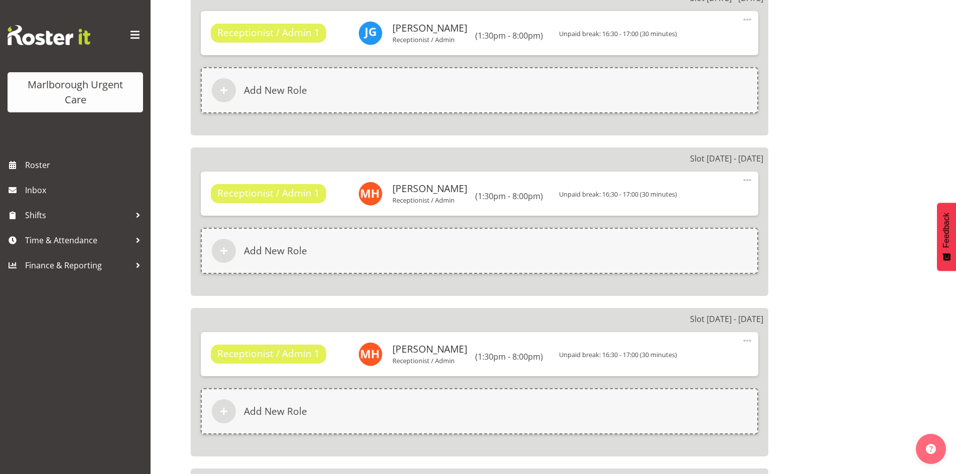
scroll to position [1305, 0]
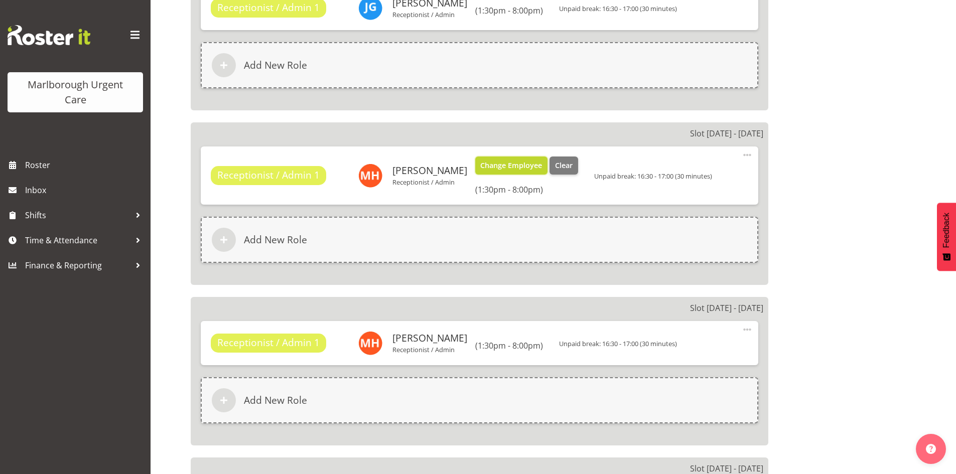
click at [519, 170] on span "Change Employee" at bounding box center [511, 165] width 62 height 11
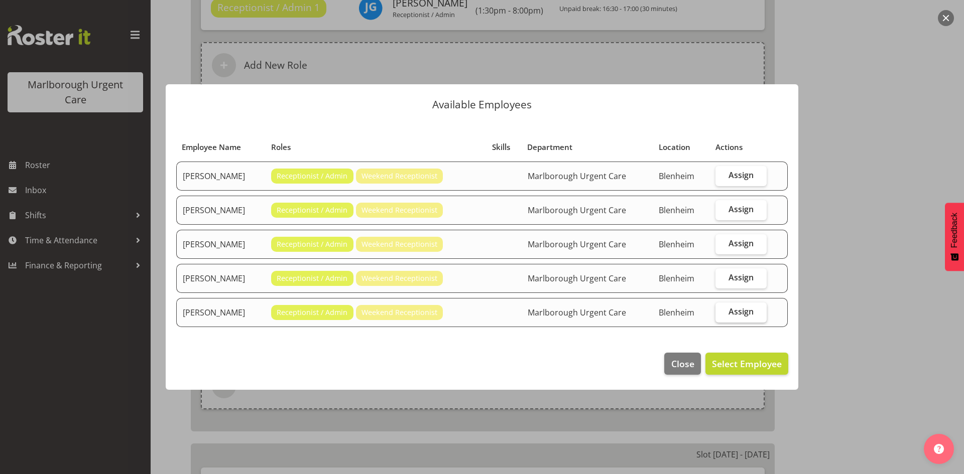
click at [732, 313] on span "Assign" at bounding box center [740, 312] width 25 height 10
click at [722, 313] on input "Assign" at bounding box center [718, 312] width 7 height 7
checkbox input "true"
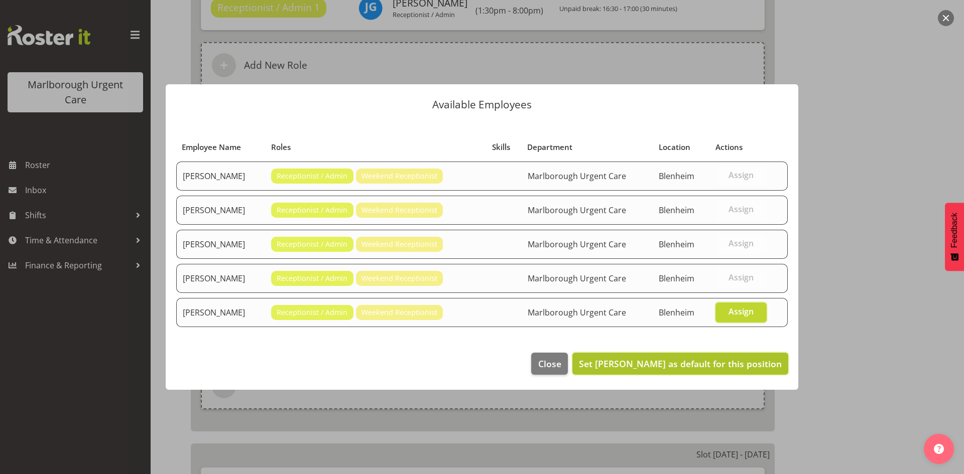
click at [710, 364] on span "Set Rochelle Harris as default for this position" at bounding box center [680, 364] width 203 height 12
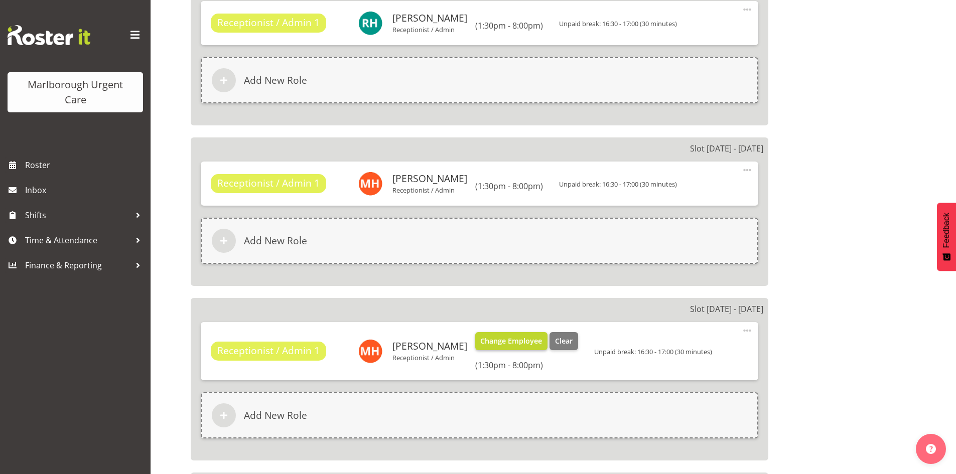
scroll to position [1456, 0]
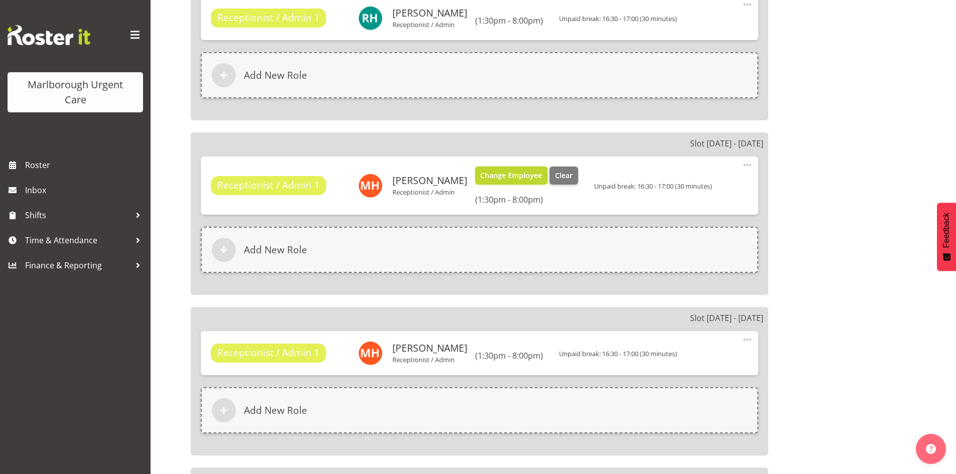
click at [504, 177] on span "Change Employee" at bounding box center [511, 175] width 62 height 11
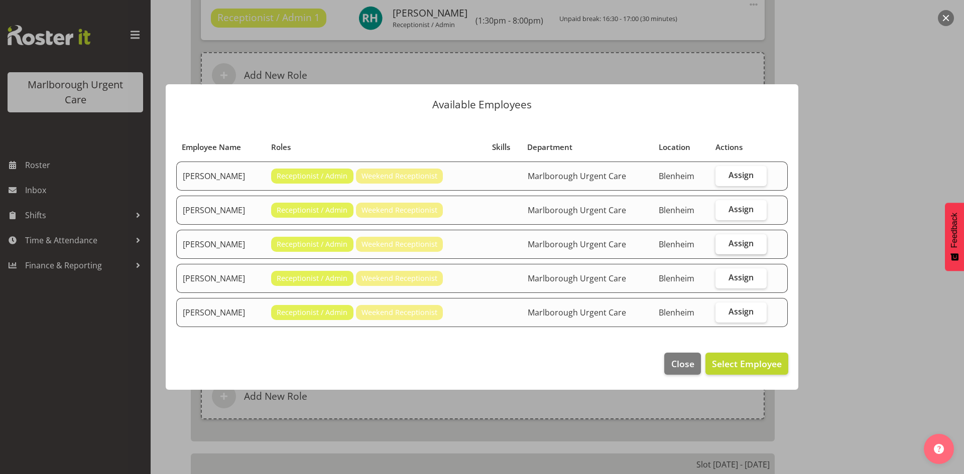
click at [741, 244] on span "Assign" at bounding box center [740, 243] width 25 height 10
click at [722, 244] on input "Assign" at bounding box center [718, 243] width 7 height 7
checkbox input "true"
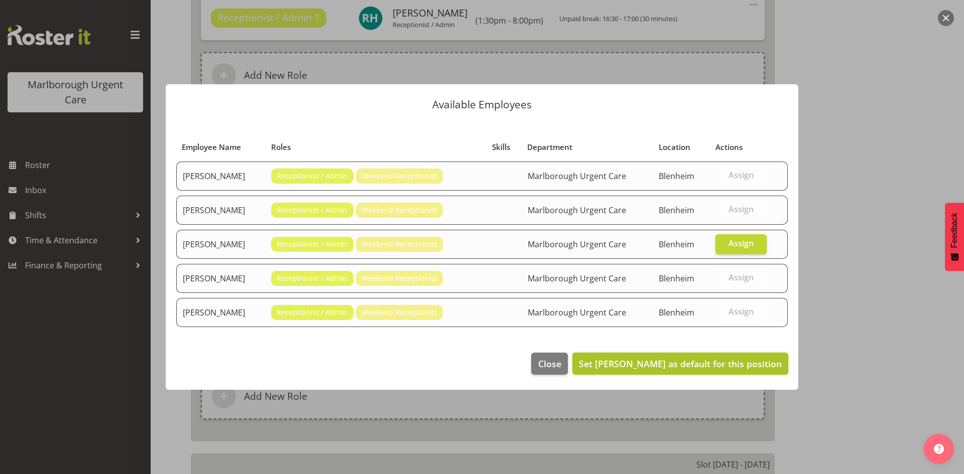
click at [719, 369] on span "Set Margret Hall as default for this position" at bounding box center [680, 364] width 203 height 12
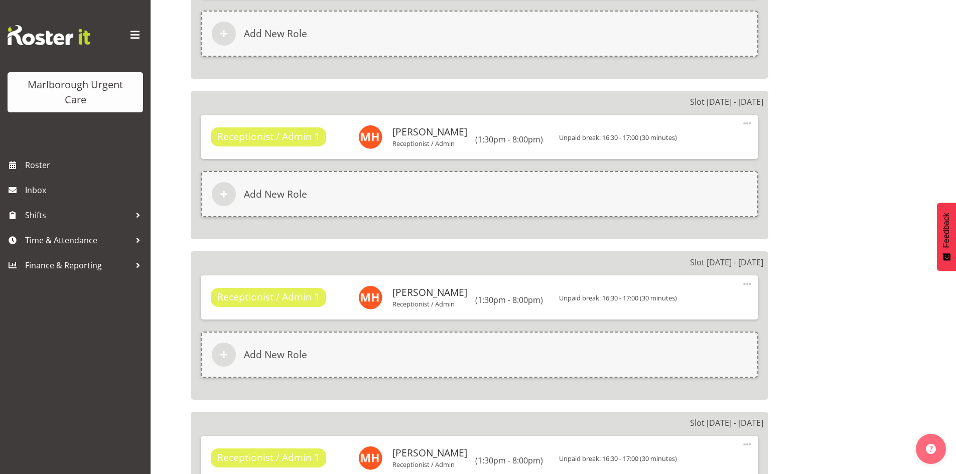
scroll to position [1556, 0]
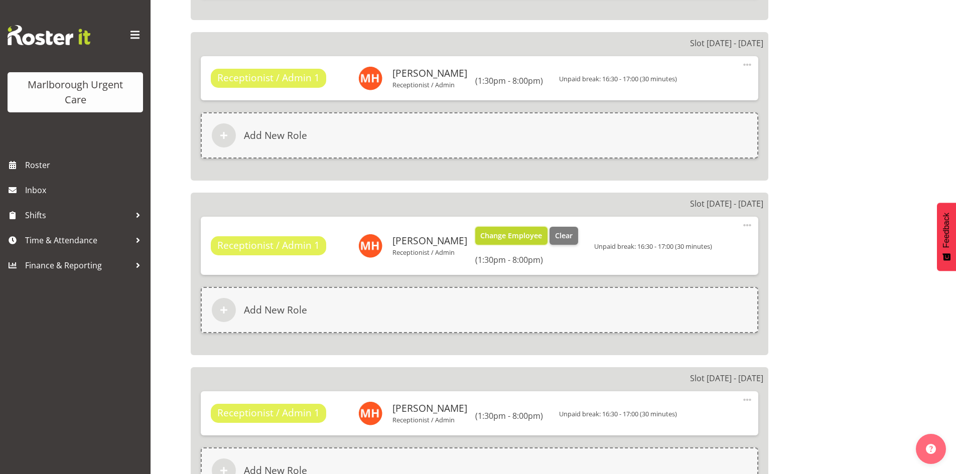
click at [494, 233] on span "Change Employee" at bounding box center [511, 235] width 62 height 11
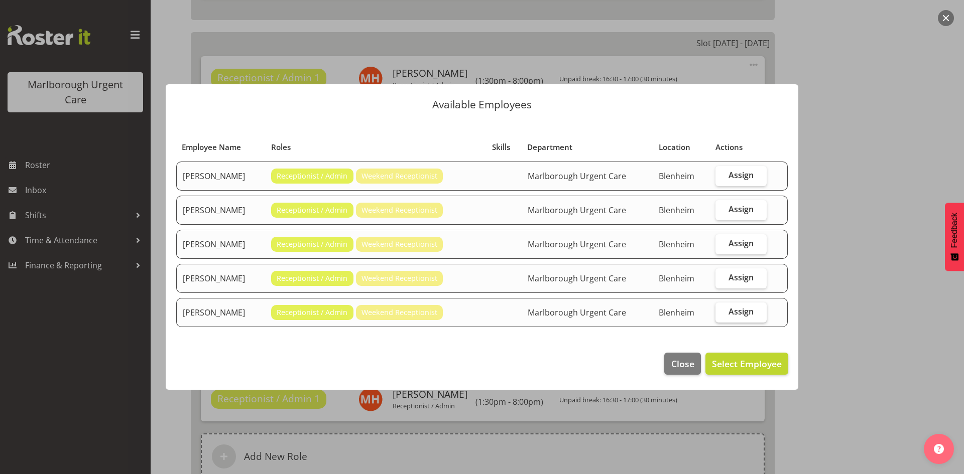
click at [752, 319] on label "Assign" at bounding box center [740, 313] width 51 height 20
click at [722, 315] on input "Assign" at bounding box center [718, 312] width 7 height 7
checkbox input "true"
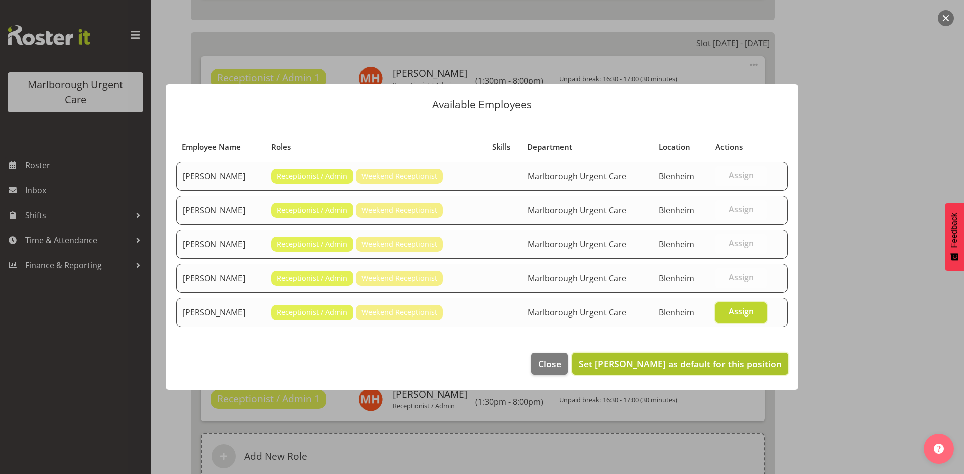
click at [744, 368] on span "Set Rochelle Harris as default for this position" at bounding box center [680, 364] width 203 height 12
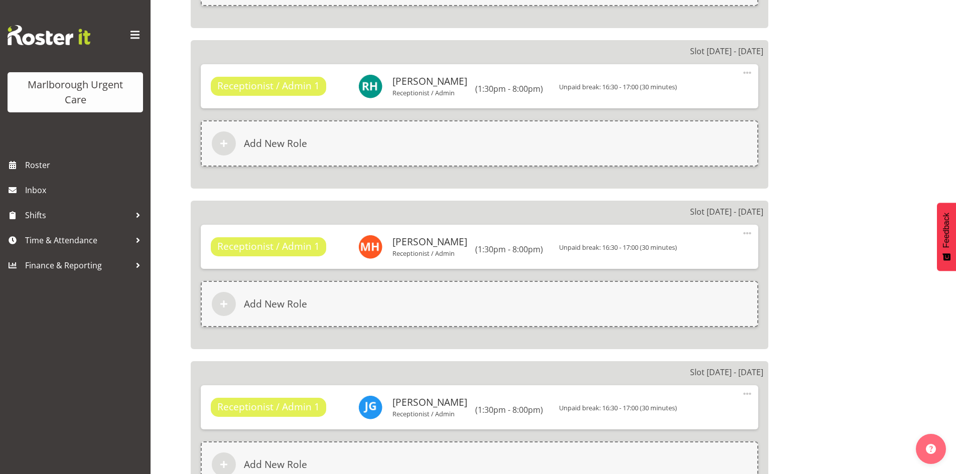
scroll to position [1757, 0]
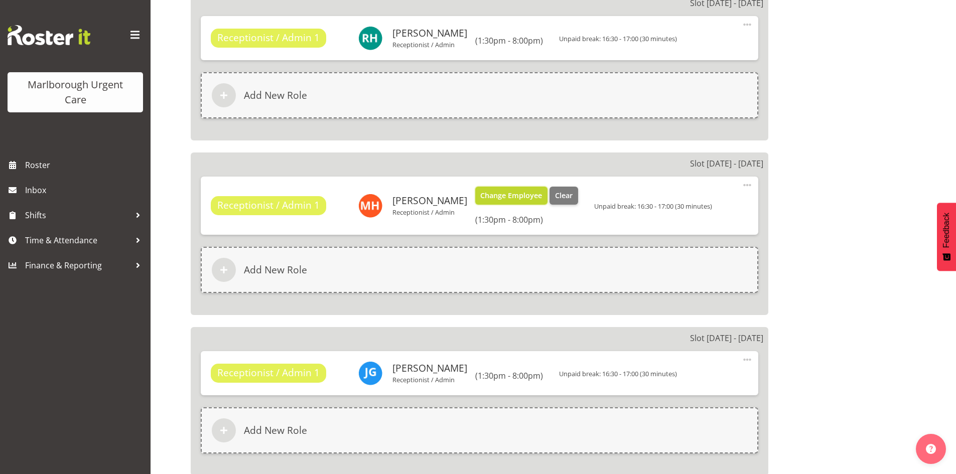
click at [484, 194] on span "Change Employee" at bounding box center [511, 195] width 62 height 11
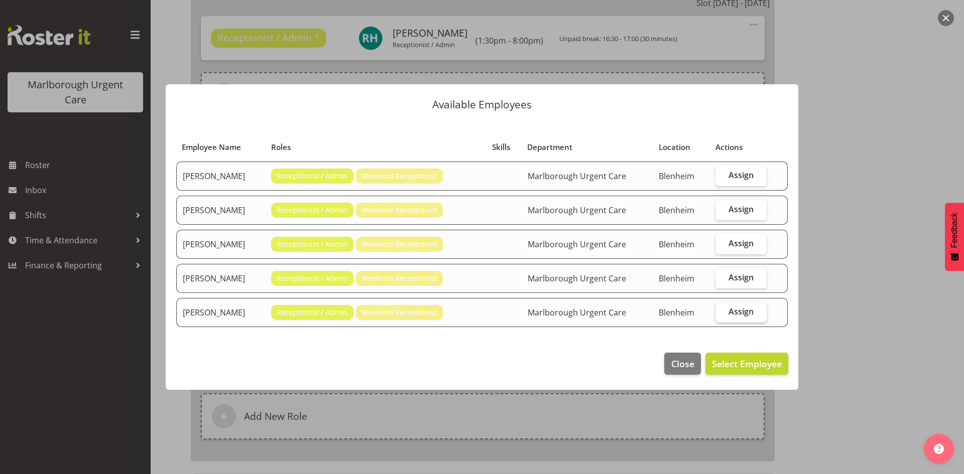
click at [753, 314] on span "Assign" at bounding box center [740, 312] width 25 height 10
click at [722, 314] on input "Assign" at bounding box center [718, 312] width 7 height 7
checkbox input "true"
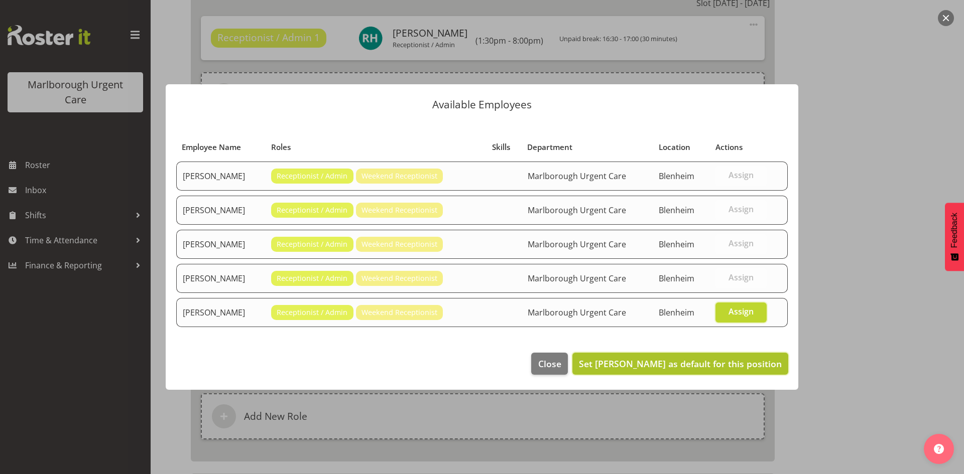
click at [721, 362] on span "Set Rochelle Harris as default for this position" at bounding box center [680, 364] width 203 height 12
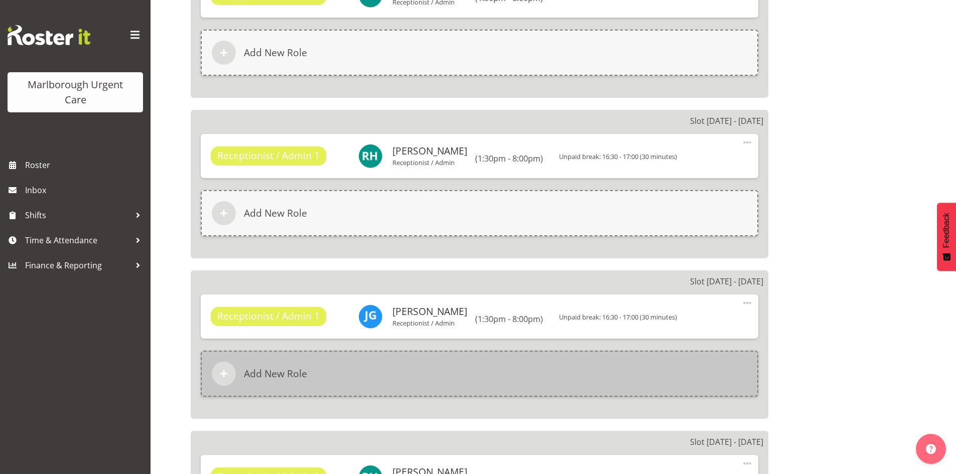
scroll to position [1857, 0]
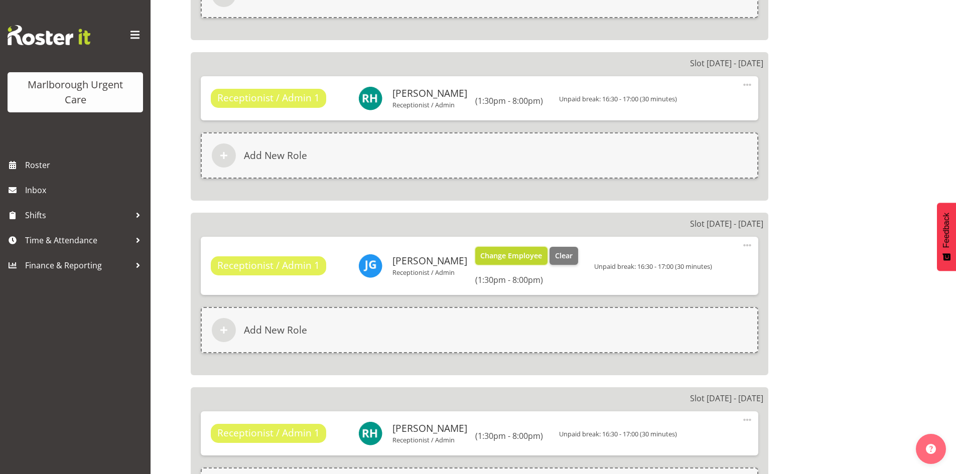
click at [498, 253] on span "Change Employee" at bounding box center [511, 255] width 62 height 11
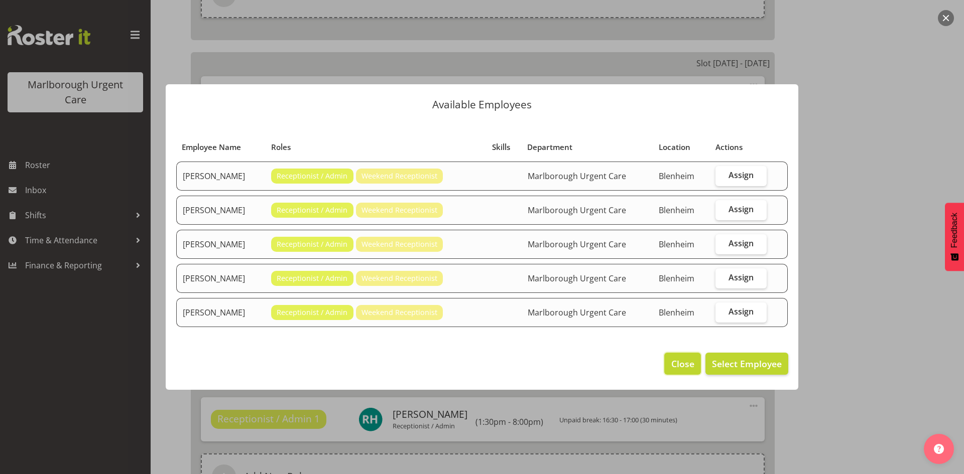
click at [690, 360] on span "Close" at bounding box center [682, 363] width 23 height 13
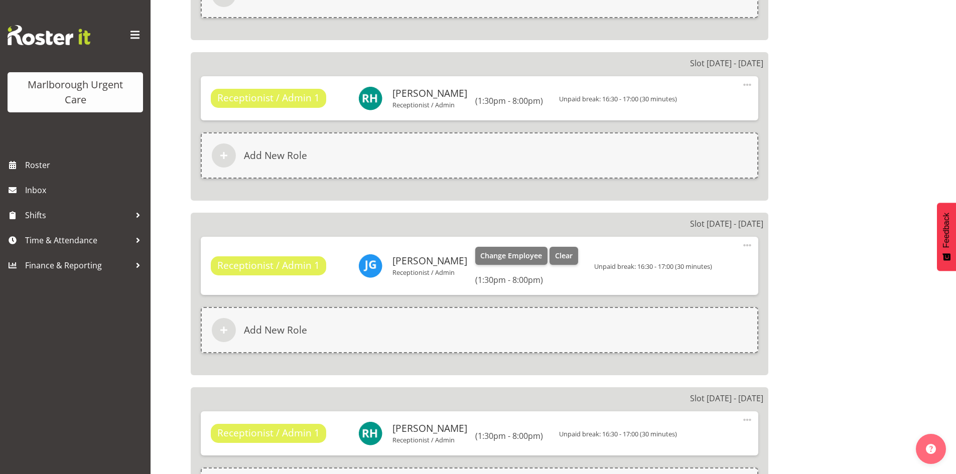
click at [515, 266] on div "Change Employee Clear" at bounding box center [526, 258] width 103 height 23
click at [514, 253] on span "Change Employee" at bounding box center [511, 255] width 62 height 11
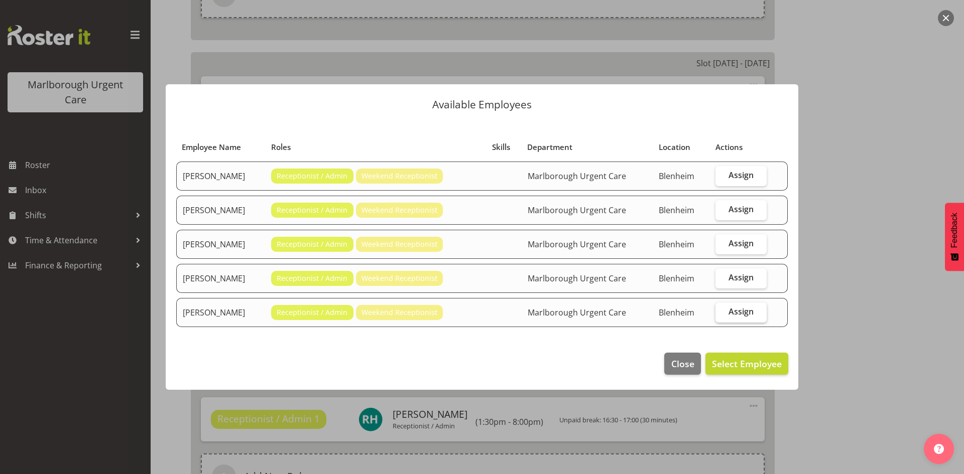
click at [745, 309] on span "Assign" at bounding box center [740, 312] width 25 height 10
click at [722, 309] on input "Assign" at bounding box center [718, 312] width 7 height 7
checkbox input "true"
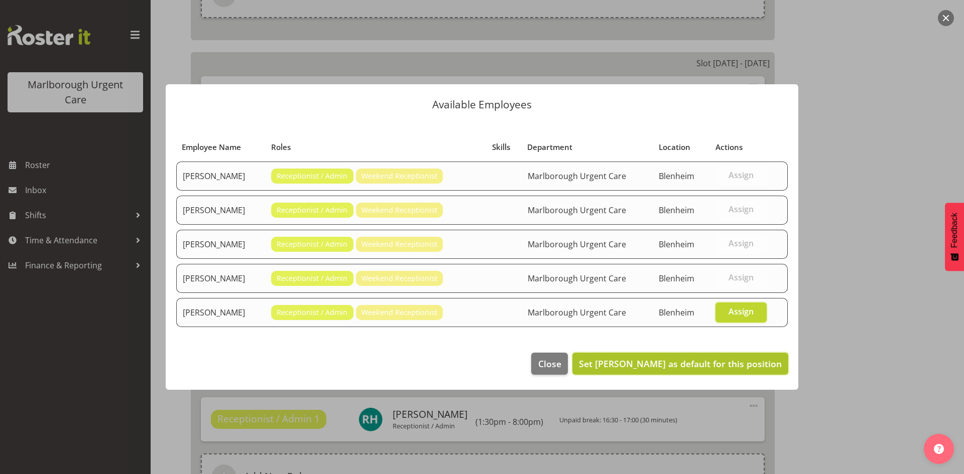
click at [706, 365] on span "Set Rochelle Harris as default for this position" at bounding box center [680, 364] width 203 height 12
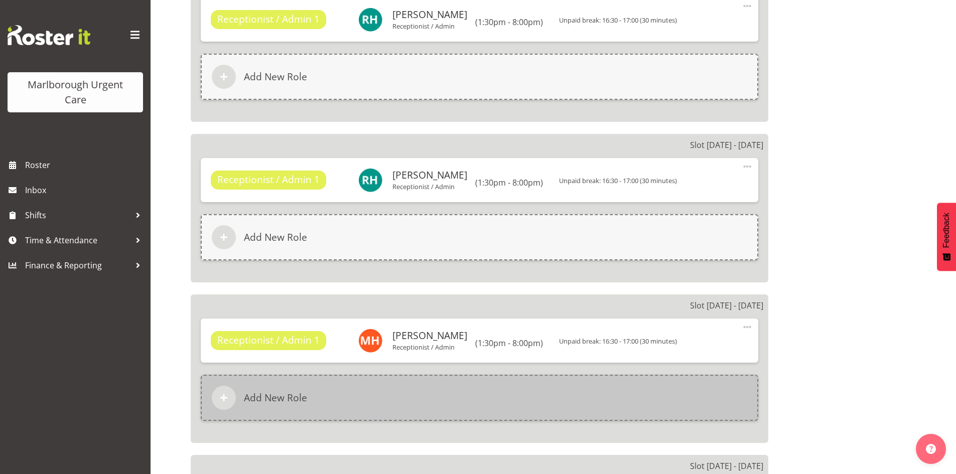
scroll to position [2158, 0]
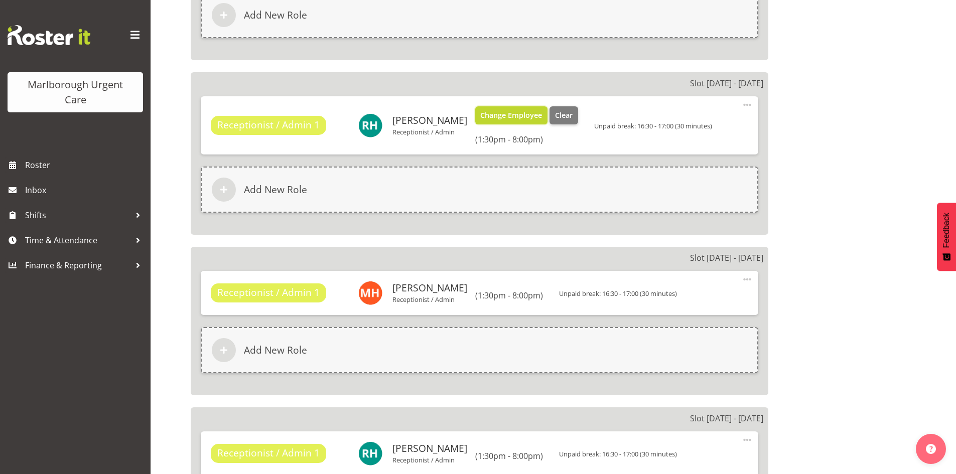
click at [483, 114] on span "Change Employee" at bounding box center [511, 115] width 62 height 11
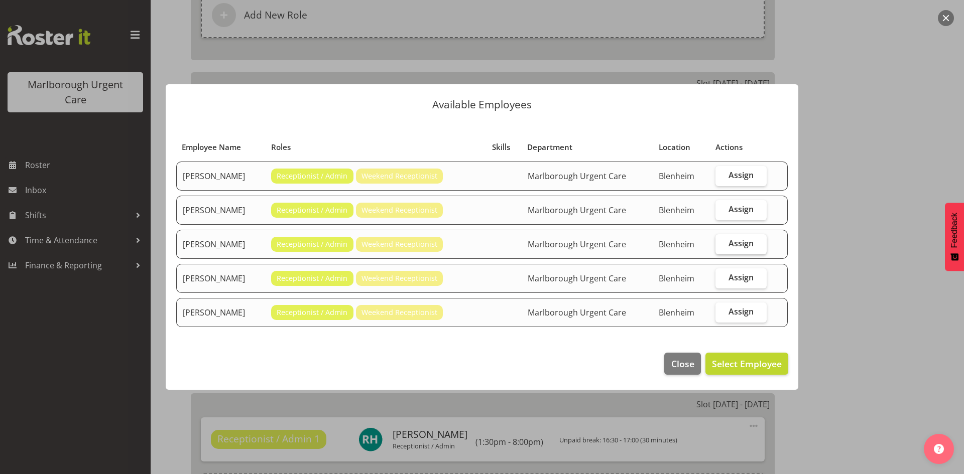
click at [744, 243] on span "Assign" at bounding box center [740, 243] width 25 height 10
click at [722, 243] on input "Assign" at bounding box center [718, 243] width 7 height 7
checkbox input "true"
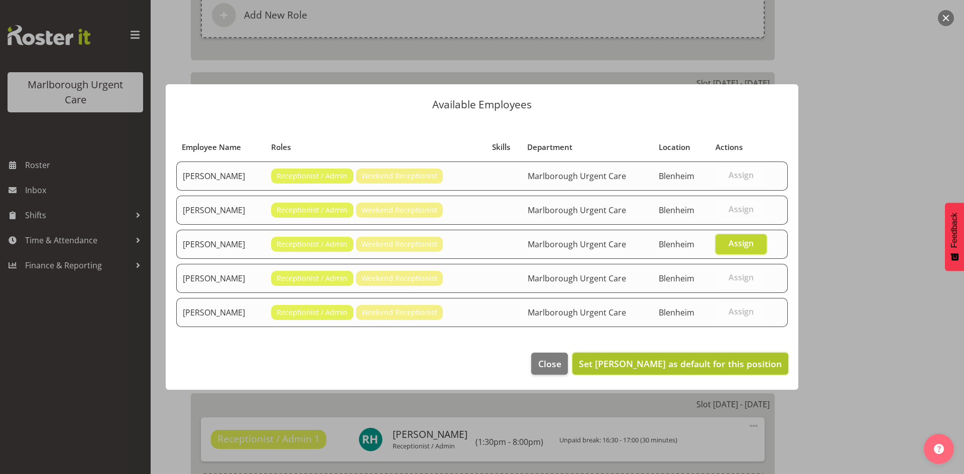
click at [692, 359] on span "Set Margret Hall as default for this position" at bounding box center [680, 364] width 203 height 12
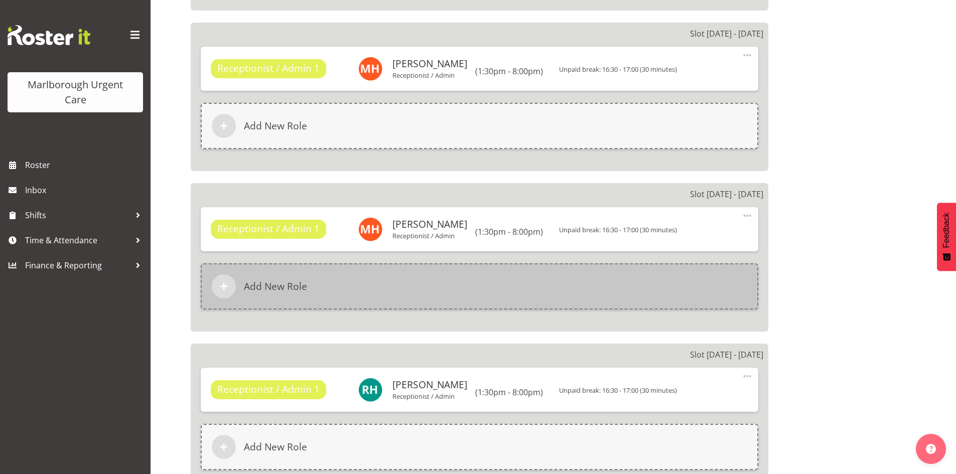
scroll to position [2209, 0]
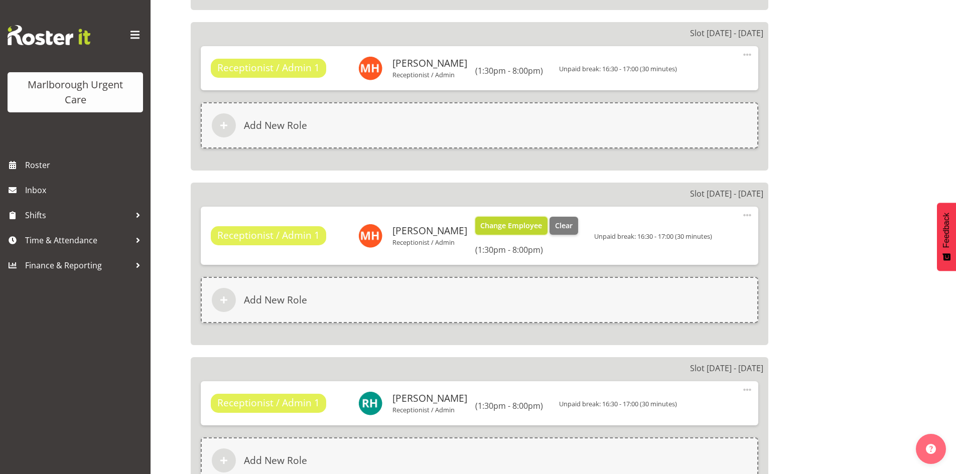
click at [481, 220] on span "Change Employee" at bounding box center [511, 225] width 62 height 11
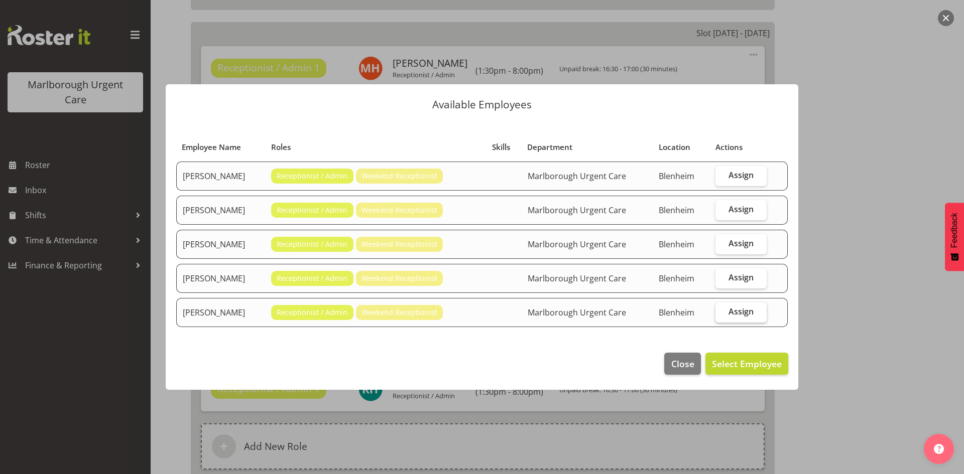
click at [750, 314] on span "Assign" at bounding box center [740, 312] width 25 height 10
click at [722, 314] on input "Assign" at bounding box center [718, 312] width 7 height 7
checkbox input "true"
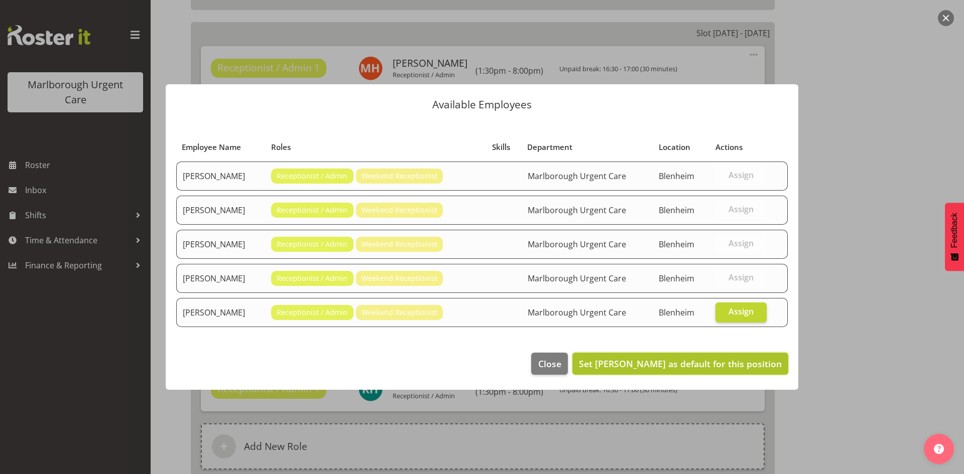
click at [710, 366] on span "Set Rochelle Harris as default for this position" at bounding box center [680, 364] width 203 height 12
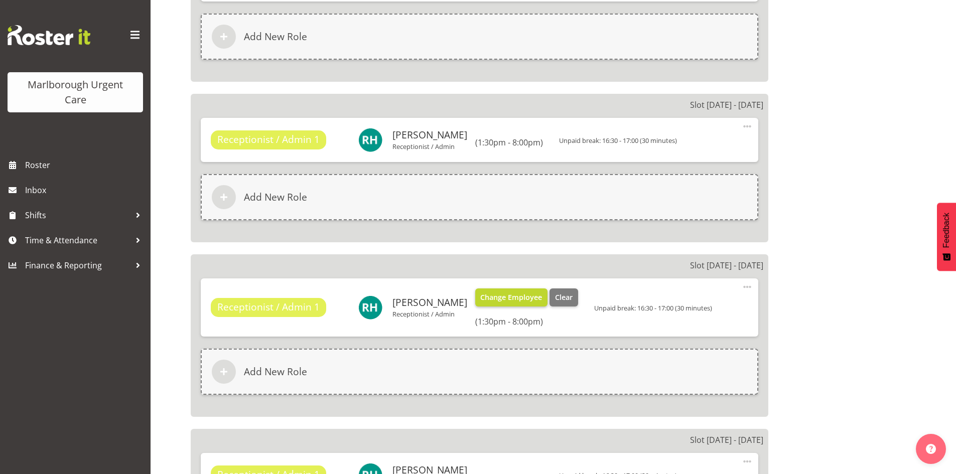
scroll to position [2309, 0]
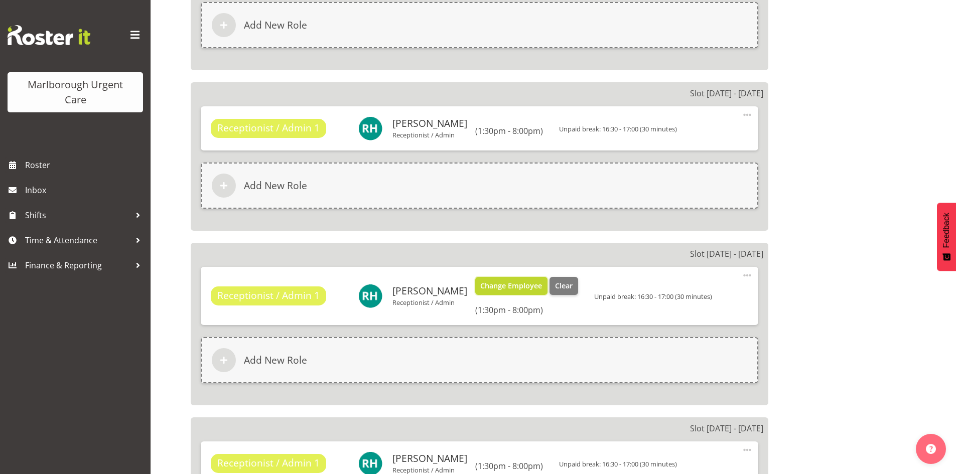
click at [480, 293] on button "Change Employee" at bounding box center [511, 286] width 73 height 18
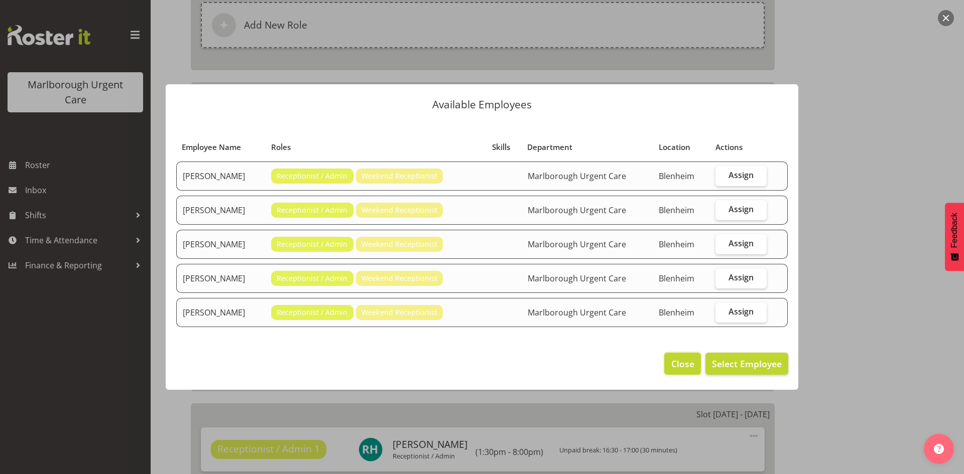
click at [684, 370] on span "Close" at bounding box center [682, 363] width 23 height 13
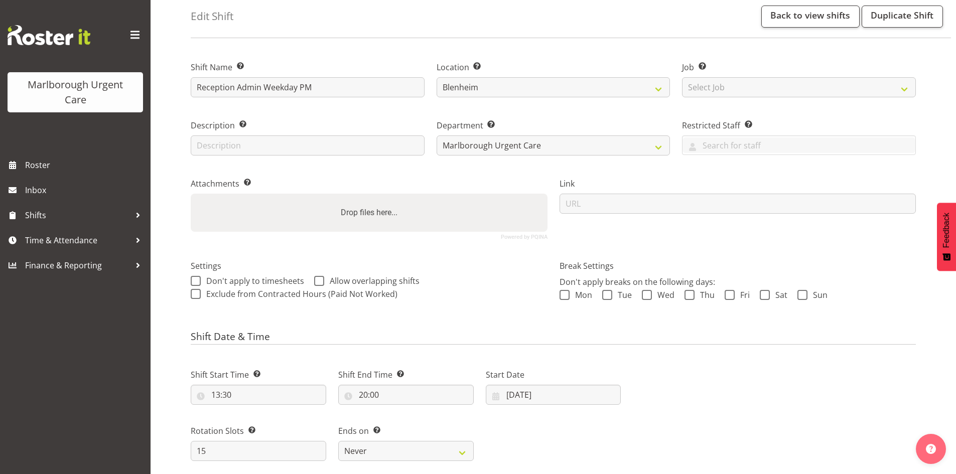
scroll to position [100, 0]
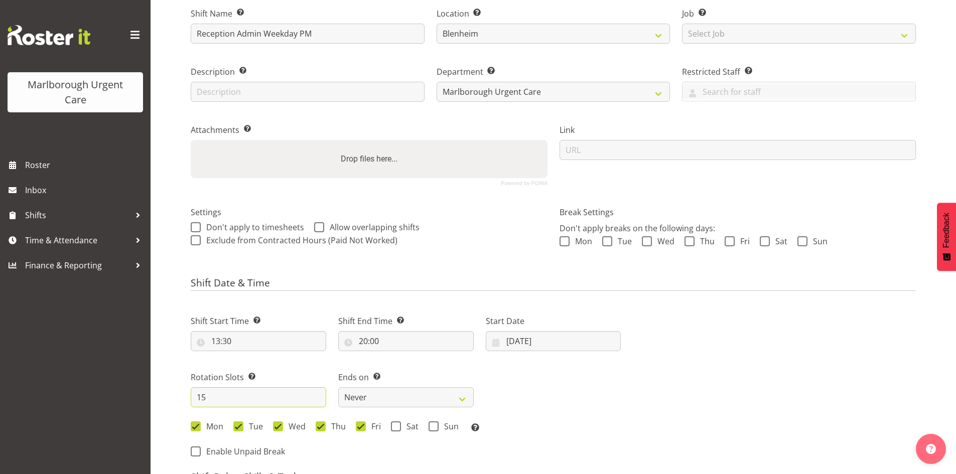
click at [223, 392] on input "15" at bounding box center [259, 397] width 136 height 20
click at [222, 394] on input "15" at bounding box center [259, 397] width 136 height 20
click at [213, 399] on input "15" at bounding box center [259, 397] width 136 height 20
click at [235, 406] on input "15" at bounding box center [259, 397] width 136 height 20
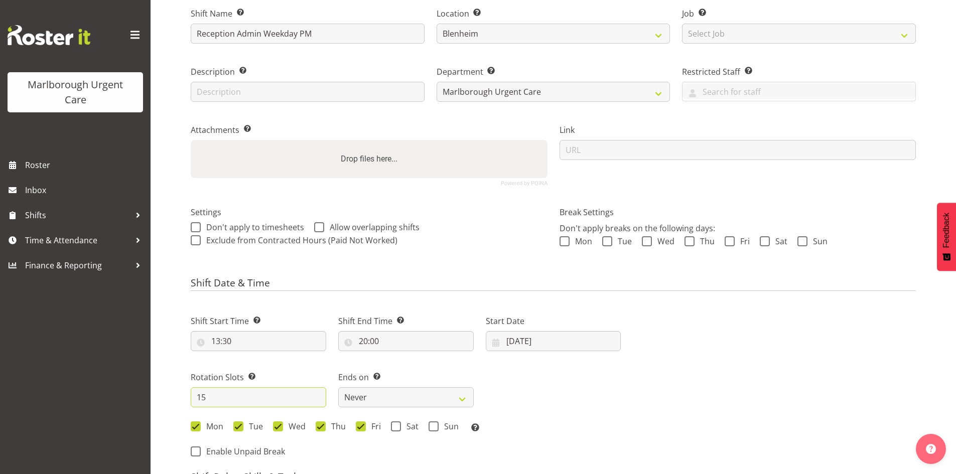
click at [231, 397] on input "15" at bounding box center [259, 397] width 136 height 20
drag, startPoint x: 216, startPoint y: 396, endPoint x: 178, endPoint y: 396, distance: 38.6
click at [539, 409] on div "Shift Start Time Set the time of the day you wish this shift to start 13:30 00 …" at bounding box center [406, 371] width 442 height 140
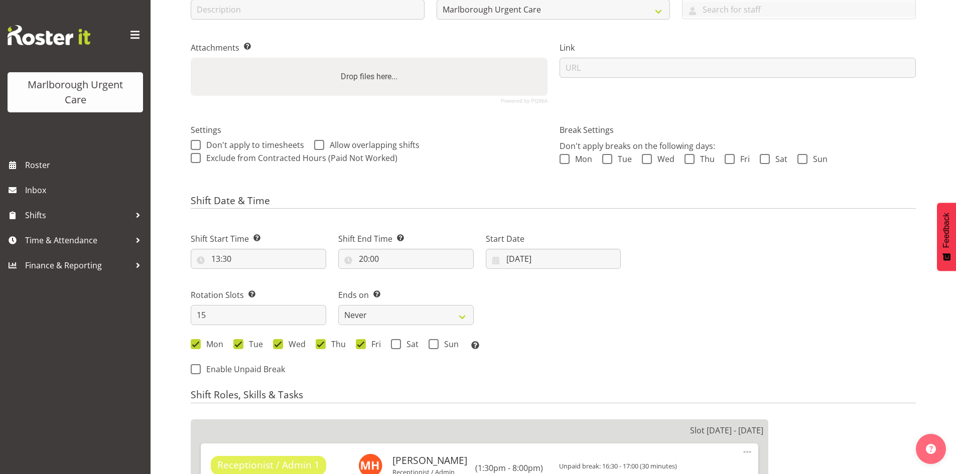
scroll to position [201, 0]
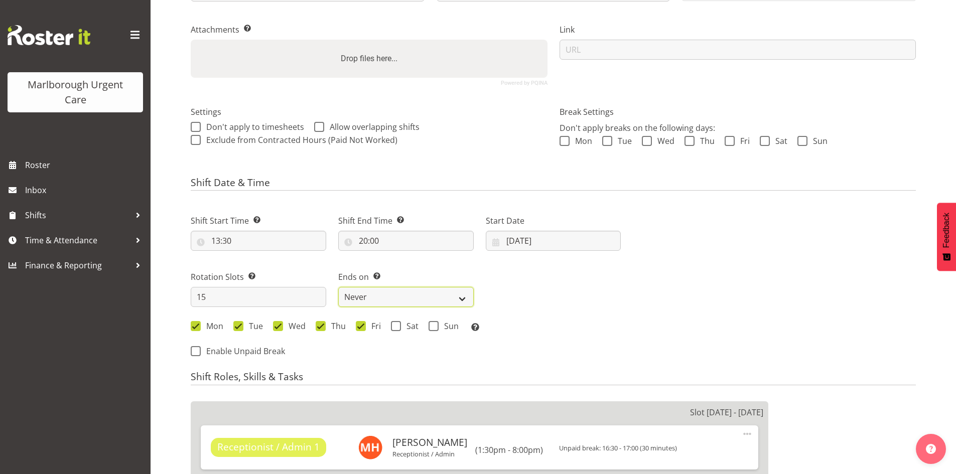
click at [435, 300] on select "Never On Date" at bounding box center [406, 297] width 136 height 20
select select "date"
click at [338, 287] on select "Never On Date" at bounding box center [406, 297] width 136 height 20
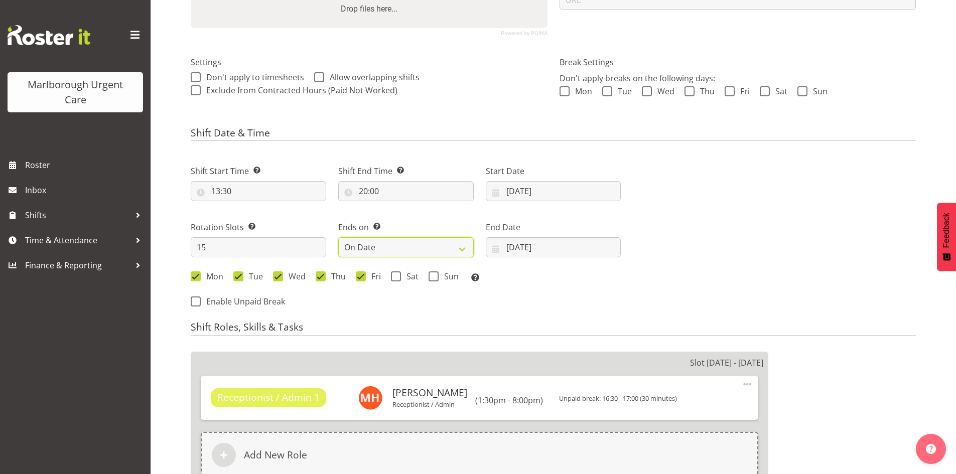
scroll to position [251, 0]
click at [526, 246] on input "08/10/2025" at bounding box center [554, 247] width 136 height 20
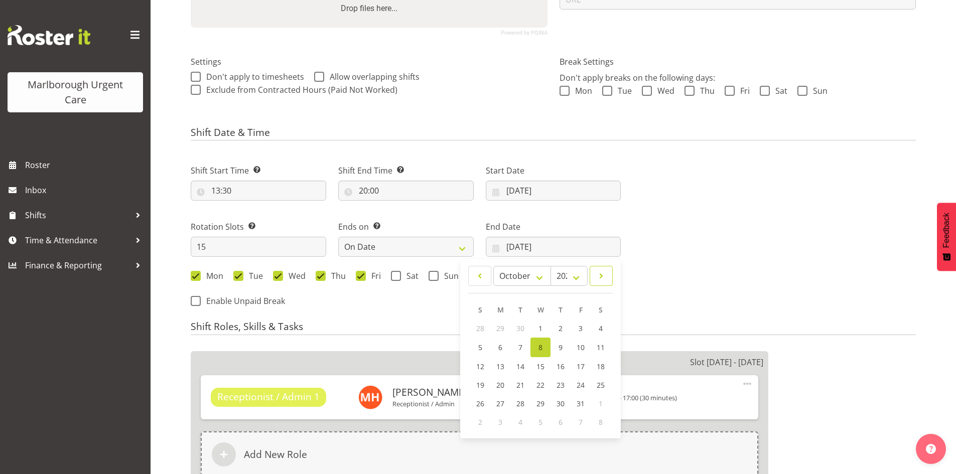
click at [600, 279] on span at bounding box center [601, 276] width 10 height 12
select select "10"
click at [593, 402] on link "29" at bounding box center [601, 403] width 20 height 19
type input "29/11/2025"
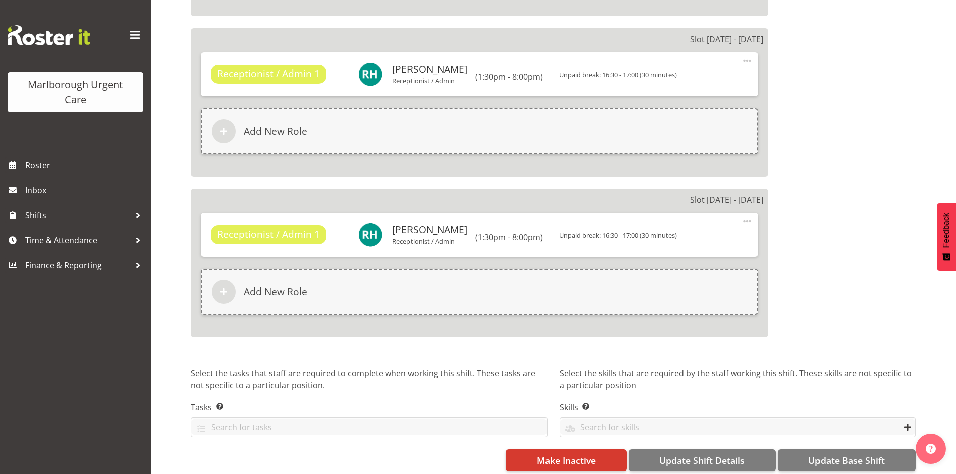
scroll to position [2748, 0]
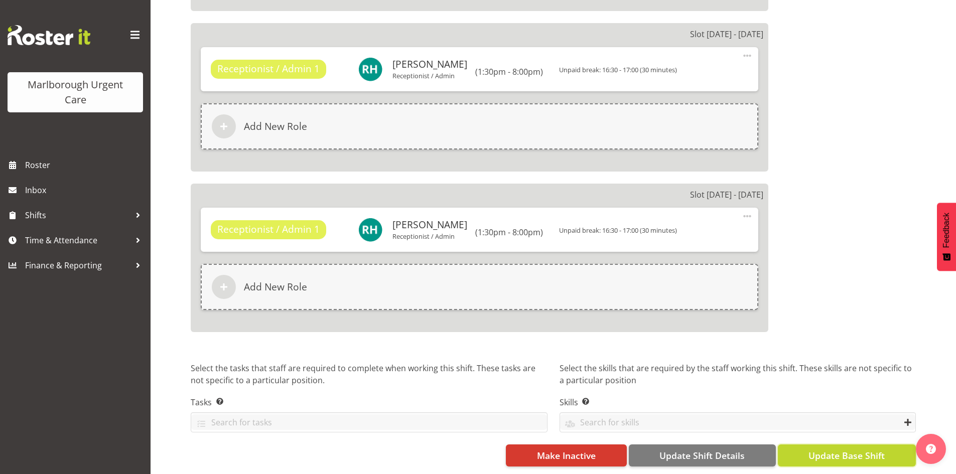
click at [831, 449] on span "Update Base Shift" at bounding box center [847, 455] width 76 height 13
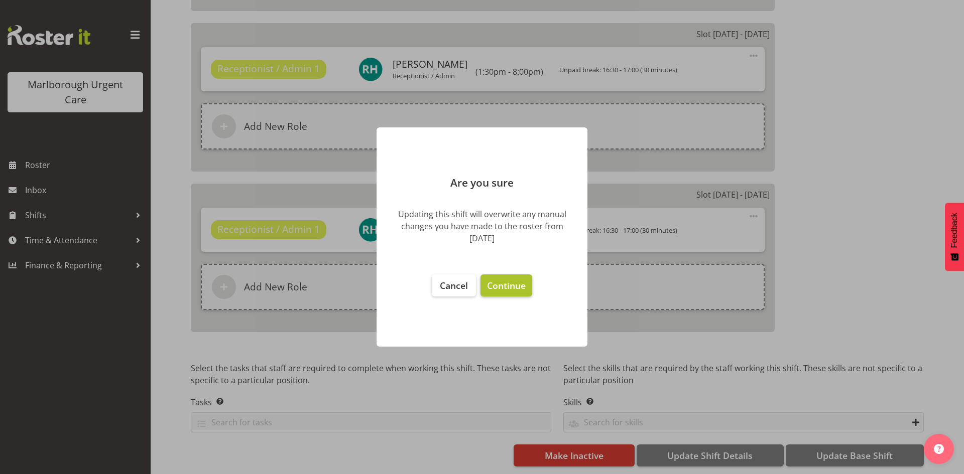
click at [513, 285] on span "Continue" at bounding box center [506, 286] width 39 height 12
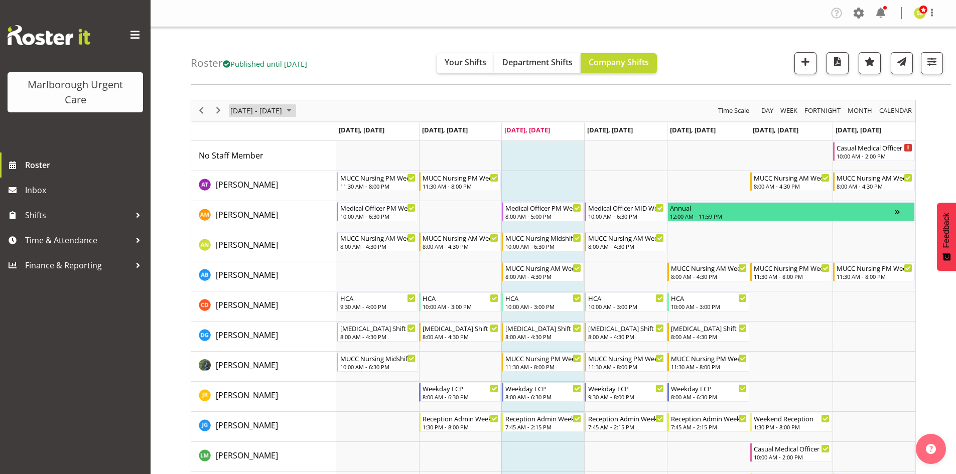
click at [271, 105] on span "[DATE] - [DATE]" at bounding box center [256, 110] width 54 height 13
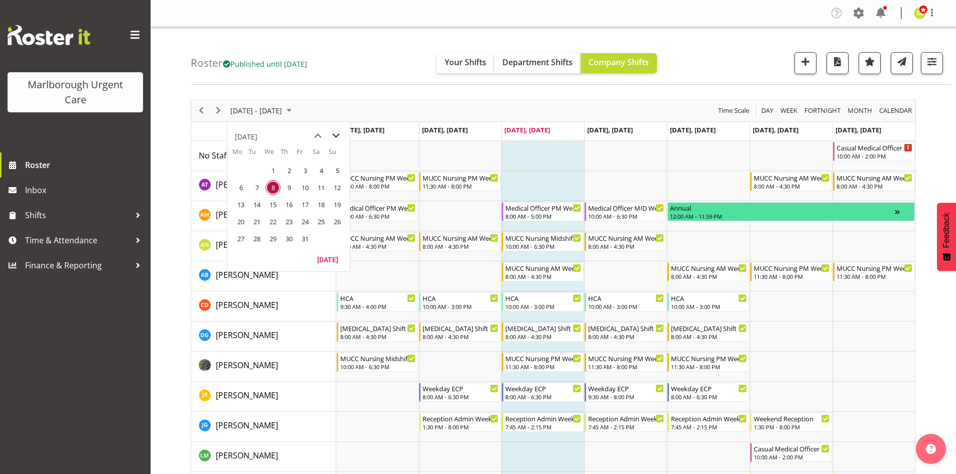
click at [336, 136] on span "next month" at bounding box center [336, 136] width 18 height 18
click at [237, 206] on span "10" at bounding box center [240, 204] width 15 height 15
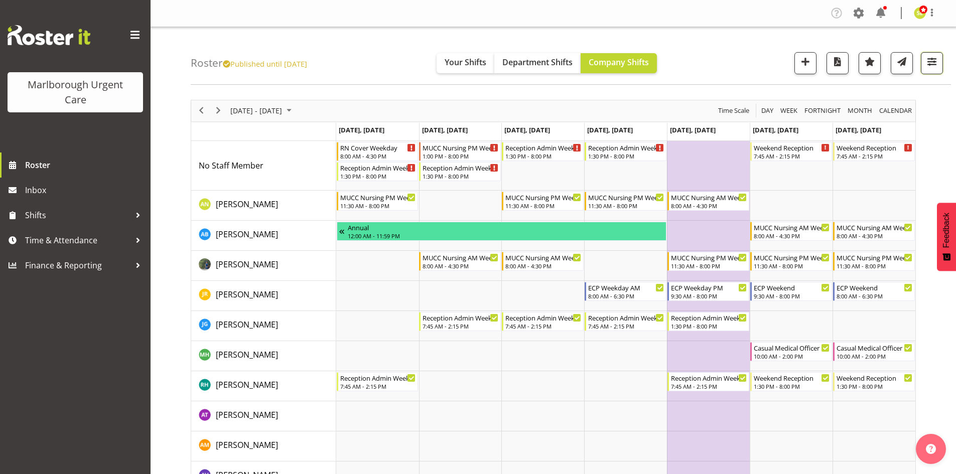
click at [928, 66] on span "button" at bounding box center [932, 61] width 13 height 13
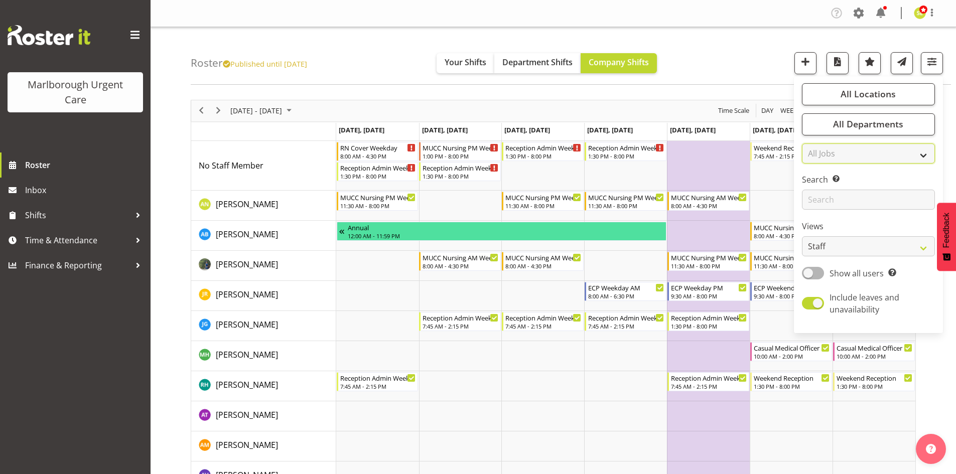
click at [826, 153] on select "All Jobs All Jobs" at bounding box center [868, 154] width 133 height 20
click at [827, 202] on input "text" at bounding box center [868, 200] width 133 height 20
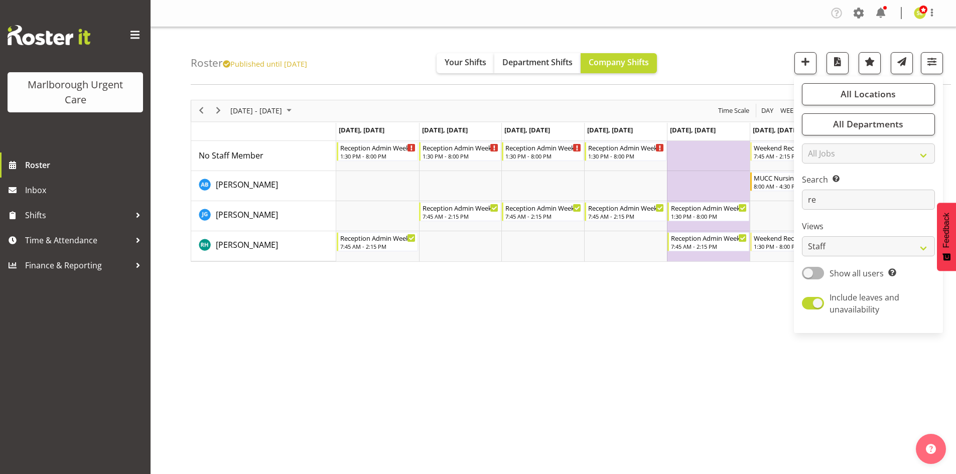
click at [609, 321] on div "[DATE] - [DATE] [DATE] Day Week Fortnight Month calendar Month Agenda Time Scal…" at bounding box center [573, 293] width 765 height 402
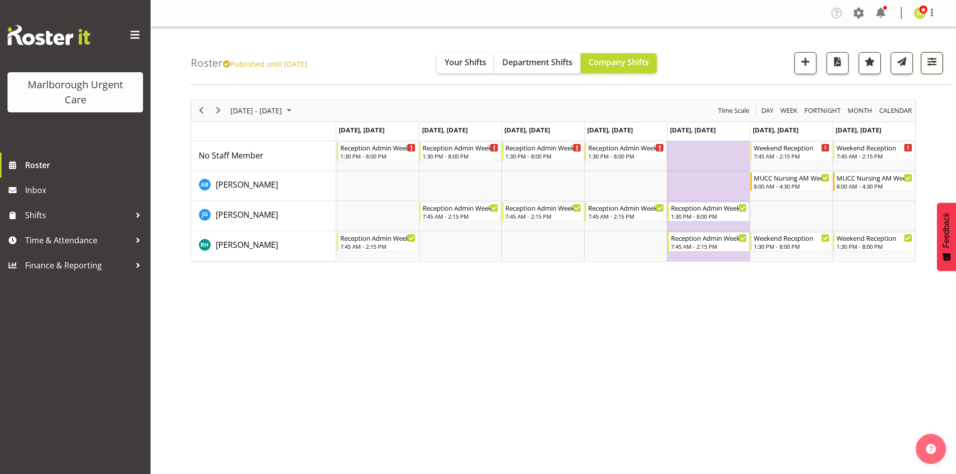
click at [926, 74] on button "button" at bounding box center [932, 63] width 22 height 22
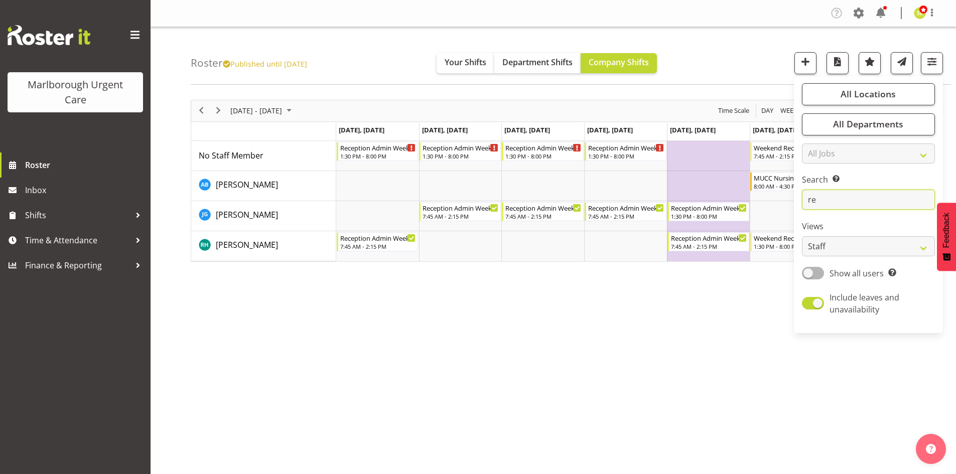
click at [834, 203] on input "re" at bounding box center [868, 200] width 133 height 20
type input "r"
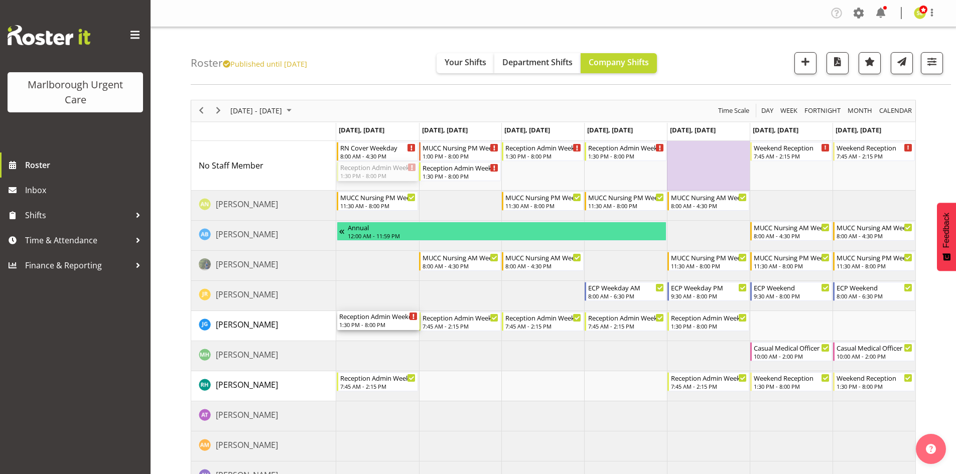
drag, startPoint x: 368, startPoint y: 170, endPoint x: 364, endPoint y: 315, distance: 144.6
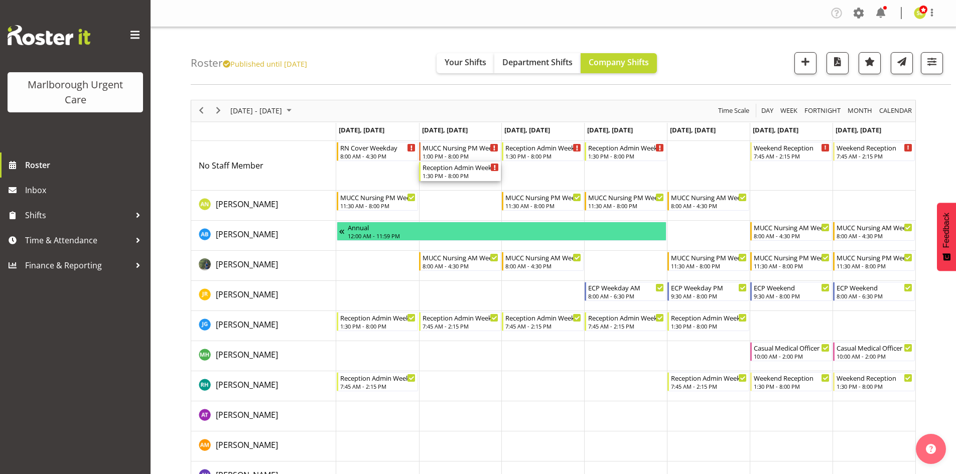
click at [457, 173] on div "1:30 PM - 8:00 PM" at bounding box center [461, 176] width 76 height 8
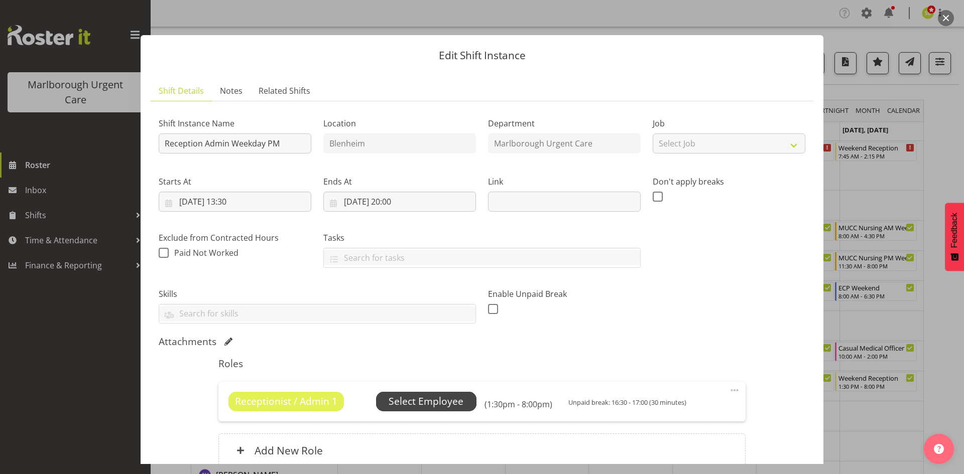
click at [417, 398] on span "Select Employee" at bounding box center [425, 402] width 75 height 15
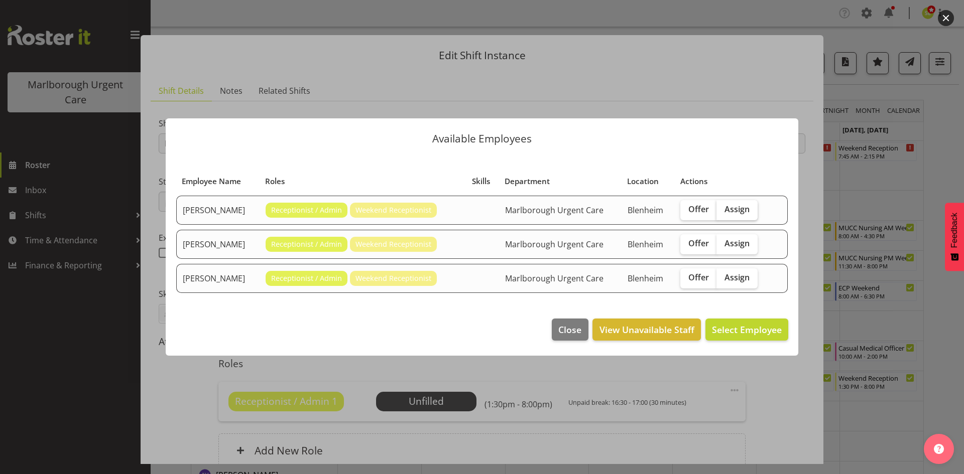
click at [733, 212] on span "Assign" at bounding box center [736, 209] width 25 height 10
click at [723, 212] on input "Assign" at bounding box center [719, 209] width 7 height 7
checkbox input "true"
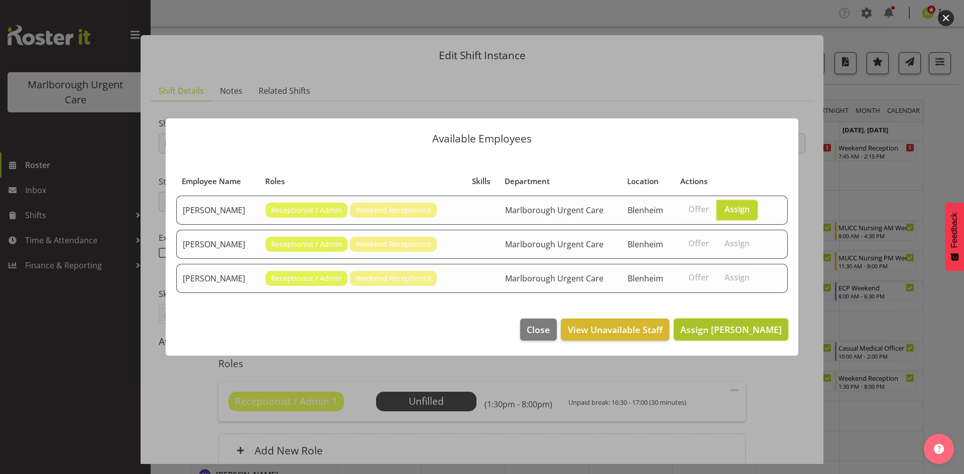
click at [720, 337] on button "Assign [PERSON_NAME]" at bounding box center [731, 330] width 114 height 22
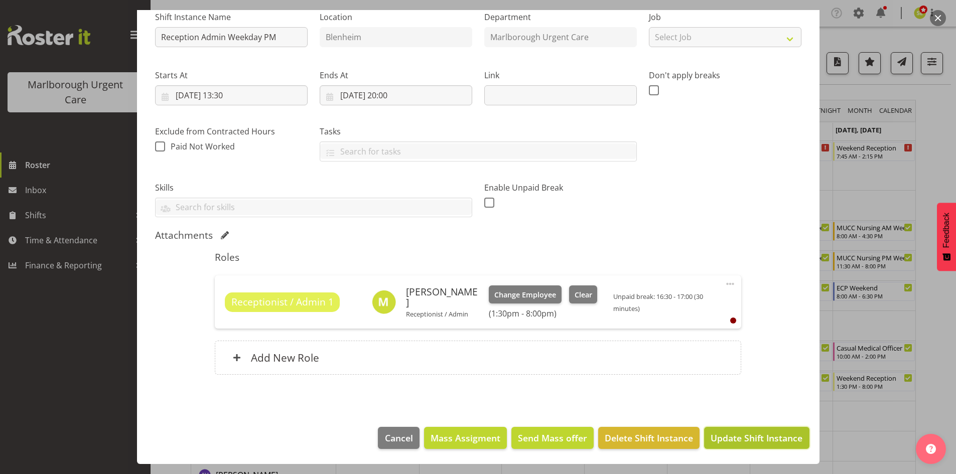
click at [737, 438] on span "Update Shift Instance" at bounding box center [757, 438] width 92 height 13
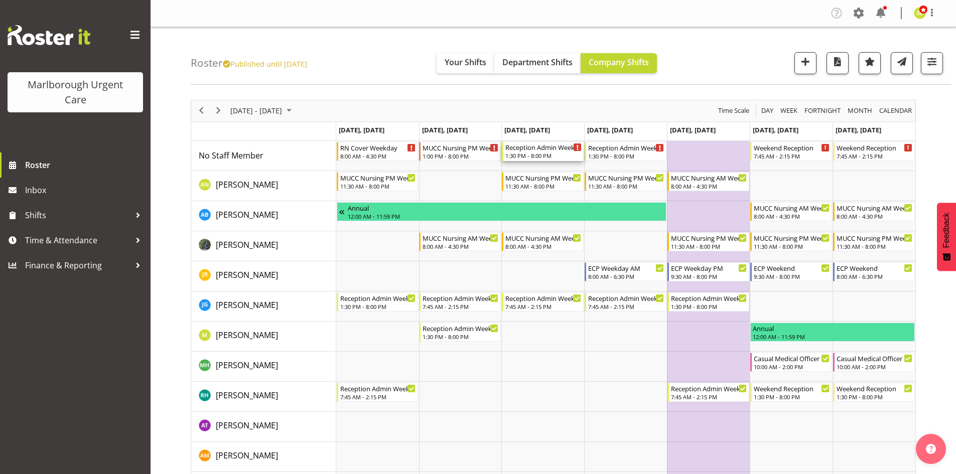
click at [537, 151] on div "Reception Admin Weekday PM" at bounding box center [543, 147] width 76 height 10
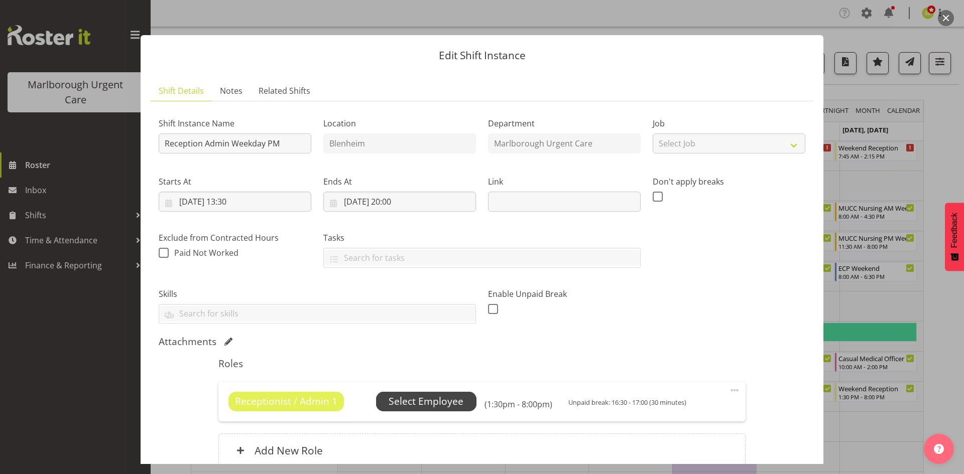
click at [447, 406] on span "Select Employee" at bounding box center [425, 402] width 75 height 15
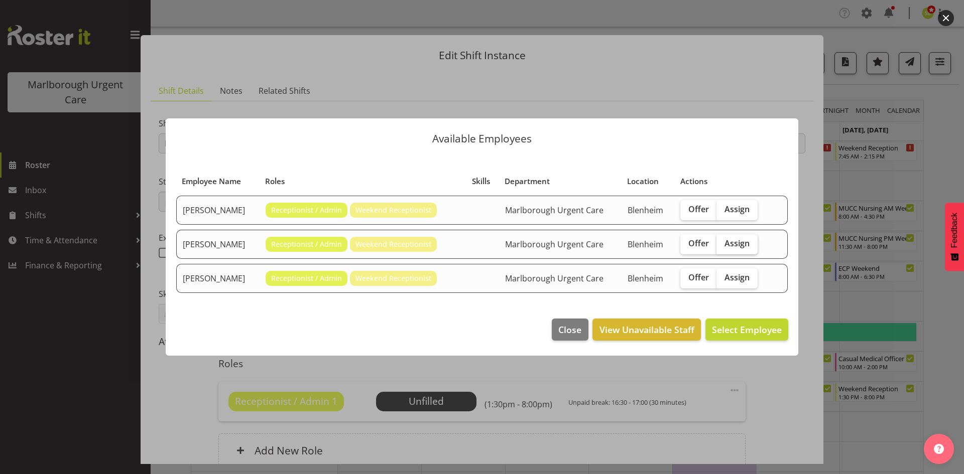
click at [752, 244] on label "Assign" at bounding box center [736, 244] width 41 height 20
click at [723, 244] on input "Assign" at bounding box center [719, 243] width 7 height 7
checkbox input "true"
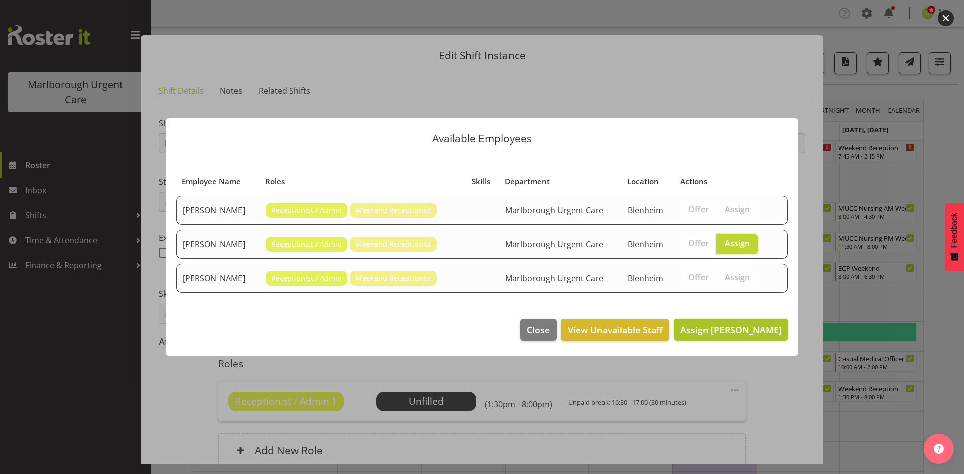
click at [716, 333] on span "Assign [PERSON_NAME]" at bounding box center [730, 330] width 101 height 12
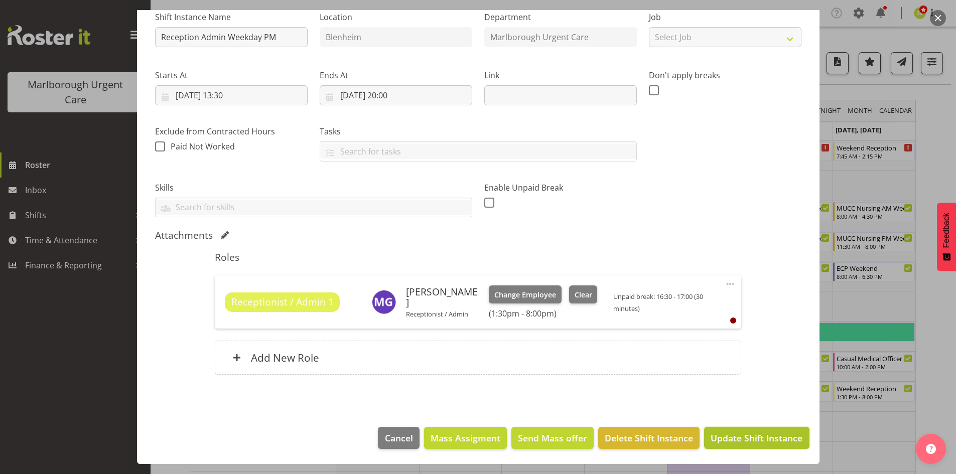
click at [717, 431] on button "Update Shift Instance" at bounding box center [756, 438] width 105 height 22
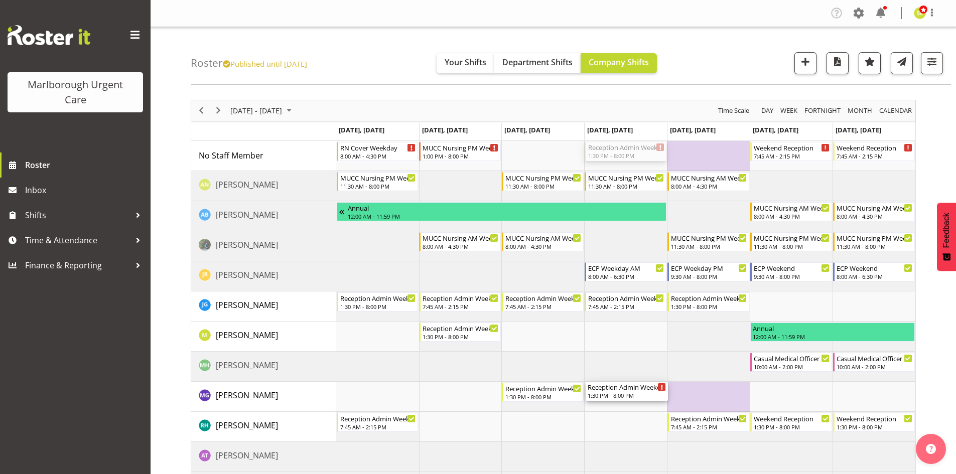
drag, startPoint x: 620, startPoint y: 152, endPoint x: 621, endPoint y: 384, distance: 231.9
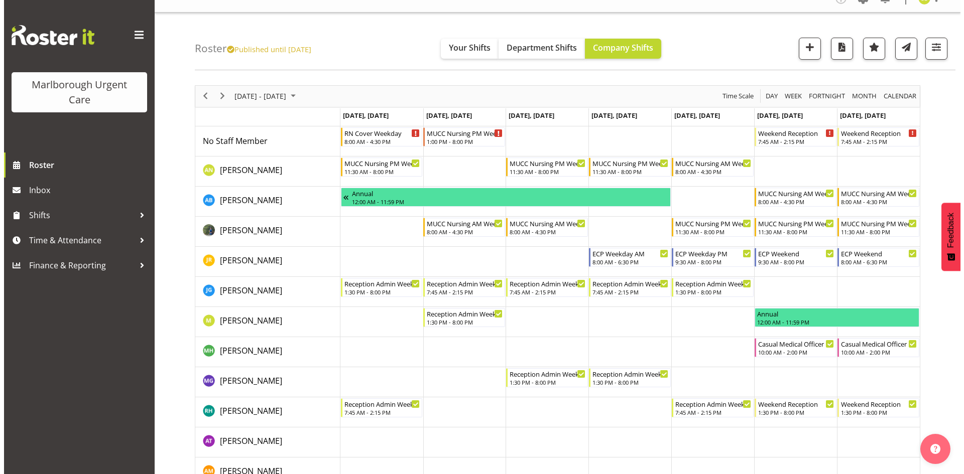
scroll to position [0, 0]
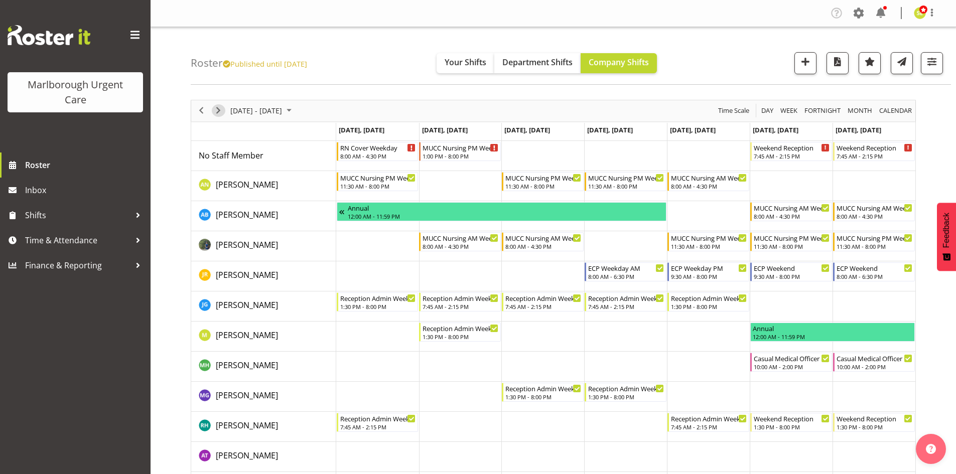
click at [215, 109] on span "Next" at bounding box center [218, 110] width 12 height 13
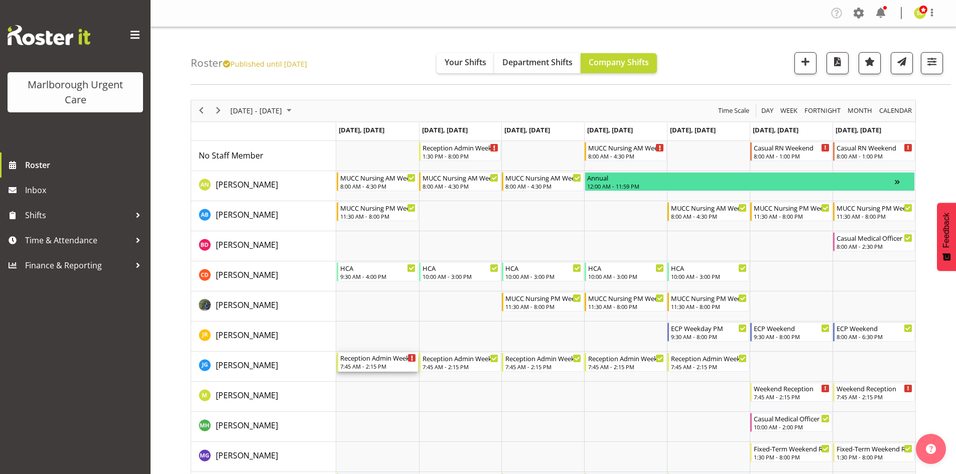
click at [375, 361] on div "Reception Admin Weekday AM" at bounding box center [378, 358] width 76 height 10
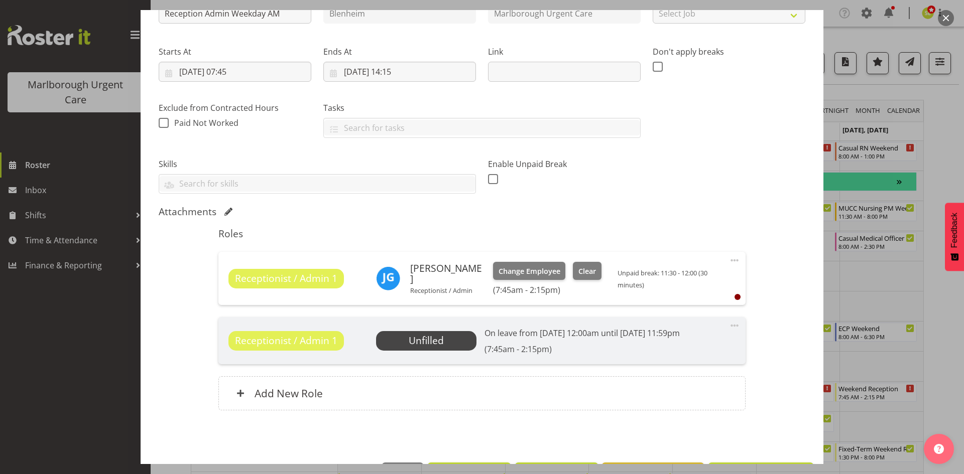
scroll to position [151, 0]
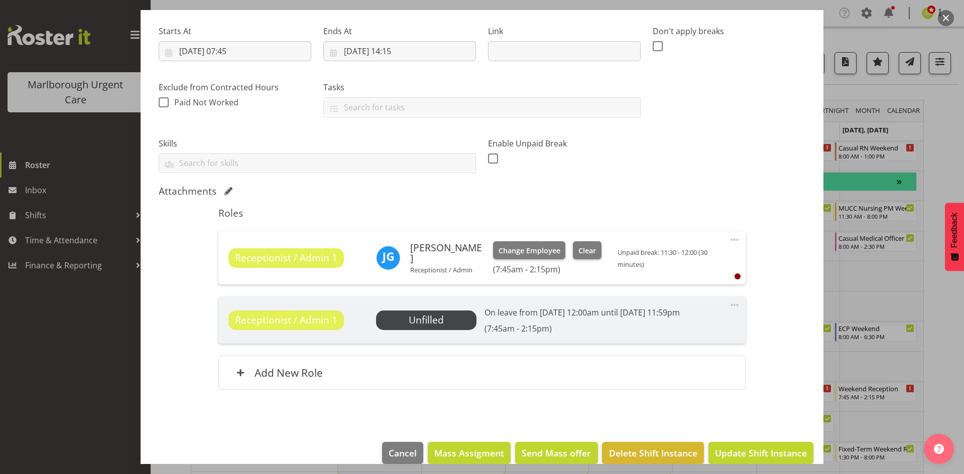
click at [424, 321] on span "Unfilled" at bounding box center [426, 320] width 35 height 14
click at [945, 21] on button "button" at bounding box center [946, 18] width 16 height 16
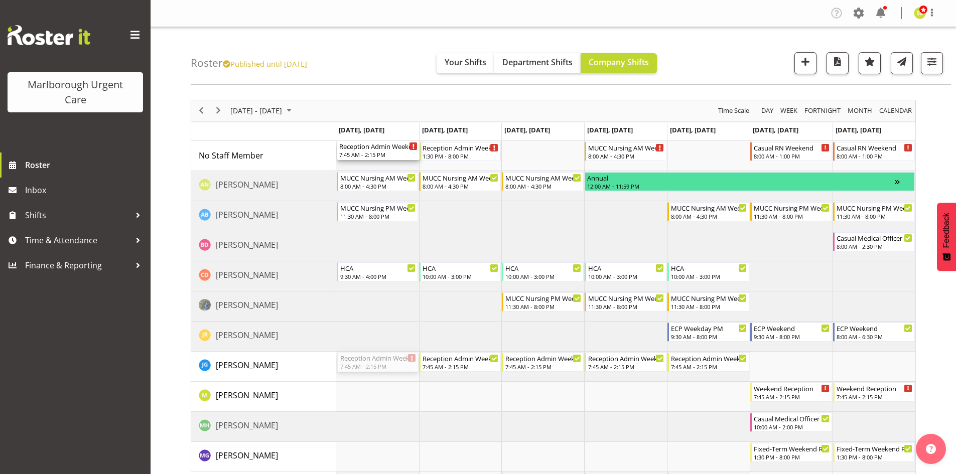
drag, startPoint x: 392, startPoint y: 362, endPoint x: 377, endPoint y: 164, distance: 199.3
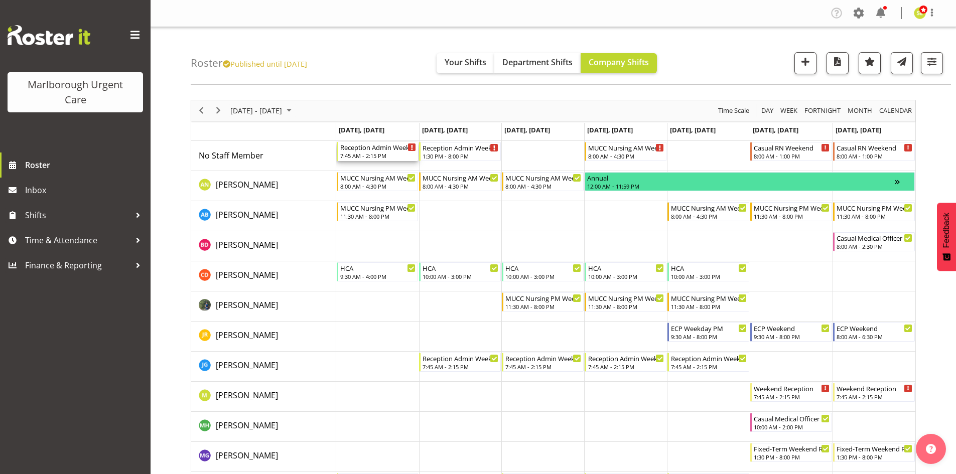
click at [384, 153] on div "7:45 AM - 2:15 PM" at bounding box center [378, 156] width 76 height 8
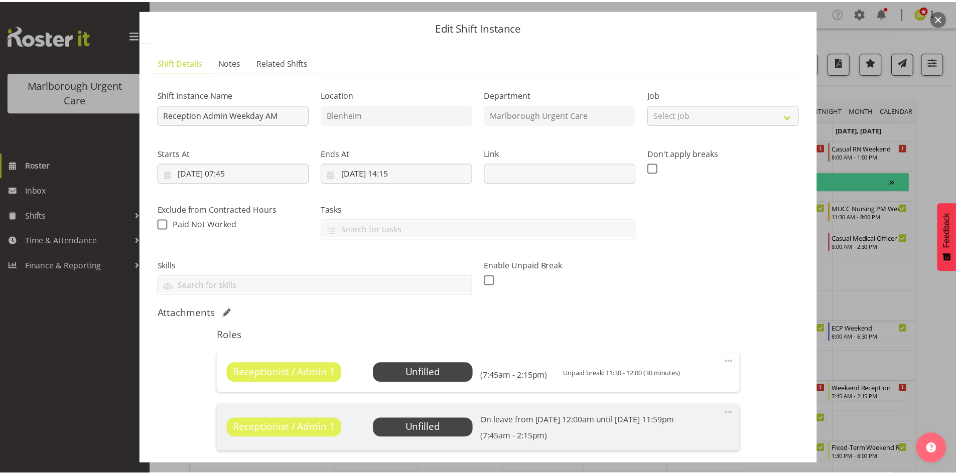
scroll to position [50, 0]
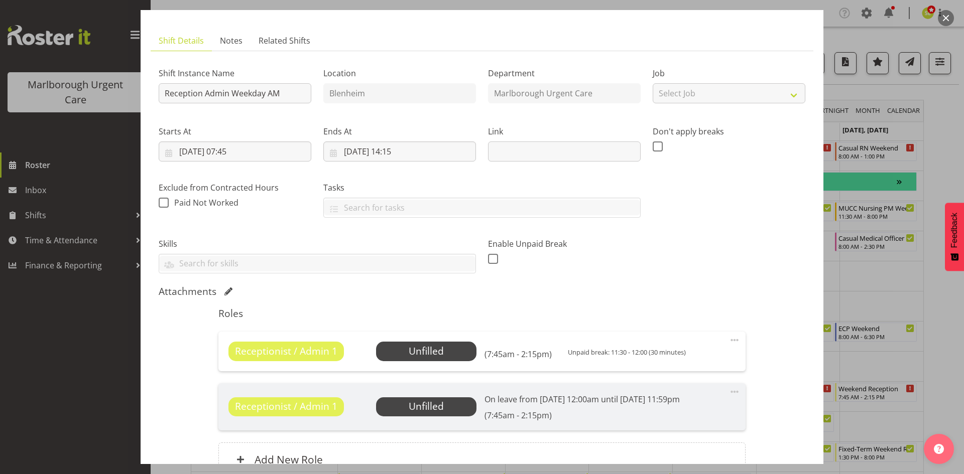
click at [445, 402] on span "Unfilled" at bounding box center [426, 407] width 100 height 19
click at [432, 353] on span "Select Employee" at bounding box center [425, 351] width 75 height 15
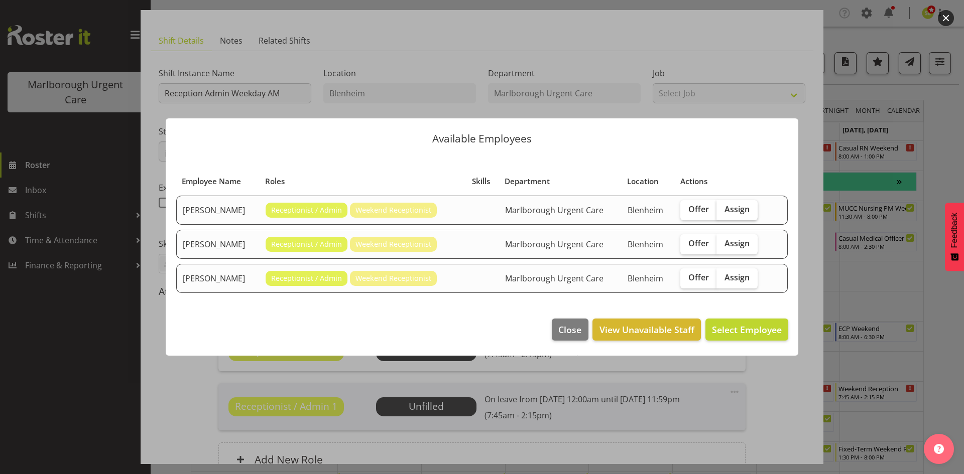
click at [734, 213] on span "Assign" at bounding box center [736, 209] width 25 height 10
click at [723, 213] on input "Assign" at bounding box center [719, 209] width 7 height 7
checkbox input "true"
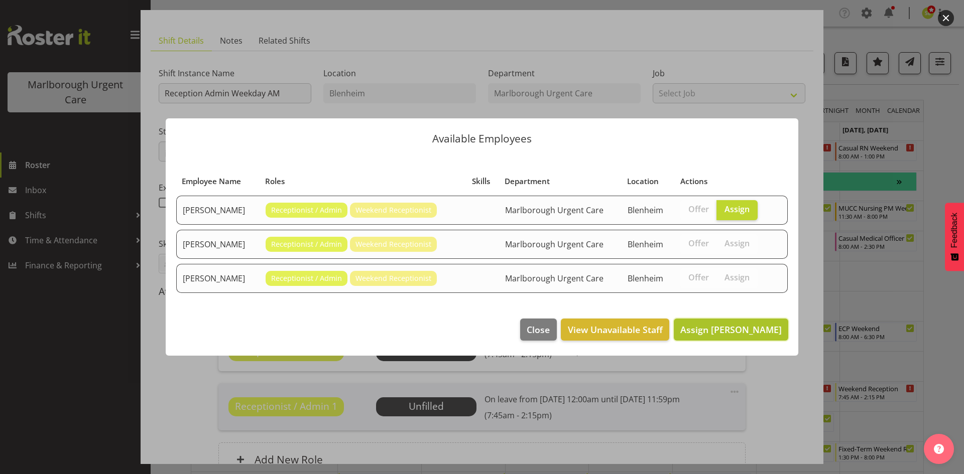
click at [713, 327] on span "Assign [PERSON_NAME]" at bounding box center [730, 330] width 101 height 12
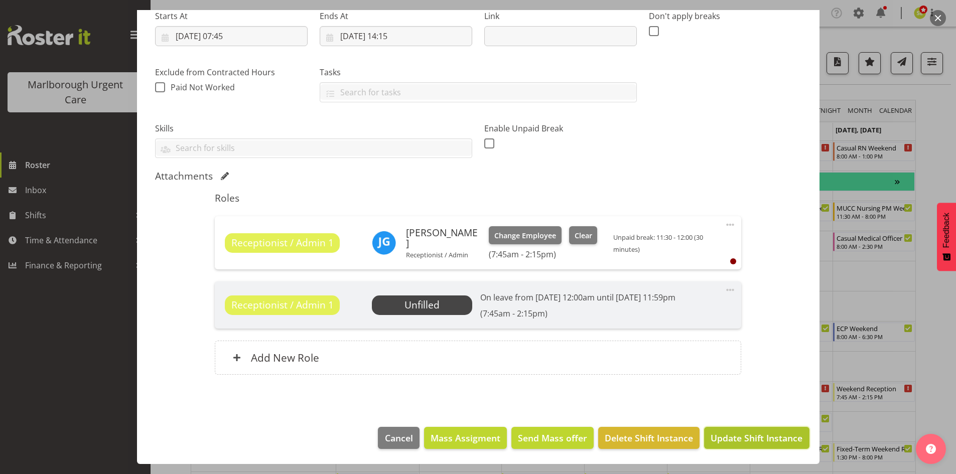
click at [733, 441] on span "Update Shift Instance" at bounding box center [757, 438] width 92 height 13
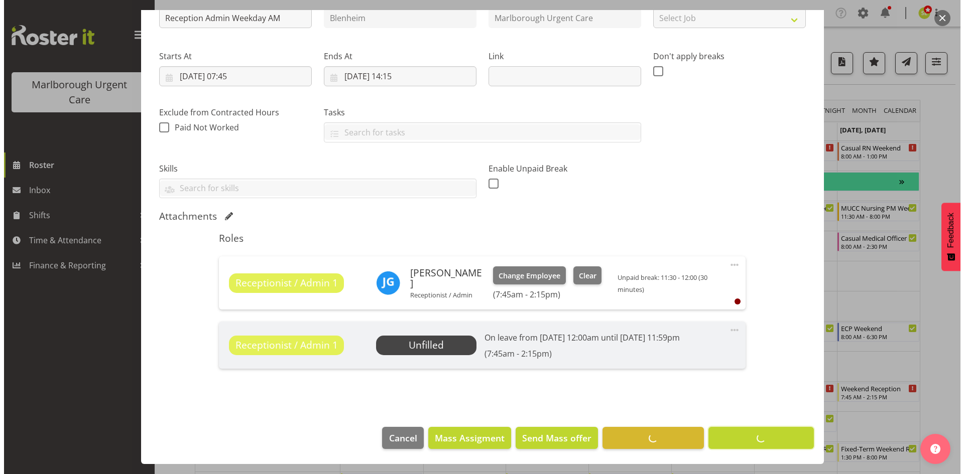
scroll to position [125, 0]
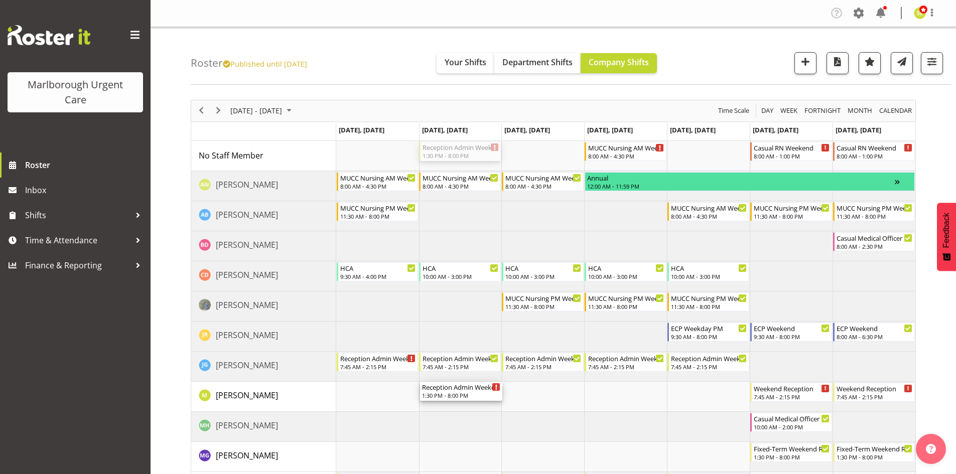
drag, startPoint x: 456, startPoint y: 151, endPoint x: 449, endPoint y: 403, distance: 252.6
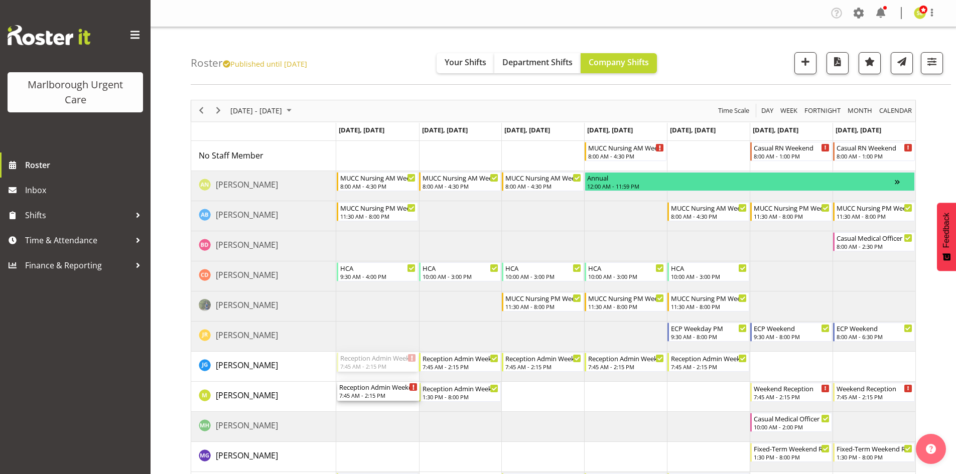
drag, startPoint x: 379, startPoint y: 359, endPoint x: 367, endPoint y: 387, distance: 30.6
drag, startPoint x: 367, startPoint y: 388, endPoint x: 370, endPoint y: 368, distance: 20.3
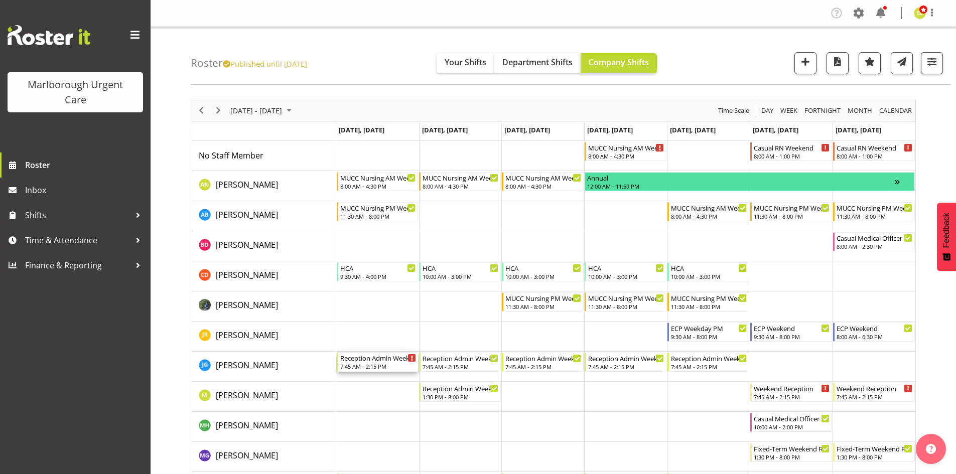
click at [370, 368] on div "7:45 AM - 2:15 PM" at bounding box center [378, 366] width 76 height 8
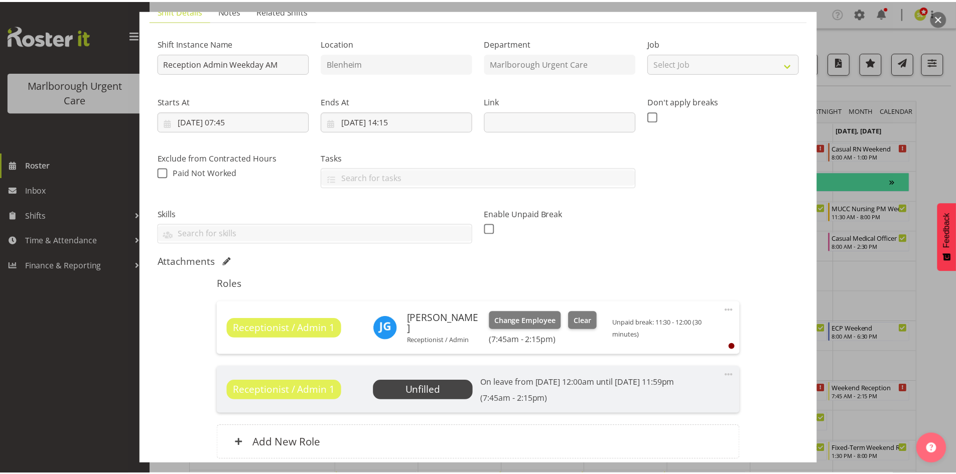
scroll to position [50, 0]
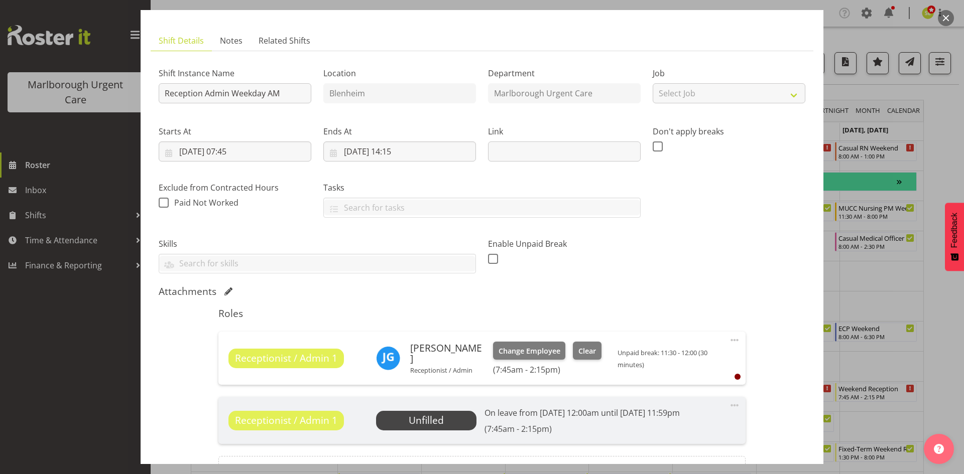
click at [938, 24] on div at bounding box center [482, 237] width 964 height 474
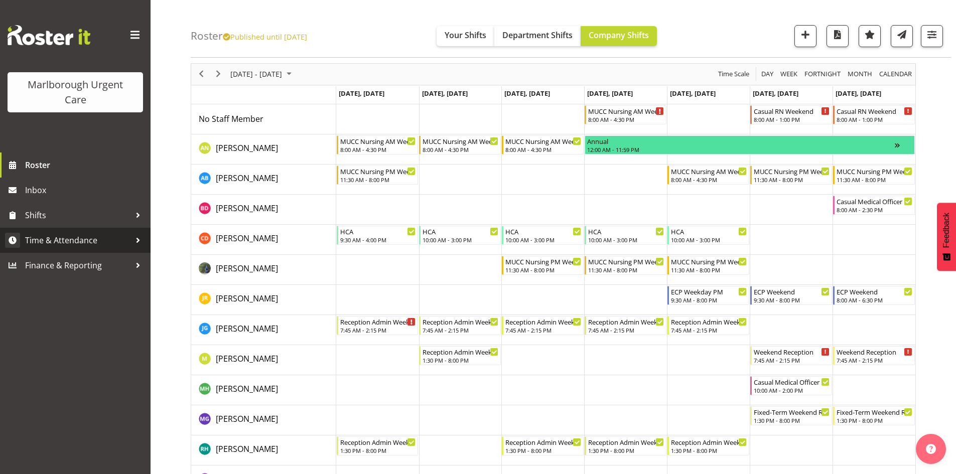
scroll to position [0, 0]
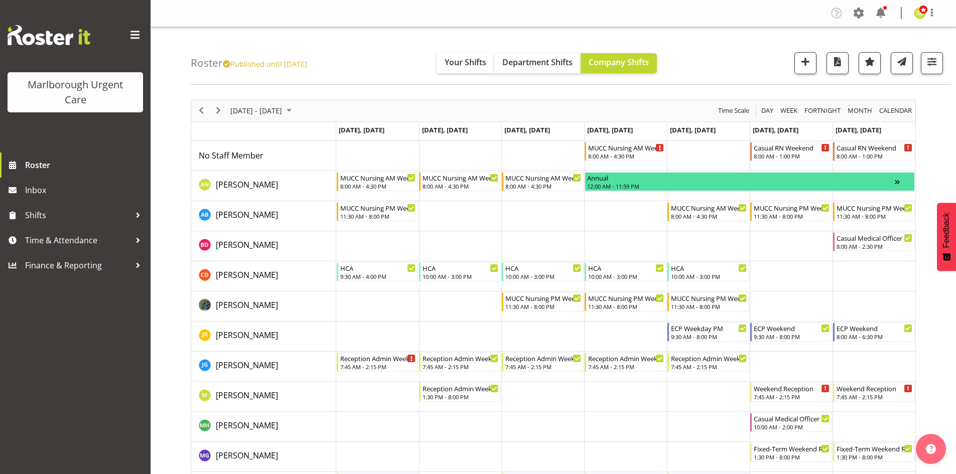
click at [280, 121] on div "[DATE] - [DATE]" at bounding box center [262, 110] width 71 height 21
click at [243, 189] on span "3" at bounding box center [240, 187] width 15 height 15
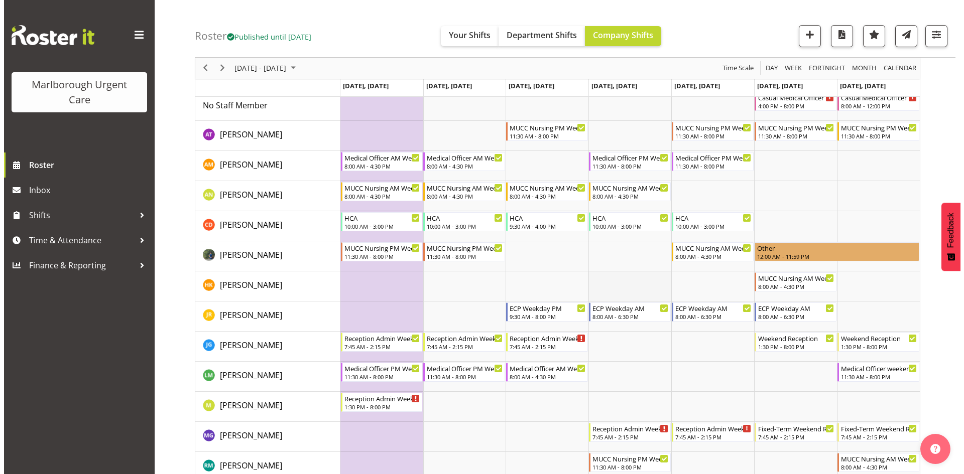
scroll to position [100, 0]
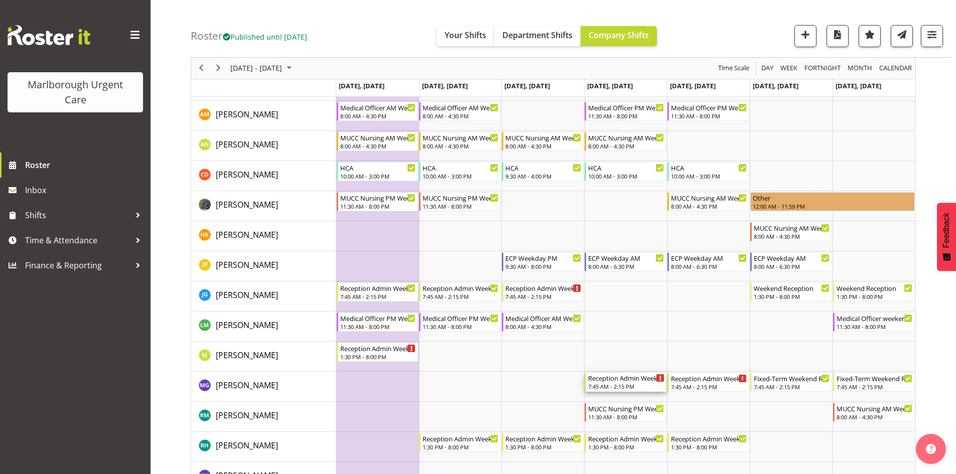
click at [628, 381] on div "Reception Admin Weekday AM" at bounding box center [626, 378] width 76 height 10
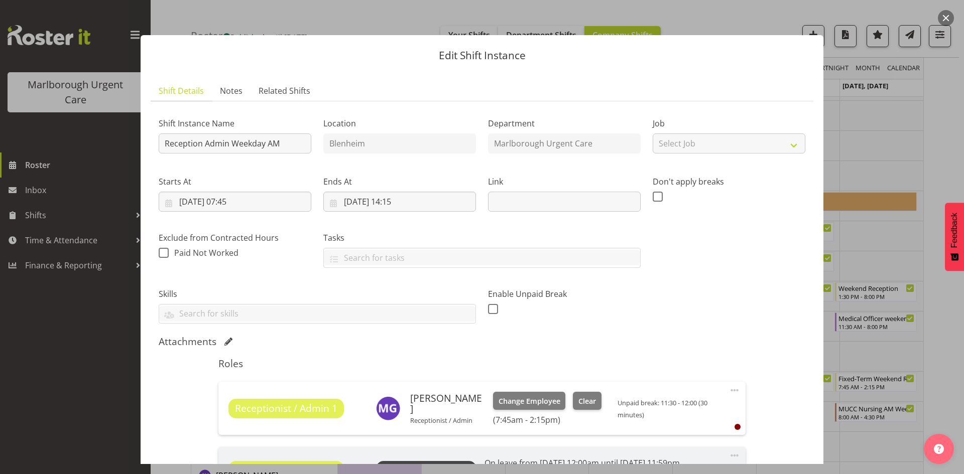
scroll to position [151, 0]
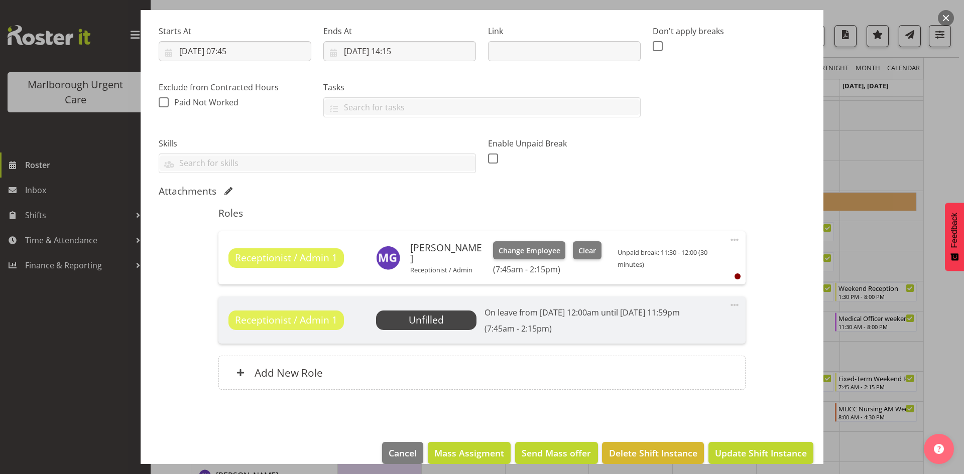
click at [464, 320] on span "Unfilled" at bounding box center [426, 320] width 100 height 19
click at [729, 305] on span at bounding box center [734, 305] width 12 height 12
click at [728, 305] on span at bounding box center [734, 305] width 12 height 12
click at [458, 317] on span "Unfilled" at bounding box center [426, 320] width 100 height 19
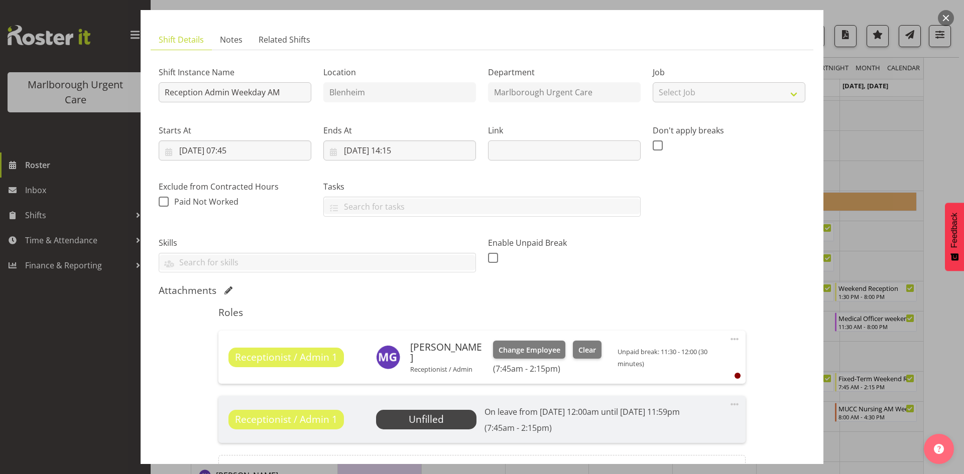
scroll to position [50, 0]
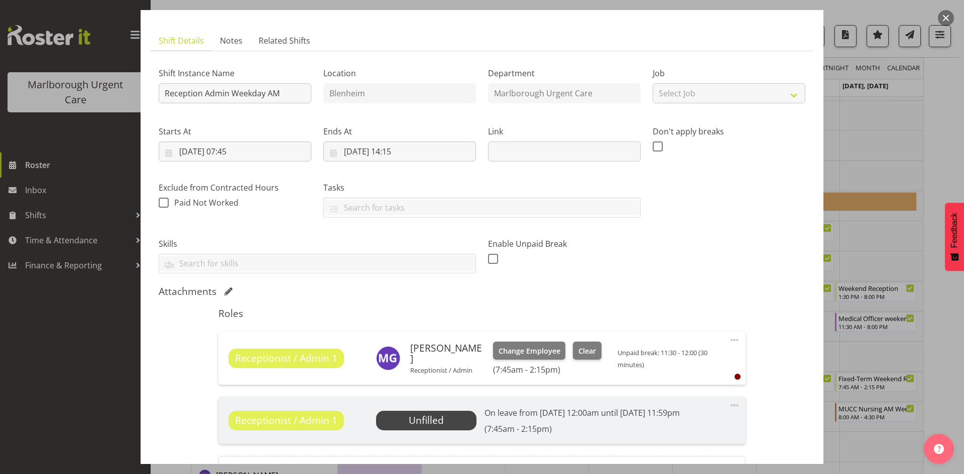
click at [940, 18] on button "button" at bounding box center [946, 18] width 16 height 16
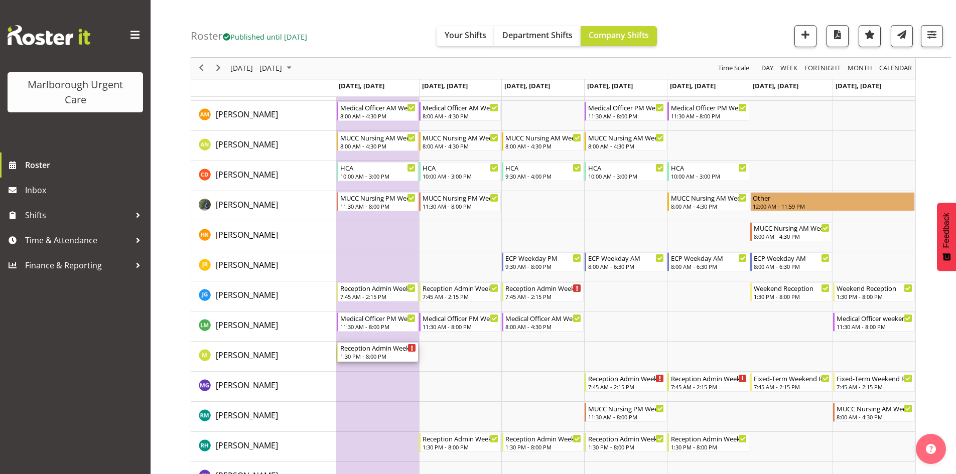
click at [389, 351] on div "Reception Admin Weekday PM" at bounding box center [378, 348] width 76 height 10
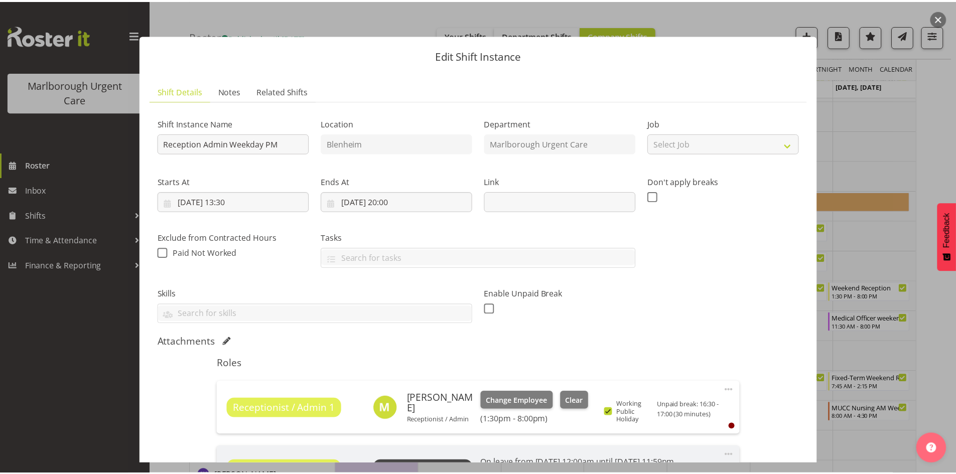
scroll to position [100, 0]
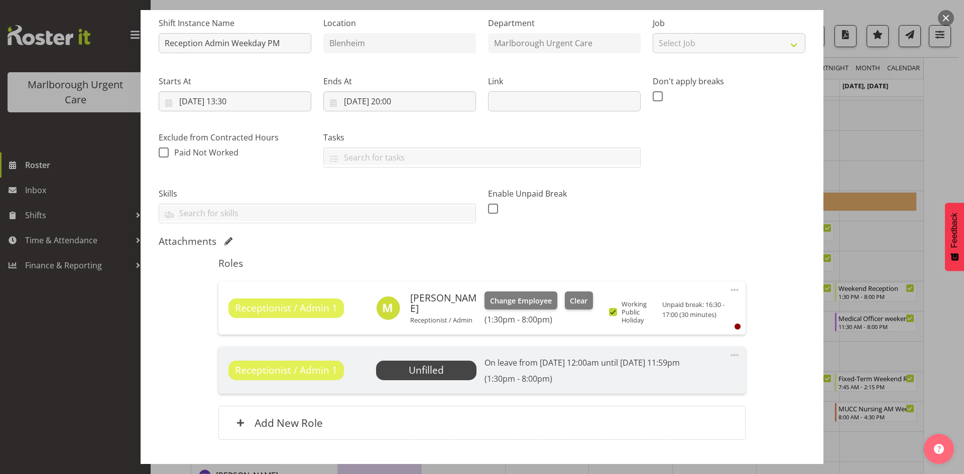
click at [943, 20] on button "button" at bounding box center [946, 18] width 16 height 16
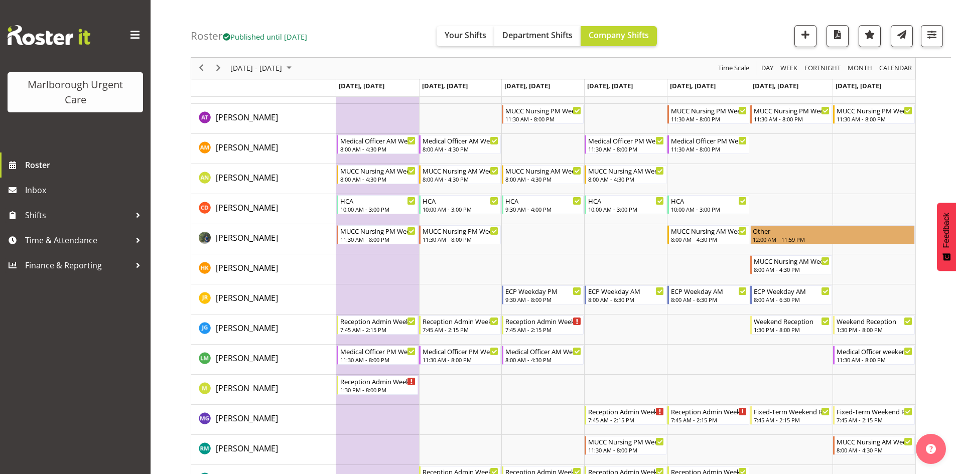
scroll to position [50, 0]
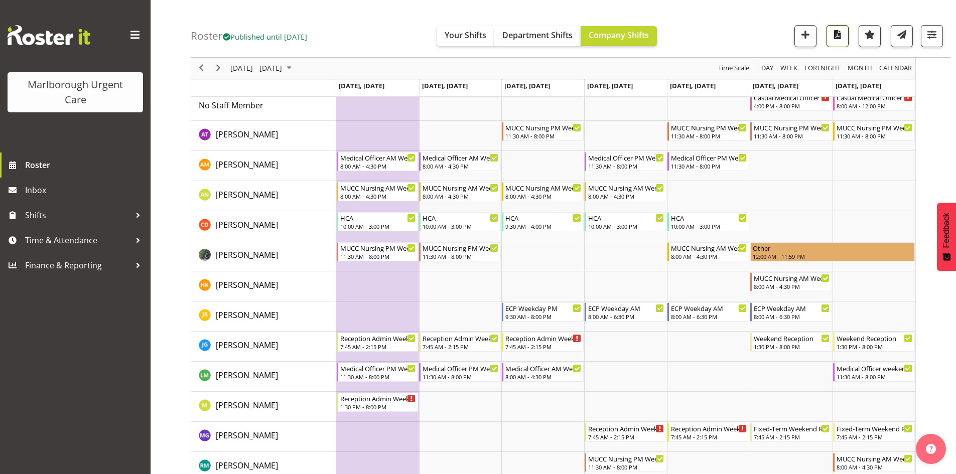
click at [839, 37] on span "button" at bounding box center [837, 34] width 13 height 13
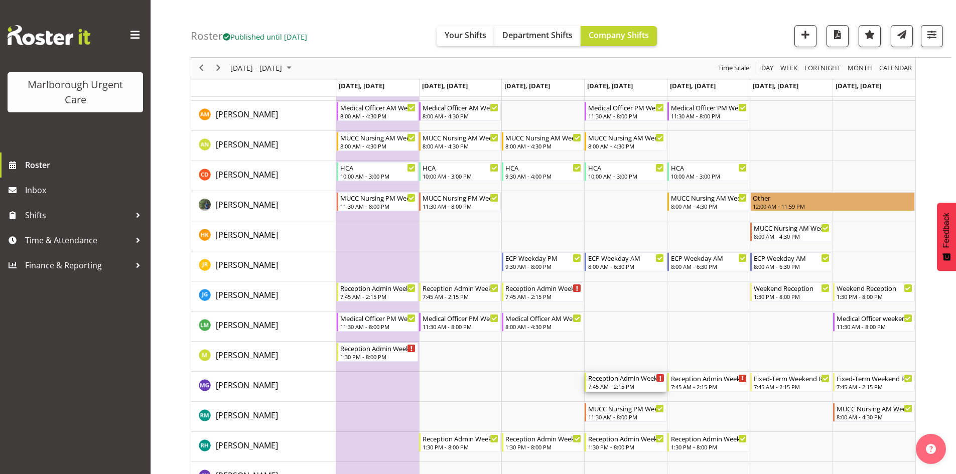
click at [628, 383] on div "Reception Admin Weekday AM 7:45 AM - 2:15 PM" at bounding box center [626, 382] width 76 height 19
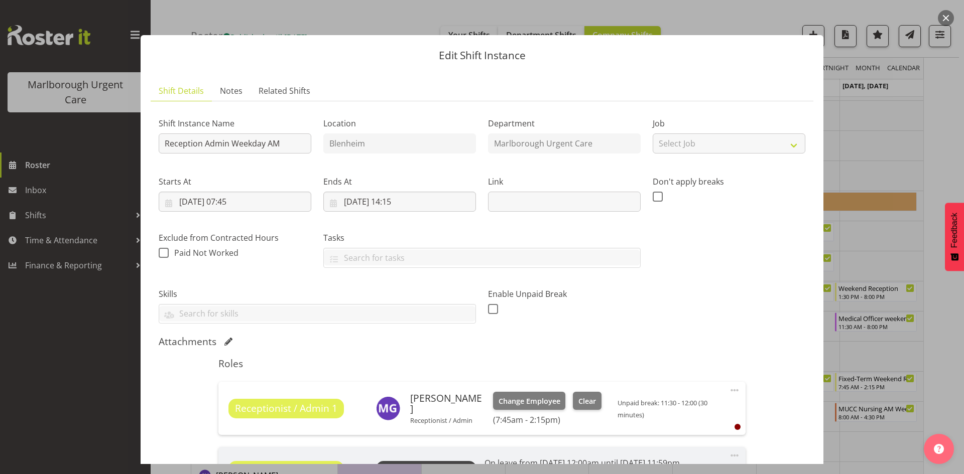
click at [946, 23] on button "button" at bounding box center [946, 18] width 16 height 16
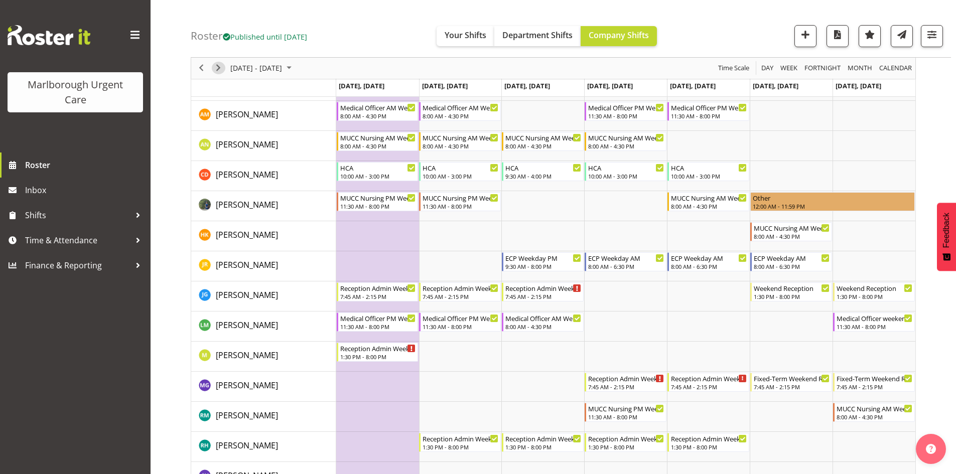
click at [216, 72] on span "Next" at bounding box center [218, 68] width 12 height 13
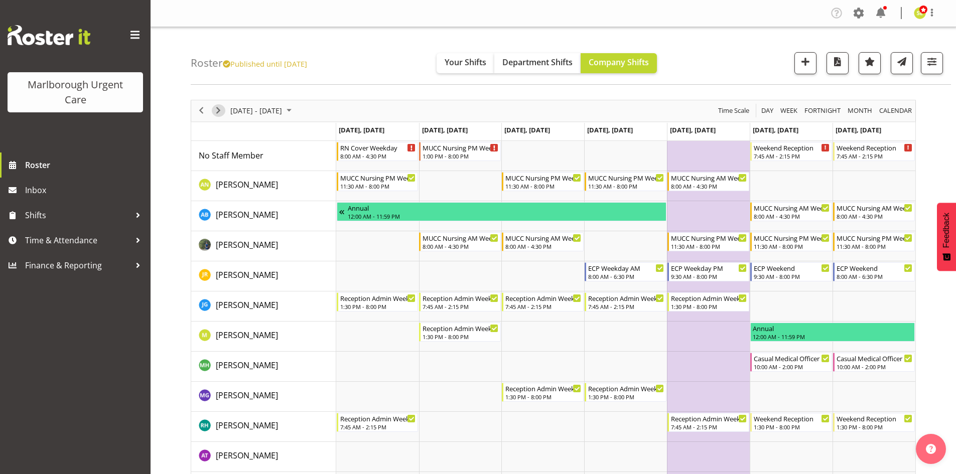
click at [221, 115] on span "Next" at bounding box center [218, 110] width 12 height 13
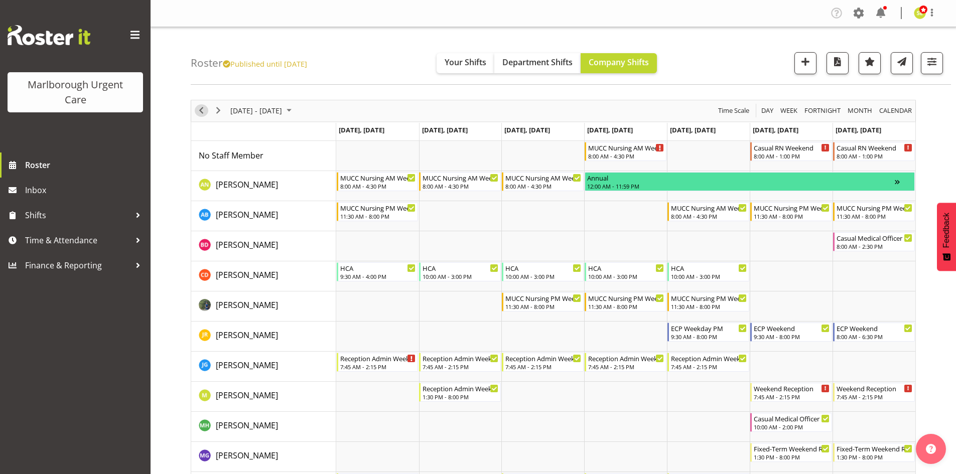
click at [202, 113] on span "Previous" at bounding box center [201, 110] width 12 height 13
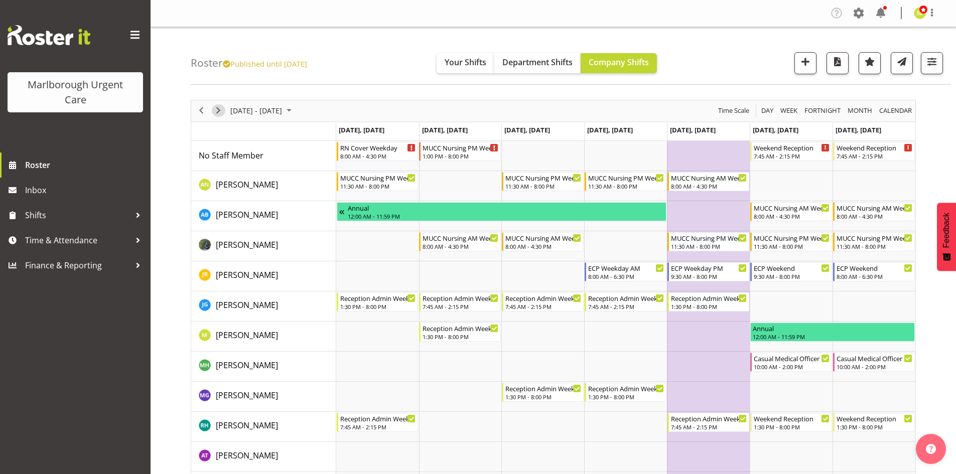
click at [219, 110] on span "Next" at bounding box center [218, 110] width 12 height 13
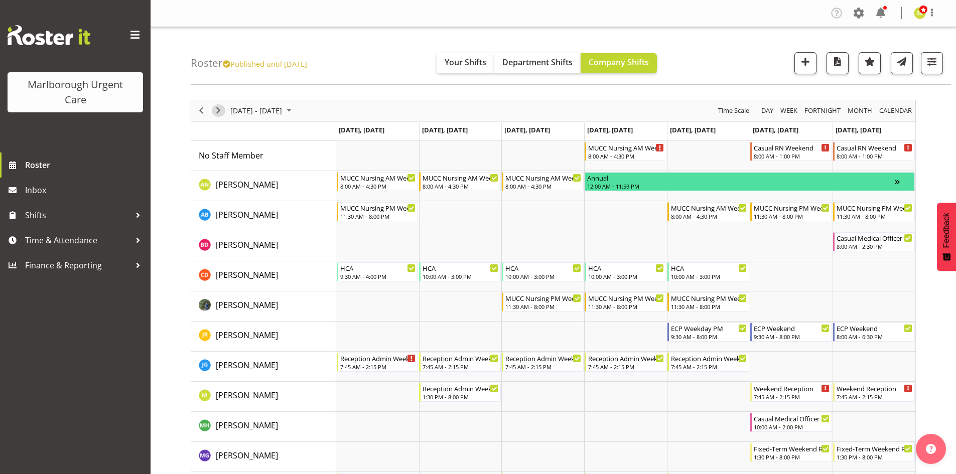
click at [221, 111] on span "Next" at bounding box center [218, 110] width 12 height 13
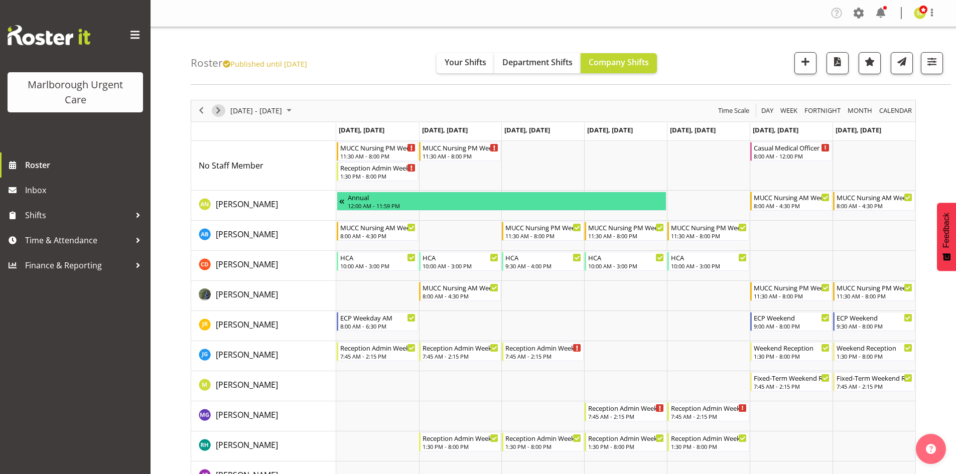
click at [221, 110] on span "Next" at bounding box center [218, 110] width 12 height 13
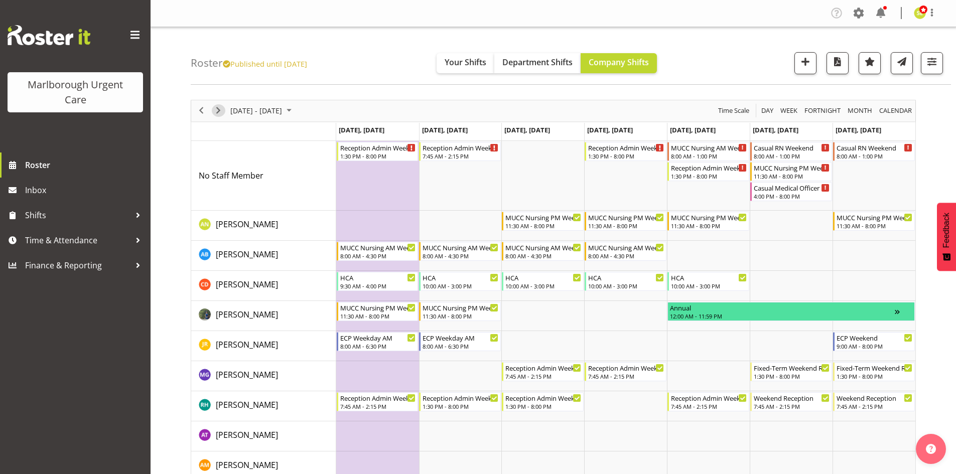
click at [217, 113] on span "Next" at bounding box center [218, 110] width 12 height 13
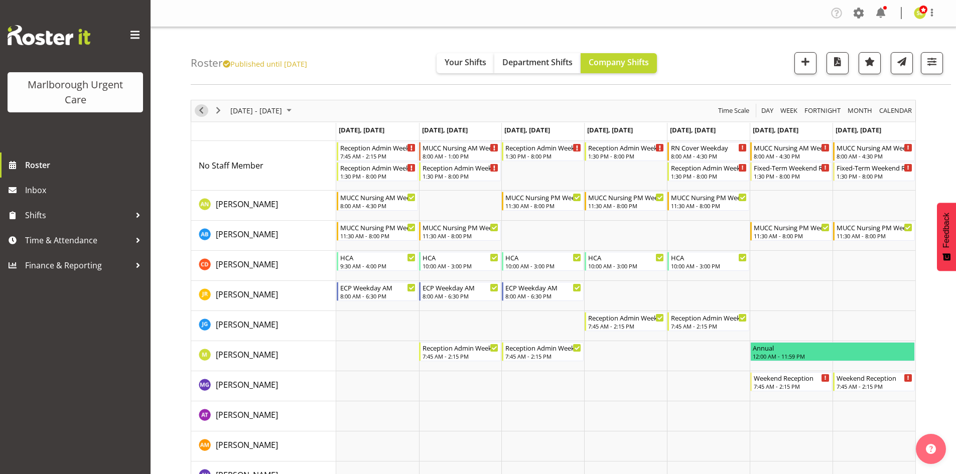
click at [203, 114] on span "Previous" at bounding box center [201, 110] width 12 height 13
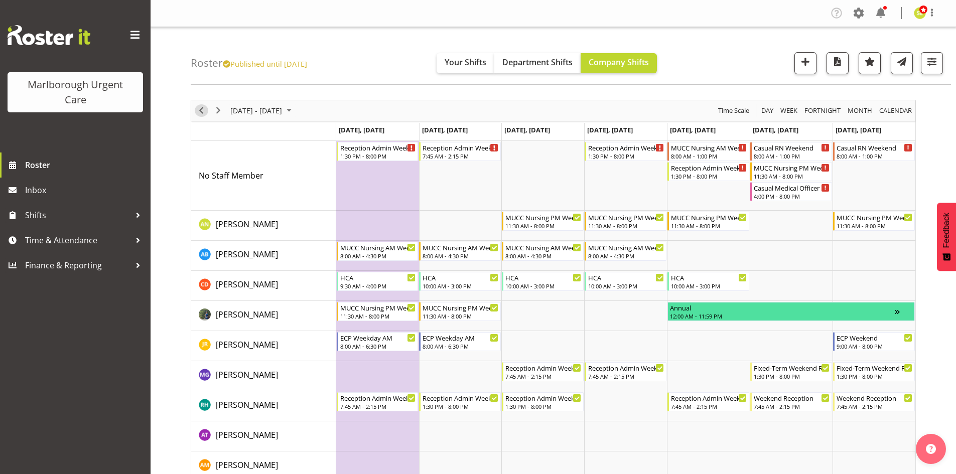
click at [202, 114] on span "Previous" at bounding box center [201, 110] width 12 height 13
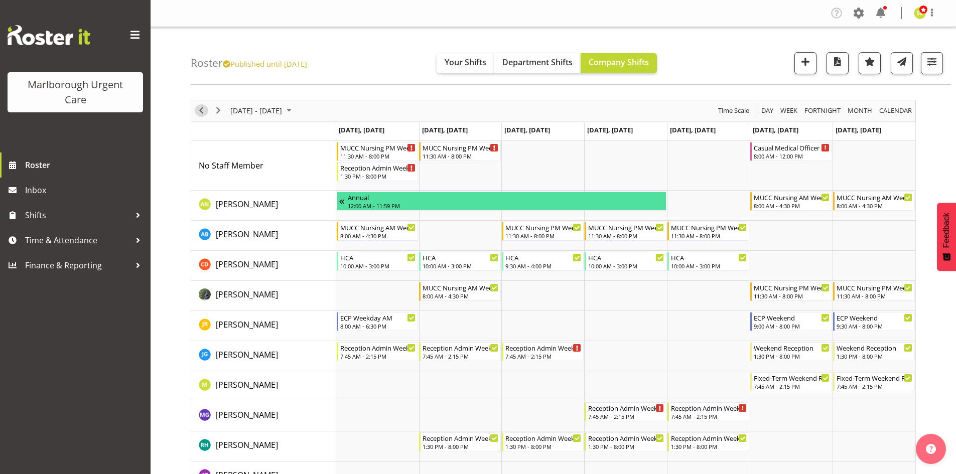
click at [202, 114] on span "Previous" at bounding box center [201, 110] width 12 height 13
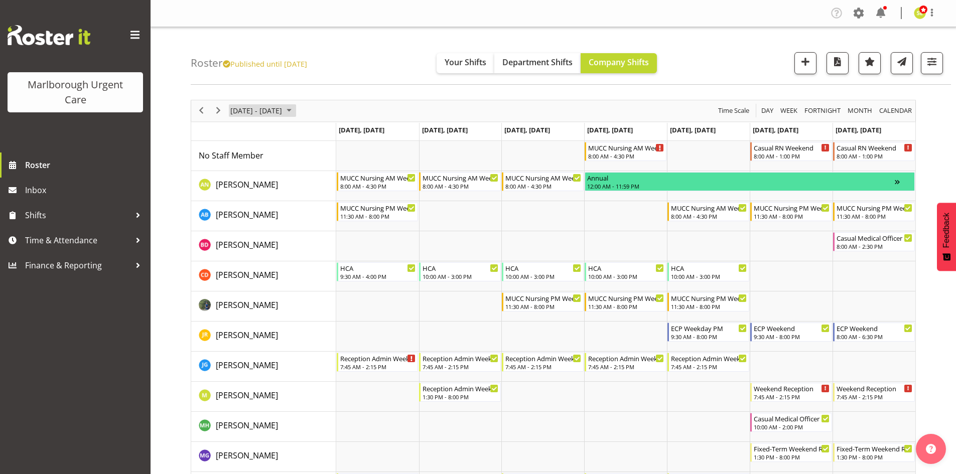
click at [250, 106] on span "[DATE] - [DATE]" at bounding box center [256, 110] width 54 height 13
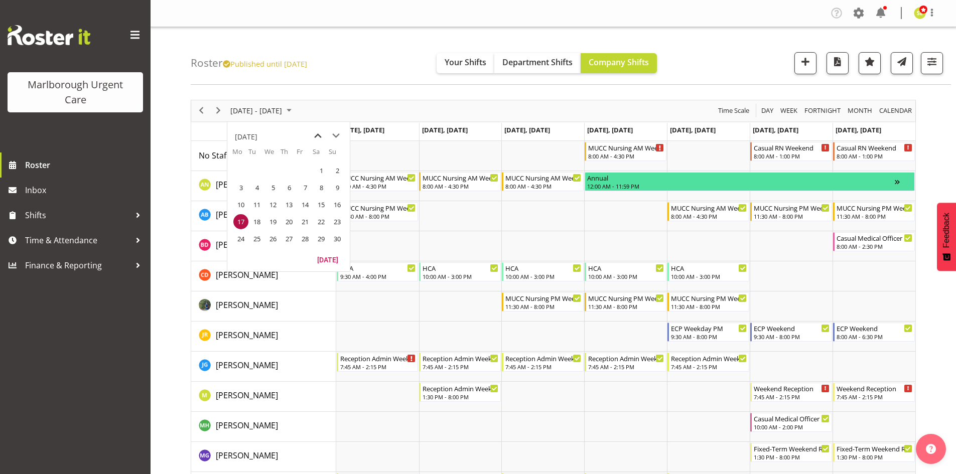
click at [312, 135] on span "previous month" at bounding box center [318, 136] width 18 height 18
click at [241, 221] on span "20" at bounding box center [240, 221] width 15 height 15
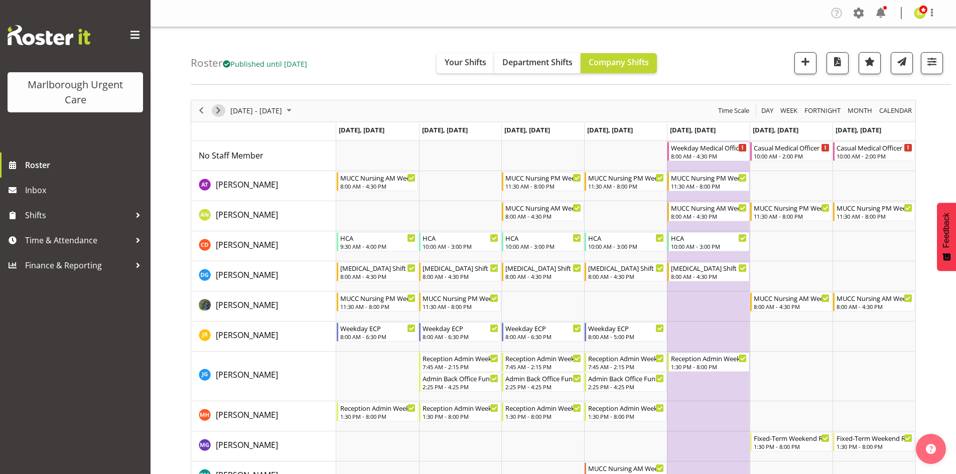
click at [219, 112] on span "Next" at bounding box center [218, 110] width 12 height 13
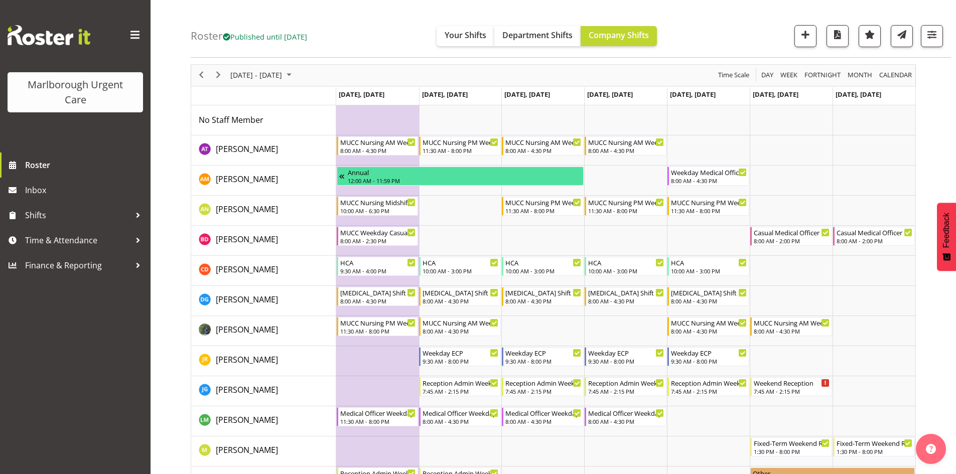
scroll to position [50, 0]
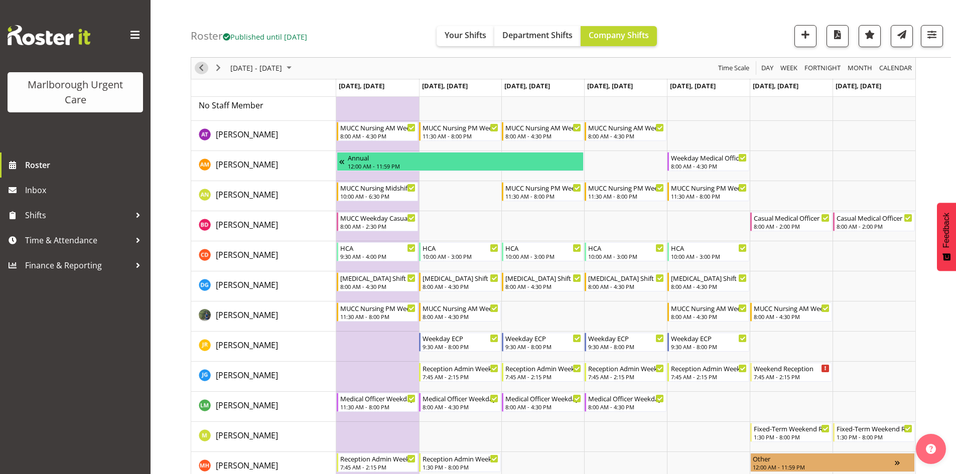
click at [205, 68] on span "Previous" at bounding box center [201, 68] width 12 height 13
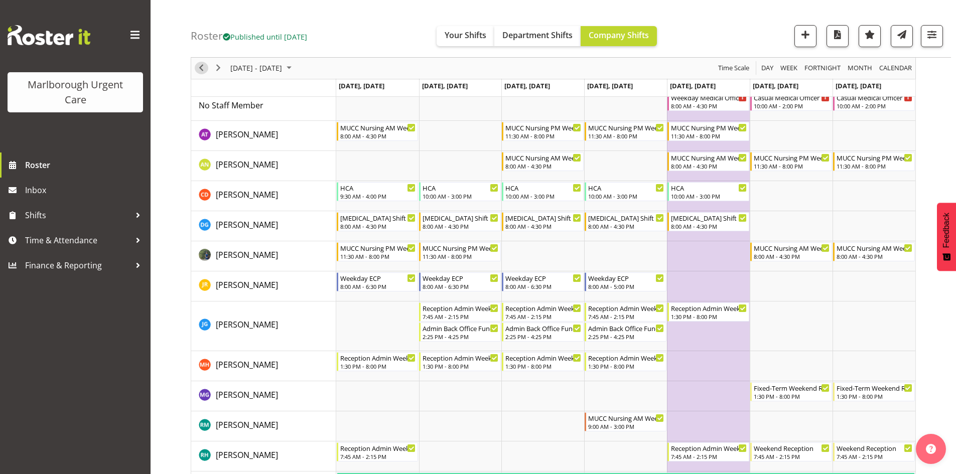
click at [205, 69] on span "Previous" at bounding box center [201, 68] width 12 height 13
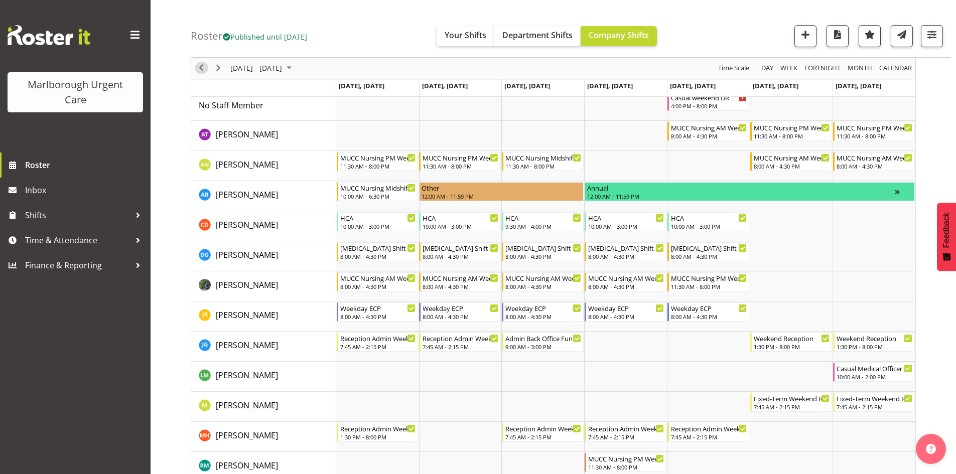
click at [205, 69] on span "Previous" at bounding box center [201, 68] width 12 height 13
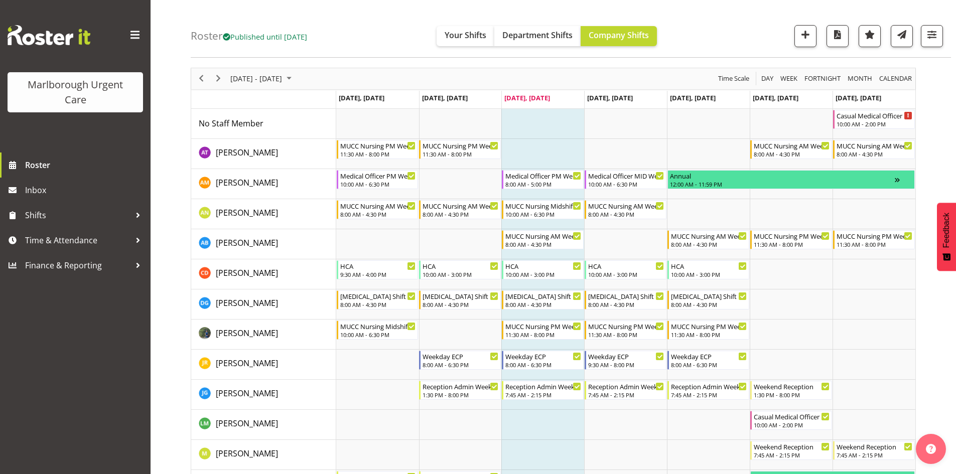
scroll to position [50, 0]
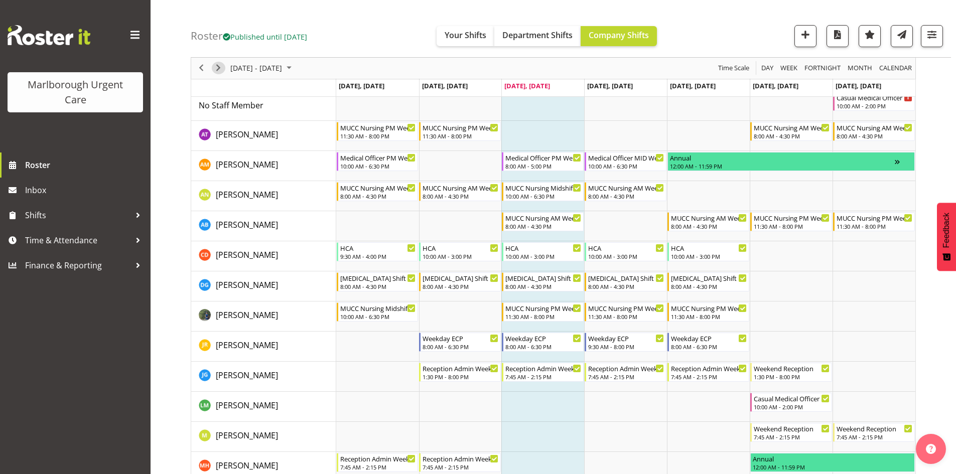
click at [219, 73] on span "Next" at bounding box center [218, 68] width 12 height 13
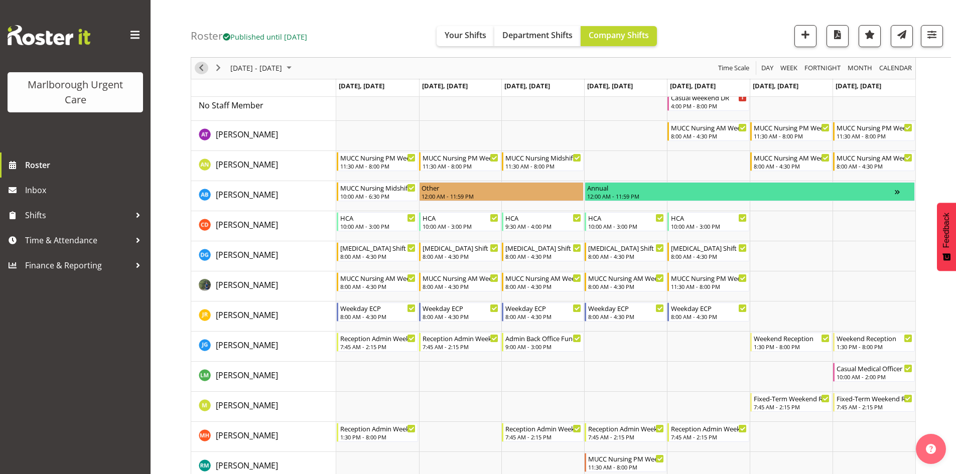
click at [205, 71] on span "Previous" at bounding box center [201, 68] width 12 height 13
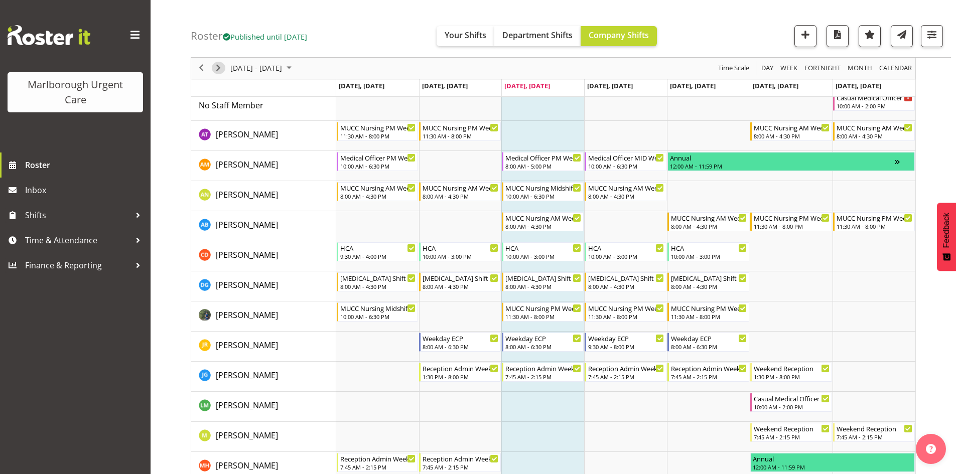
click at [218, 69] on span "Next" at bounding box center [218, 68] width 12 height 13
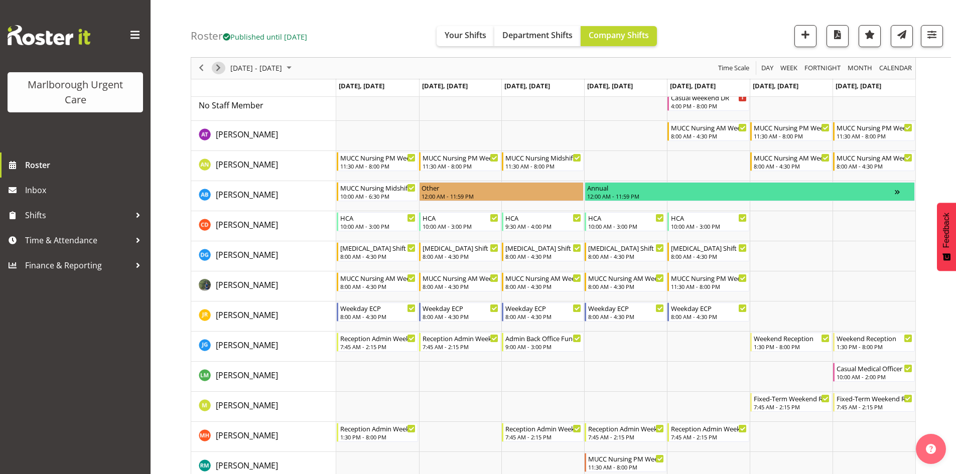
click at [218, 69] on span "Next" at bounding box center [218, 68] width 12 height 13
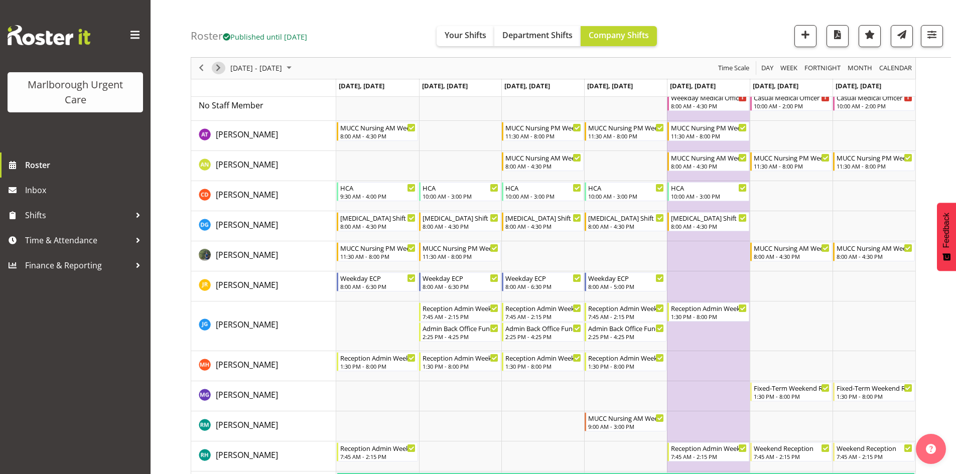
click at [218, 69] on span "Next" at bounding box center [218, 68] width 12 height 13
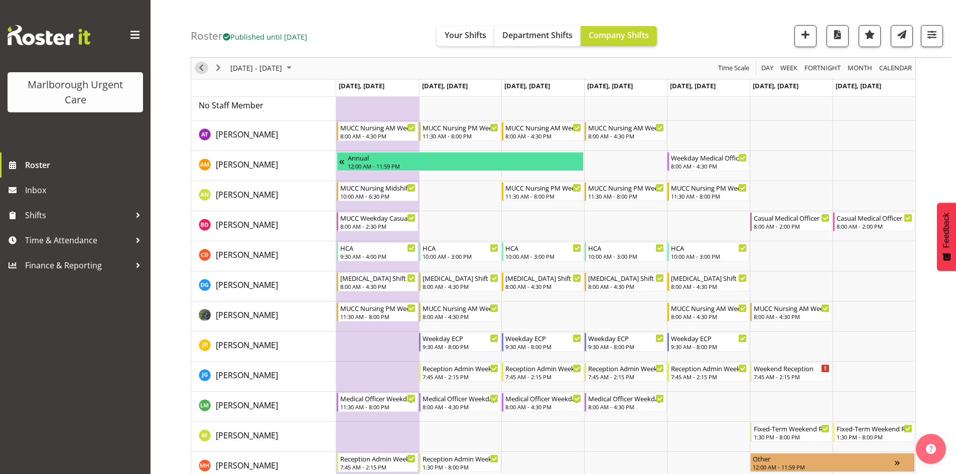
click at [203, 68] on span "Previous" at bounding box center [201, 68] width 12 height 13
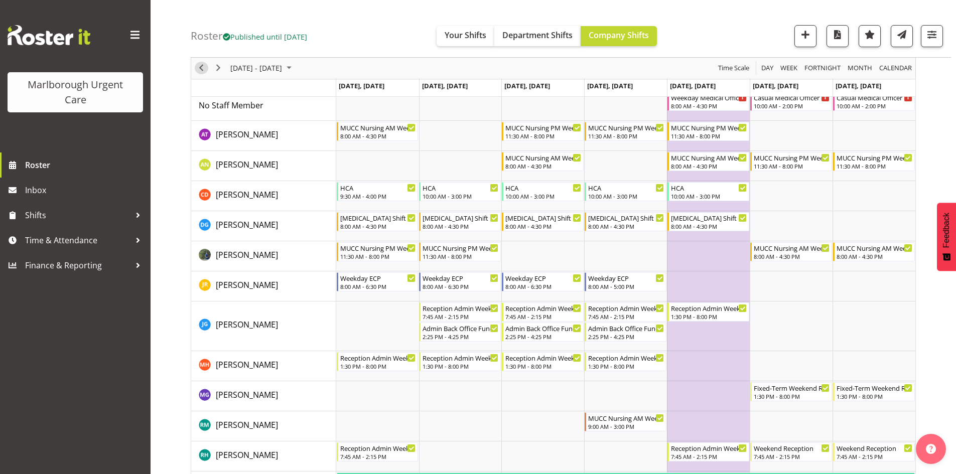
click at [203, 68] on span "Previous" at bounding box center [201, 68] width 12 height 13
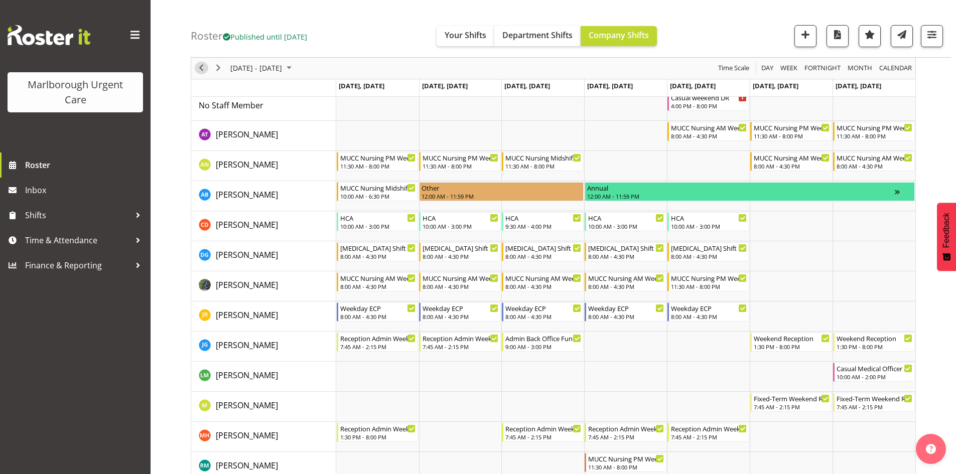
click at [203, 68] on span "Previous" at bounding box center [201, 68] width 12 height 13
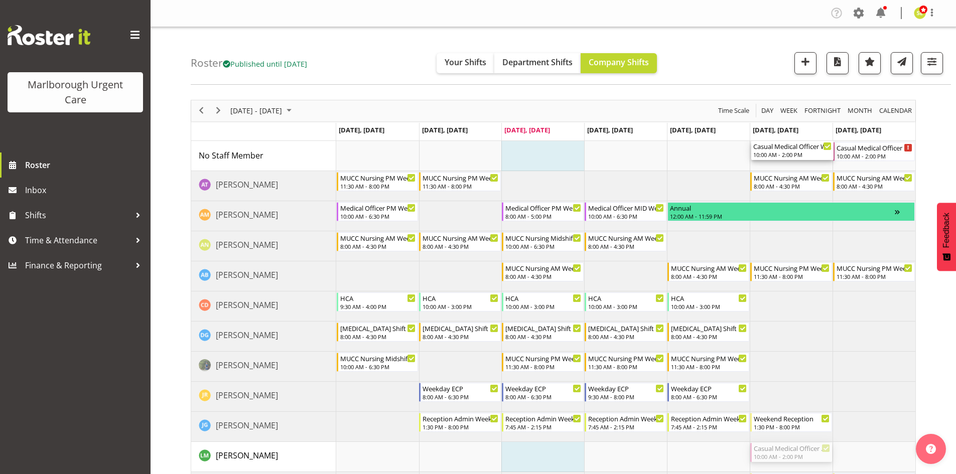
drag, startPoint x: 776, startPoint y: 454, endPoint x: 778, endPoint y: 161, distance: 293.6
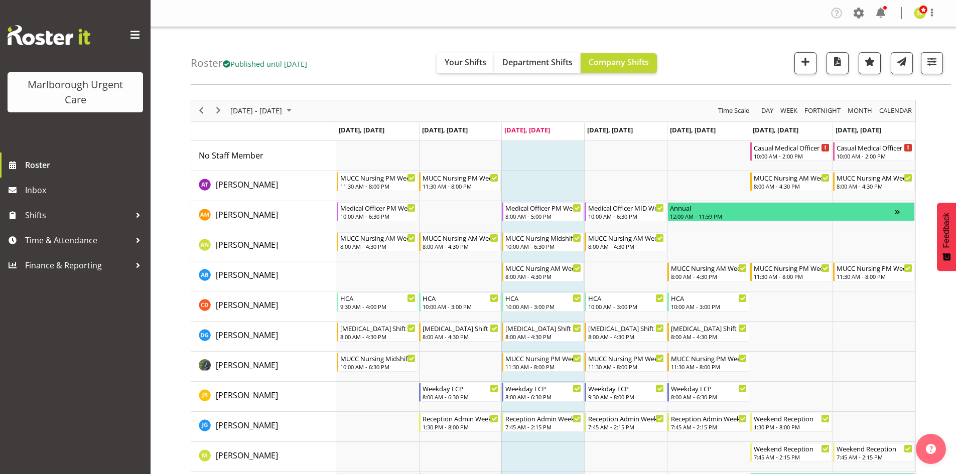
click at [211, 109] on div "next period" at bounding box center [218, 110] width 17 height 21
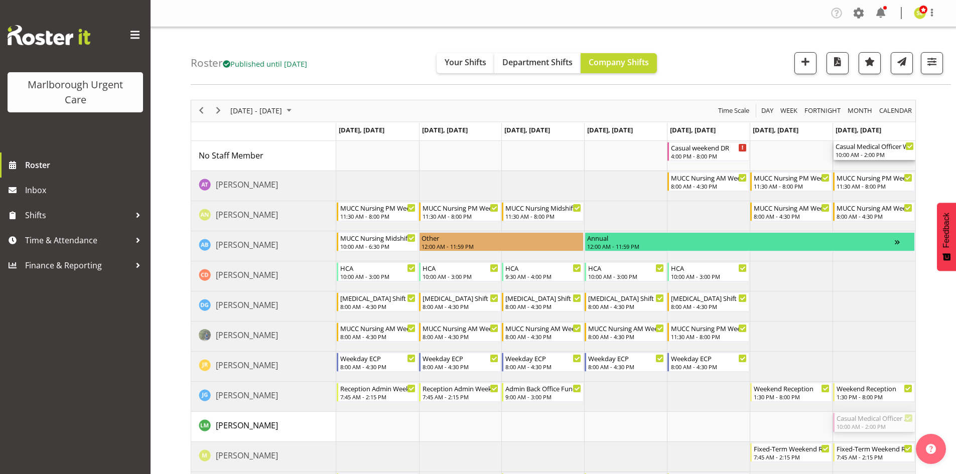
drag, startPoint x: 860, startPoint y: 426, endPoint x: 854, endPoint y: 168, distance: 258.1
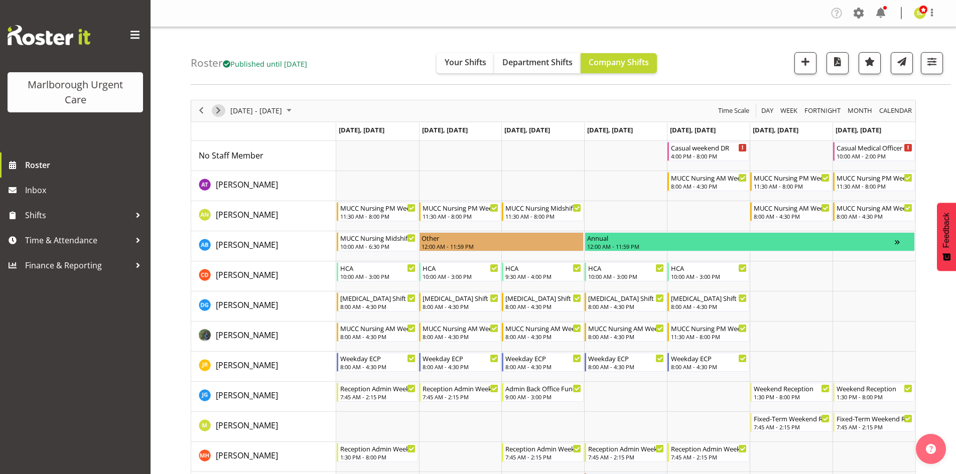
click at [217, 109] on span "Next" at bounding box center [218, 110] width 12 height 13
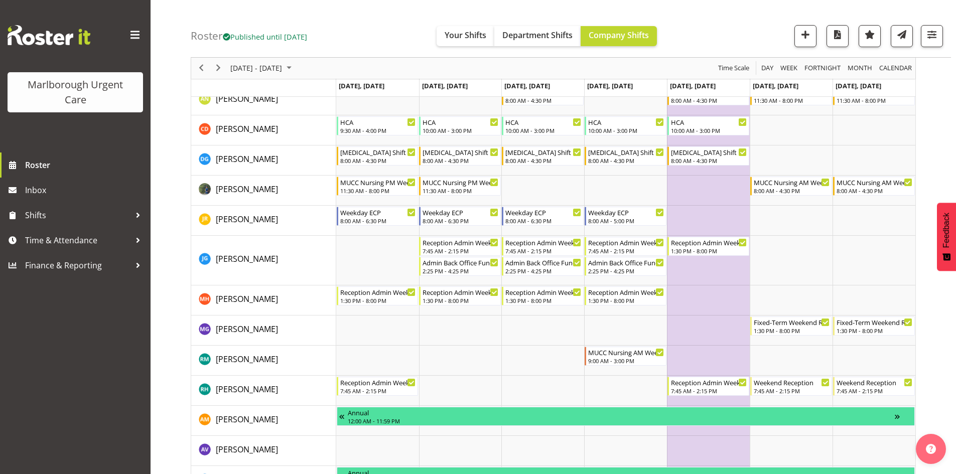
scroll to position [100, 0]
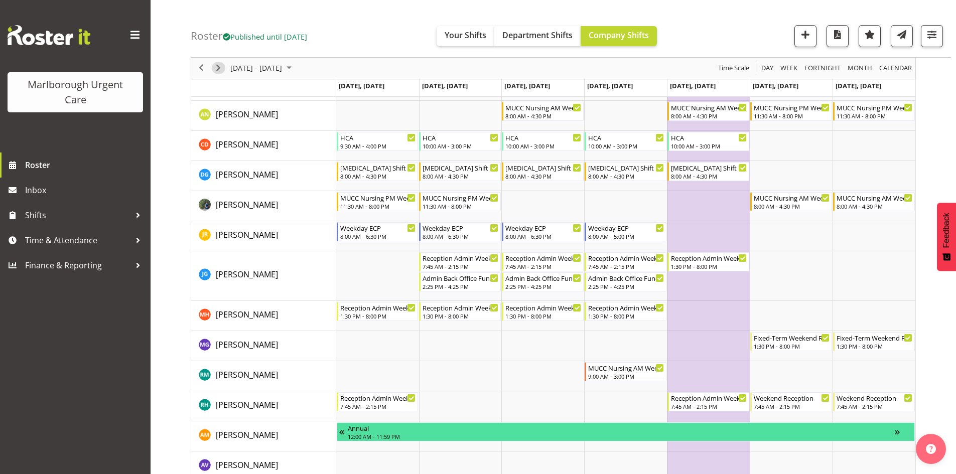
click at [216, 71] on span "Next" at bounding box center [218, 68] width 12 height 13
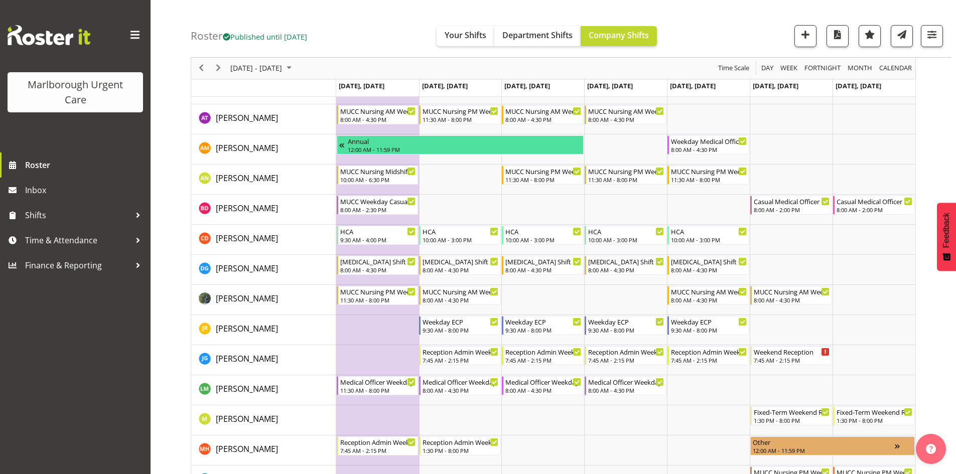
scroll to position [50, 0]
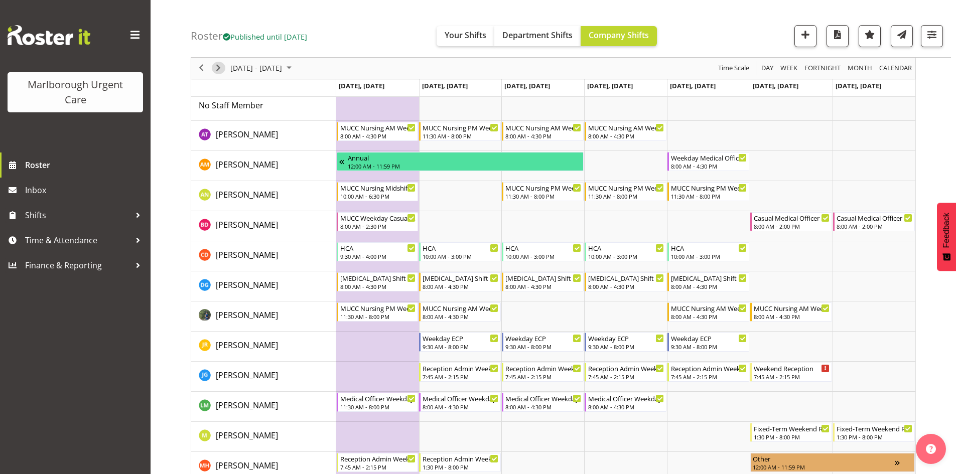
click at [221, 69] on span "Next" at bounding box center [218, 68] width 12 height 13
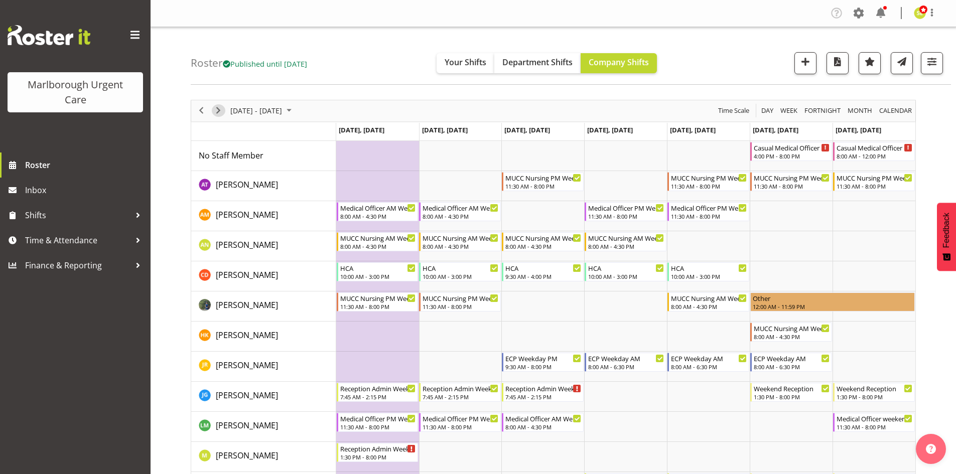
click at [212, 112] on span "Next" at bounding box center [218, 110] width 12 height 13
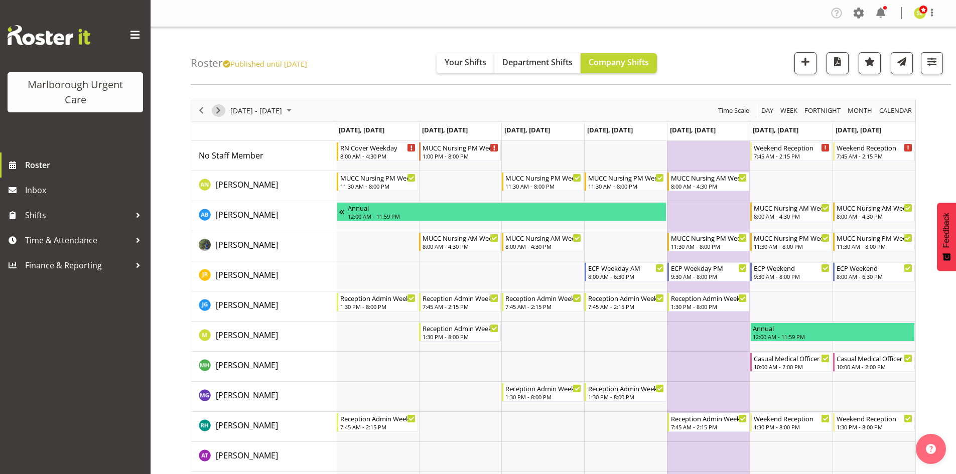
click at [216, 112] on span "Next" at bounding box center [218, 110] width 12 height 13
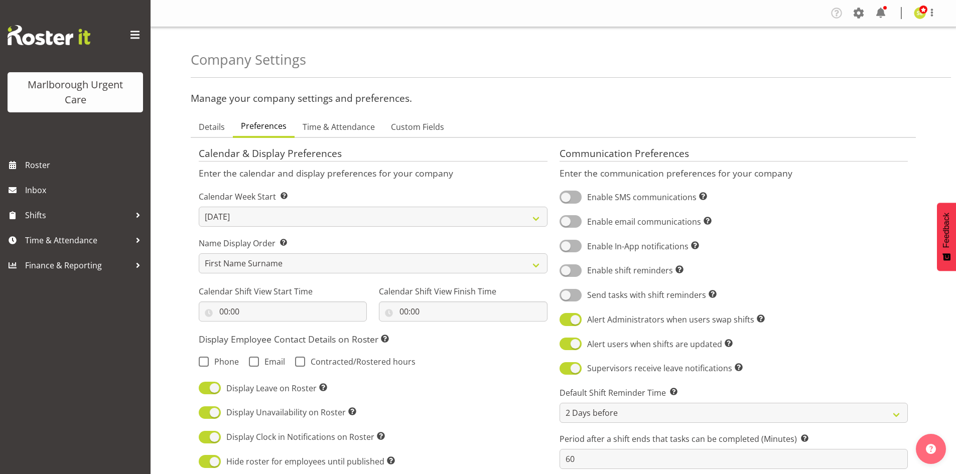
select select "[DATE]"
select select "2_day_before"
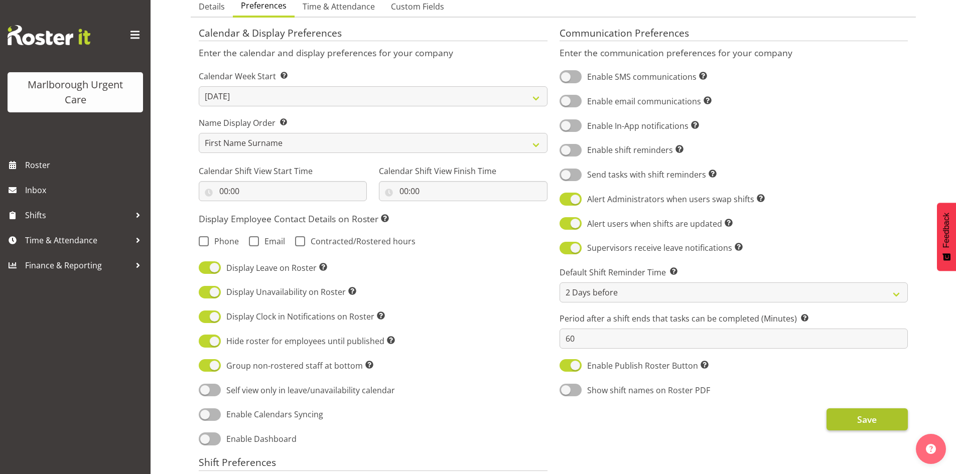
click at [862, 430] on div "Communication Preferences Enter the communication preferences for your company …" at bounding box center [734, 437] width 361 height 834
click at [867, 424] on span "Save" at bounding box center [867, 419] width 20 height 13
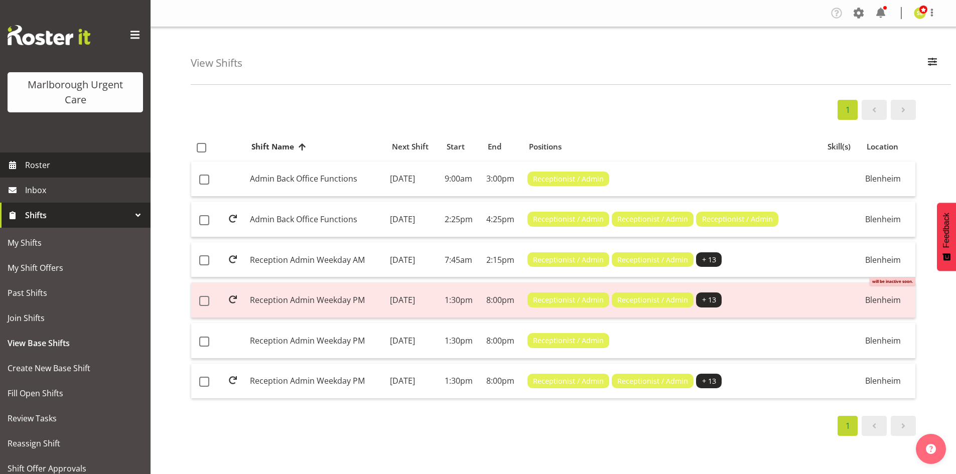
drag, startPoint x: 44, startPoint y: 163, endPoint x: 93, endPoint y: 150, distance: 51.4
click at [44, 163] on span "Roster" at bounding box center [85, 165] width 120 height 15
